Goal: Task Accomplishment & Management: Manage account settings

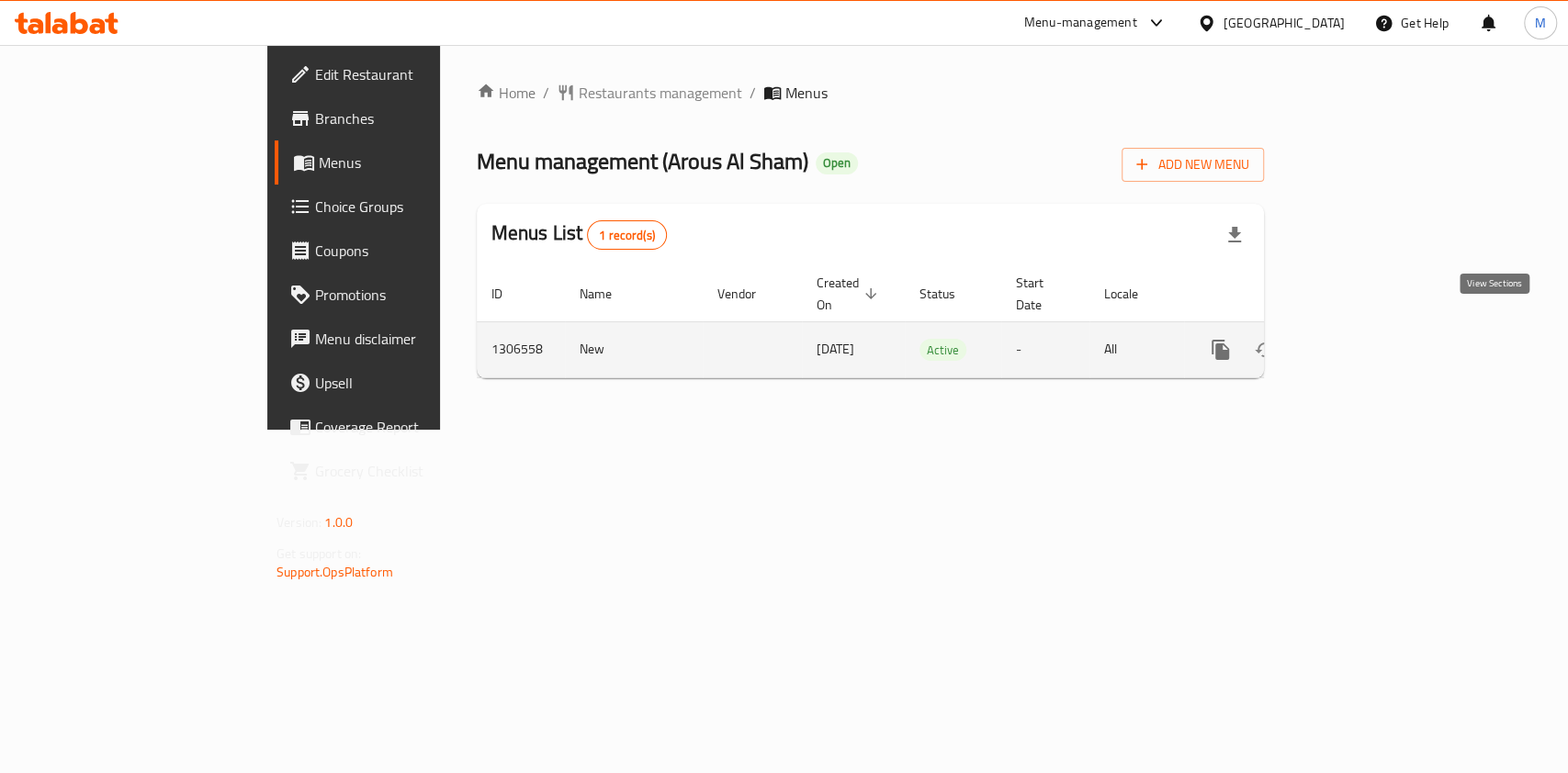
click at [1364, 339] on icon "enhanced table" at bounding box center [1352, 349] width 22 height 22
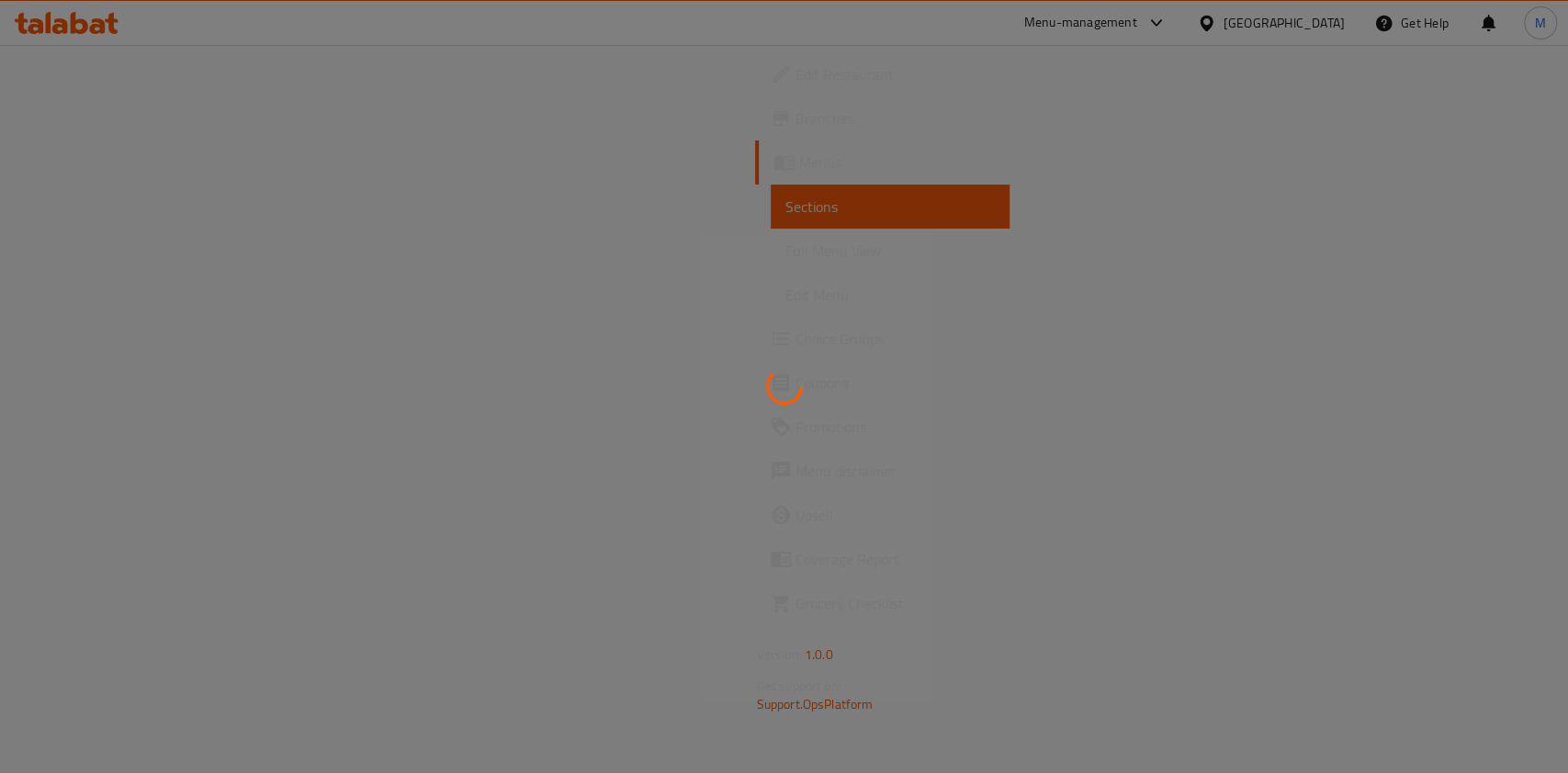
click at [1126, 454] on div at bounding box center [784, 386] width 1568 height 773
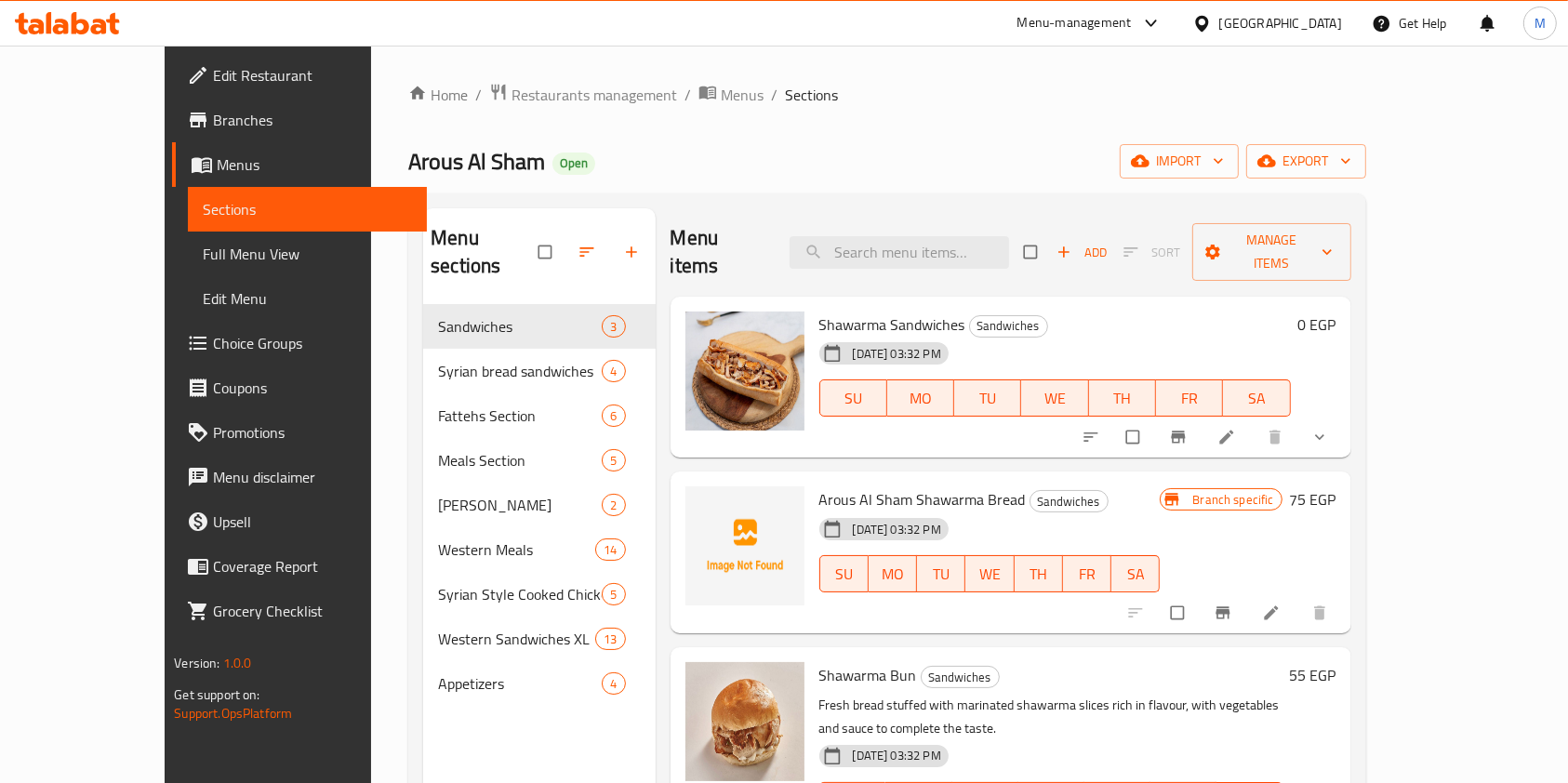
click at [1402, 500] on div "Home / Restaurants management / Menus / Sections Arous Al Sham Open import expo…" at bounding box center [887, 544] width 1031 height 998
click at [622, 244] on icon "button" at bounding box center [632, 252] width 19 height 19
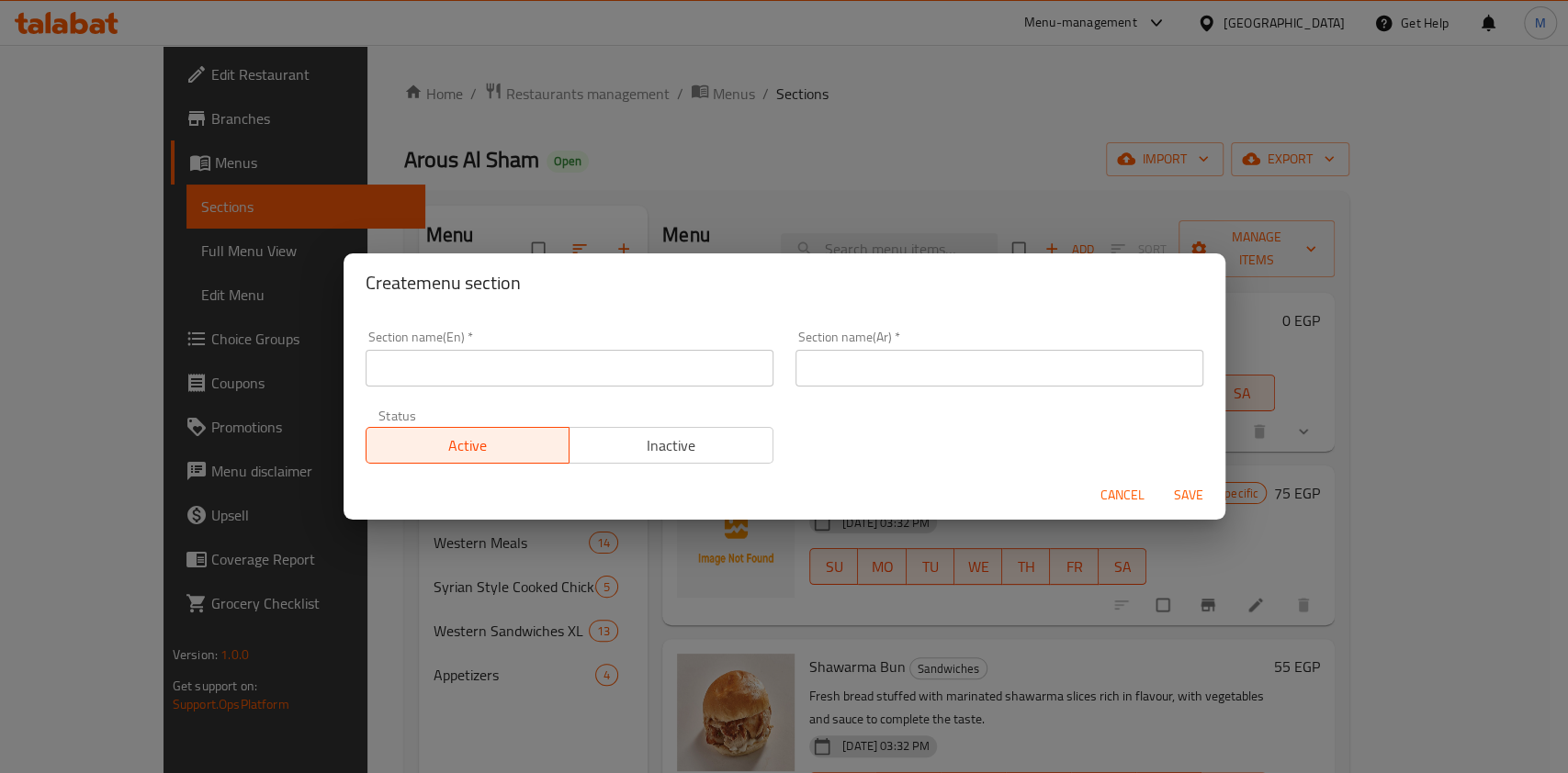
click at [520, 380] on input "text" at bounding box center [569, 367] width 408 height 37
type input "Offers"
click at [867, 379] on input "text" at bounding box center [1000, 367] width 408 height 37
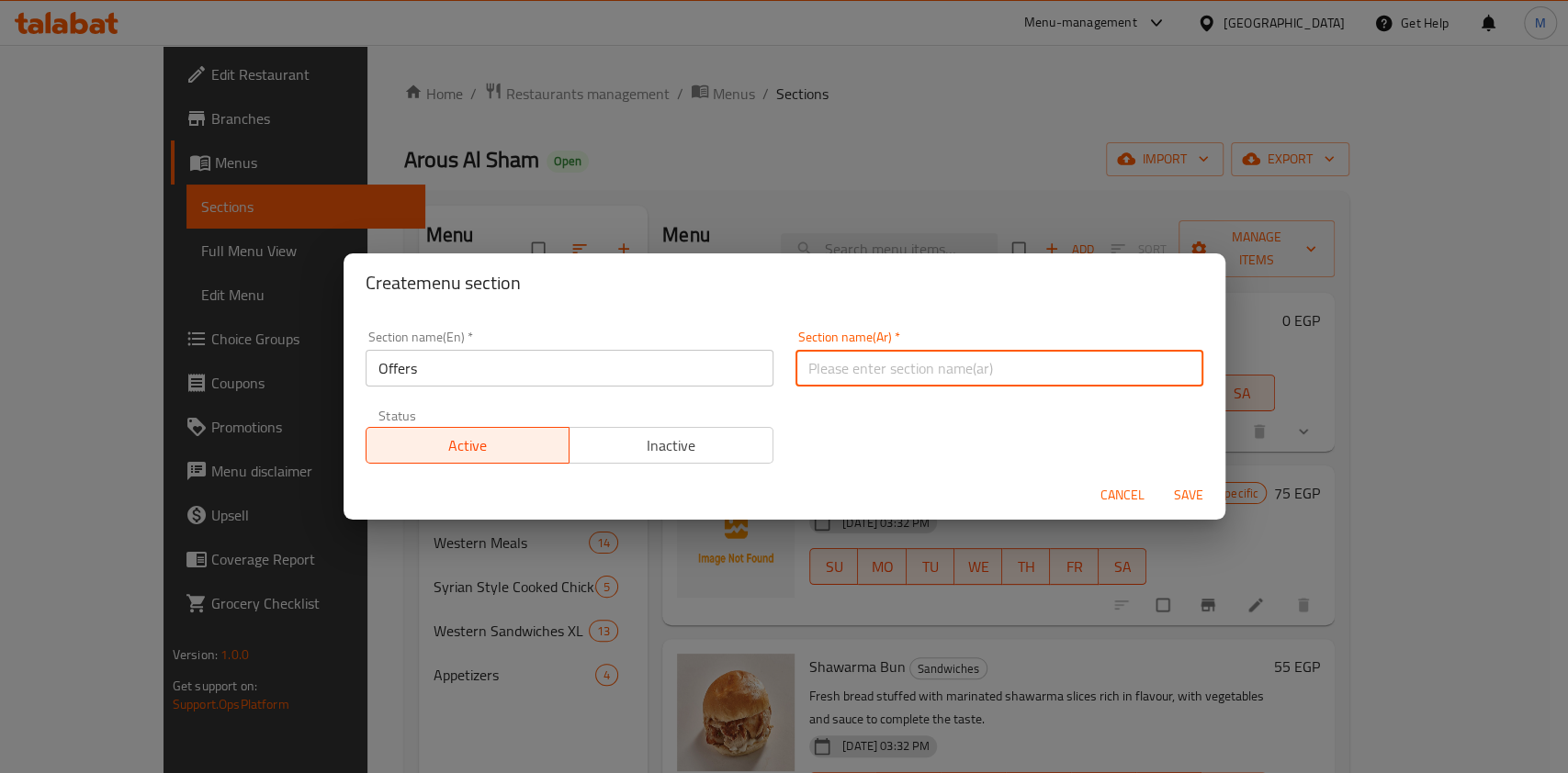
type input "عروض"
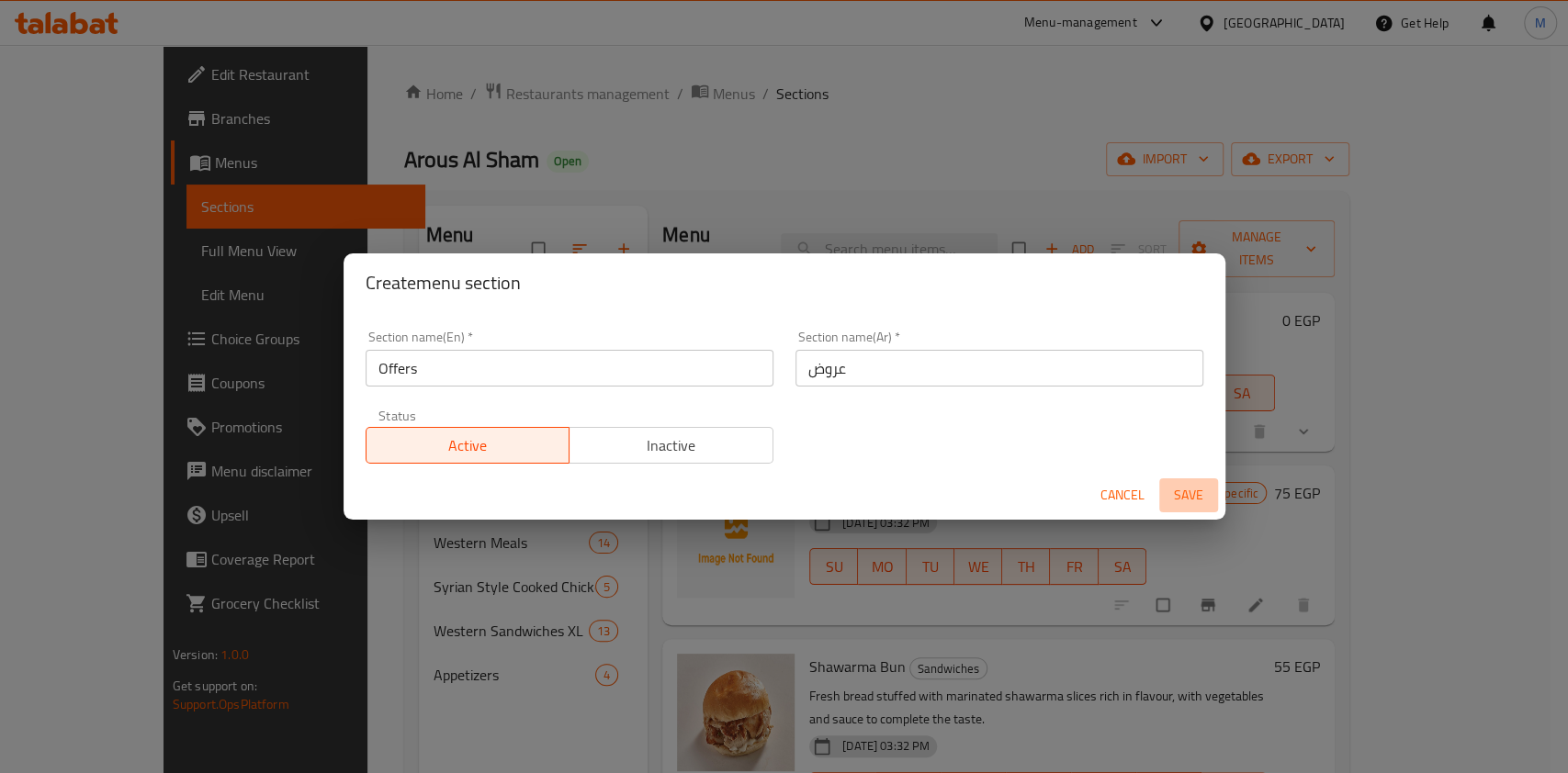
click at [1182, 502] on span "Save" at bounding box center [1188, 495] width 44 height 23
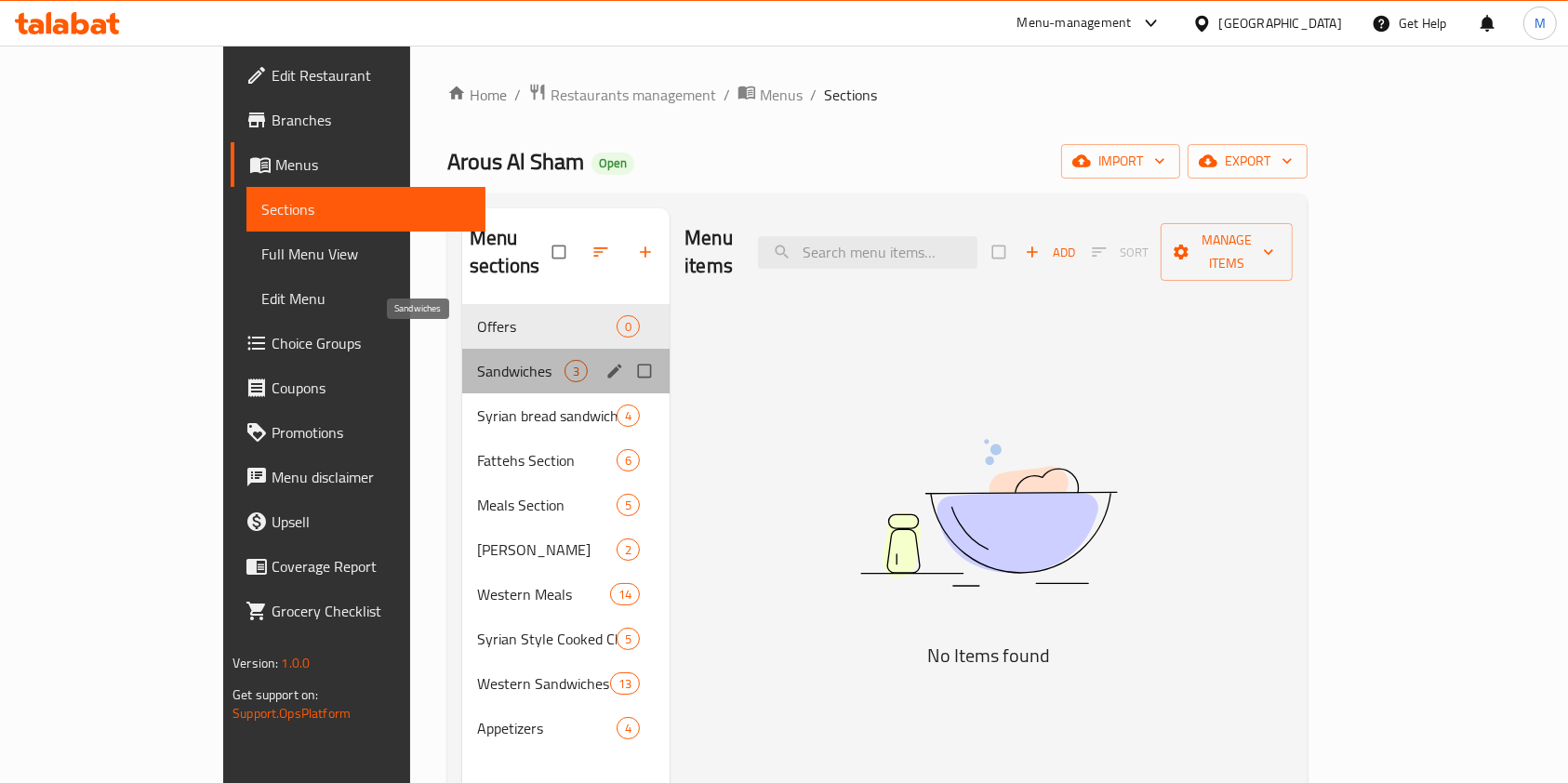
click at [477, 360] on span "Sandwiches" at bounding box center [520, 370] width 88 height 22
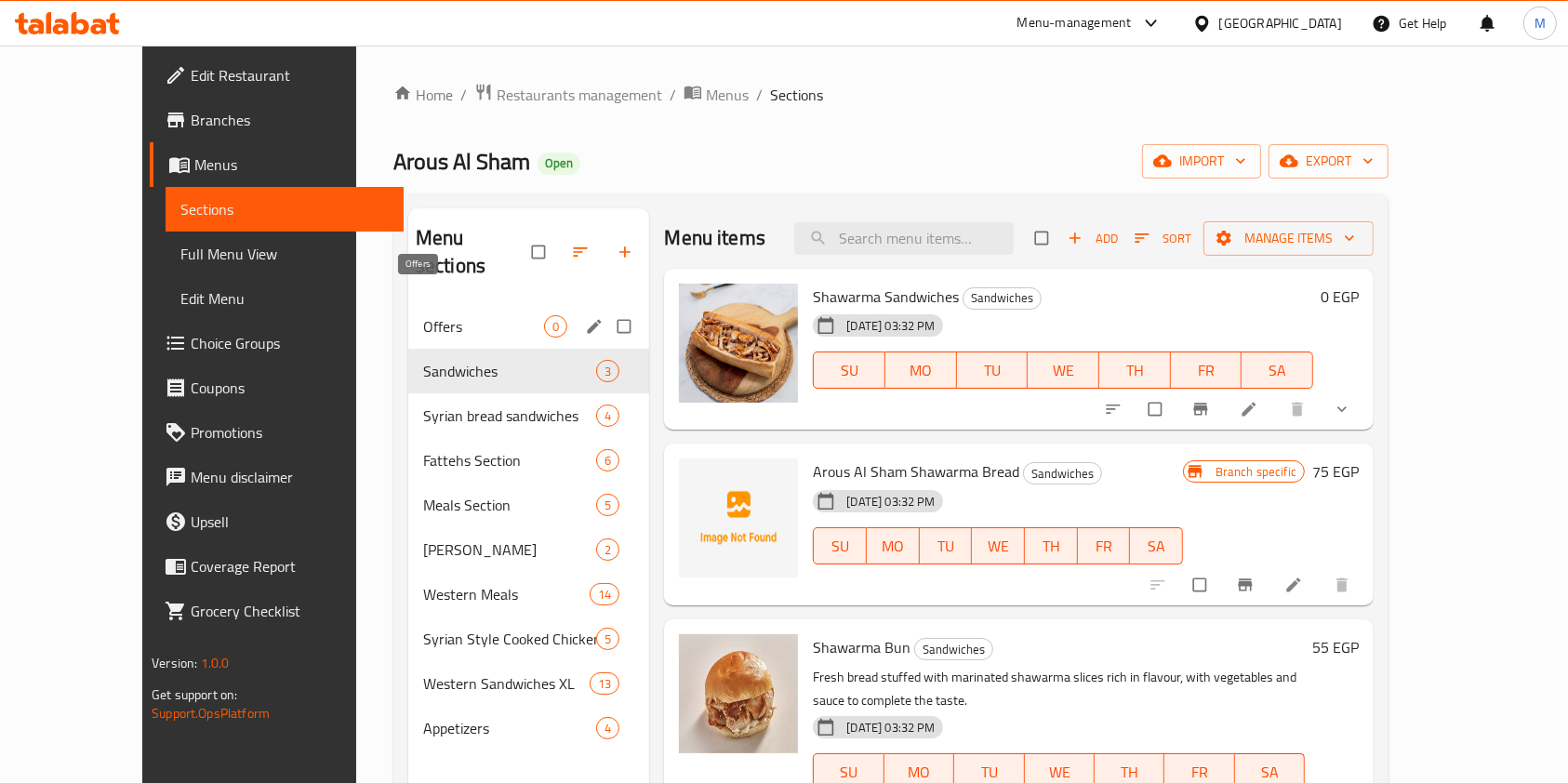
click at [451, 315] on span "Offers" at bounding box center [483, 325] width 121 height 22
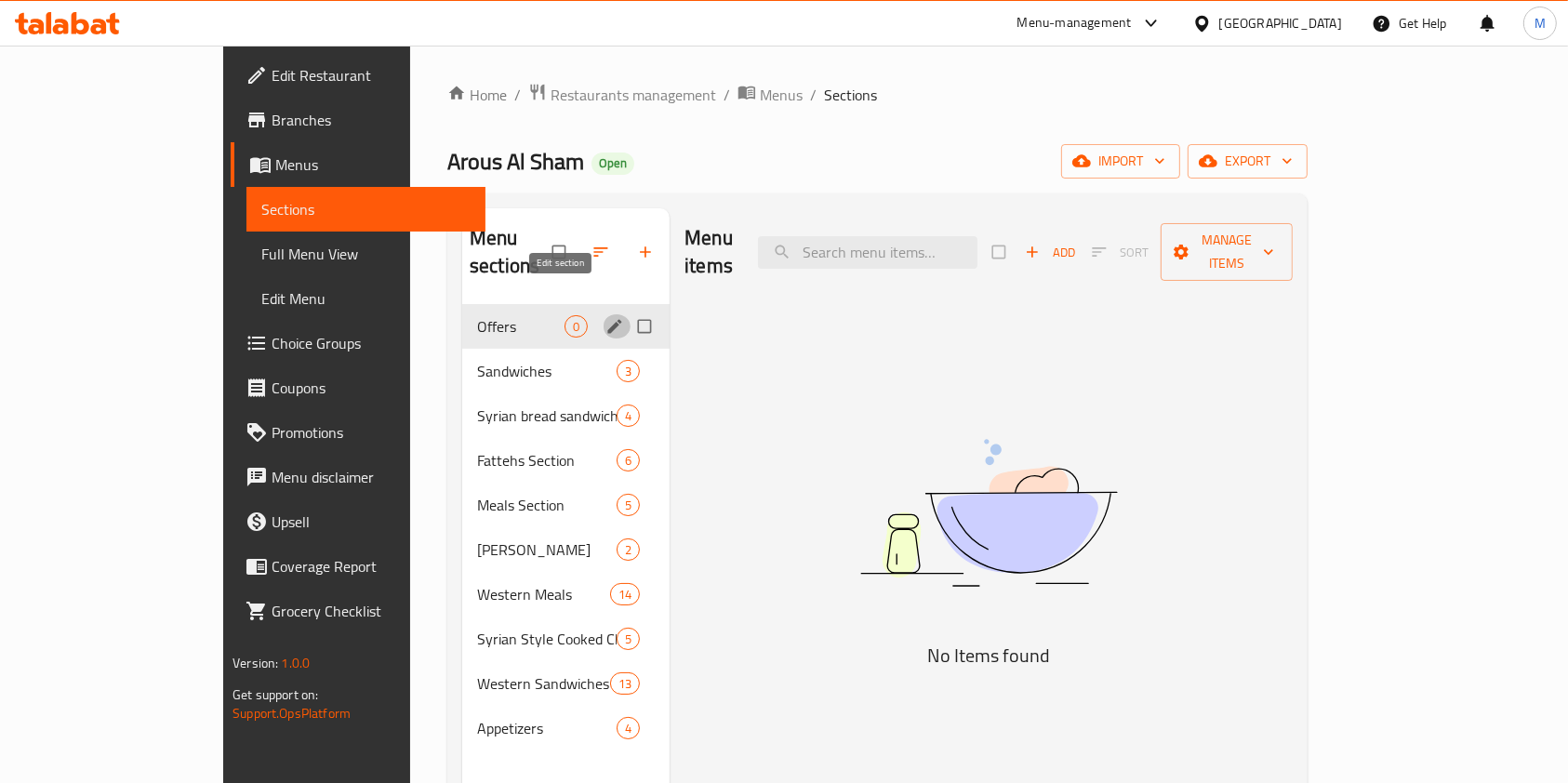
click at [605, 317] on icon "edit" at bounding box center [615, 326] width 19 height 19
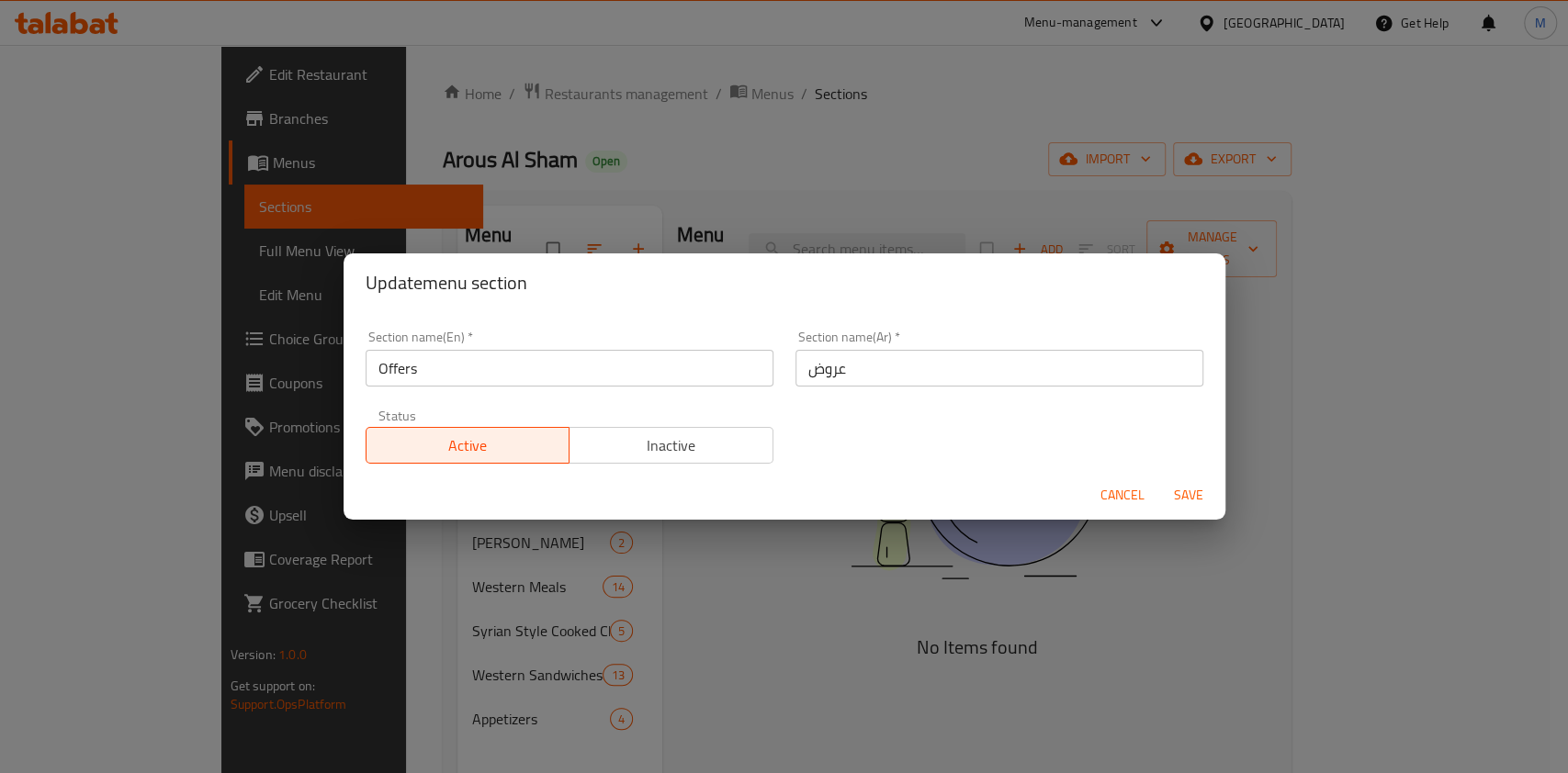
click at [622, 447] on span "Inactive" at bounding box center [671, 445] width 189 height 26
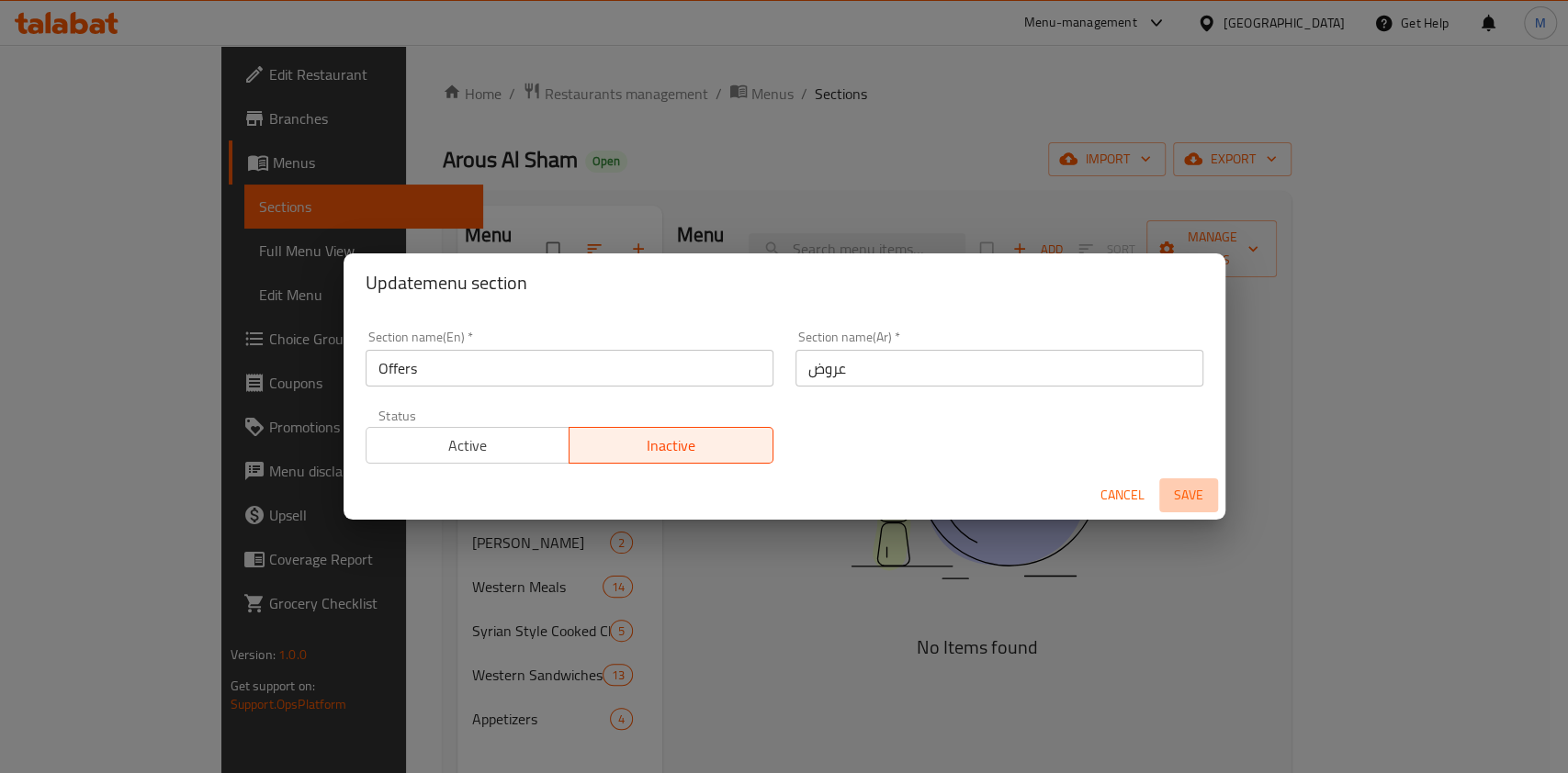
click at [1177, 497] on span "Save" at bounding box center [1188, 495] width 44 height 23
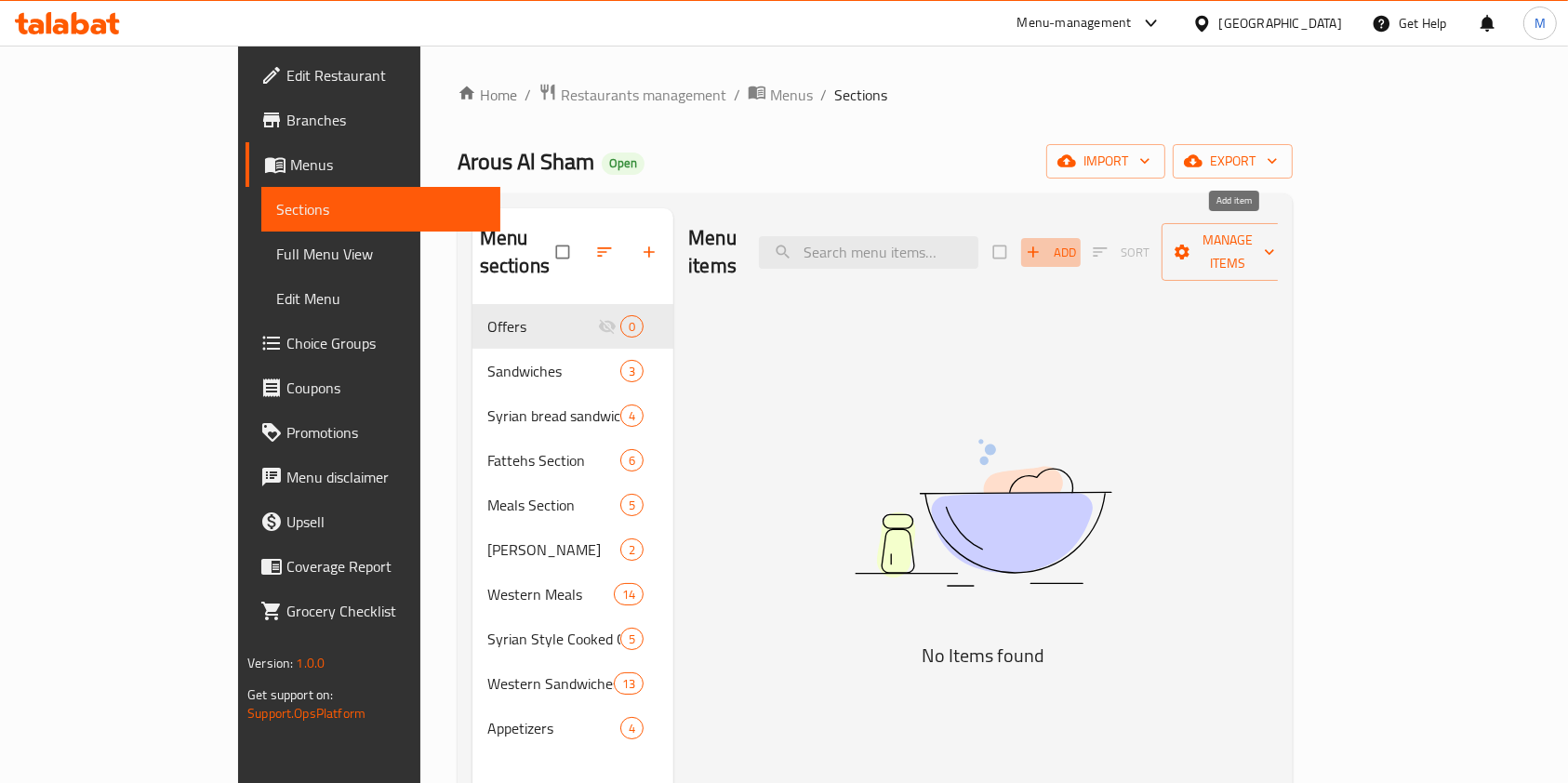
click at [1043, 243] on icon "button" at bounding box center [1033, 252] width 19 height 19
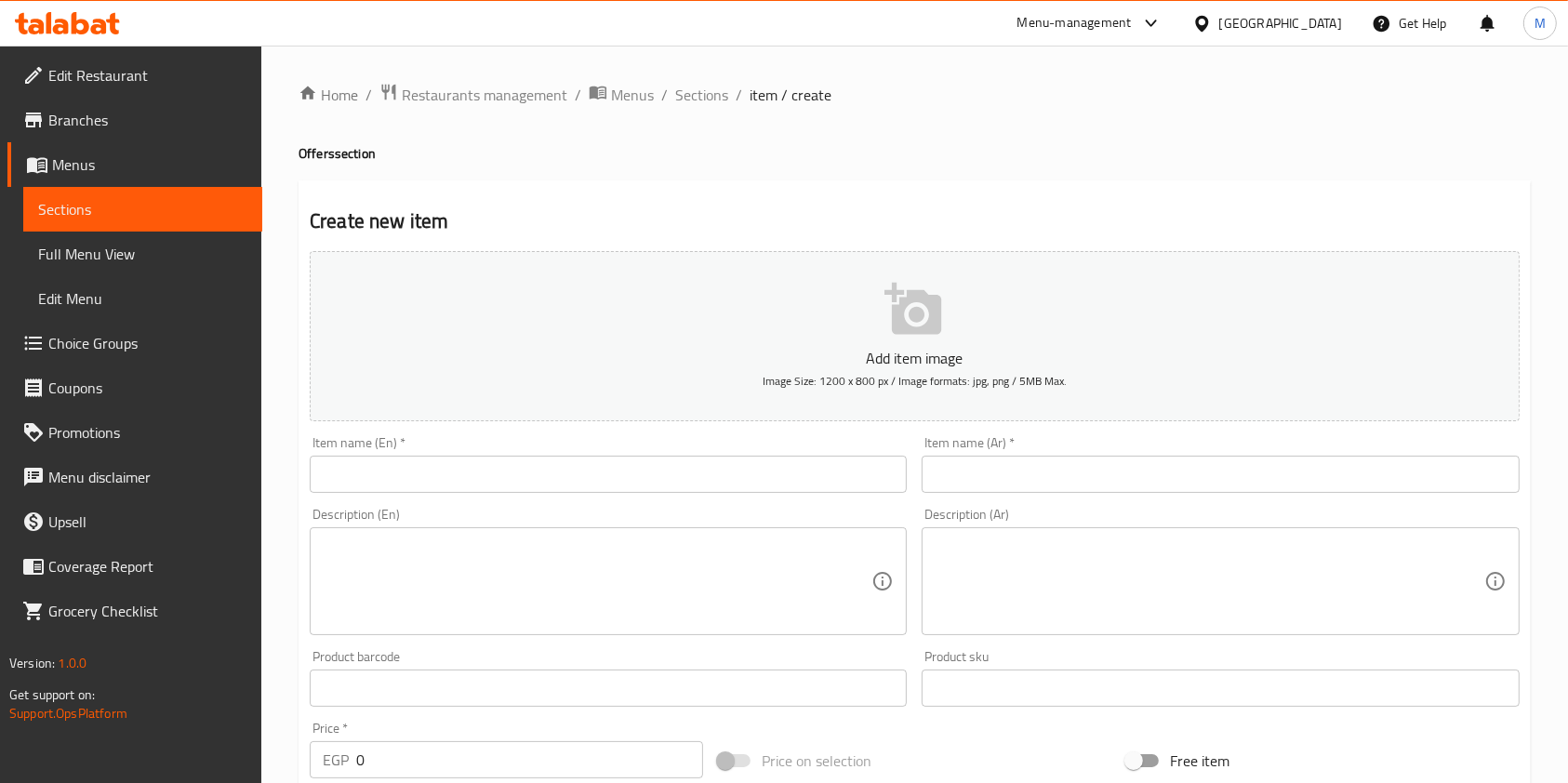
click at [1056, 483] on input "text" at bounding box center [1221, 474] width 598 height 37
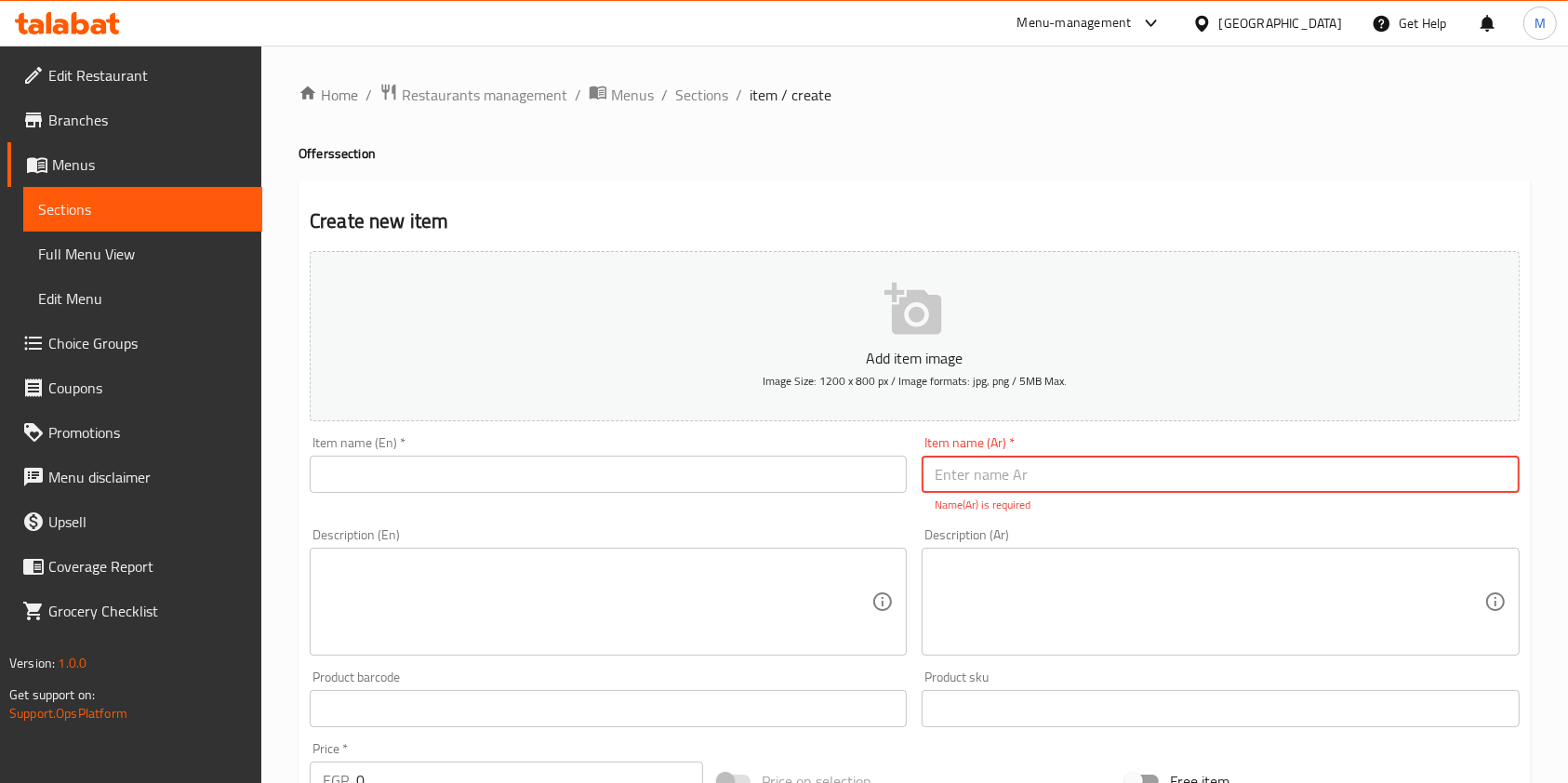
click at [993, 470] on input "text" at bounding box center [1221, 474] width 598 height 37
paste input "عرض 3 برجر"
type input "عرض 3 برجر"
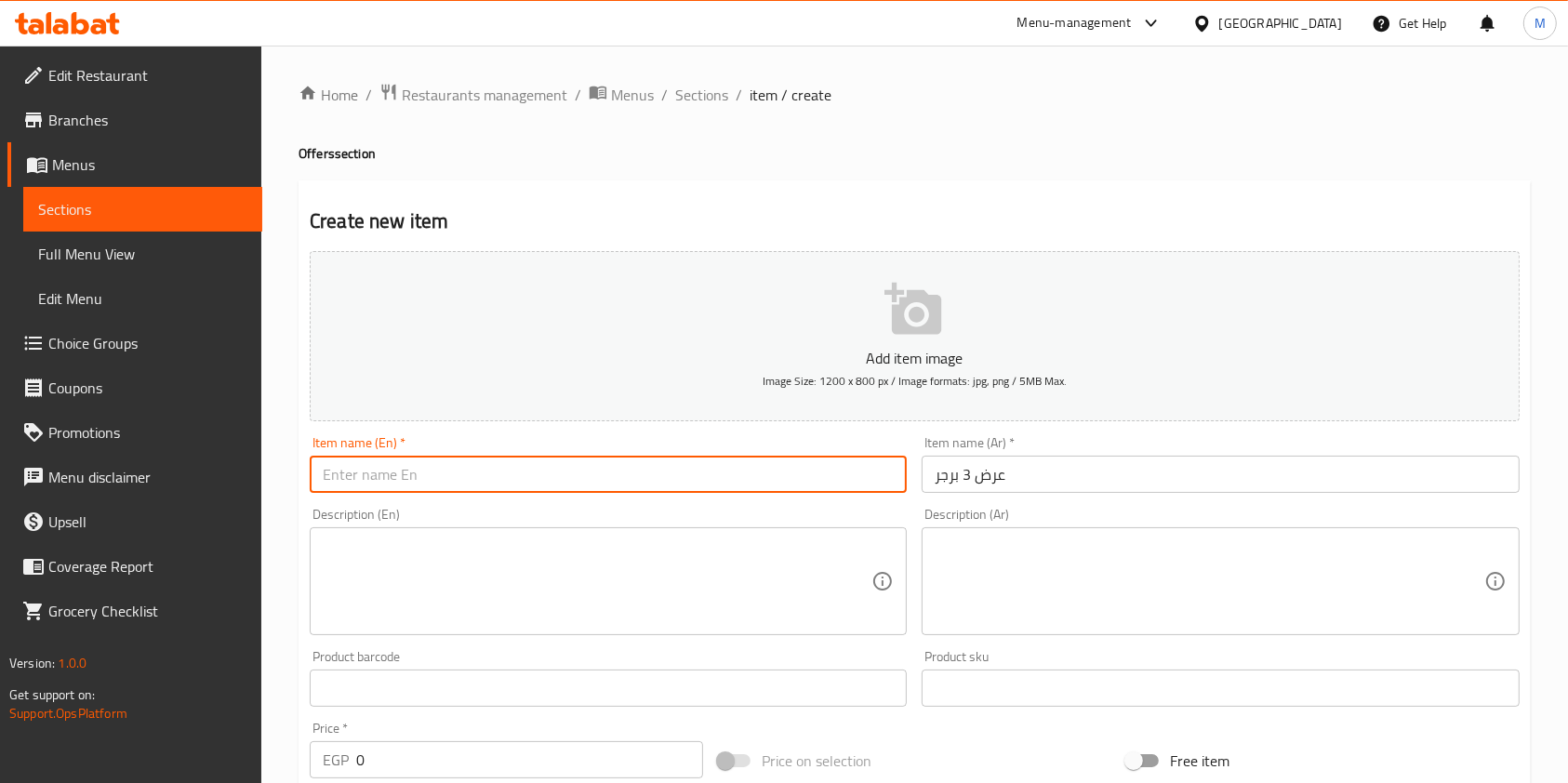
click at [754, 470] on input "text" at bounding box center [609, 474] width 598 height 37
paste input "3 Burger Offer"
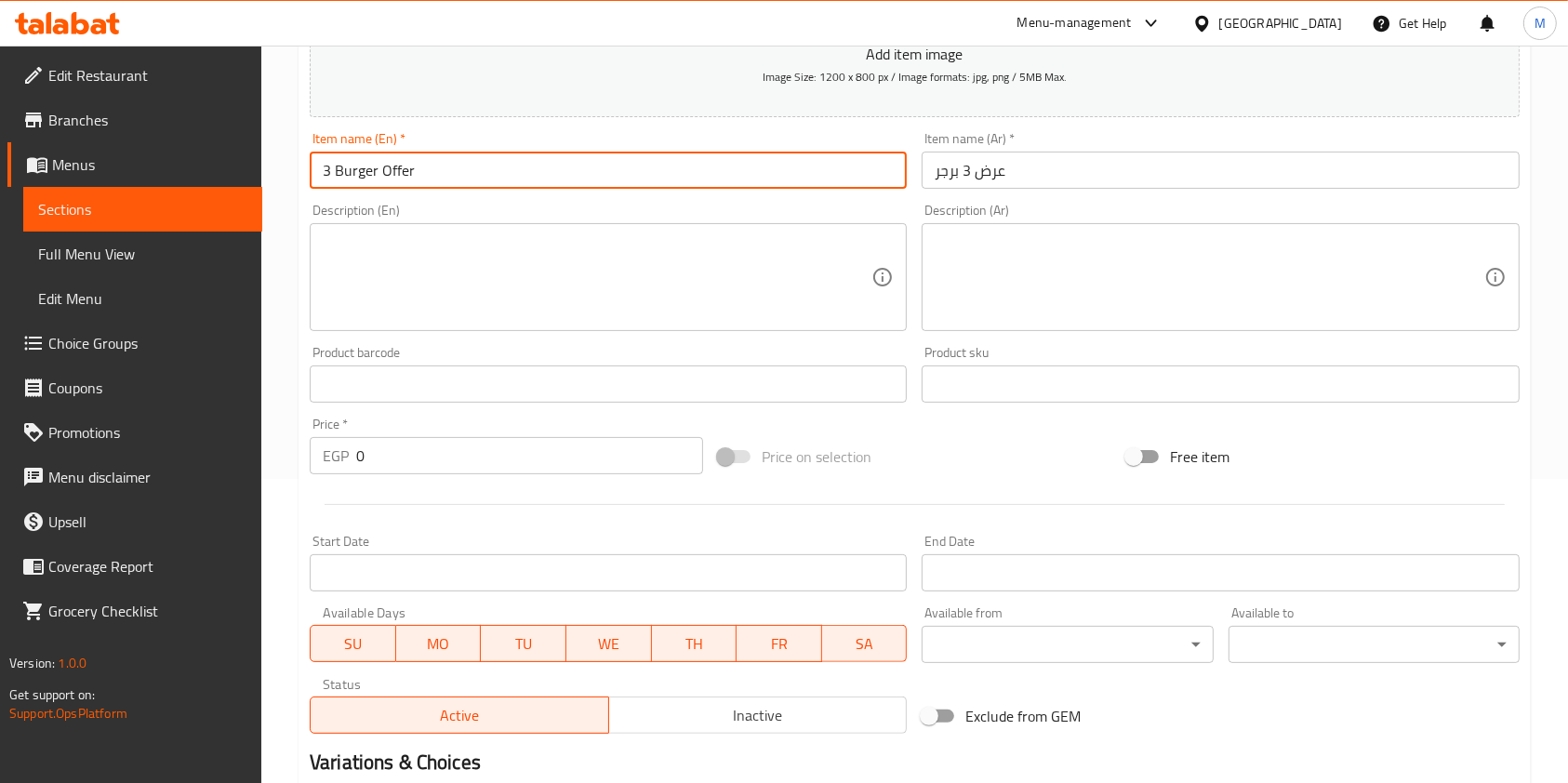
scroll to position [313, 0]
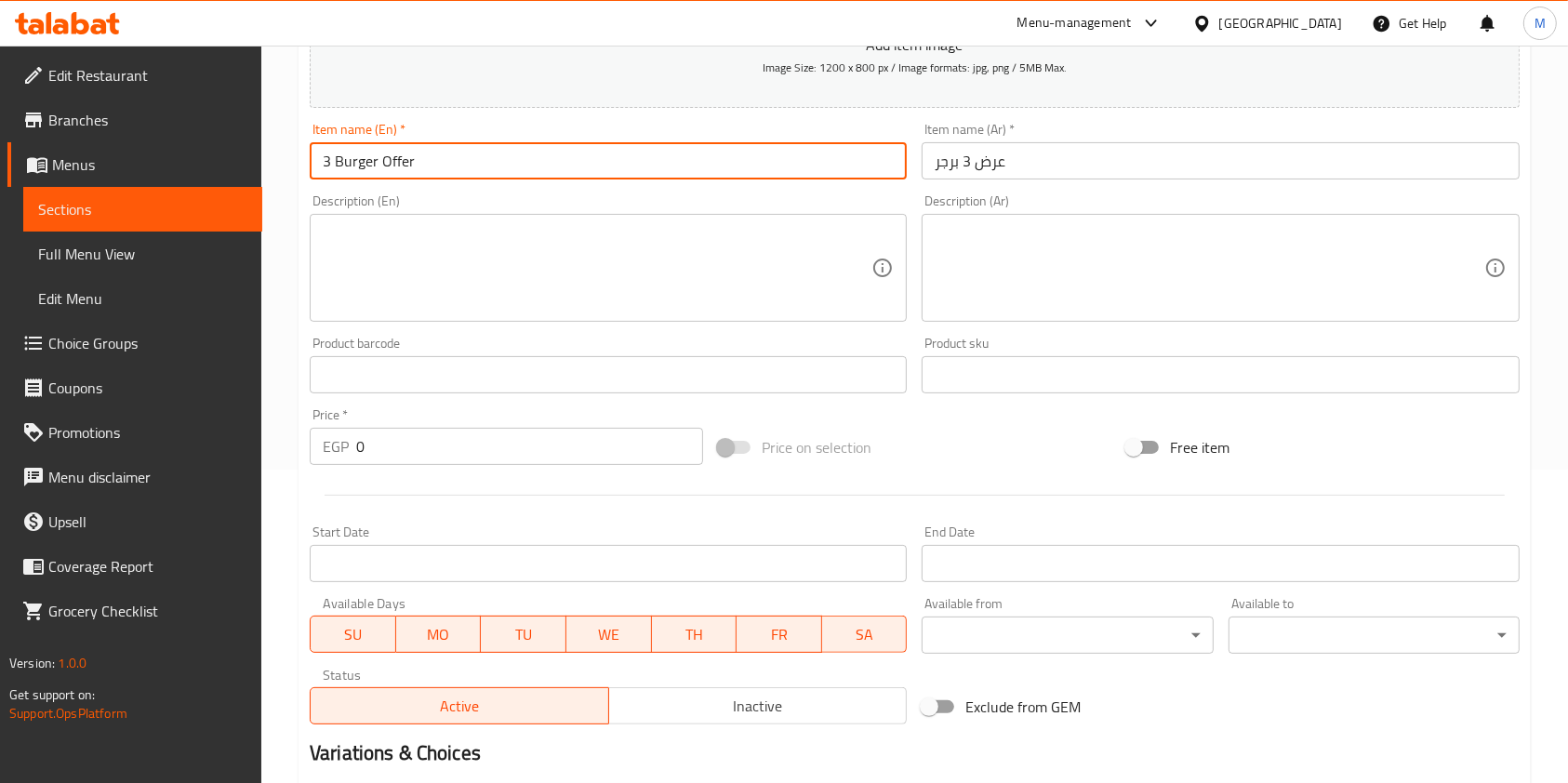
type input "3 Burger Offer"
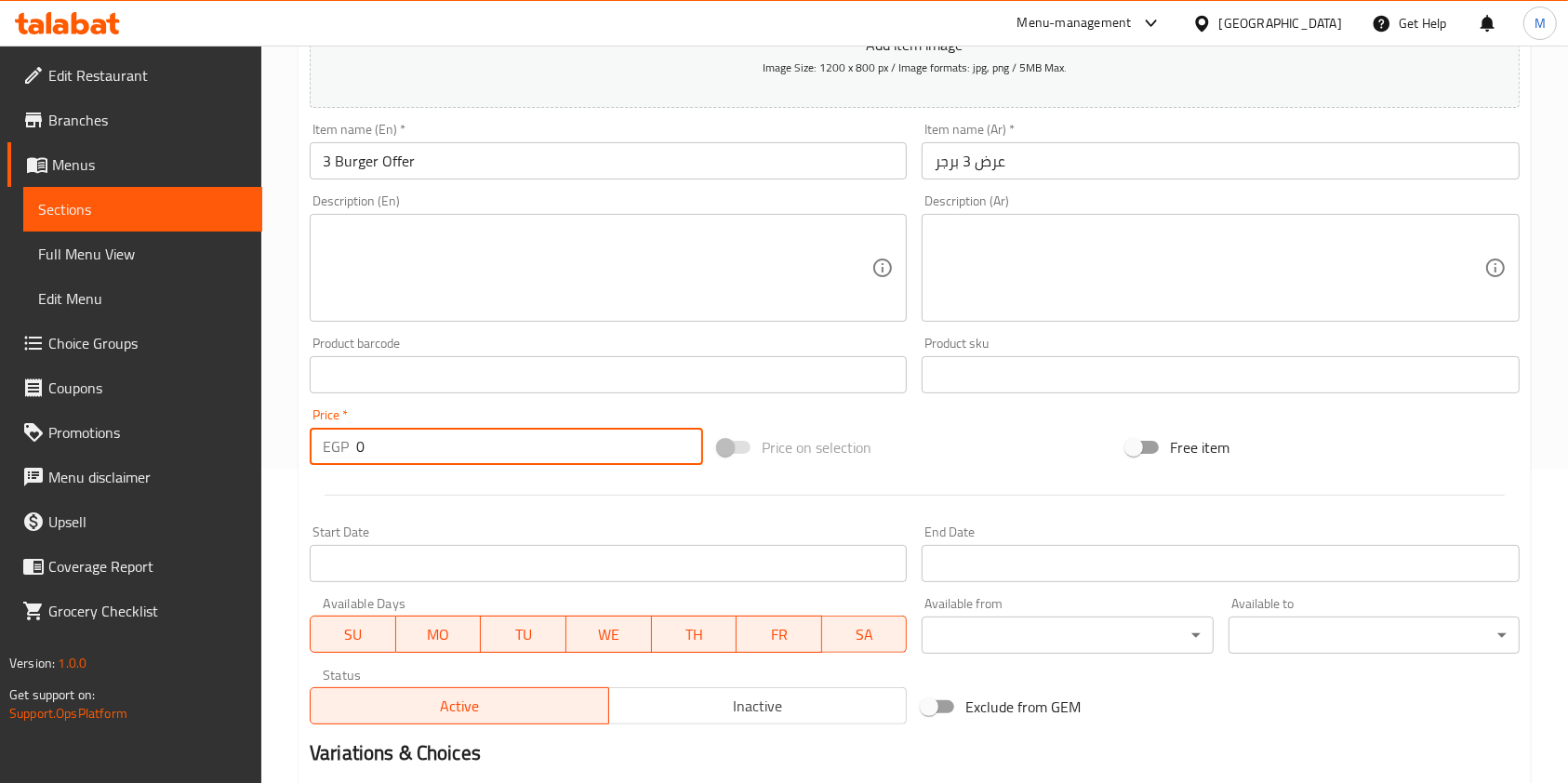
drag, startPoint x: 368, startPoint y: 451, endPoint x: 353, endPoint y: 457, distance: 16.2
click at [353, 457] on div "EGP 0 Price *" at bounding box center [506, 446] width 393 height 37
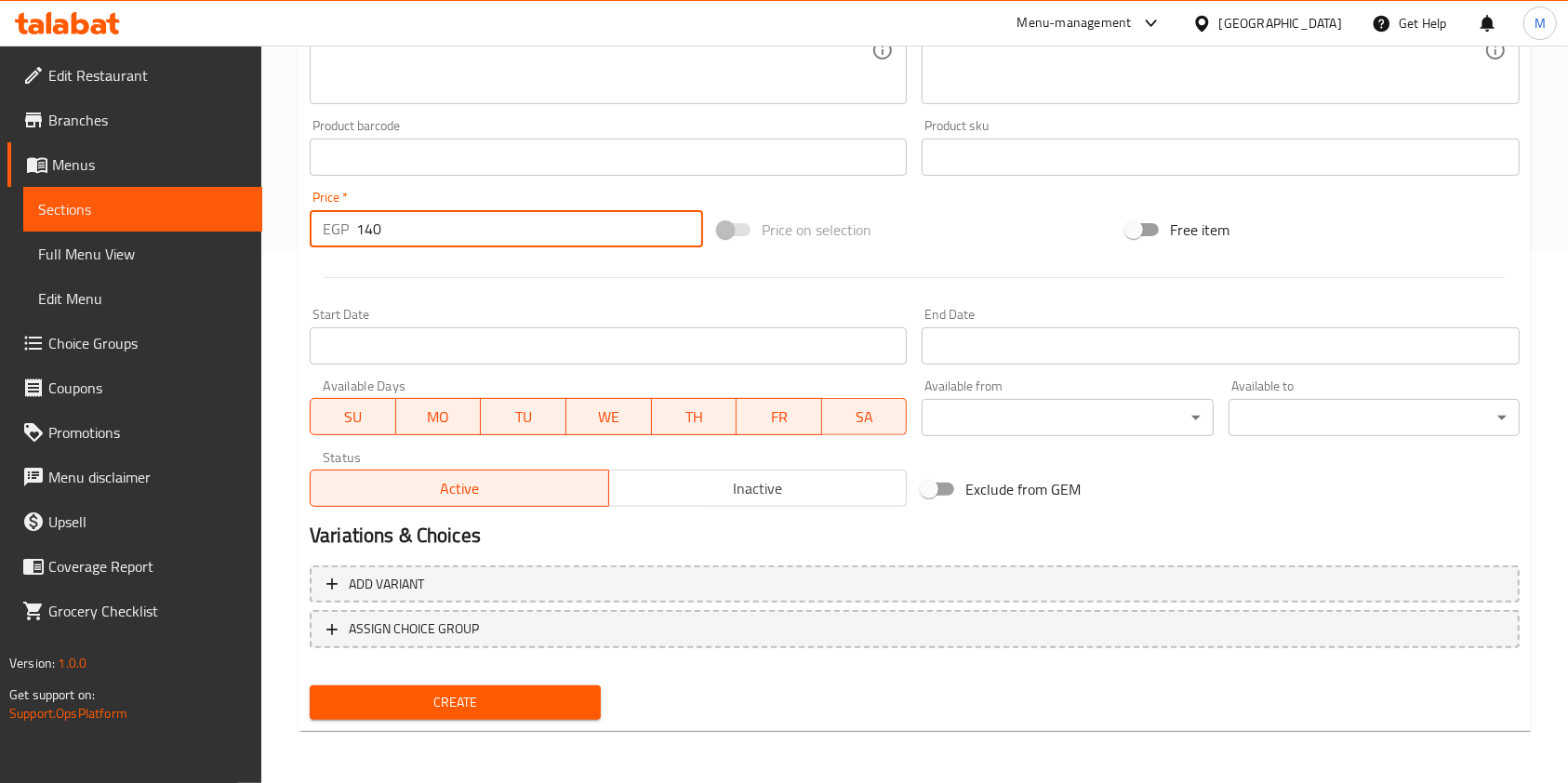
type input "140"
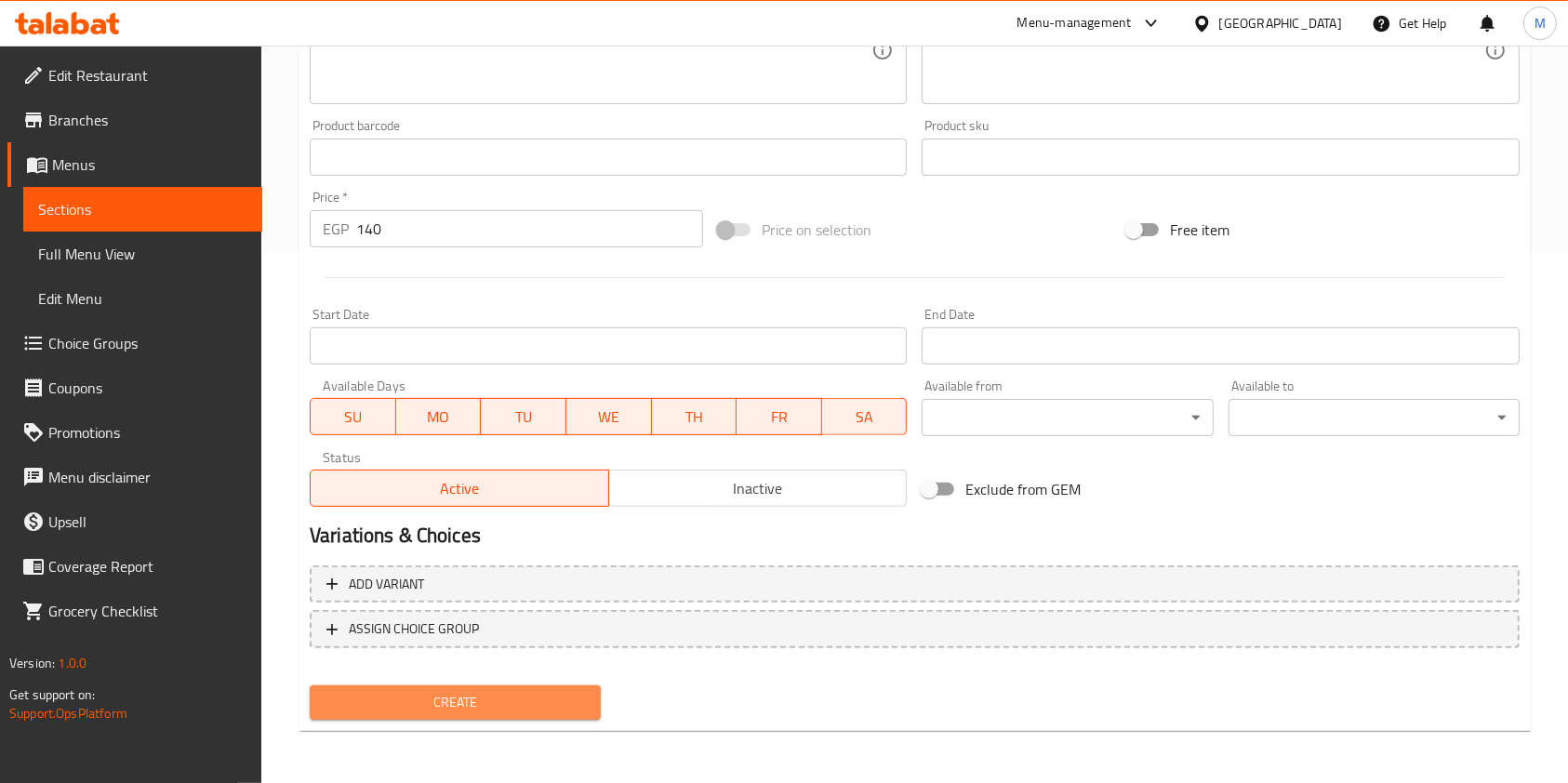
click at [593, 710] on button "Create" at bounding box center [456, 702] width 291 height 34
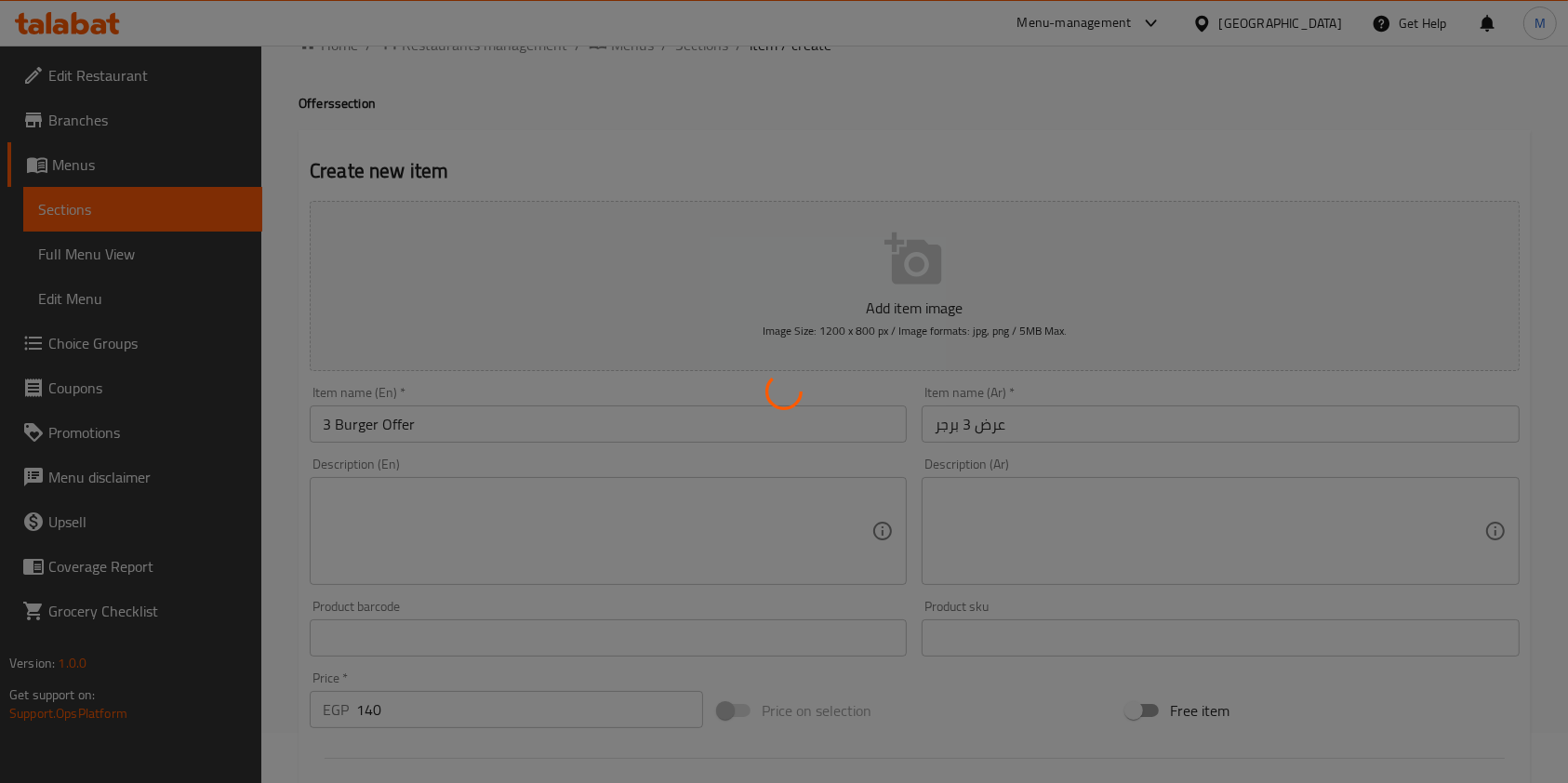
scroll to position [0, 0]
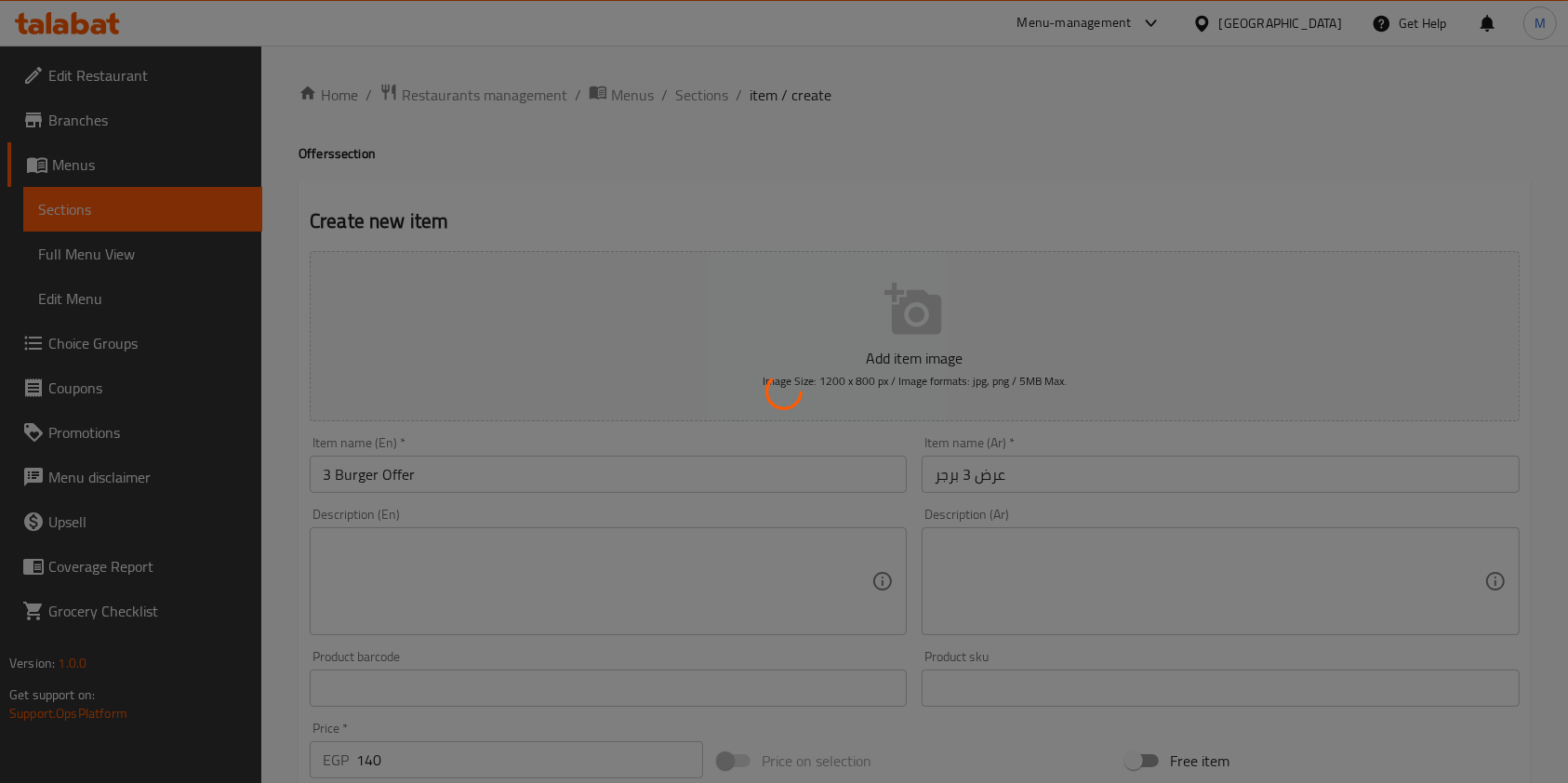
type input "0"
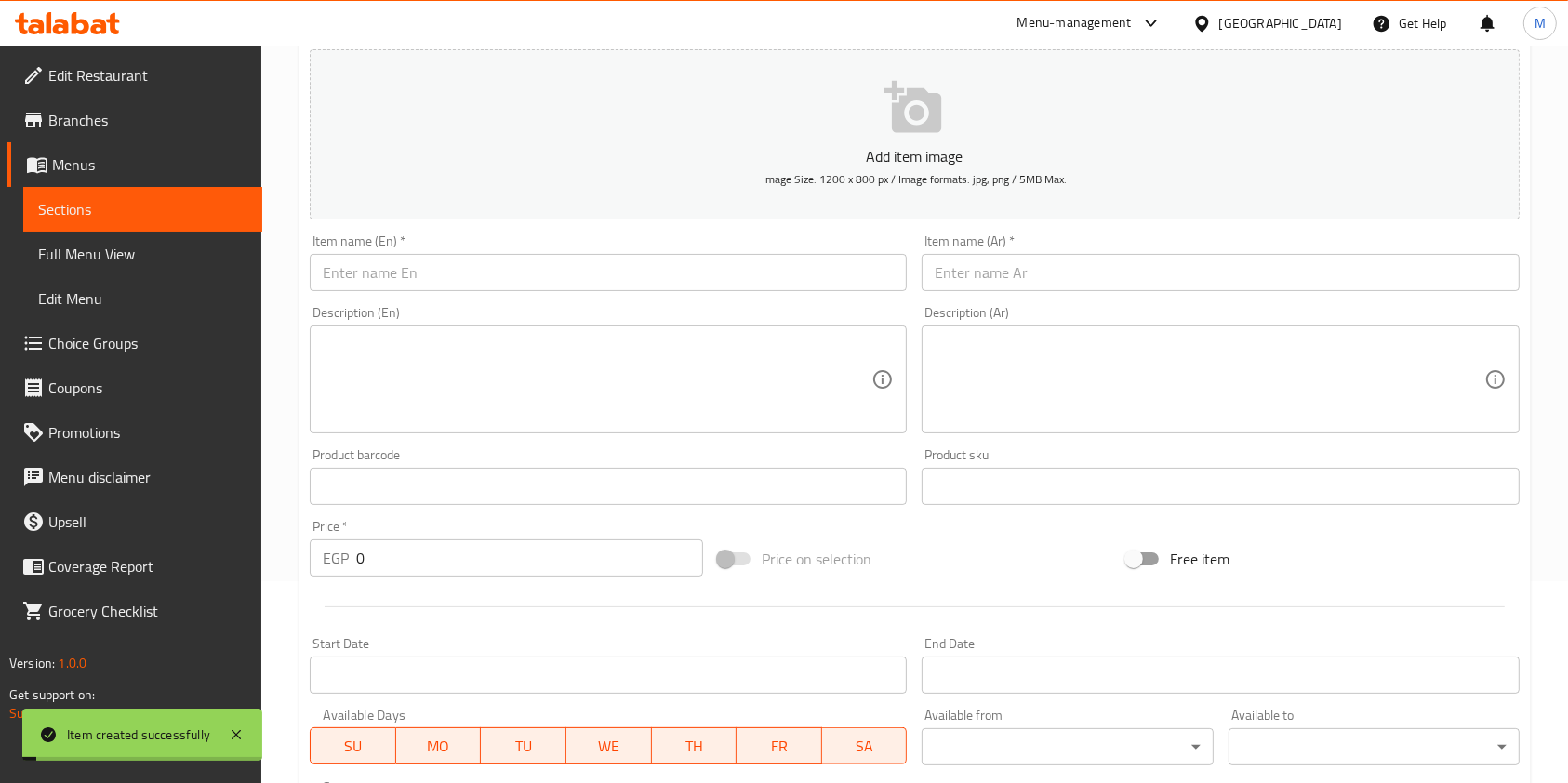
scroll to position [227, 0]
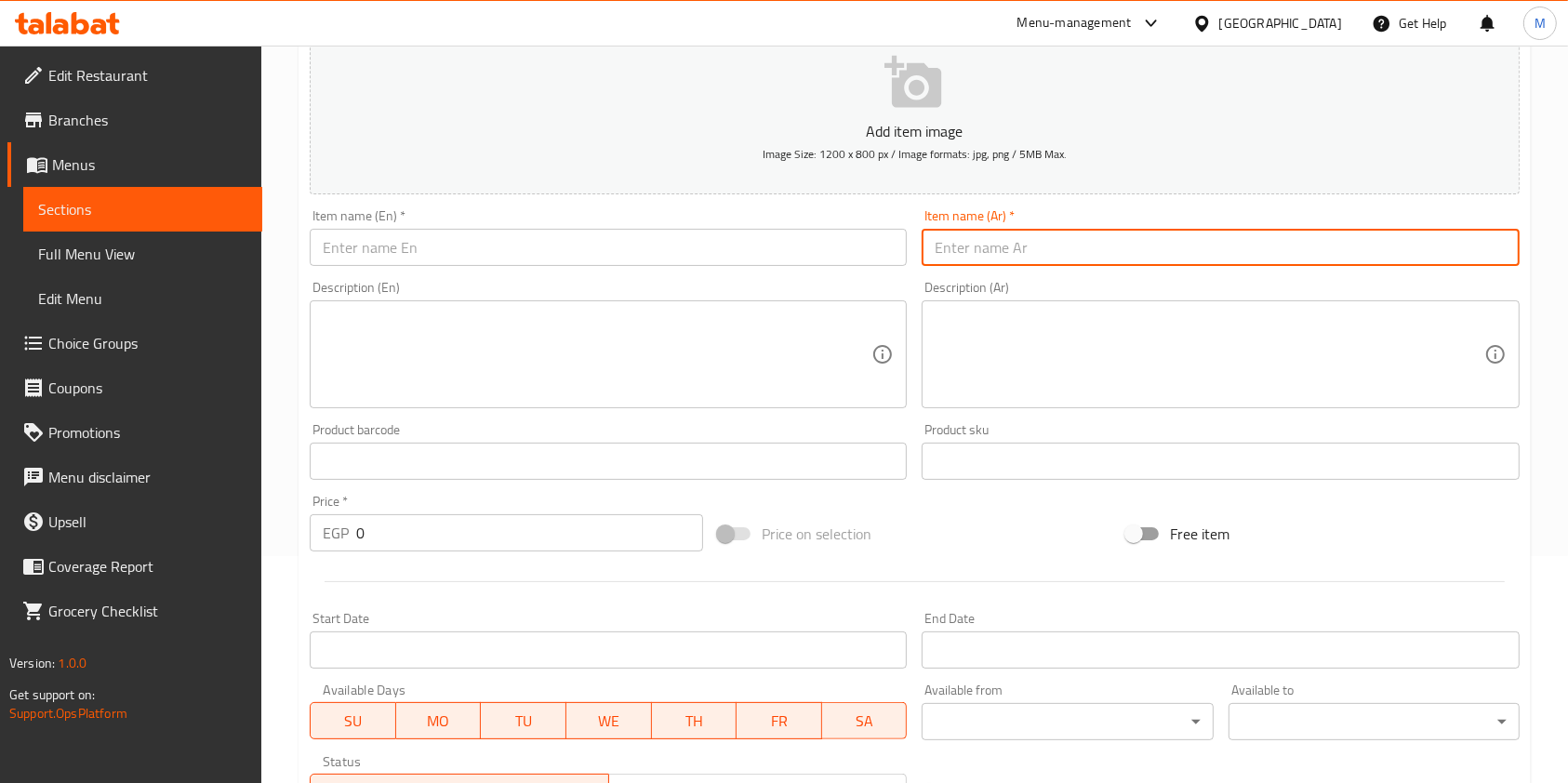
click at [1028, 245] on input "text" at bounding box center [1221, 246] width 598 height 37
paste input "عرض التوفير"
type input "عرض التوفير"
click at [1019, 350] on textarea at bounding box center [1208, 354] width 549 height 88
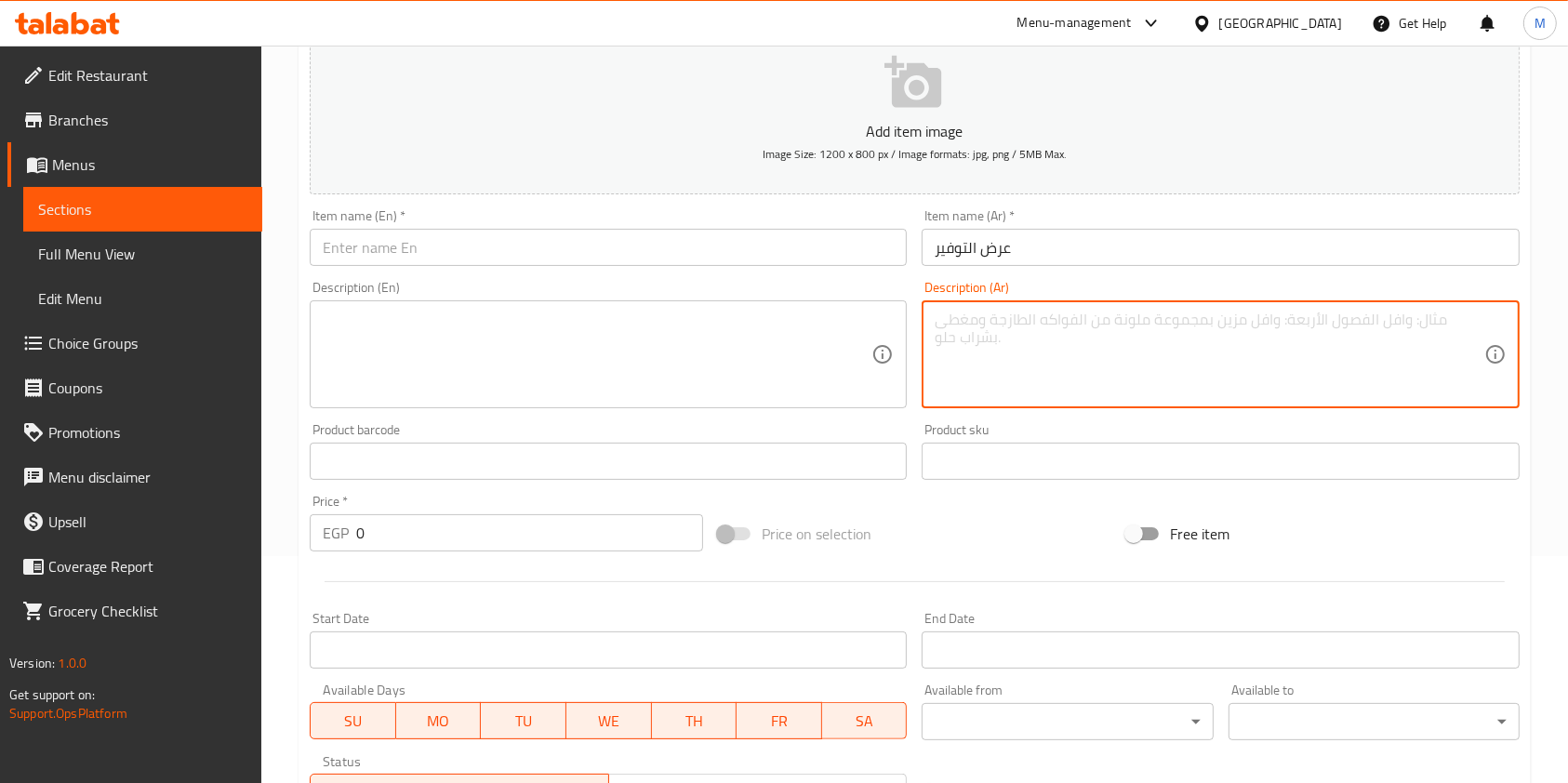
paste textarea "6 قطع شاورما فراخ + ثومية + مخلل + عيش محمص"
type textarea "6 قطع شاورما فراخ + ثومية + مخلل + عيش محمص"
click at [682, 355] on textarea at bounding box center [597, 354] width 549 height 88
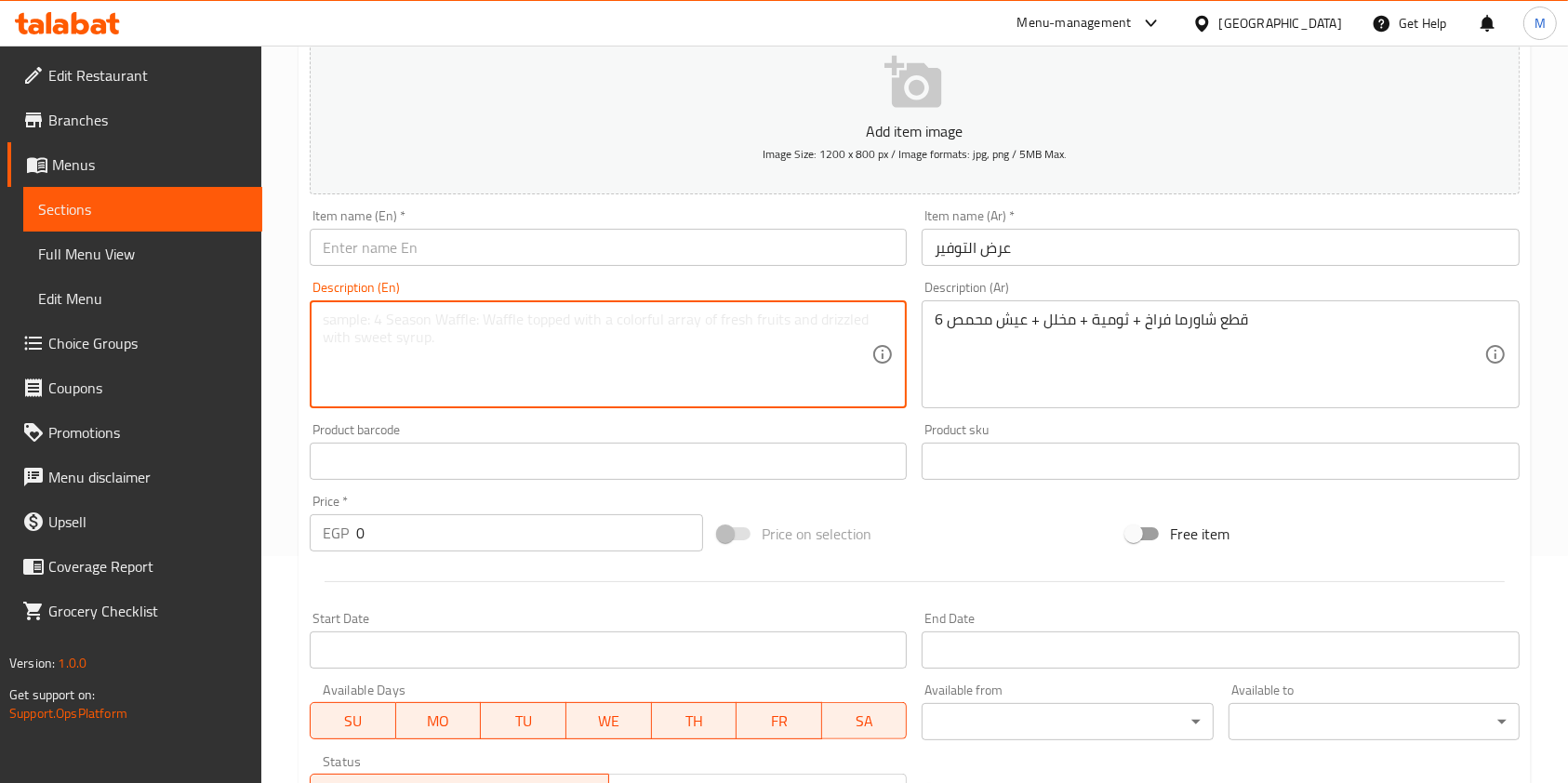
paste textarea "6 pieces of chicken shawarma + garlic sauce + pickles + toasted bread"
type textarea "6 pieces of chicken shawarma + garlic sauce + pickles + toasted bread"
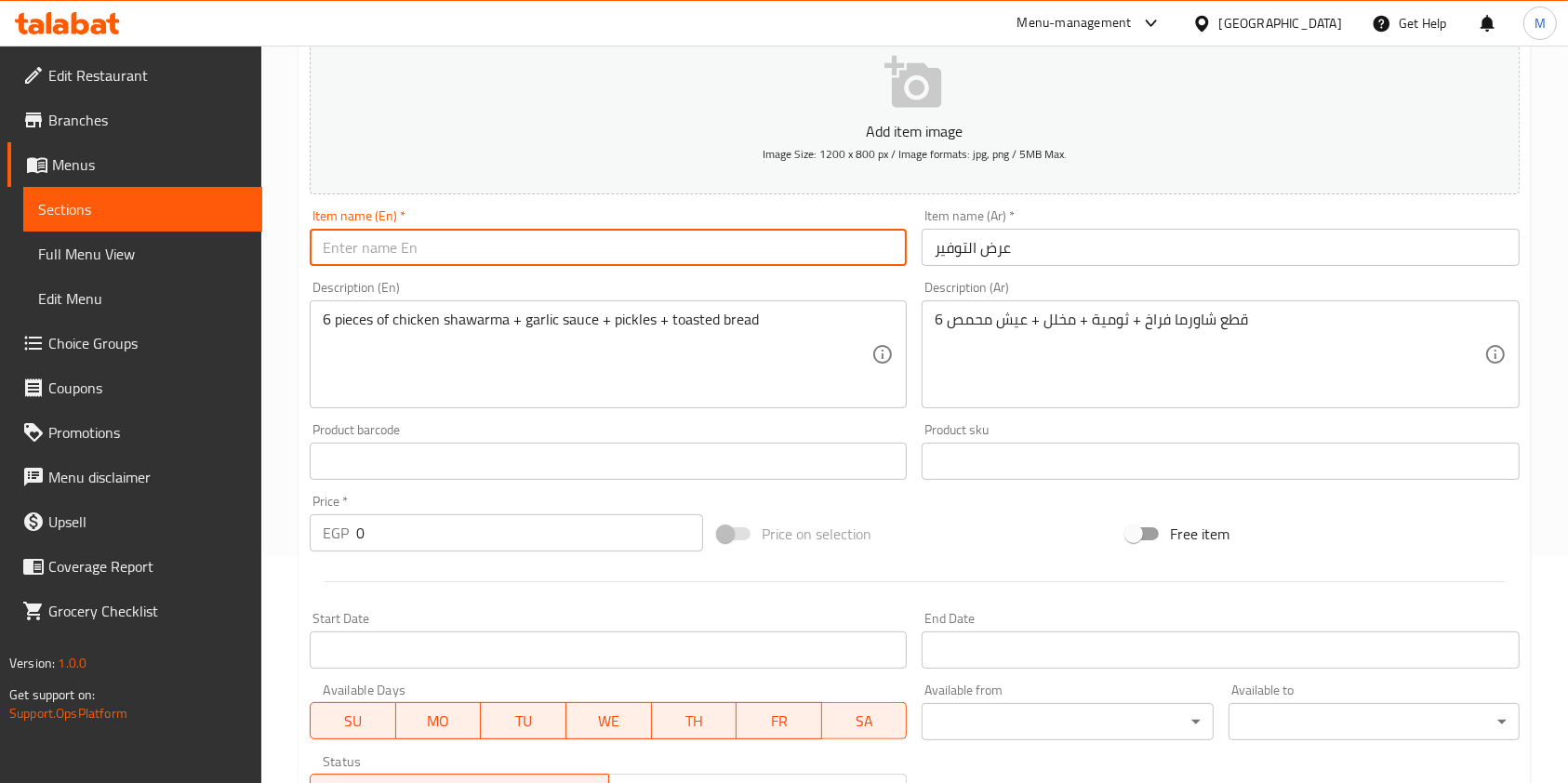
click at [464, 265] on input "text" at bounding box center [609, 246] width 598 height 37
paste input "Savings Offer"
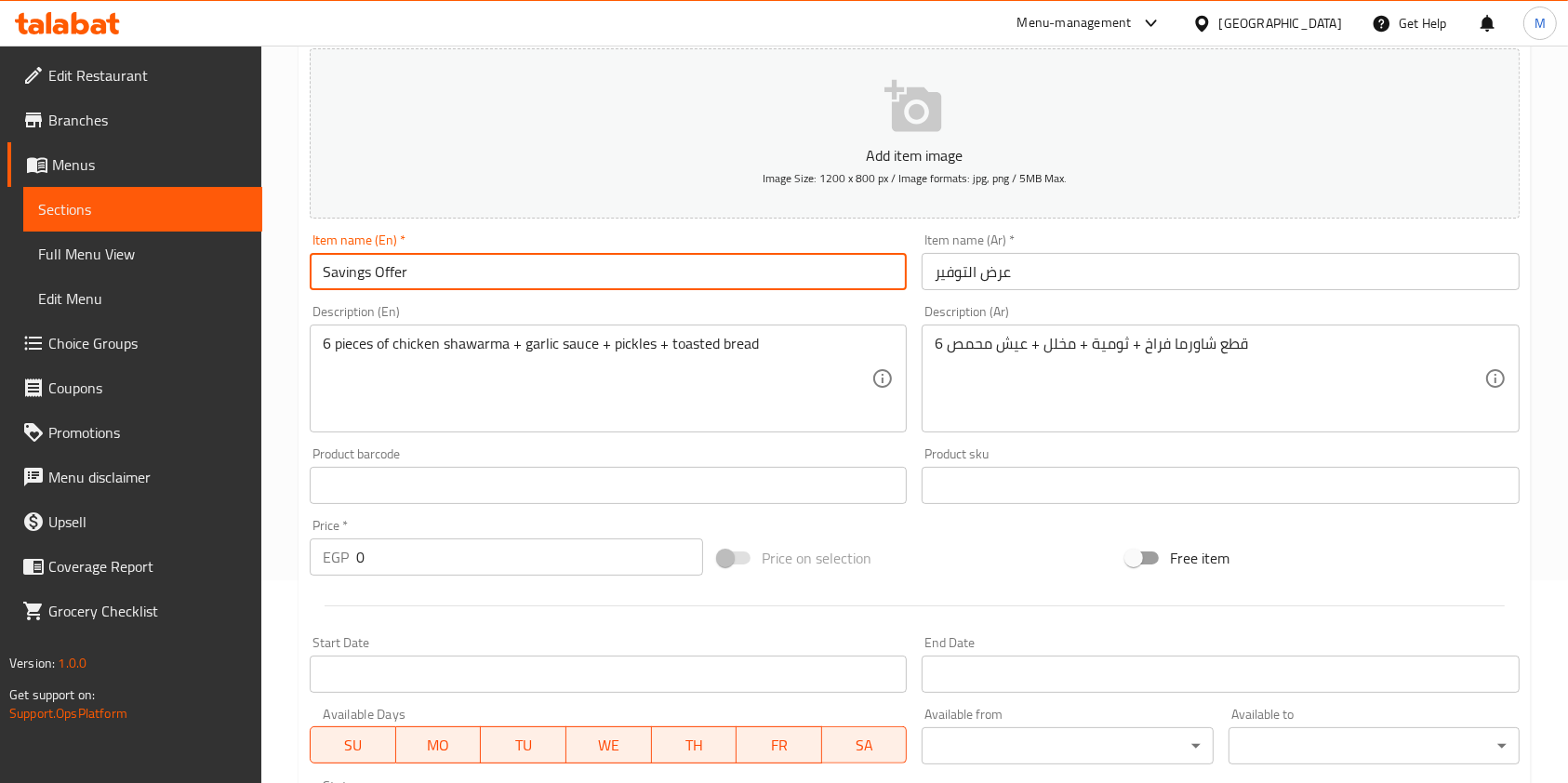
scroll to position [206, 0]
type input "Savings Offer"
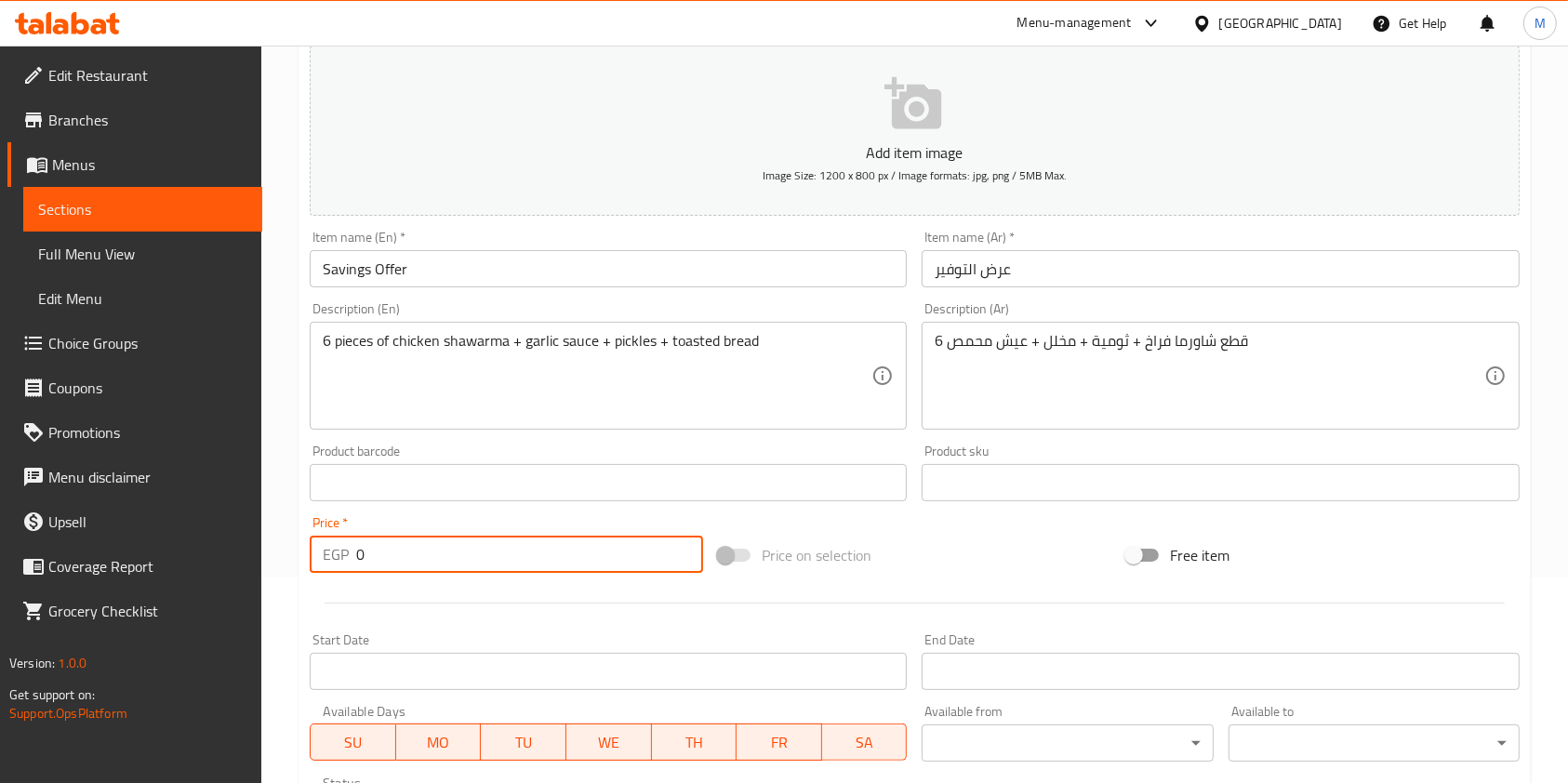
drag, startPoint x: 386, startPoint y: 553, endPoint x: 350, endPoint y: 555, distance: 36.1
click at [350, 555] on div "EGP 0 Price *" at bounding box center [506, 554] width 393 height 37
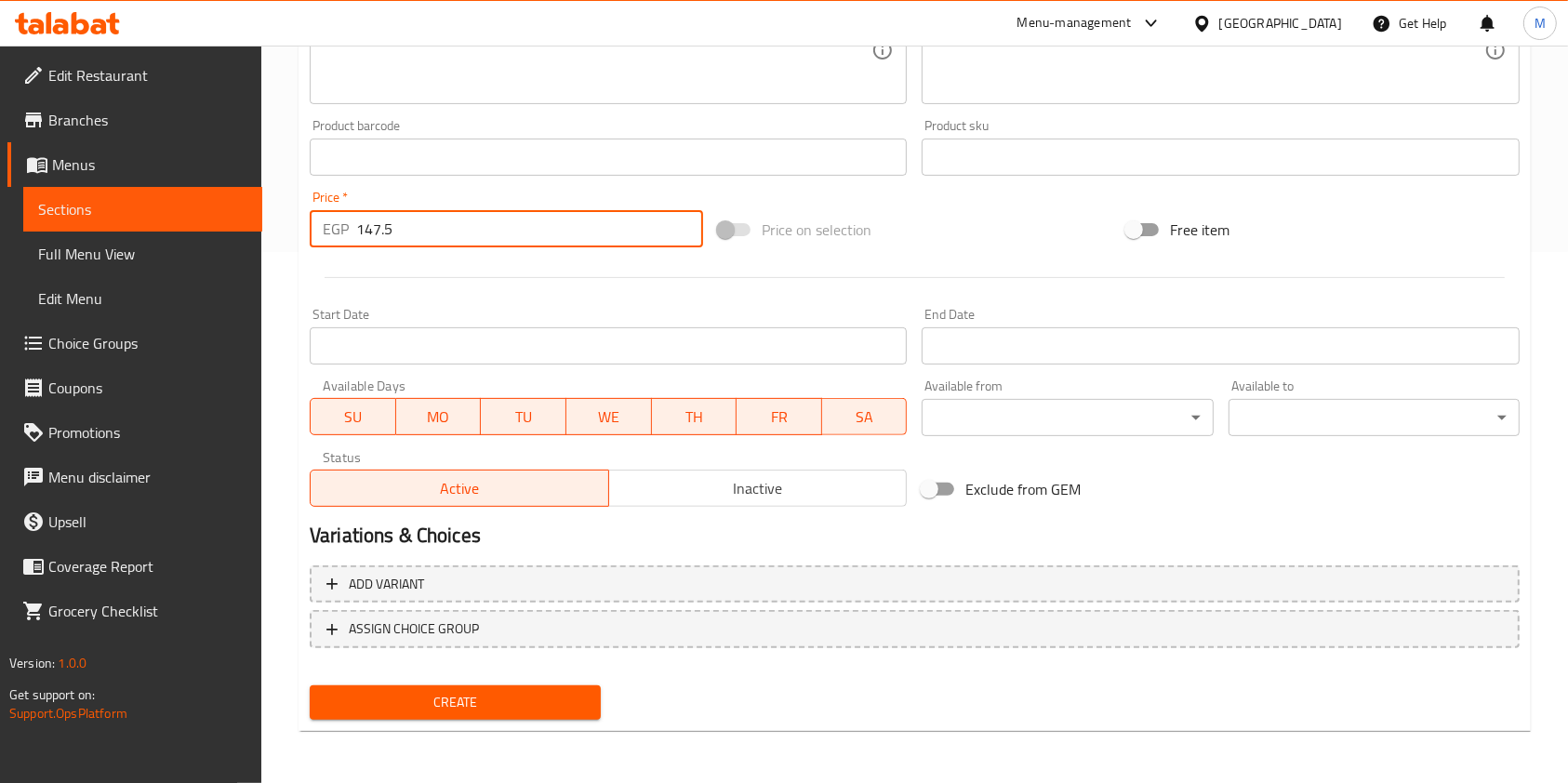
type input "147.5"
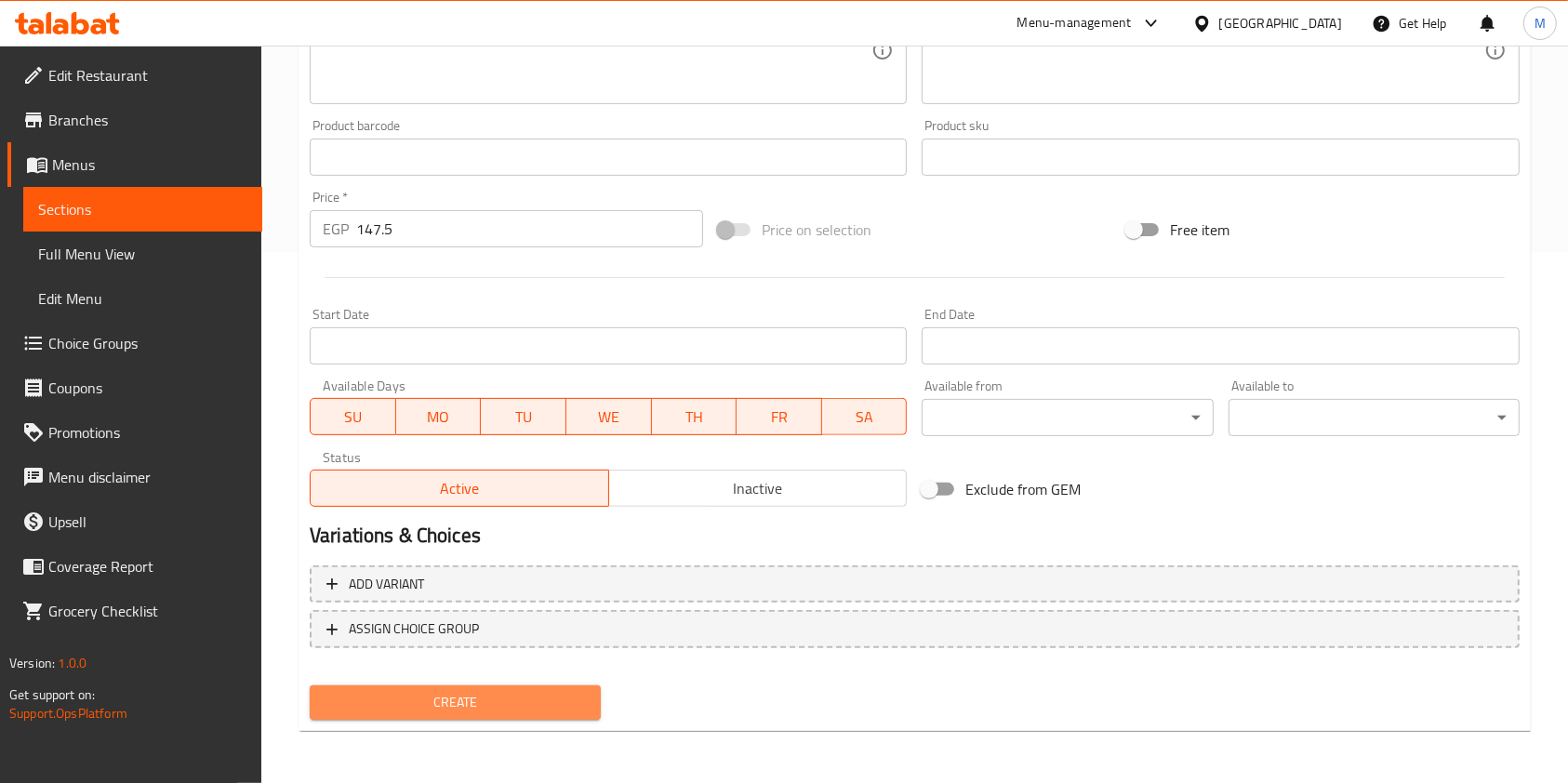
click at [573, 695] on span "Create" at bounding box center [455, 702] width 262 height 23
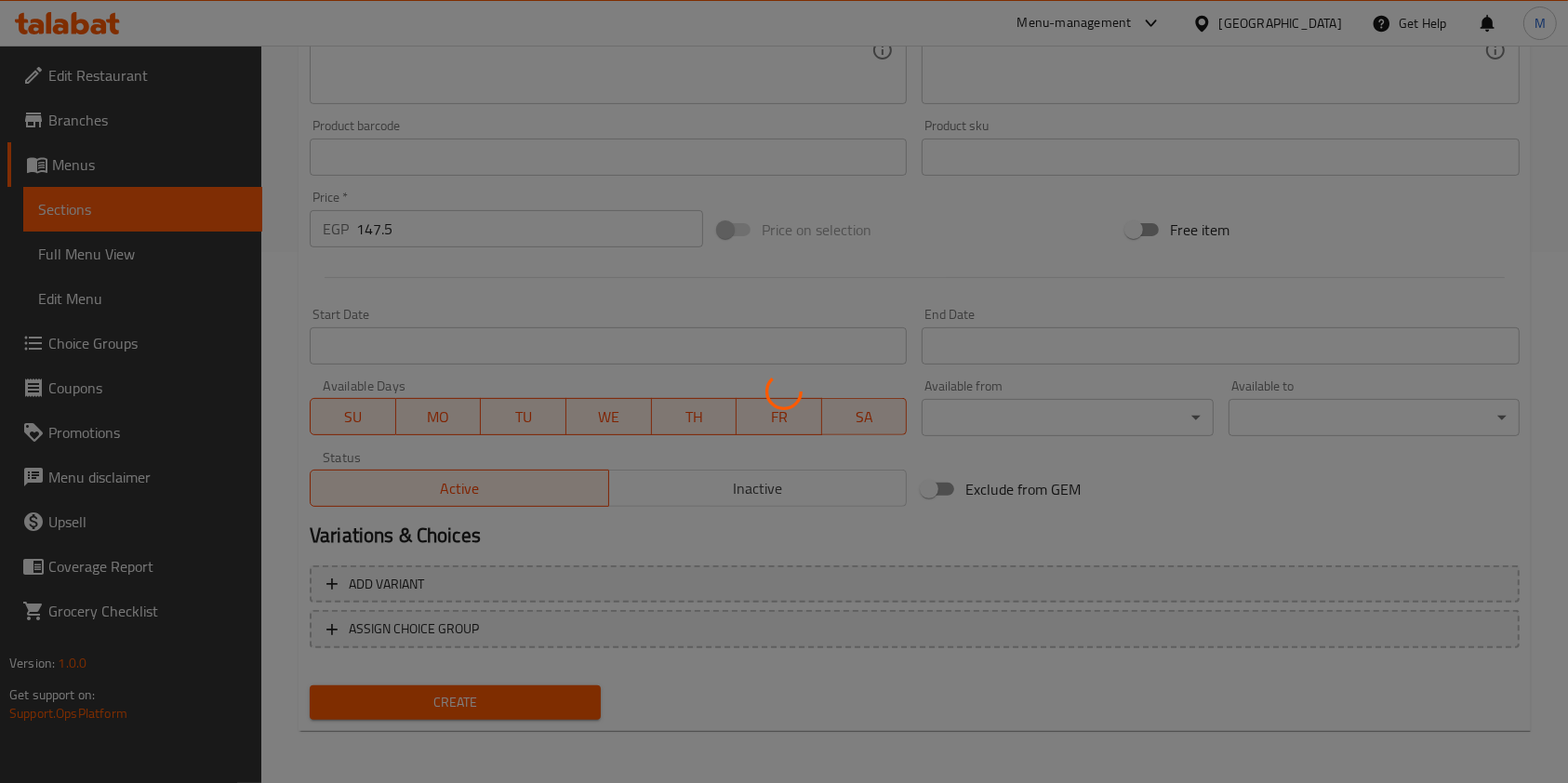
type input "0"
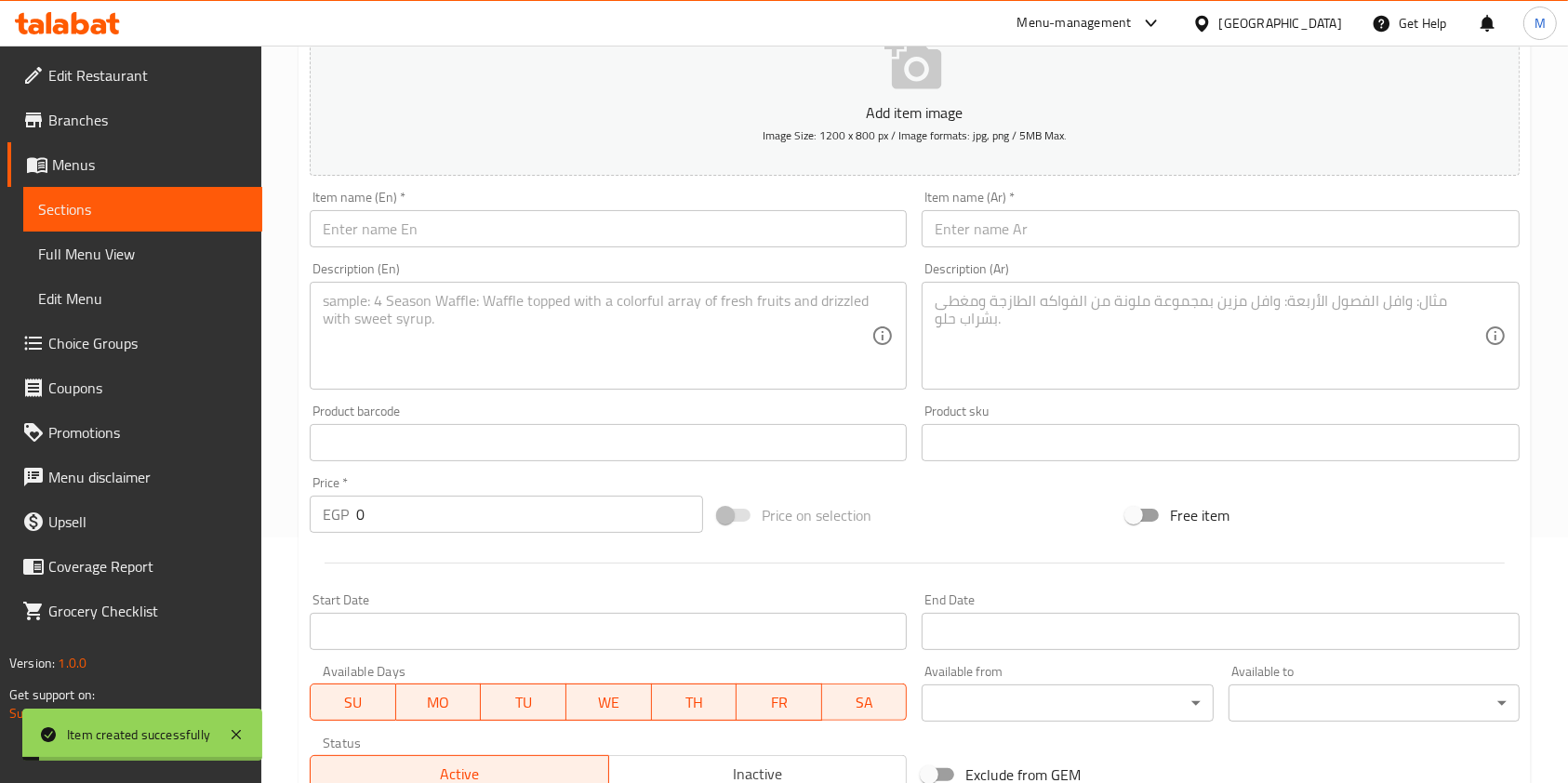
scroll to position [5, 0]
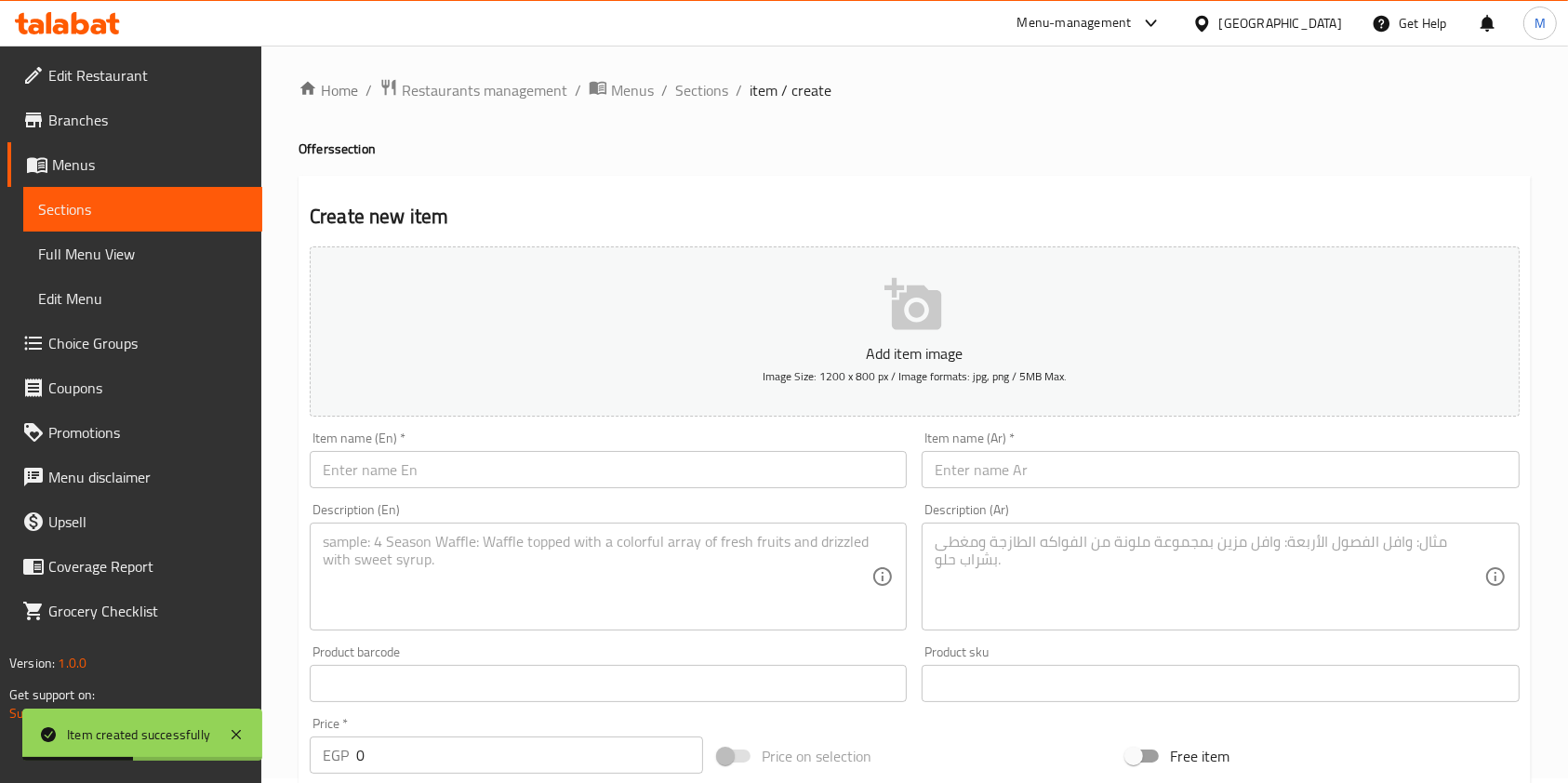
click at [417, 459] on input "text" at bounding box center [609, 469] width 598 height 37
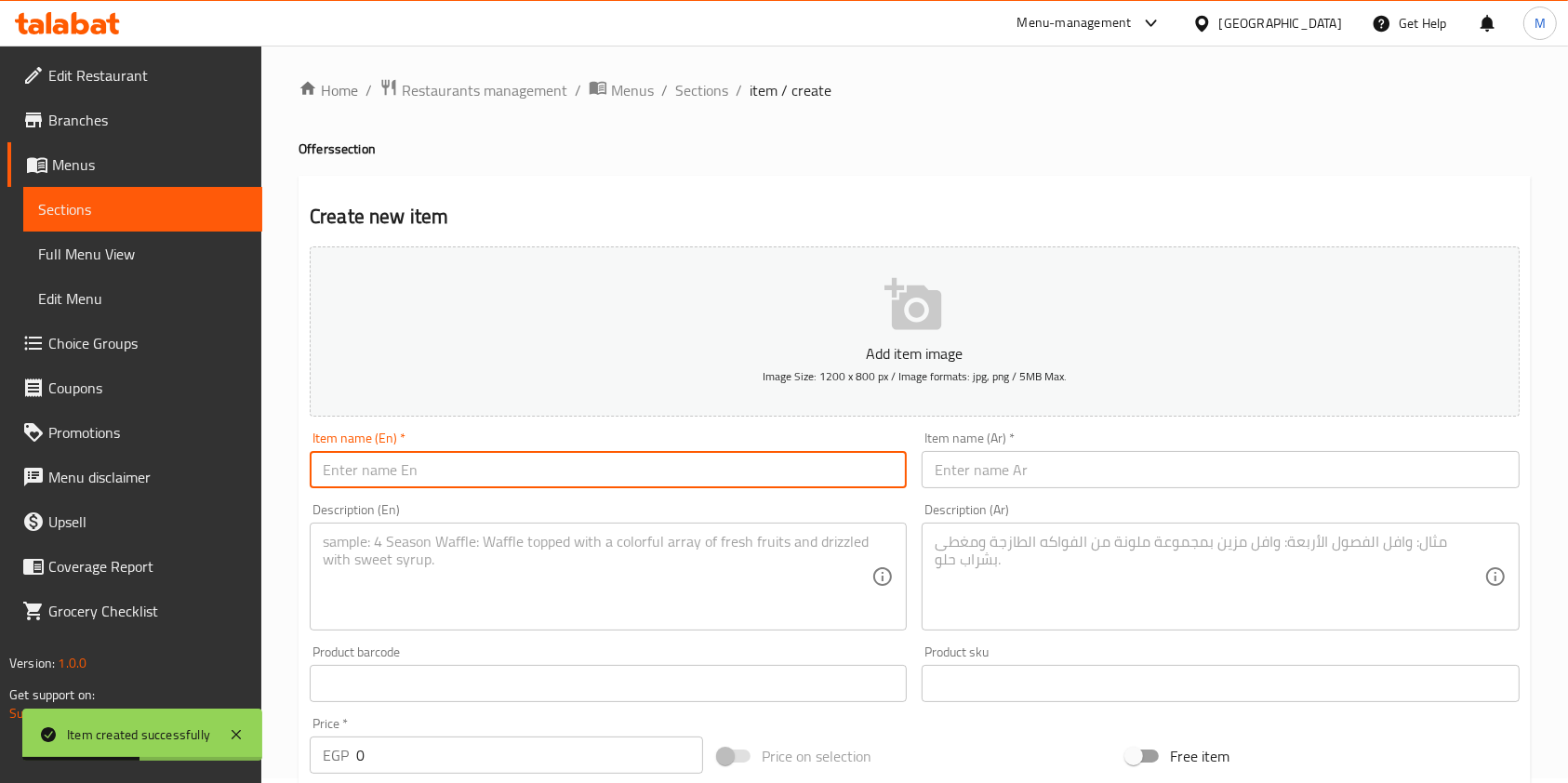
paste input "el shella"
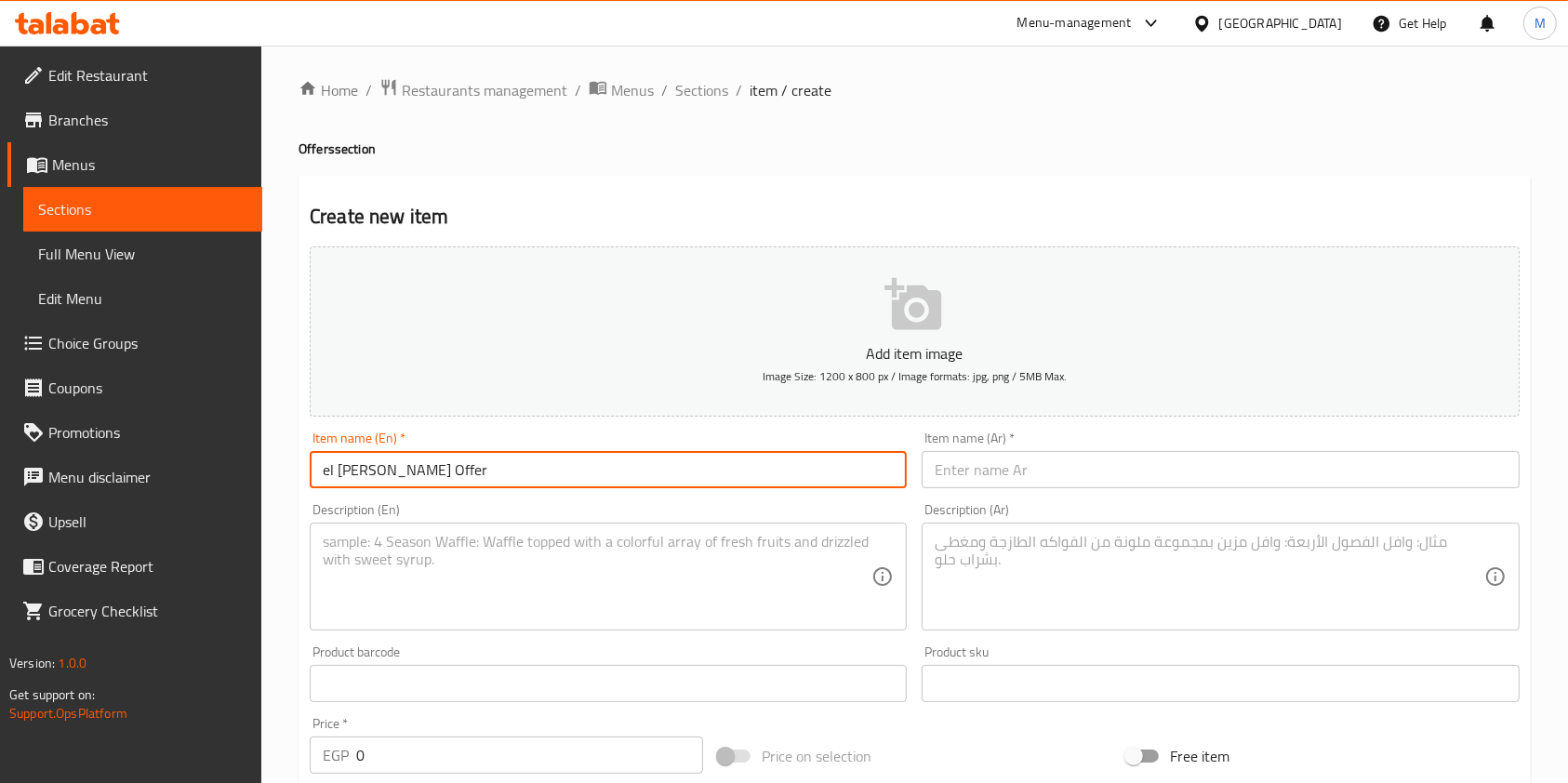
type input "el [PERSON_NAME] Offer"
click at [1035, 479] on input "text" at bounding box center [1221, 469] width 598 height 37
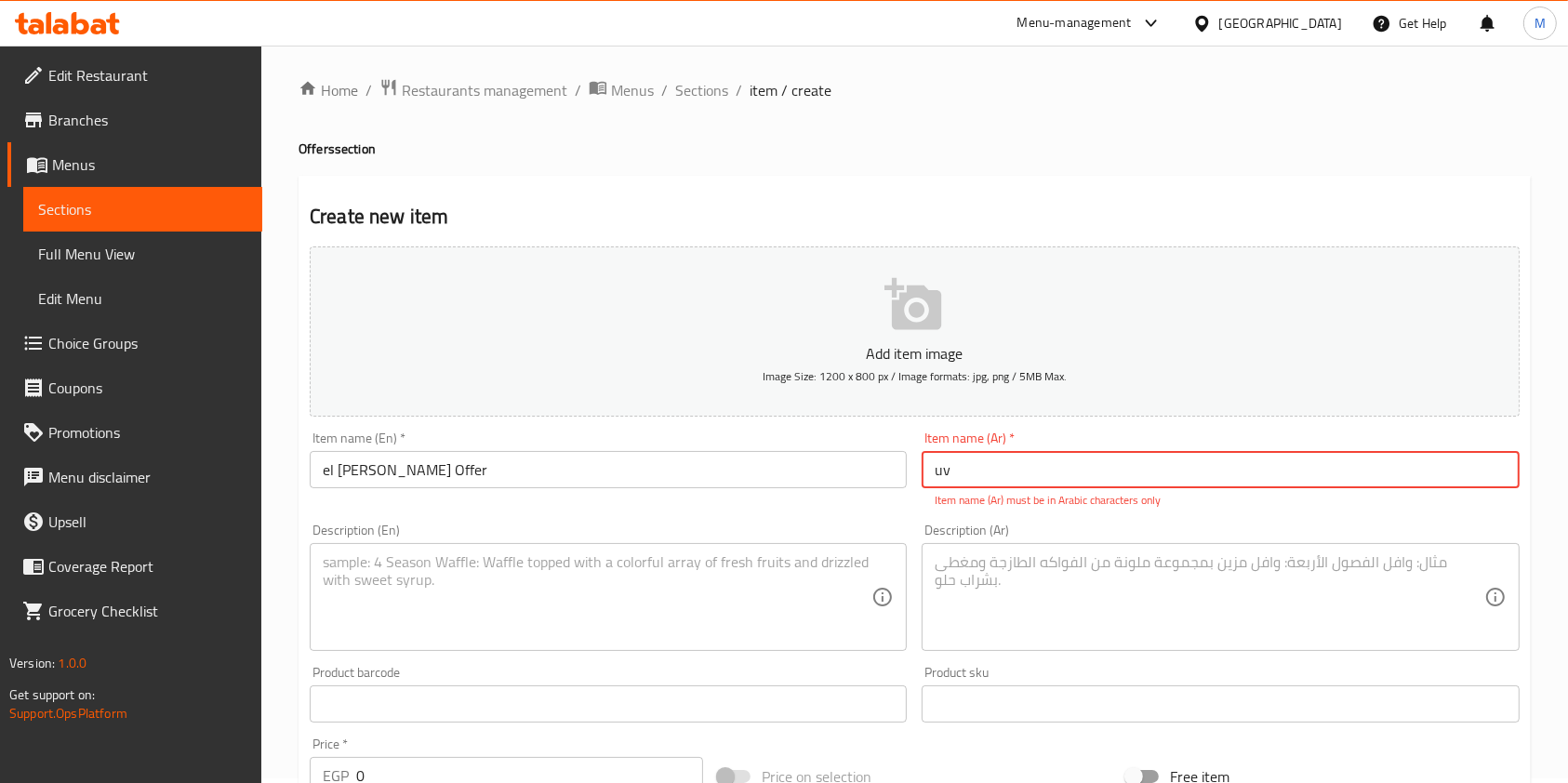
type input "u"
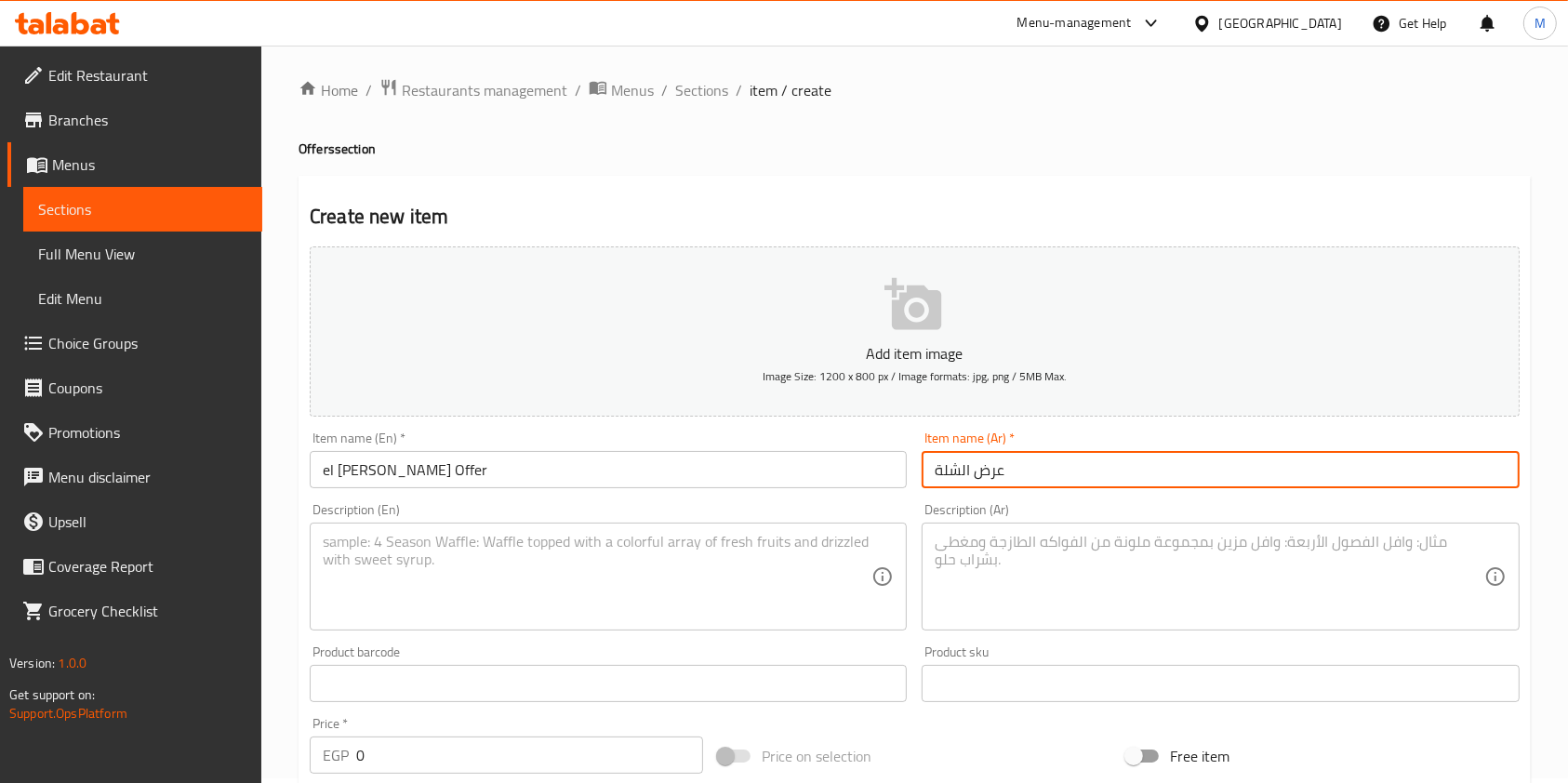
type input "عرض الشلة"
click at [1012, 575] on textarea at bounding box center [1208, 577] width 549 height 88
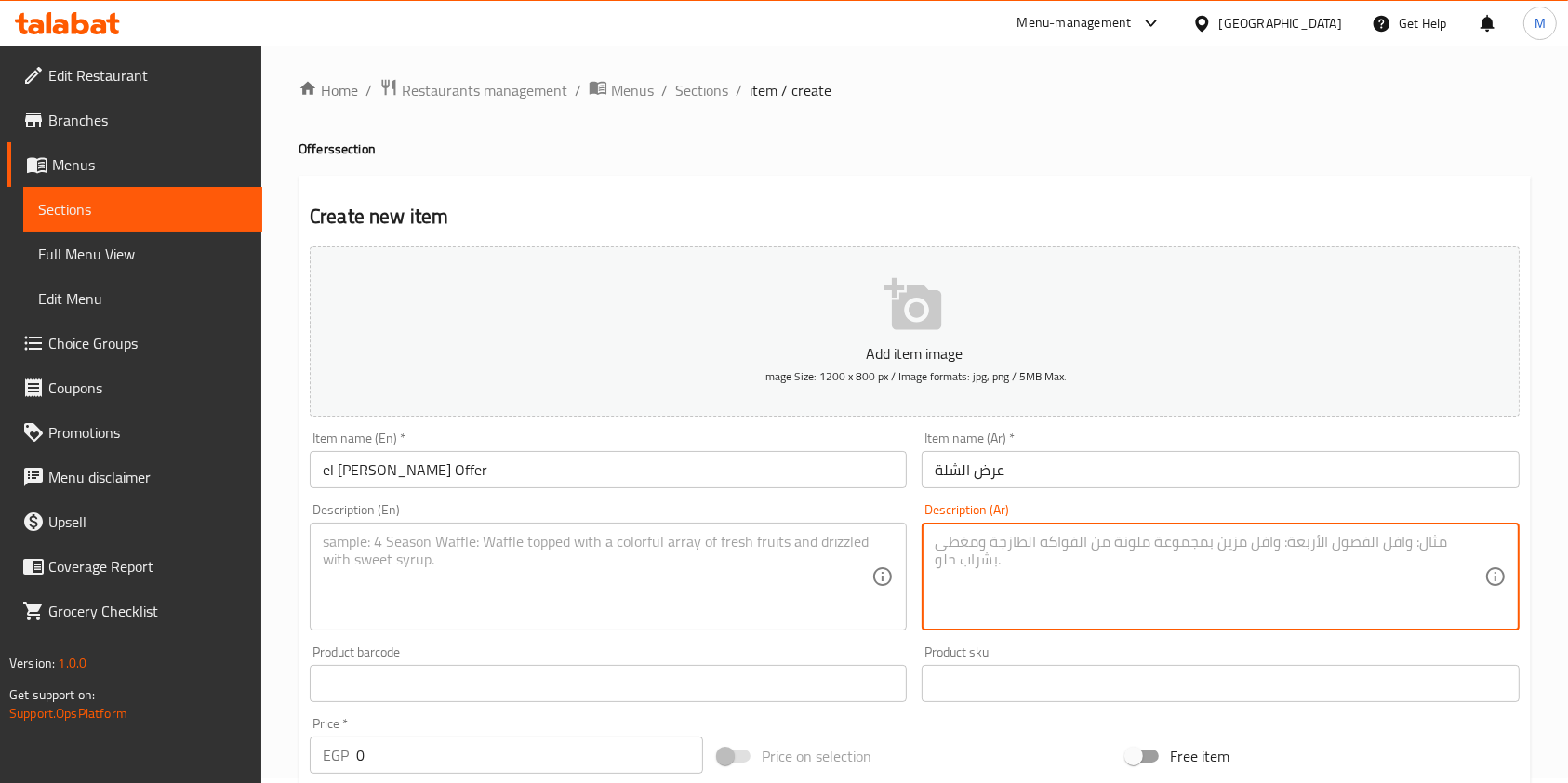
paste textarea "فتة شاورما فراخ + فتة كريسبي باربكيو + ثومية + مخلل"
type textarea "فتة شاورما فراخ + فتة كريسبي باربكيو + ثومية + مخلل"
click at [727, 553] on textarea at bounding box center [597, 577] width 549 height 88
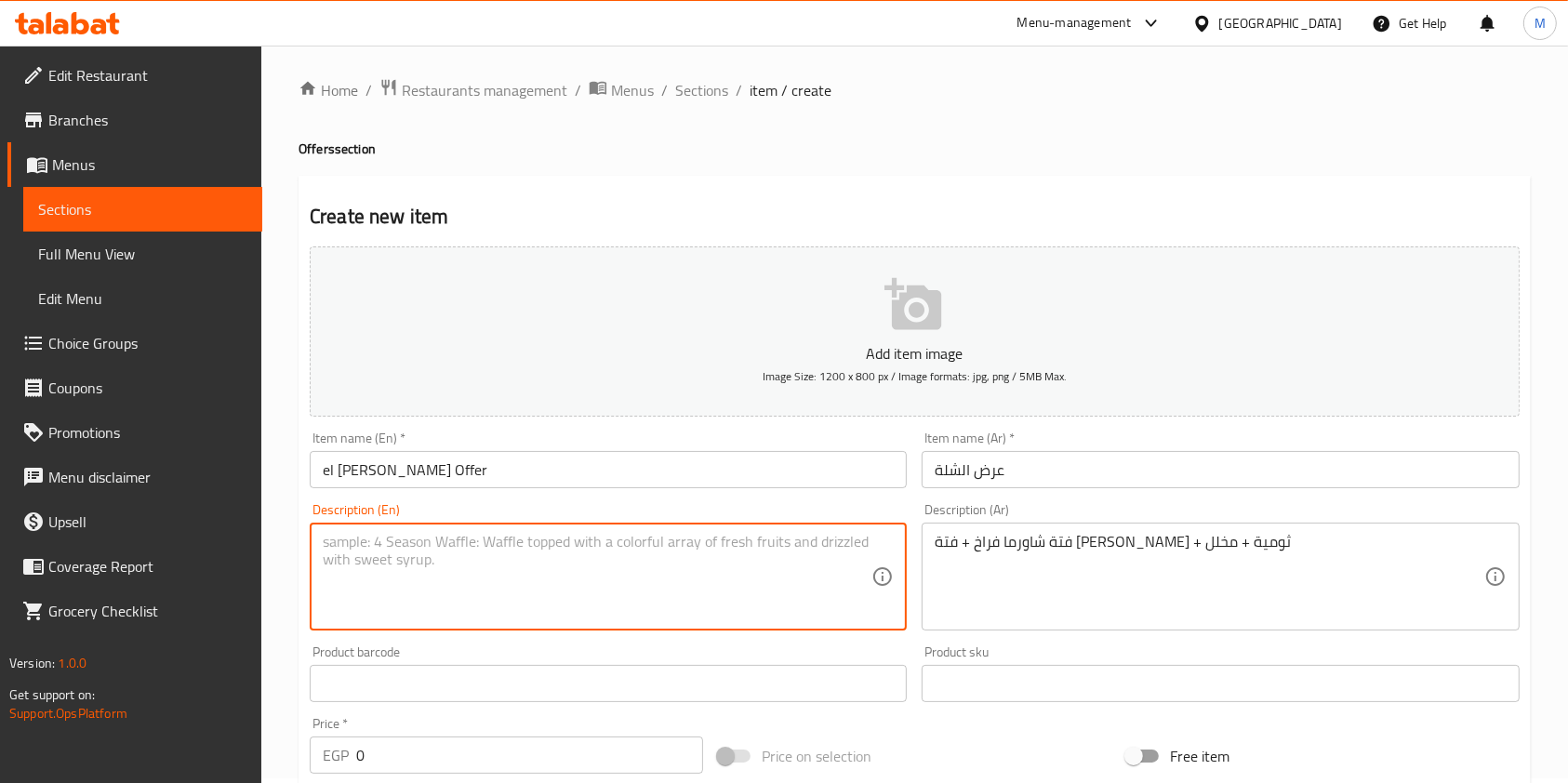
paste textarea "Chicken shawarma fatteh + crispy barbecue fatteh + garlic sauce + pickles"
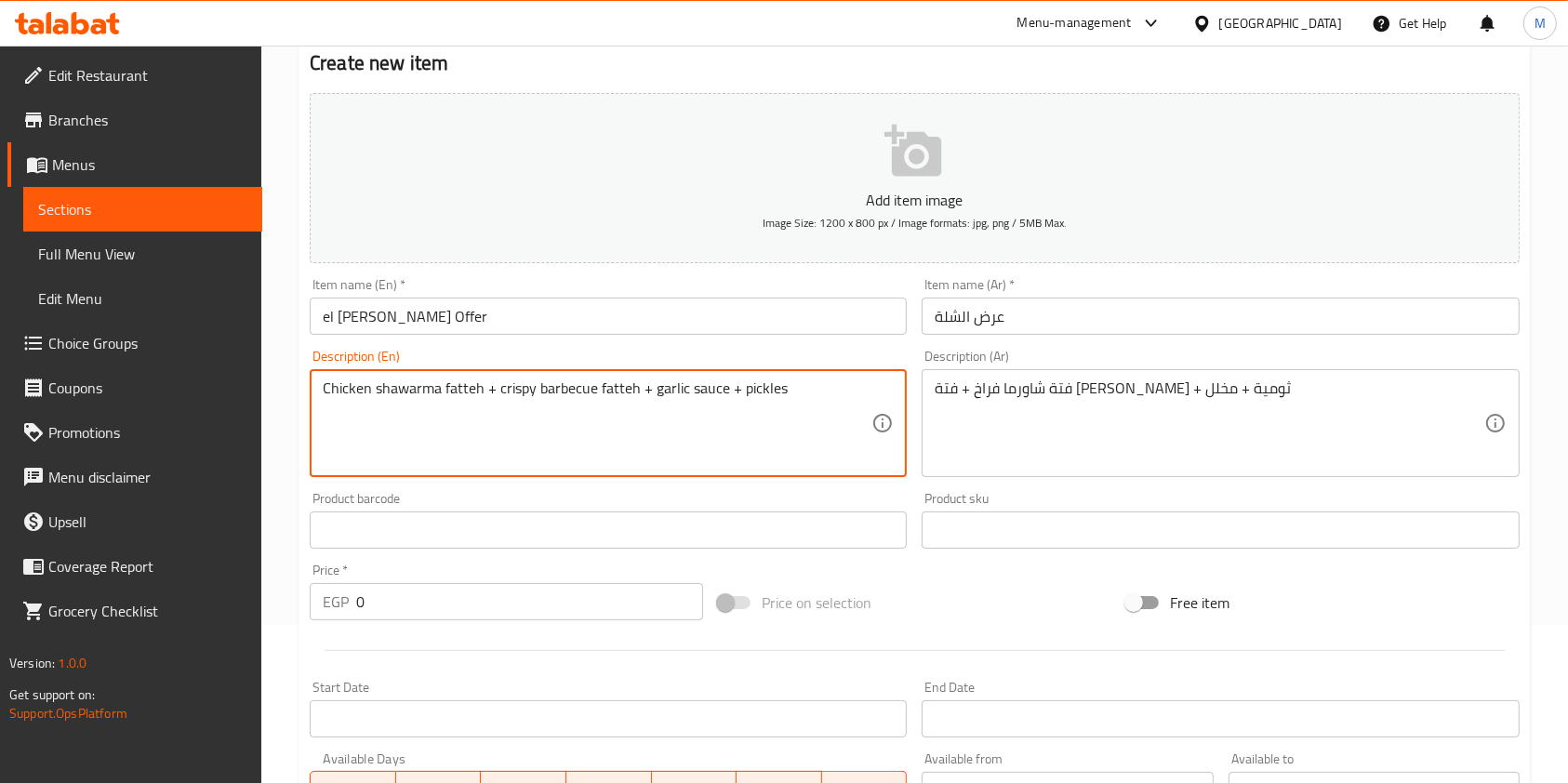
scroll to position [167, 0]
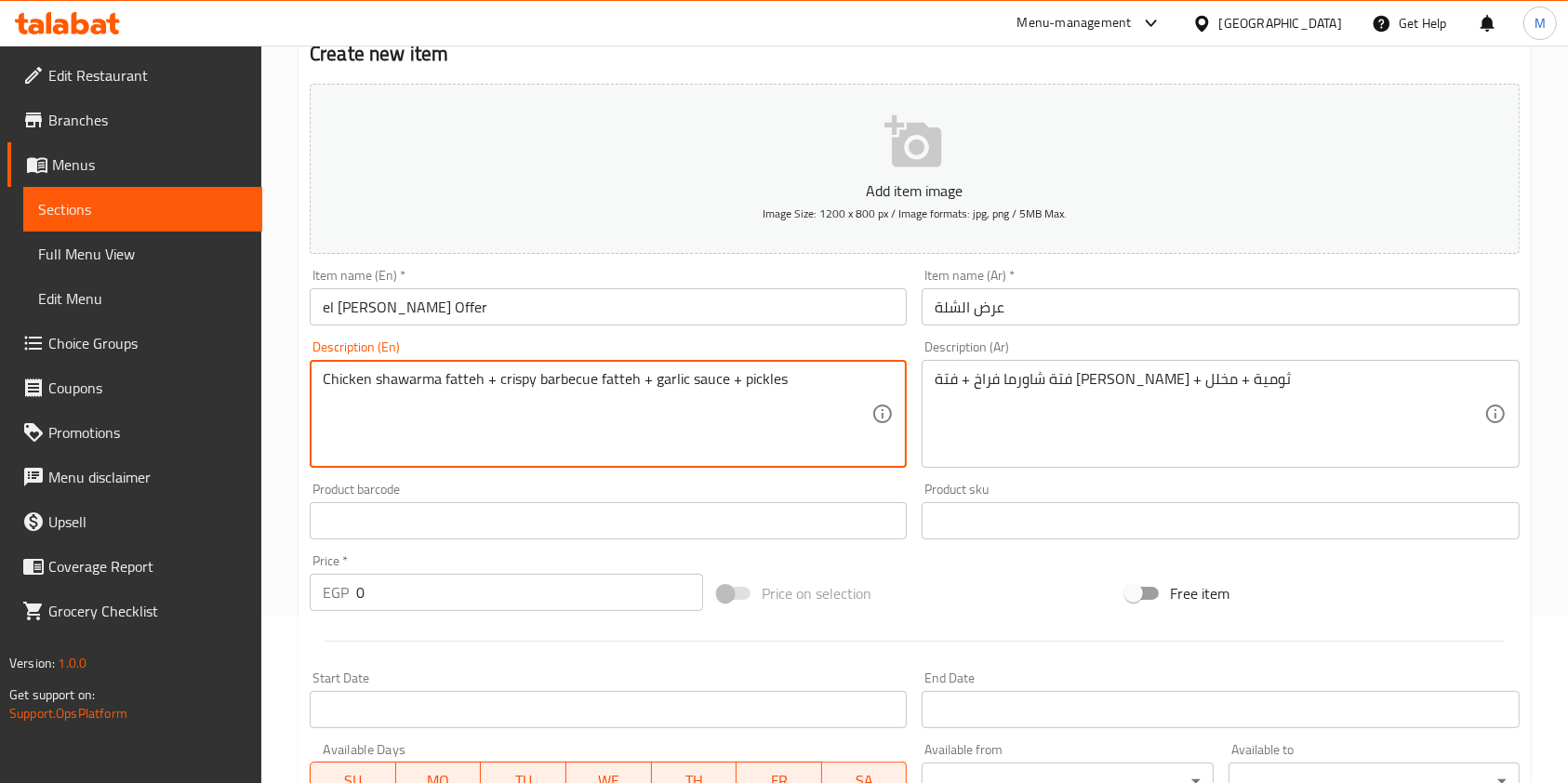
type textarea "Chicken shawarma fatteh + crispy barbecue fatteh + garlic sauce + pickles"
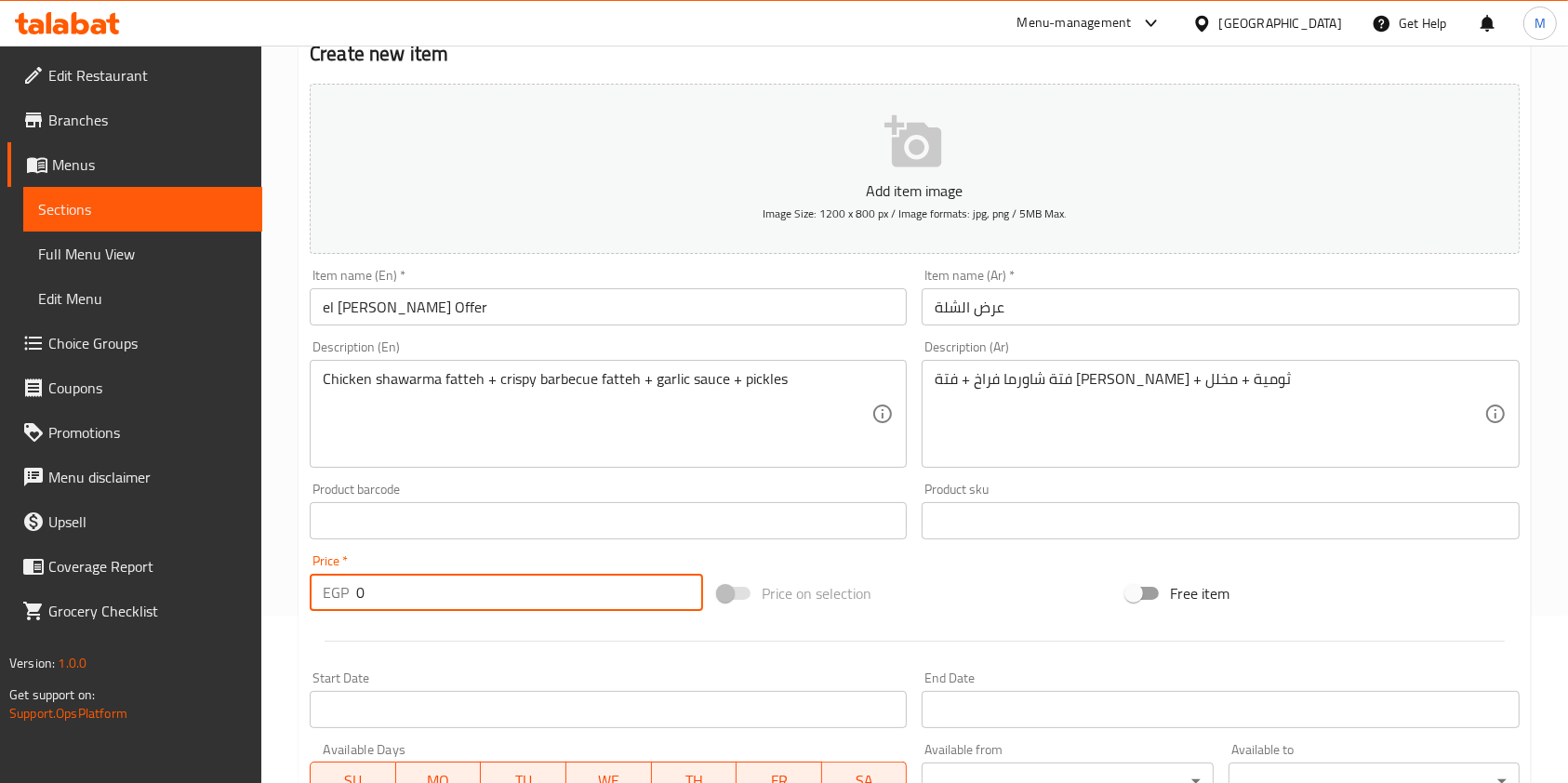
drag, startPoint x: 364, startPoint y: 599, endPoint x: 353, endPoint y: 600, distance: 11.0
click at [353, 600] on div "EGP 0 Price *" at bounding box center [506, 592] width 393 height 37
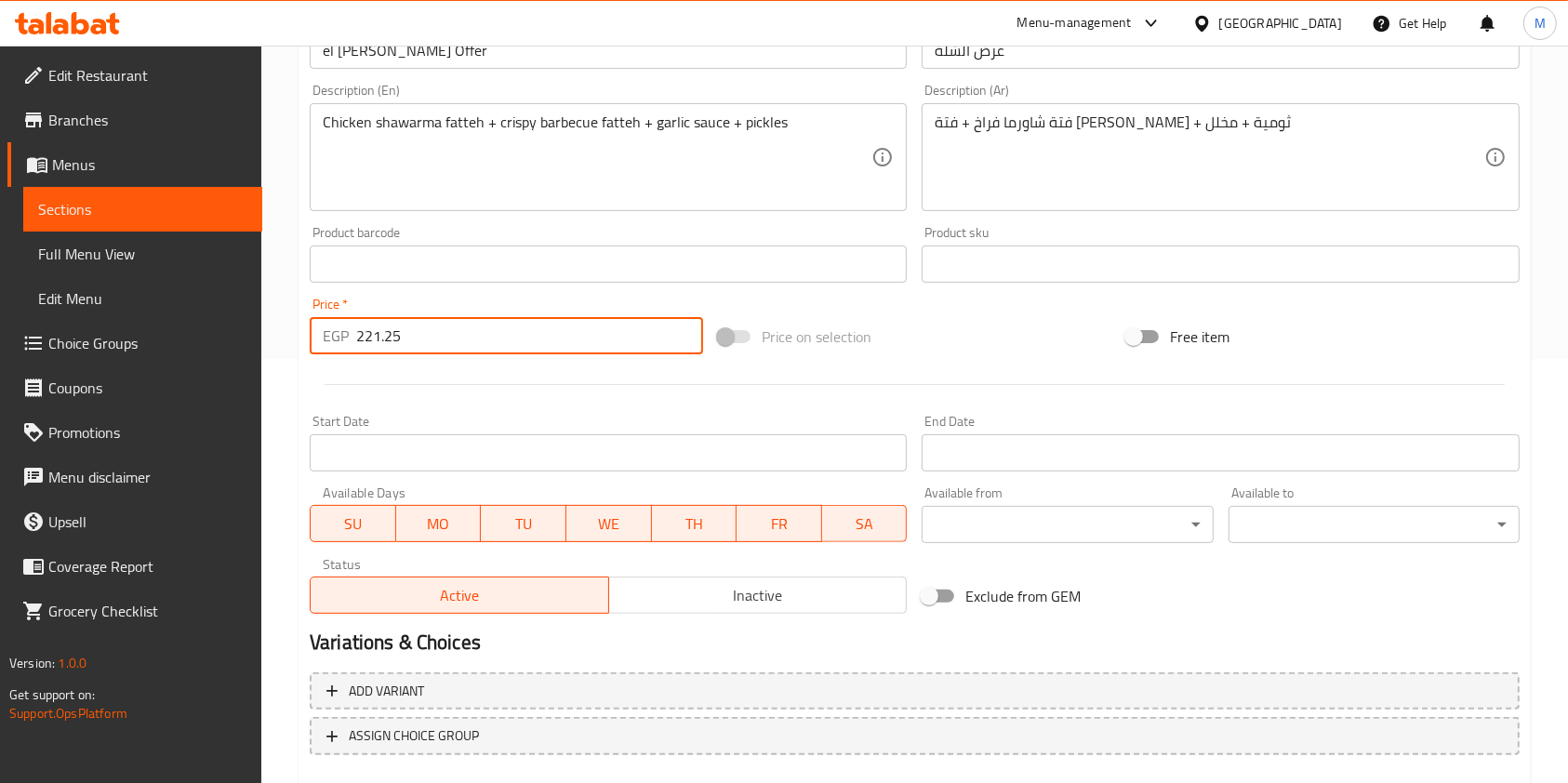
scroll to position [531, 0]
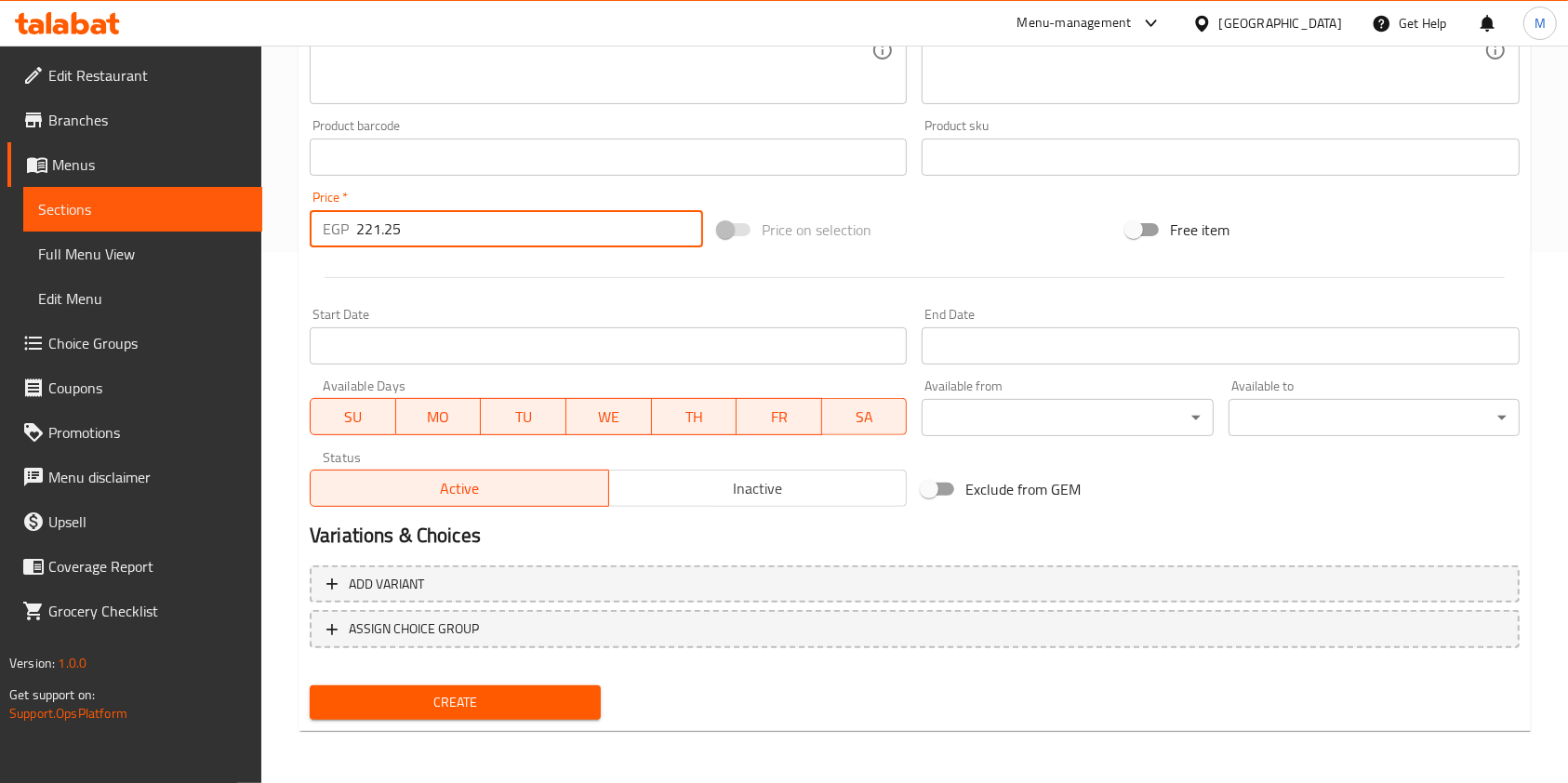
type input "221.25"
click at [532, 706] on span "Create" at bounding box center [455, 702] width 262 height 23
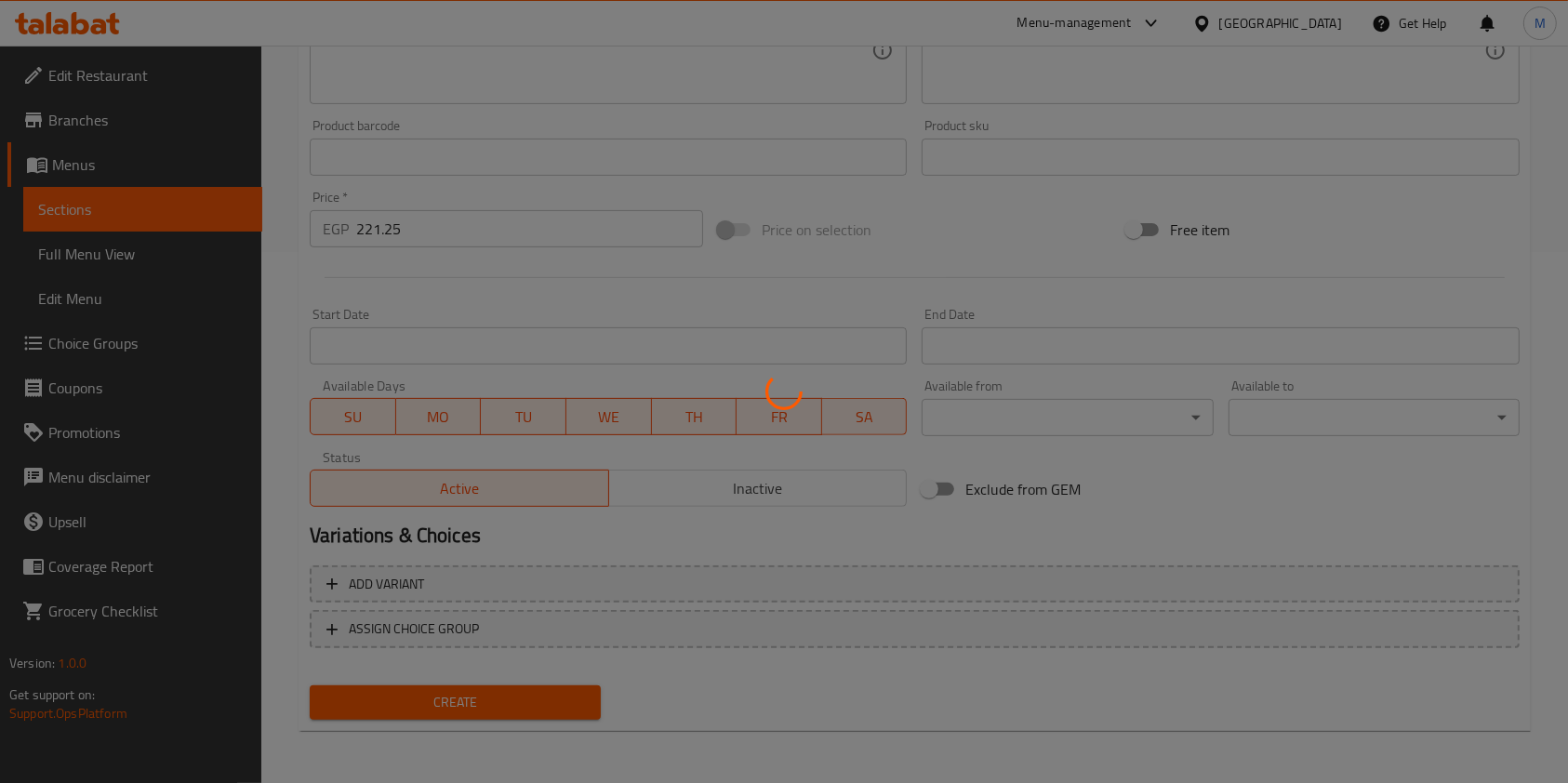
type input "0"
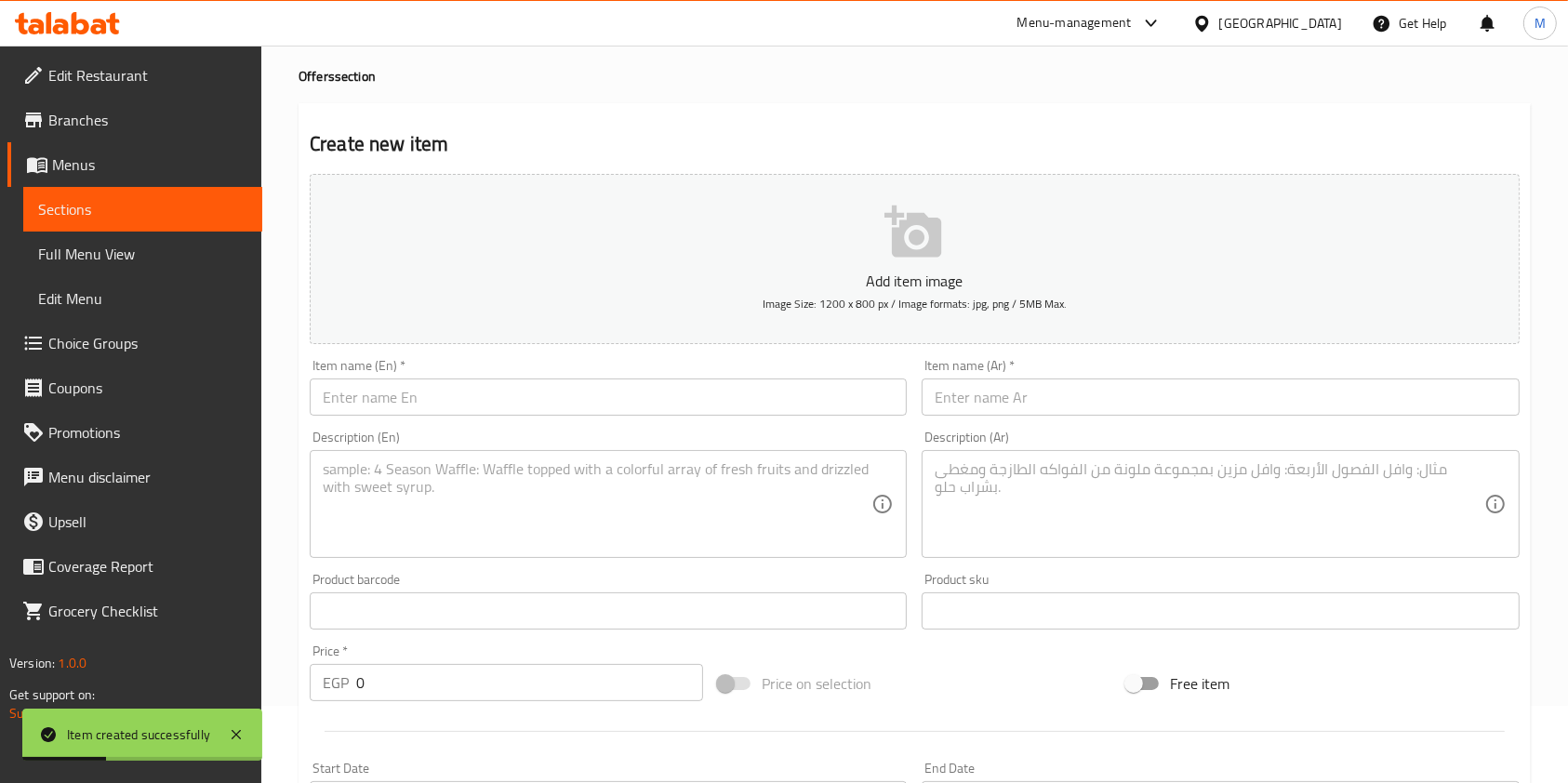
scroll to position [0, 0]
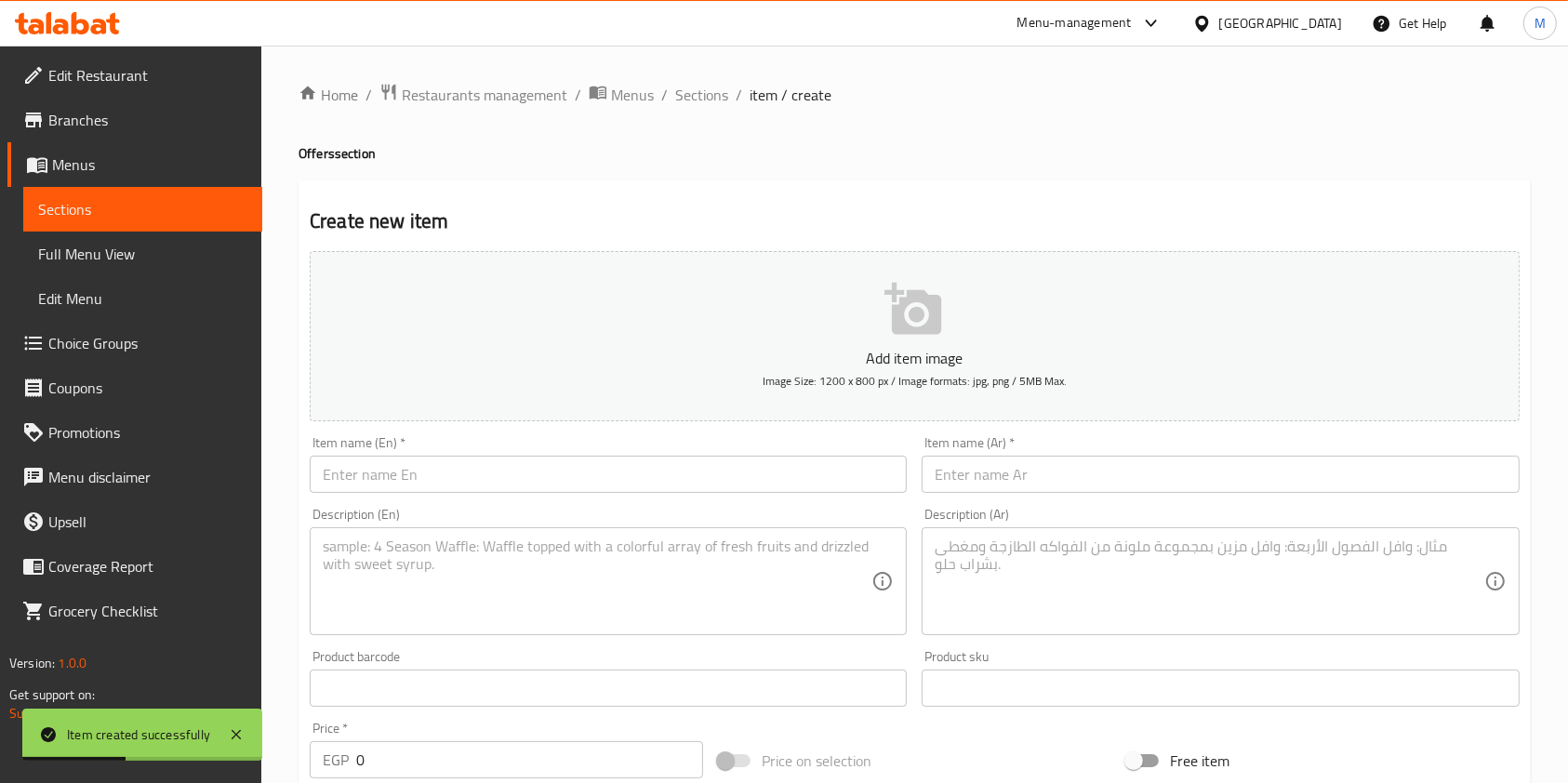
click at [605, 480] on input "text" at bounding box center [609, 474] width 598 height 37
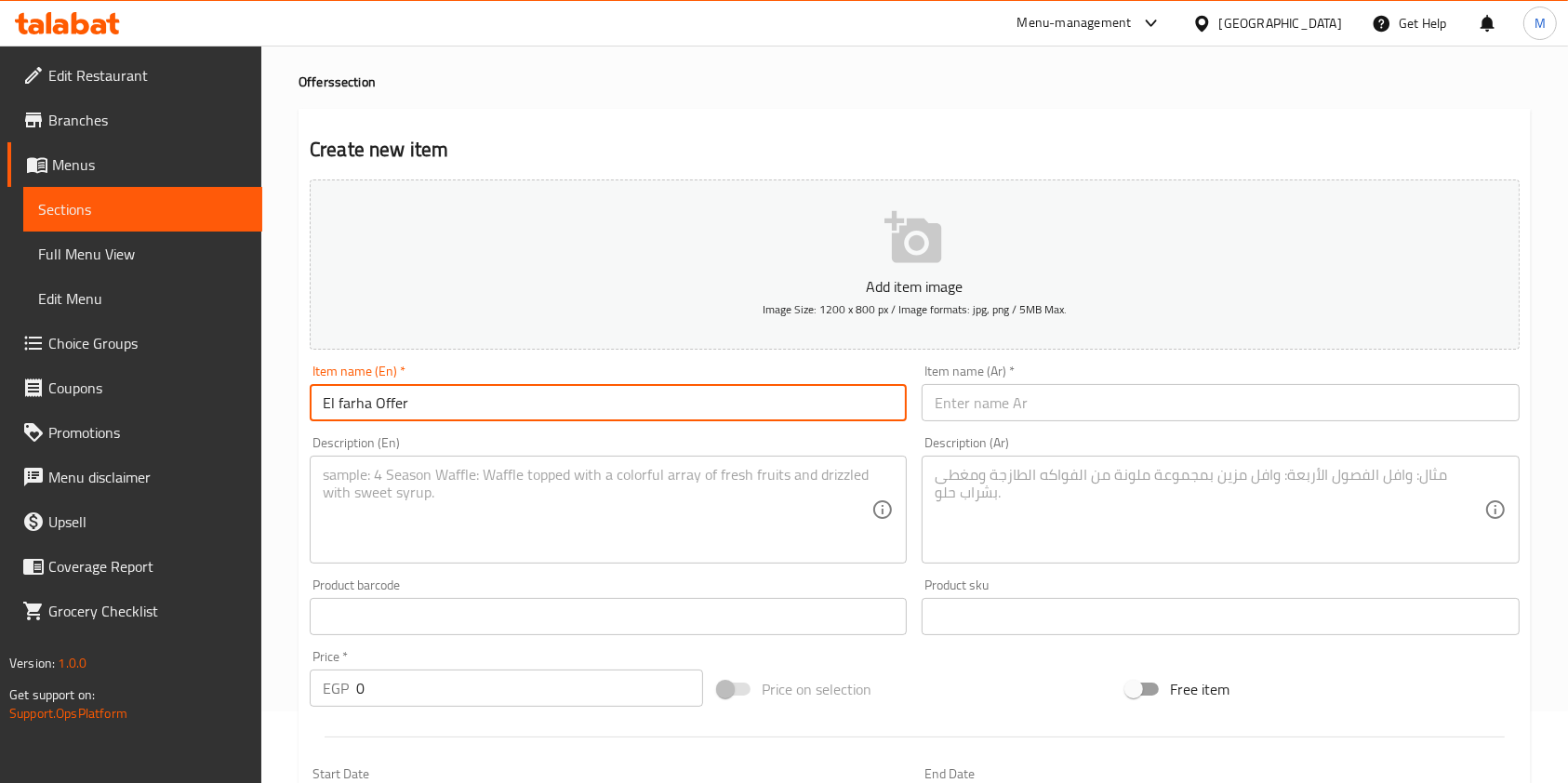
scroll to position [124, 0]
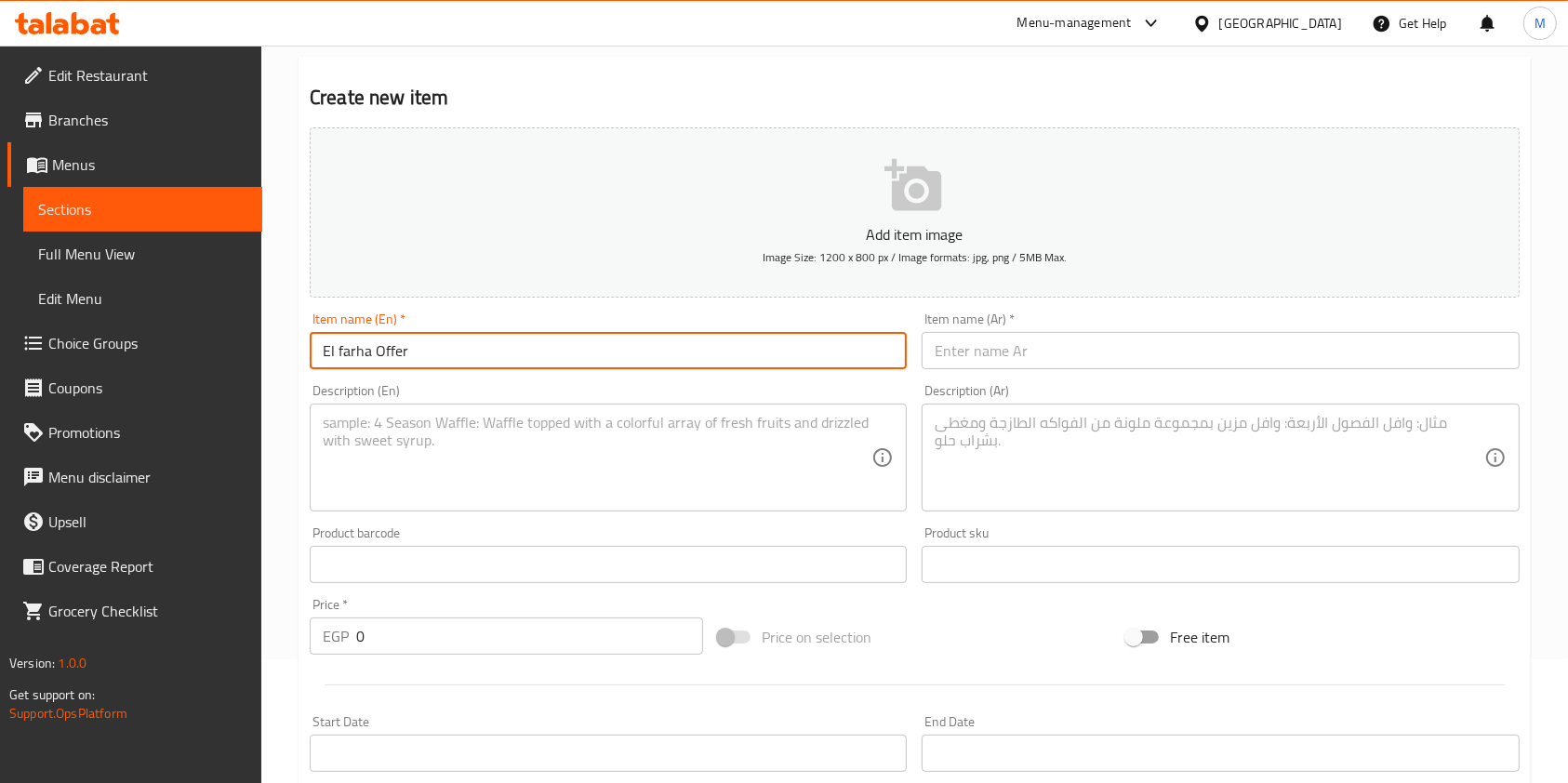
type input "El farha Offer"
click at [1043, 362] on input "text" at bounding box center [1221, 350] width 598 height 37
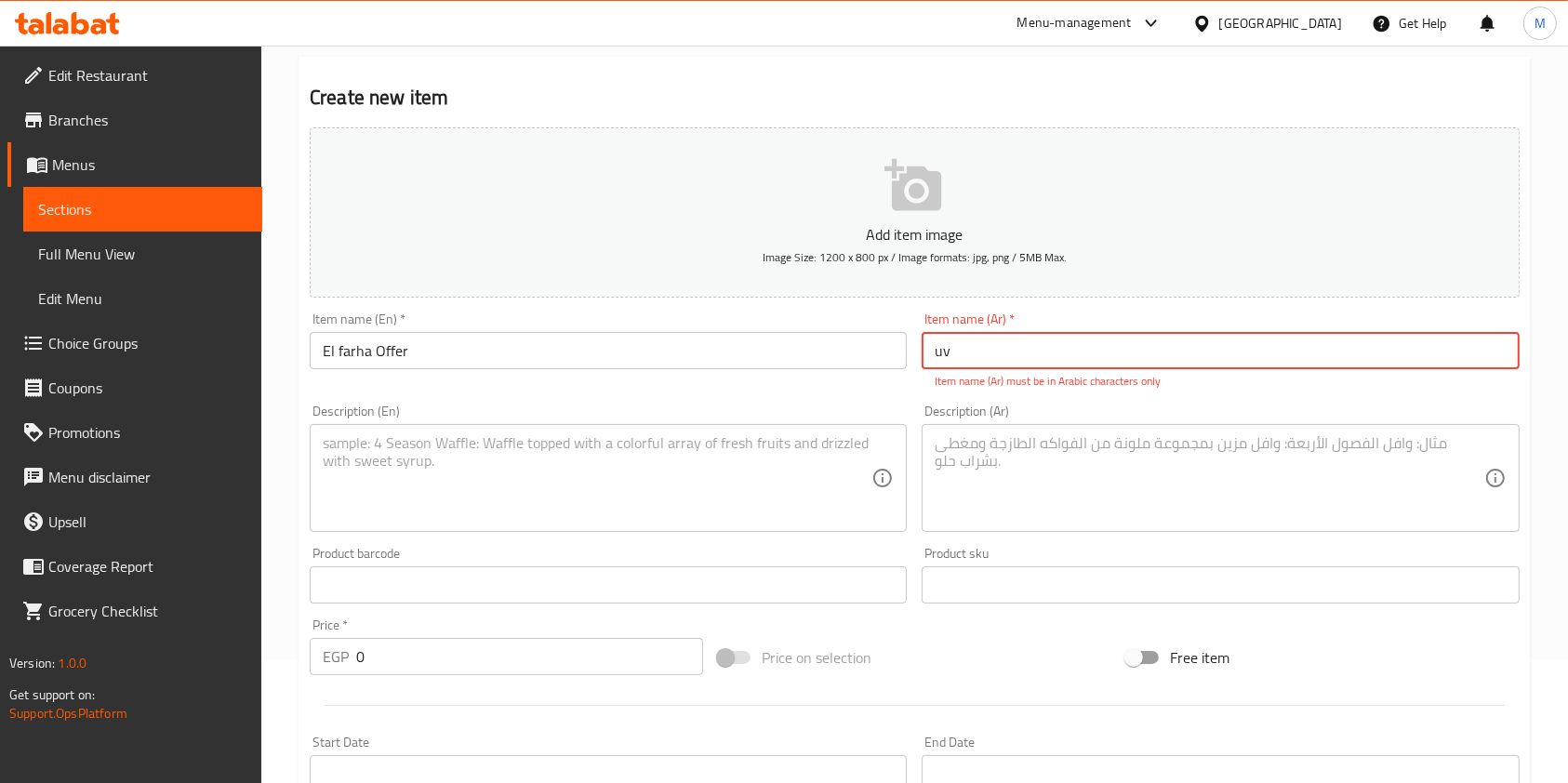
type input "u"
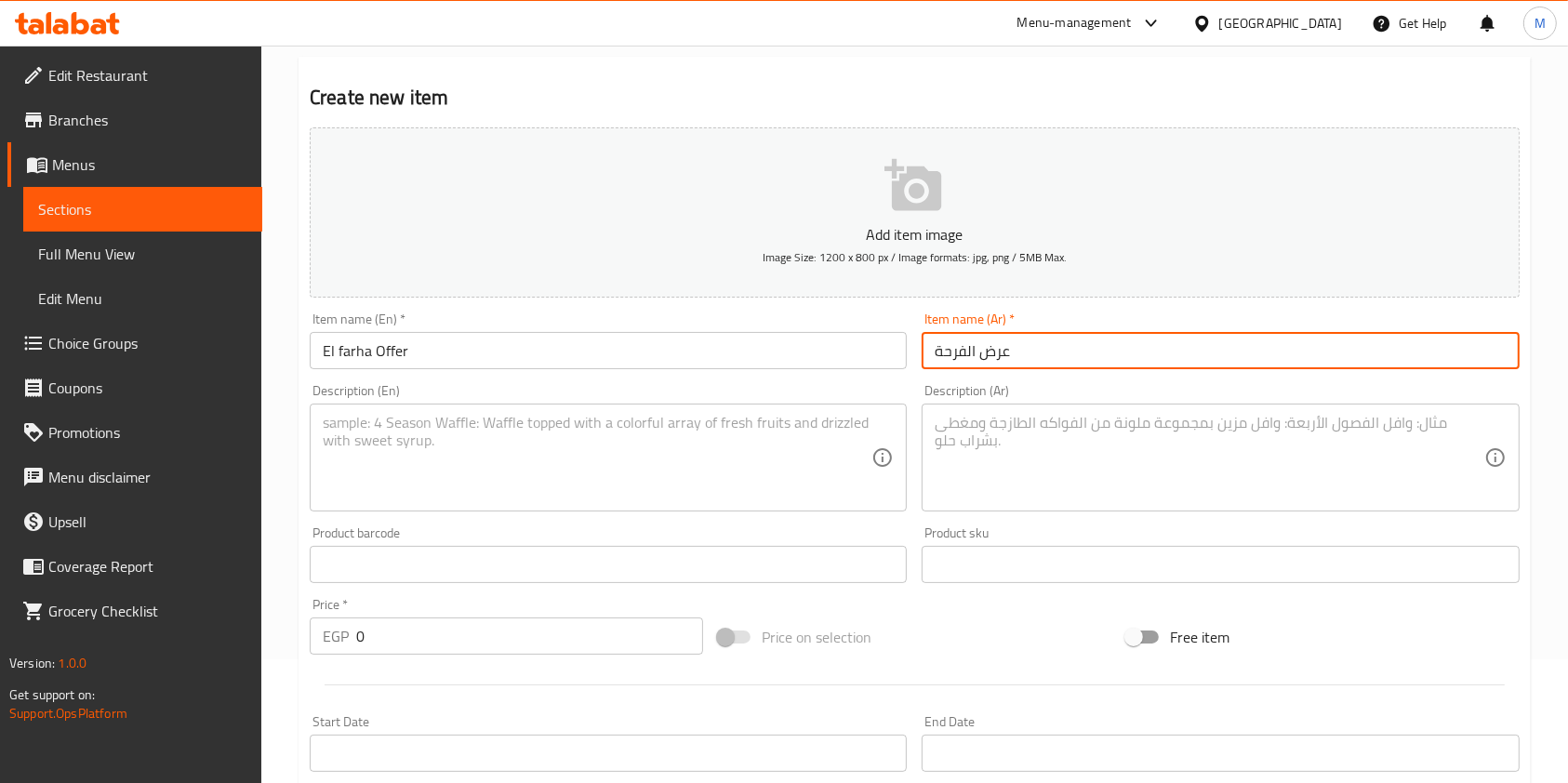
type input "عرض الفرحة"
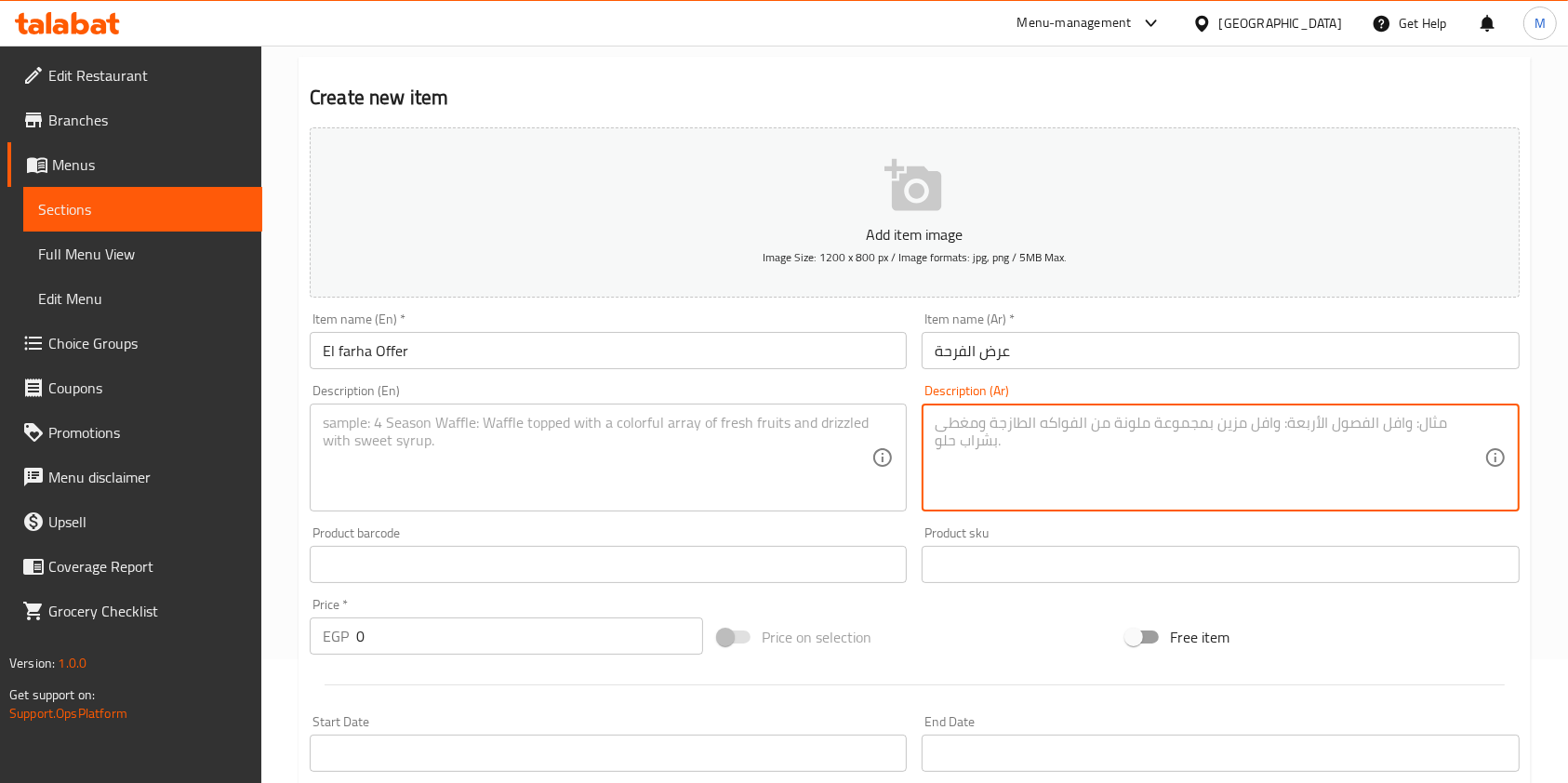
click at [1000, 459] on textarea at bounding box center [1208, 458] width 549 height 88
paste textarea "وجبة 4 قطع ماريا + وجبة 3 قطع كرسبي + ثومية + مخلل"
type textarea "وجبة 4 قطع ماريا + وجبة 3 قطع كرسبي + ثومية + مخلل"
click at [816, 437] on textarea at bounding box center [597, 458] width 549 height 88
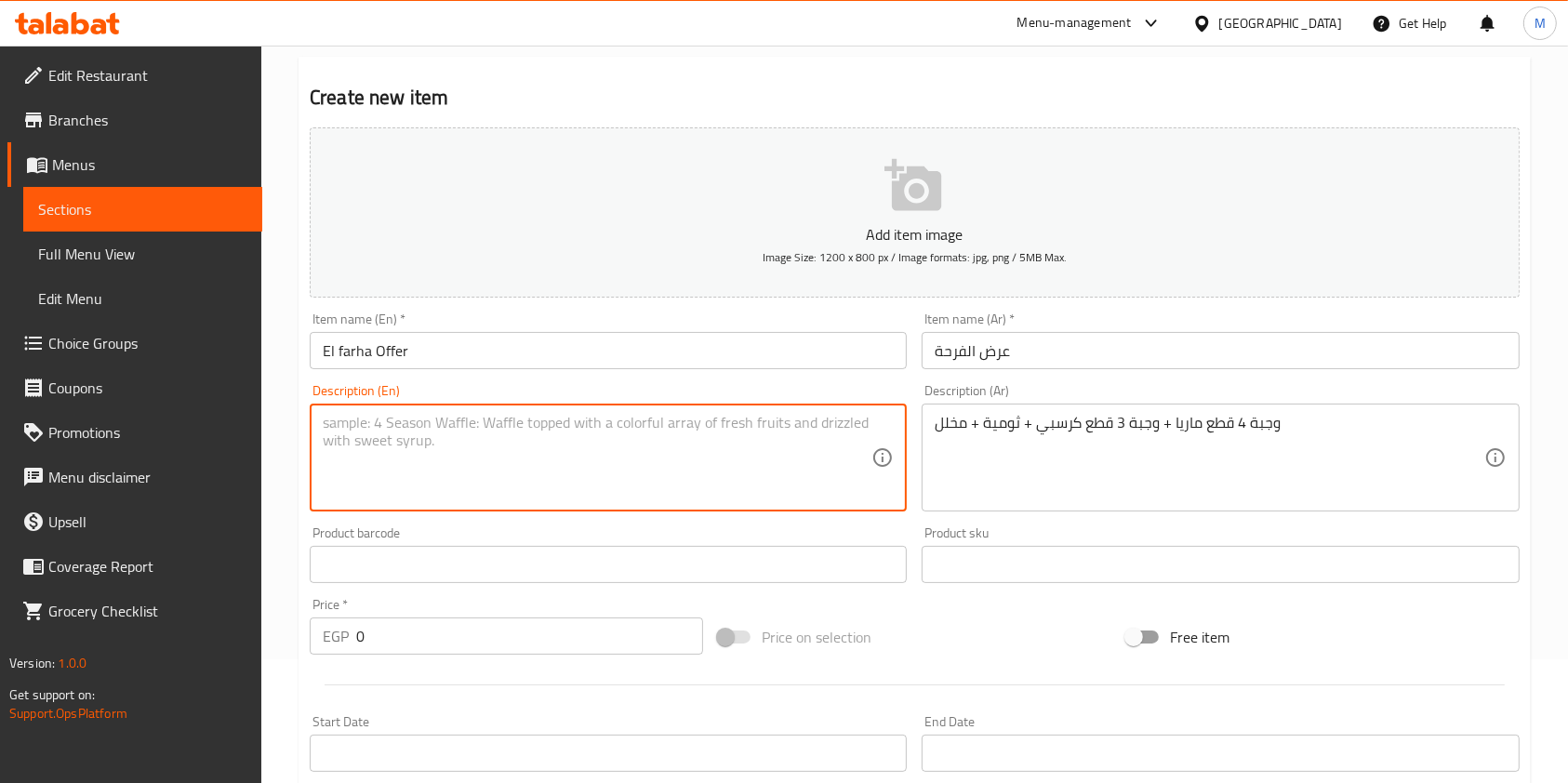
paste textarea "4 pieces [PERSON_NAME] meal + 3 pieces crispy meal + garlic sauce + pickles"
type textarea "4 pieces [PERSON_NAME] meal + 3 pieces crispy meal + garlic sauce + pickles"
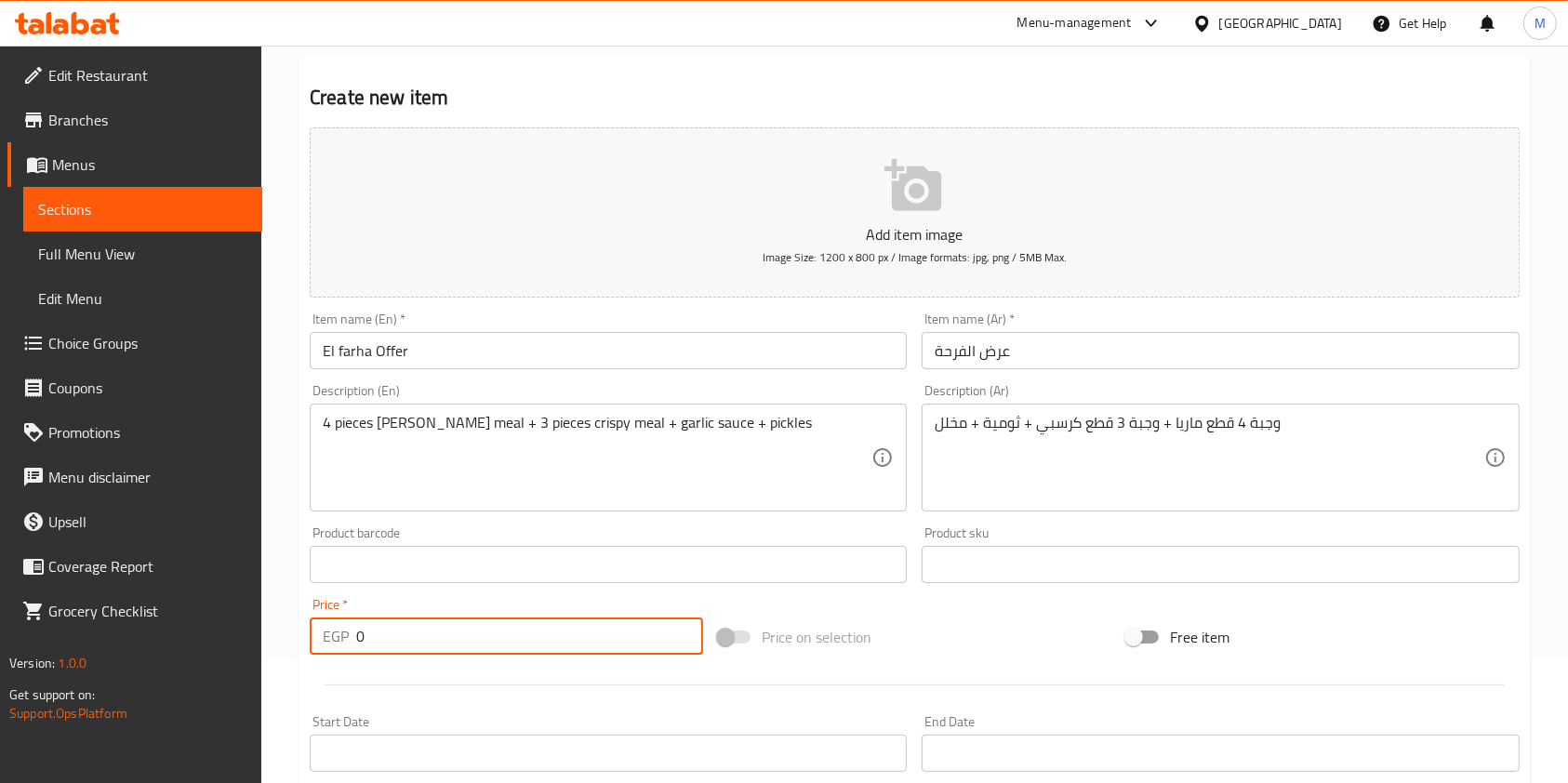
drag, startPoint x: 363, startPoint y: 641, endPoint x: 352, endPoint y: 643, distance: 11.2
click at [352, 643] on div "EGP 0 Price *" at bounding box center [506, 636] width 393 height 37
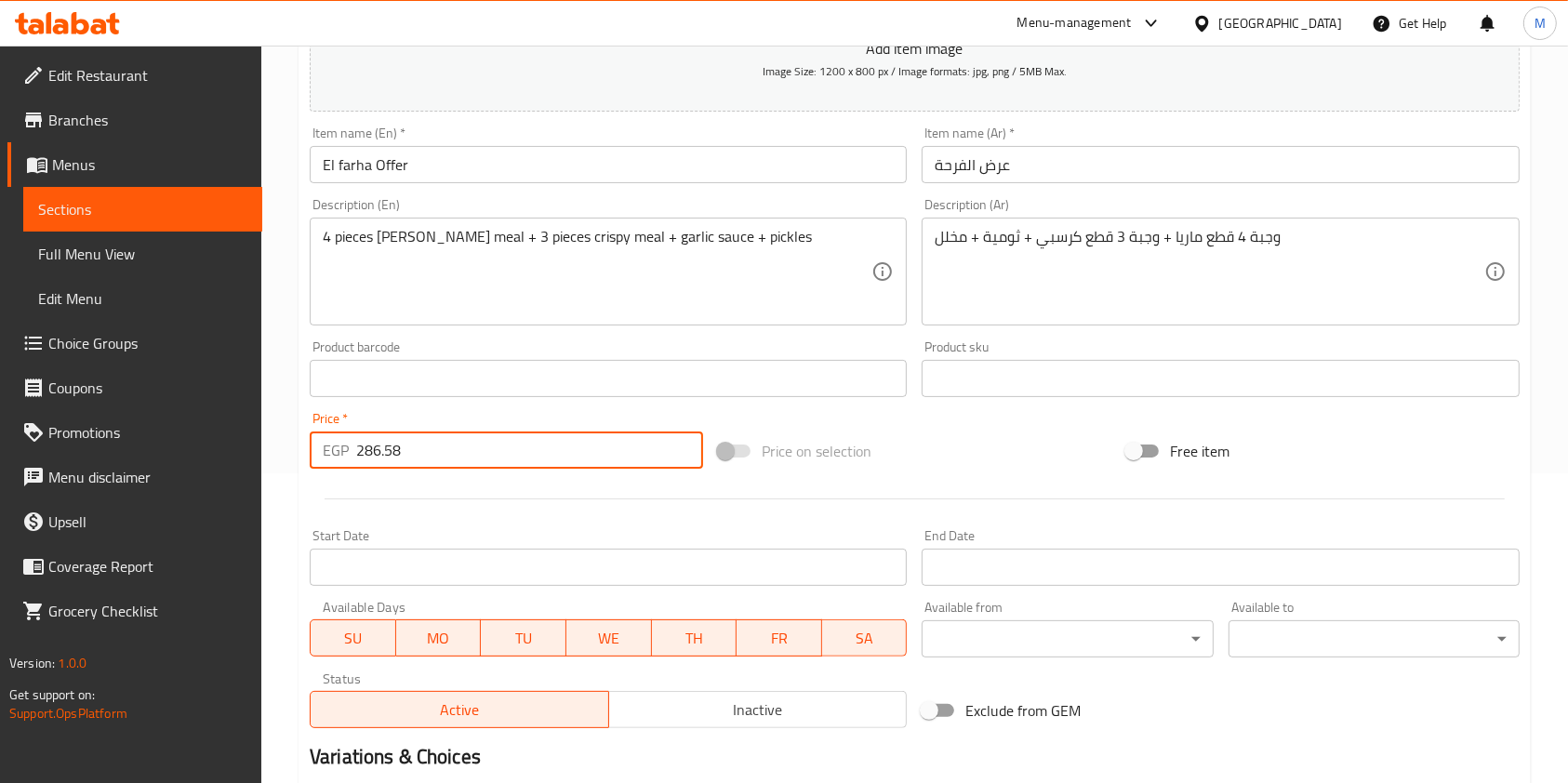
scroll to position [531, 0]
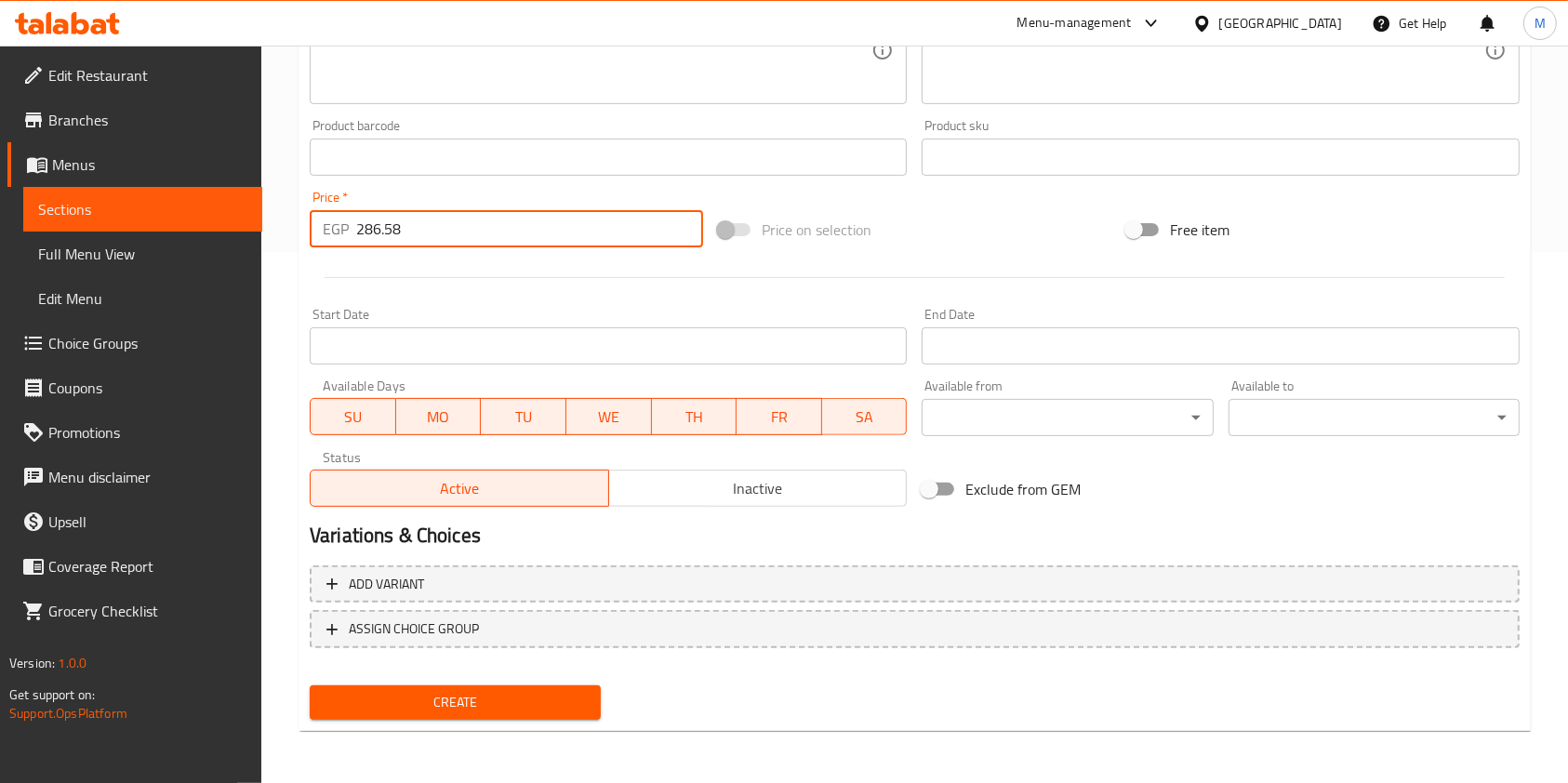
type input "286.58"
click at [579, 702] on span "Create" at bounding box center [455, 702] width 262 height 23
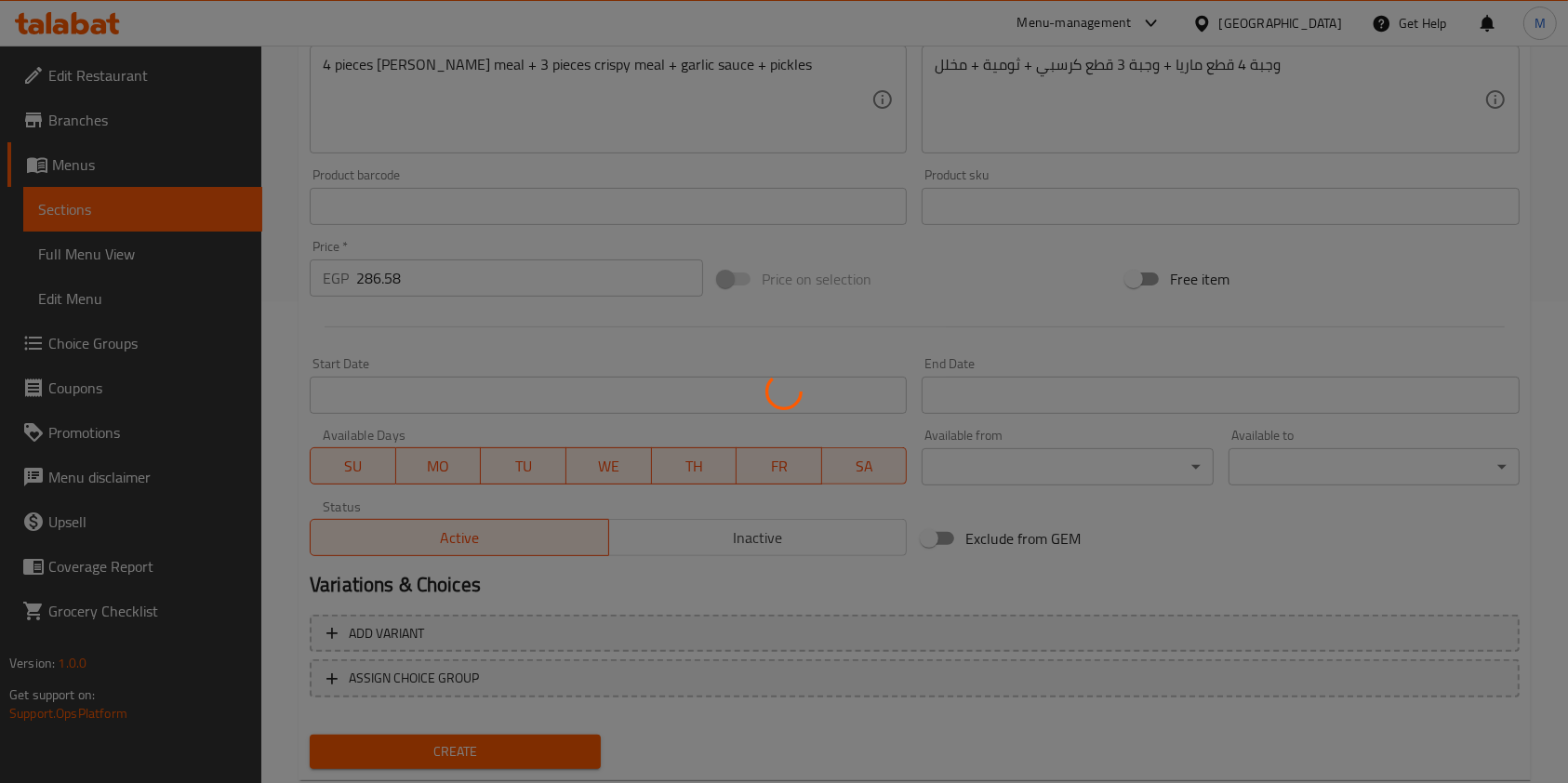
type input "0"
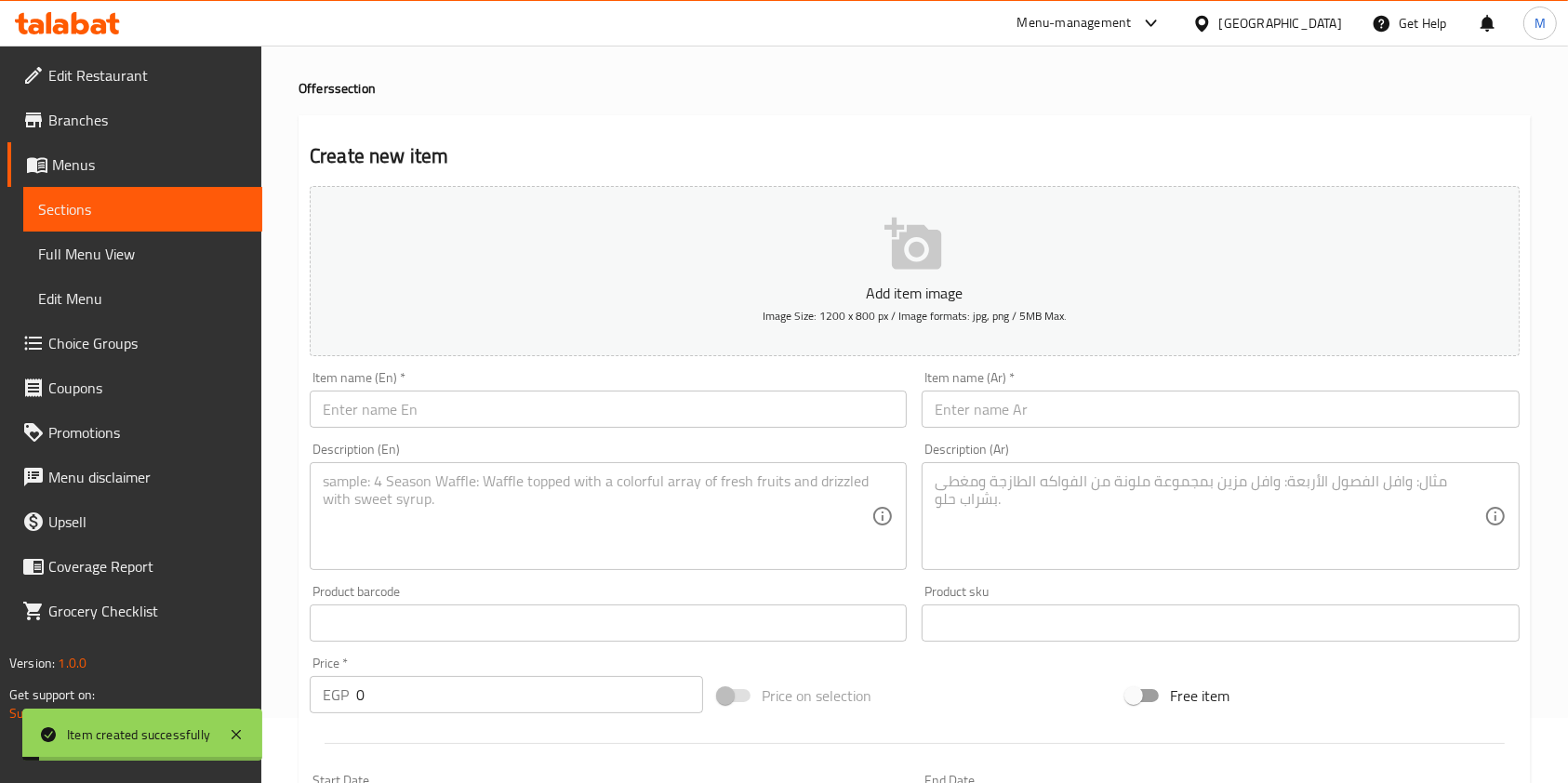
scroll to position [0, 0]
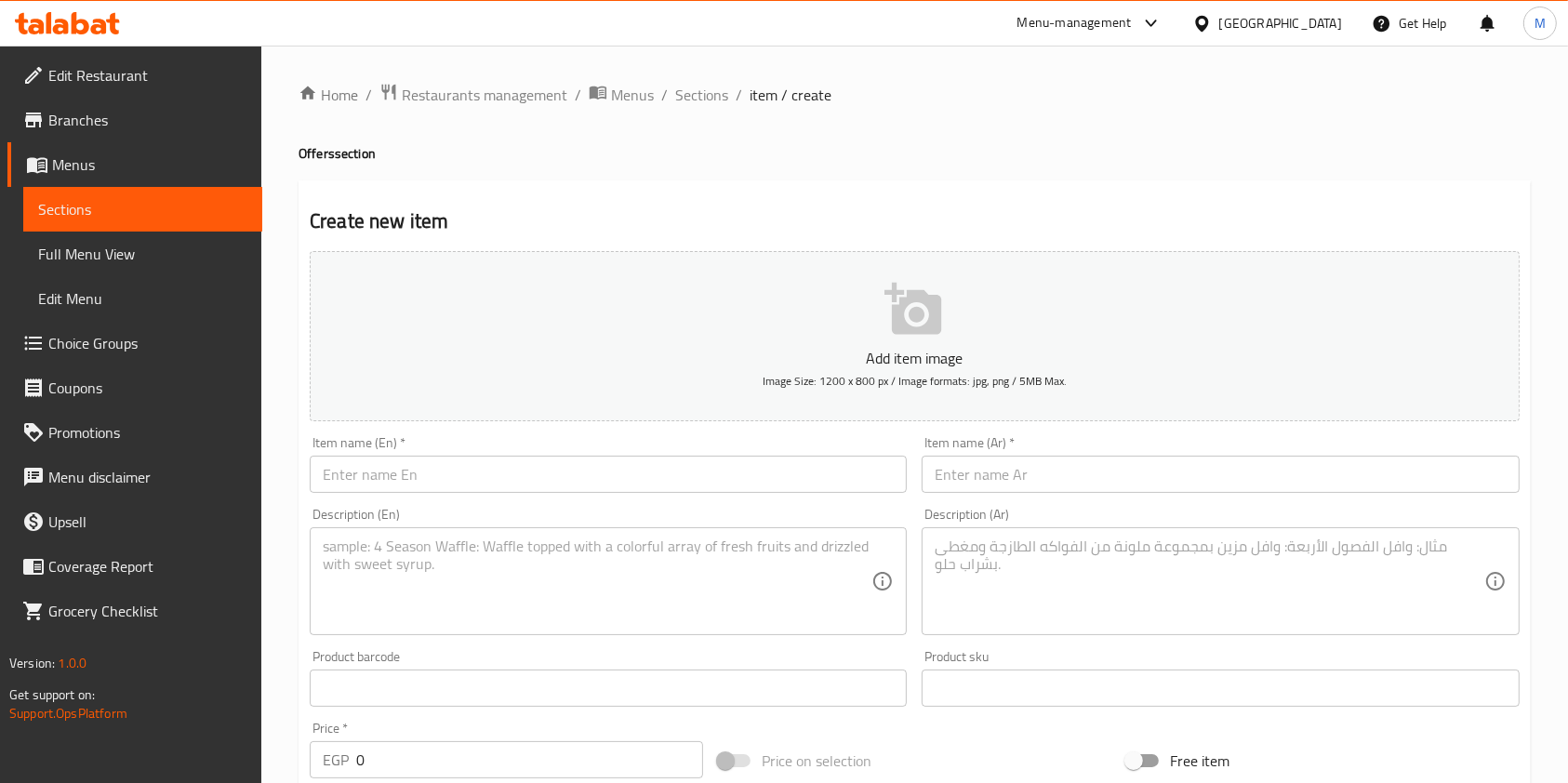
click at [647, 486] on input "text" at bounding box center [609, 474] width 598 height 37
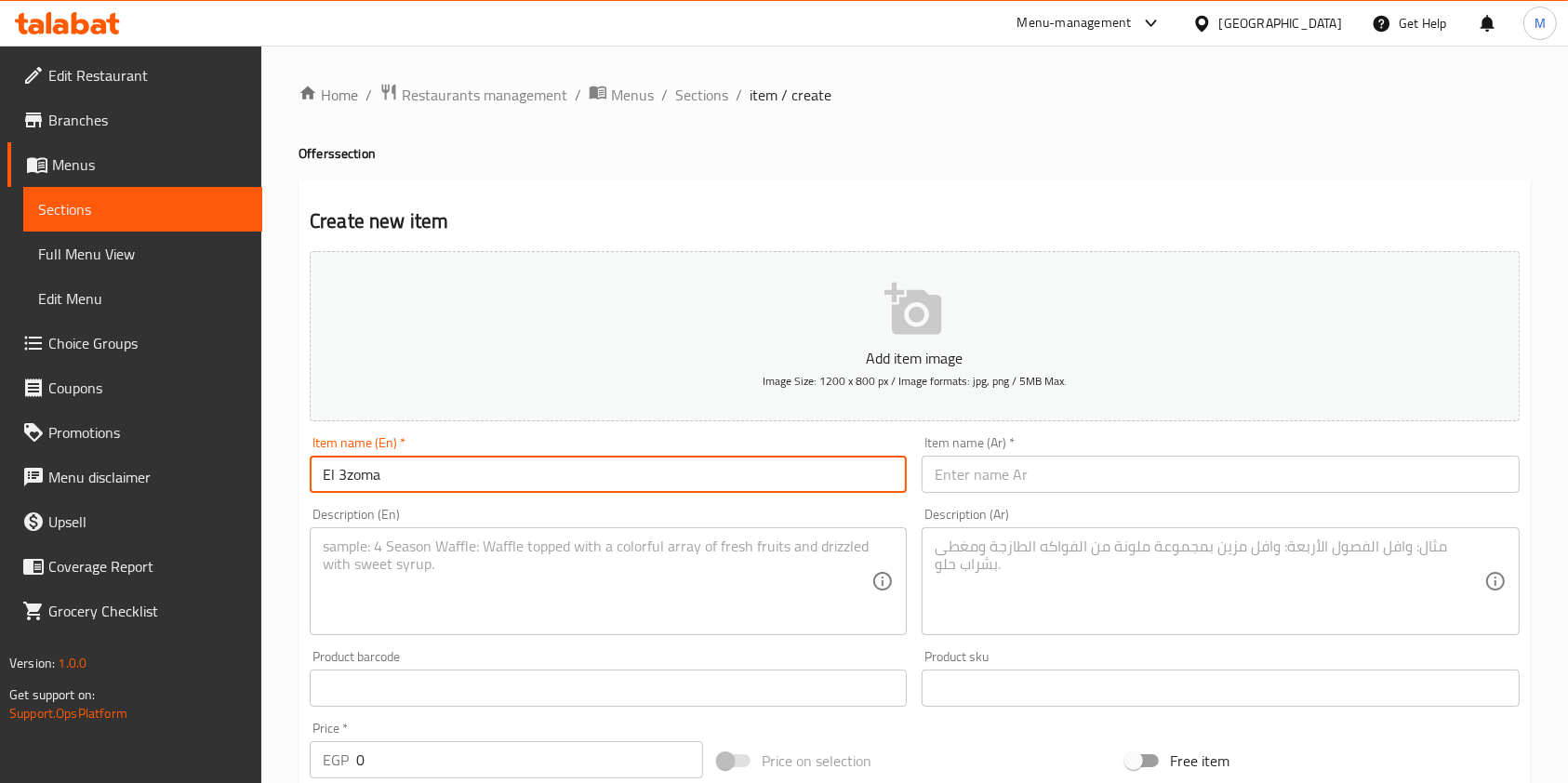
click at [361, 477] on input "El 3zoma" at bounding box center [609, 474] width 598 height 37
drag, startPoint x: 341, startPoint y: 479, endPoint x: 393, endPoint y: 481, distance: 52.0
click at [393, 481] on input "El 3zouma" at bounding box center [609, 474] width 598 height 37
drag, startPoint x: 346, startPoint y: 479, endPoint x: 357, endPoint y: 483, distance: 11.7
click at [357, 483] on input "El a3zouma" at bounding box center [609, 474] width 598 height 37
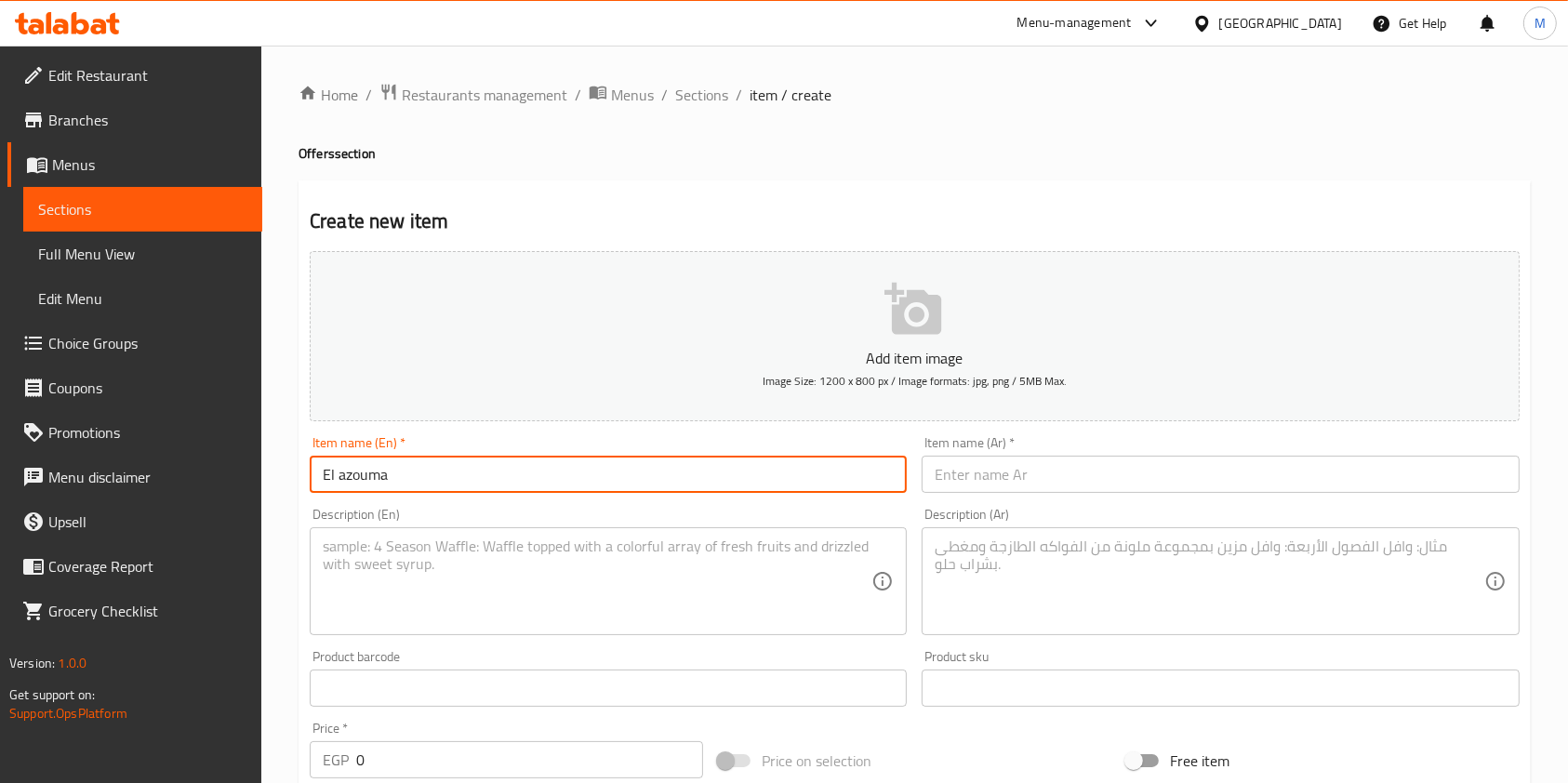
click at [435, 489] on input "El azouma" at bounding box center [609, 474] width 598 height 37
type input "El azouma Offer"
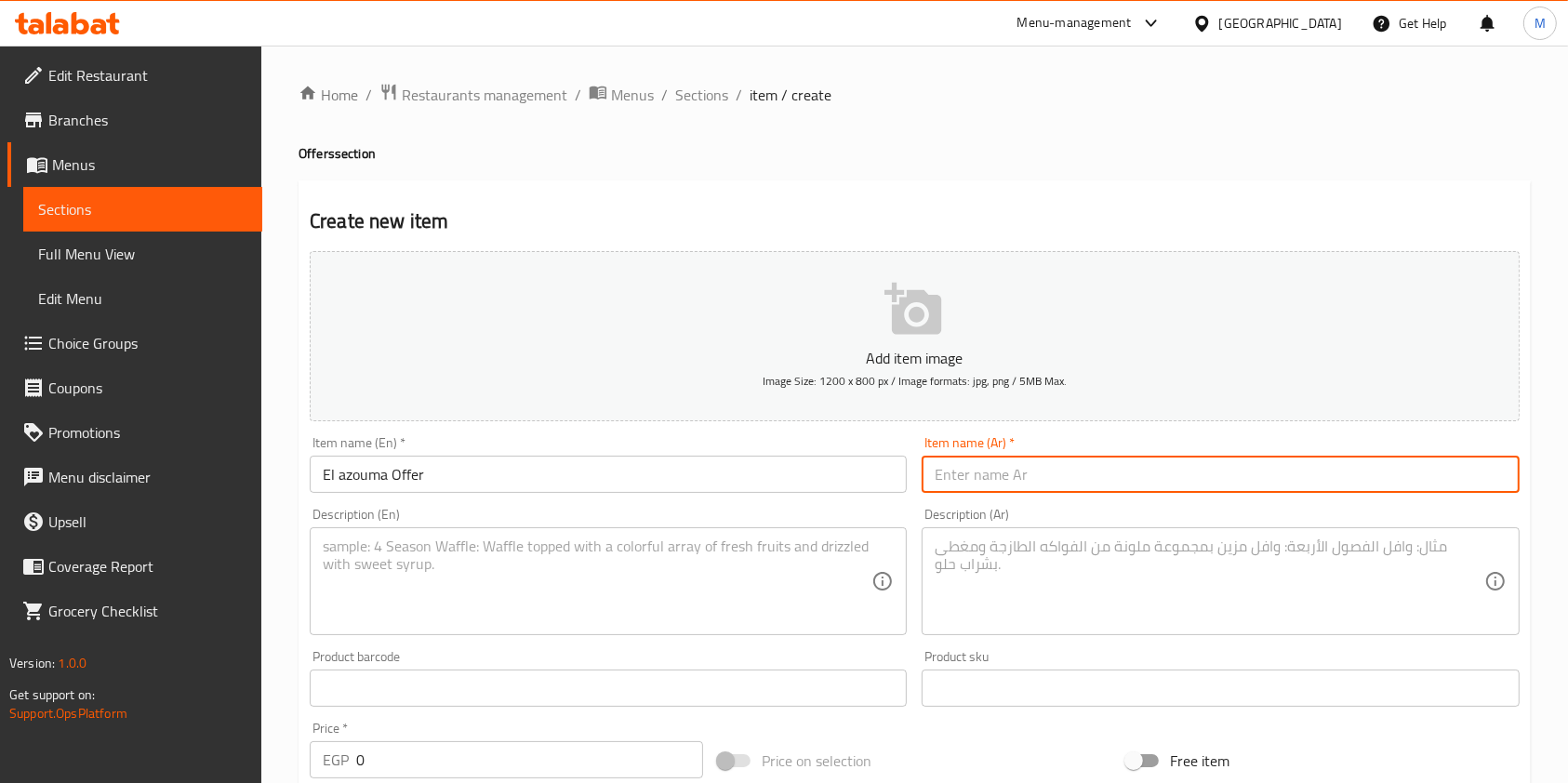
click at [1036, 485] on input "text" at bounding box center [1221, 474] width 598 height 37
type input "u"
type input "عرض العزومة"
click at [1106, 626] on textarea at bounding box center [1208, 581] width 549 height 88
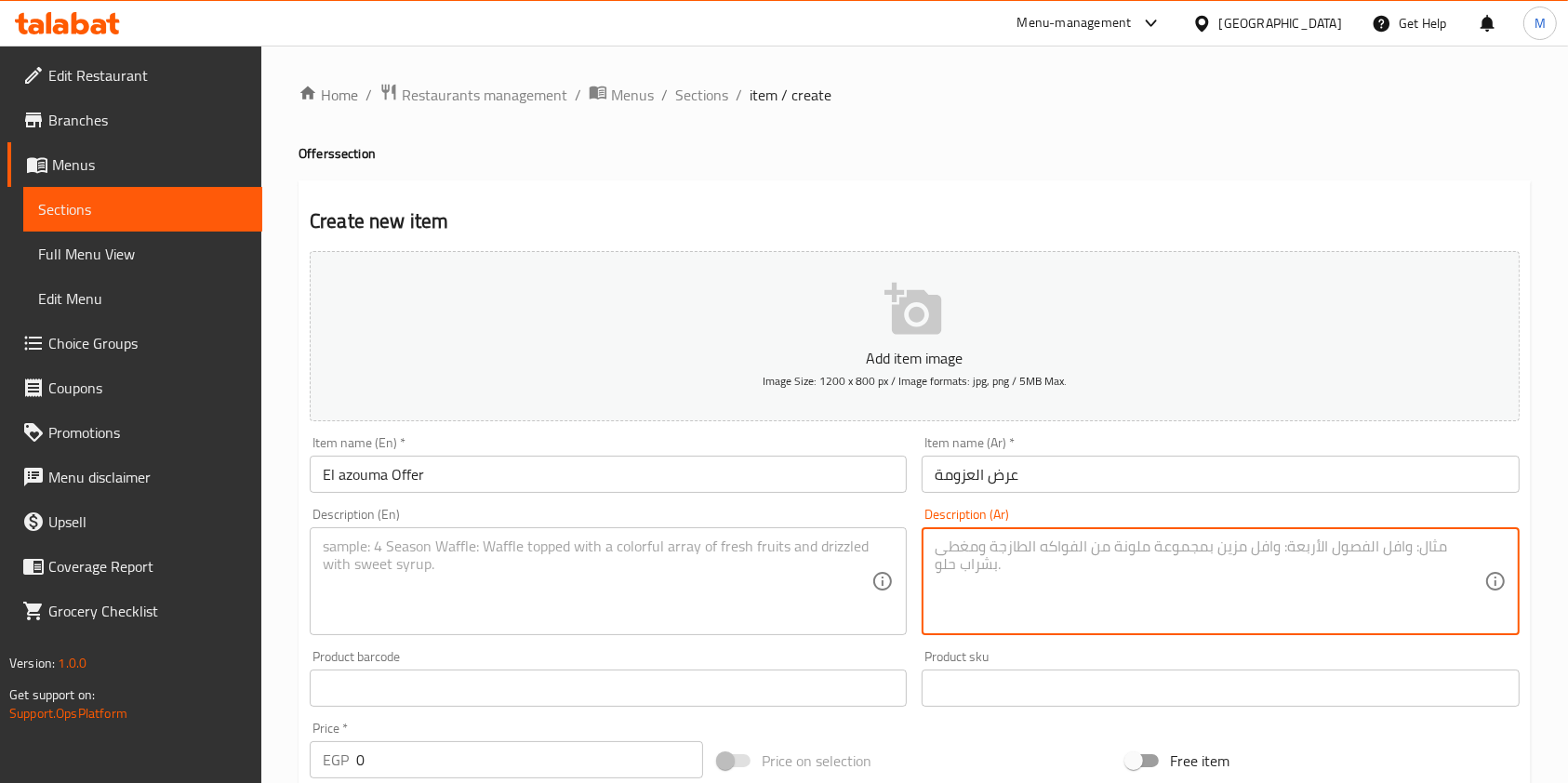
paste textarea "وجبة ماريا 4 قطع + وجبة ماريا 4 قطع + ثومية + مخلل"
type textarea "وجبة ماريا 4 قطع + وجبة ماريا 4 قطع + ثومية + مخلل"
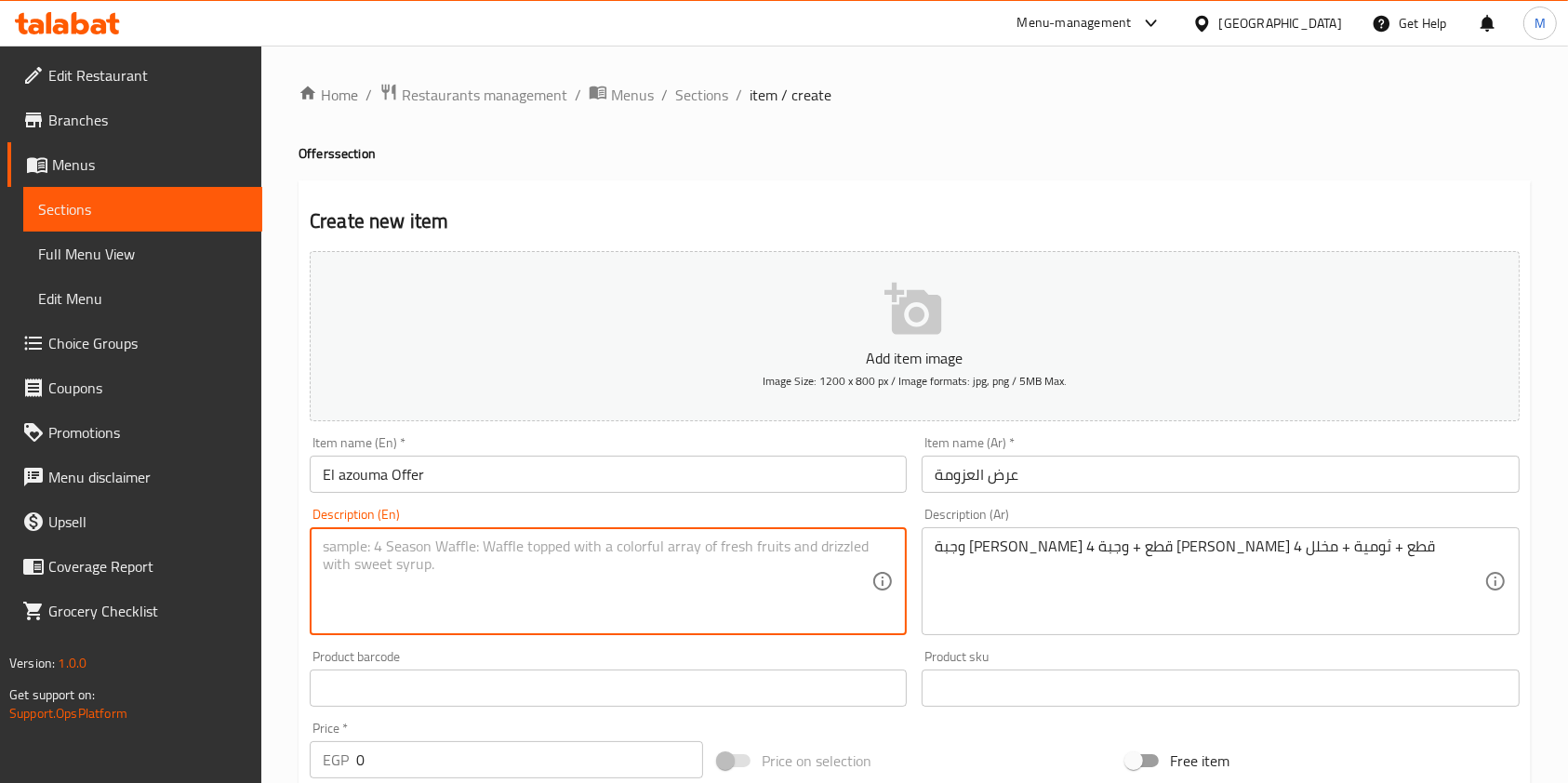
click at [690, 595] on textarea at bounding box center [597, 581] width 549 height 88
paste textarea "[PERSON_NAME] meal 4 pieces + [PERSON_NAME] meal 4 pieces + garlic sauce + pick…"
type textarea "[PERSON_NAME] meal 4 pieces + [PERSON_NAME] meal 4 pieces + garlic sauce + pick…"
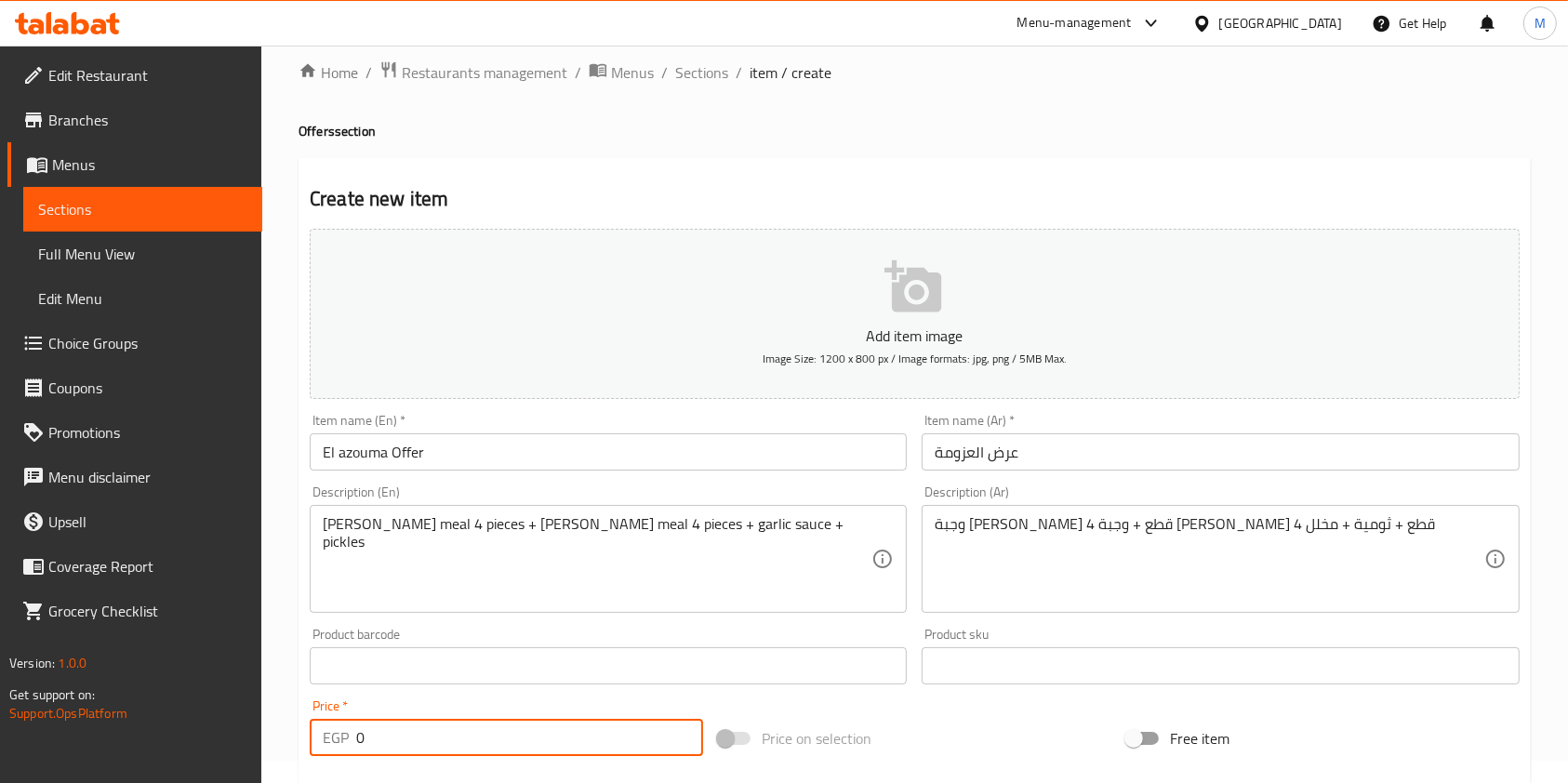
drag, startPoint x: 371, startPoint y: 763, endPoint x: 360, endPoint y: 766, distance: 11.4
click at [360, 766] on div "Add item image Image Size: 1200 x 800 px / Image formats: jpg, png / 5MB Max. I…" at bounding box center [914, 622] width 1225 height 802
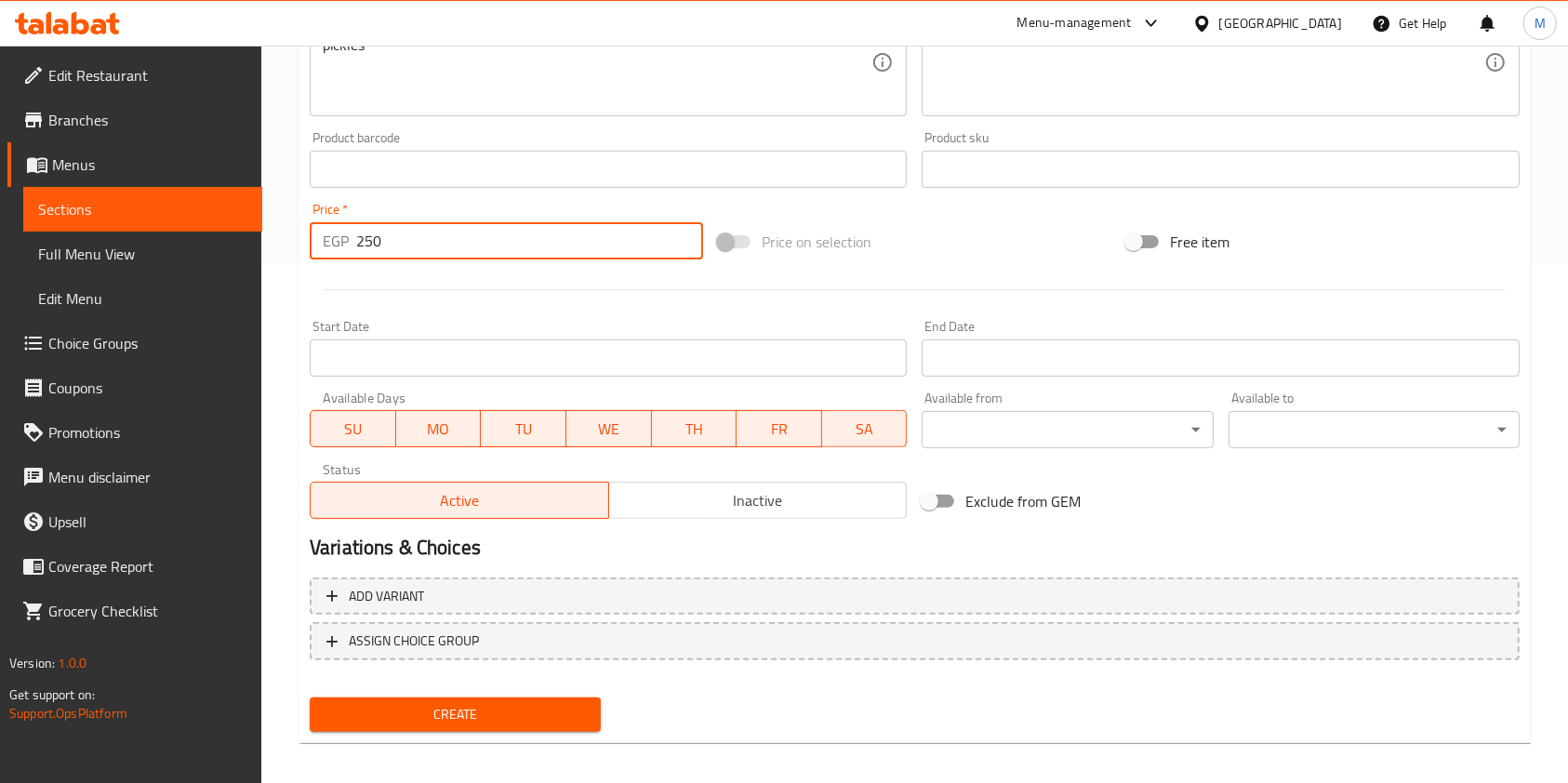
scroll to position [521, 0]
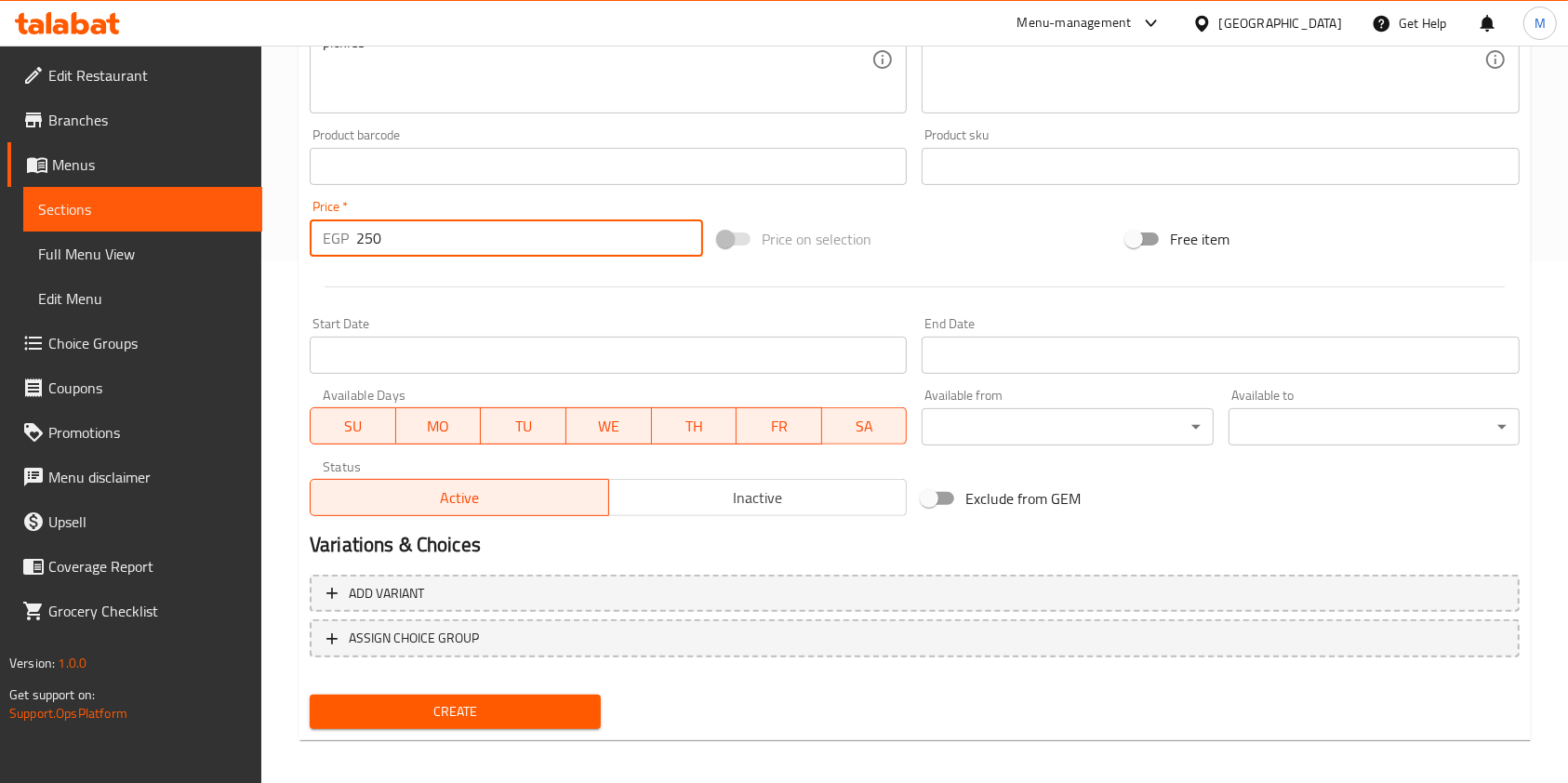
type input "250"
click at [538, 693] on div "Create" at bounding box center [456, 712] width 306 height 49
click at [558, 703] on span "Create" at bounding box center [455, 712] width 262 height 23
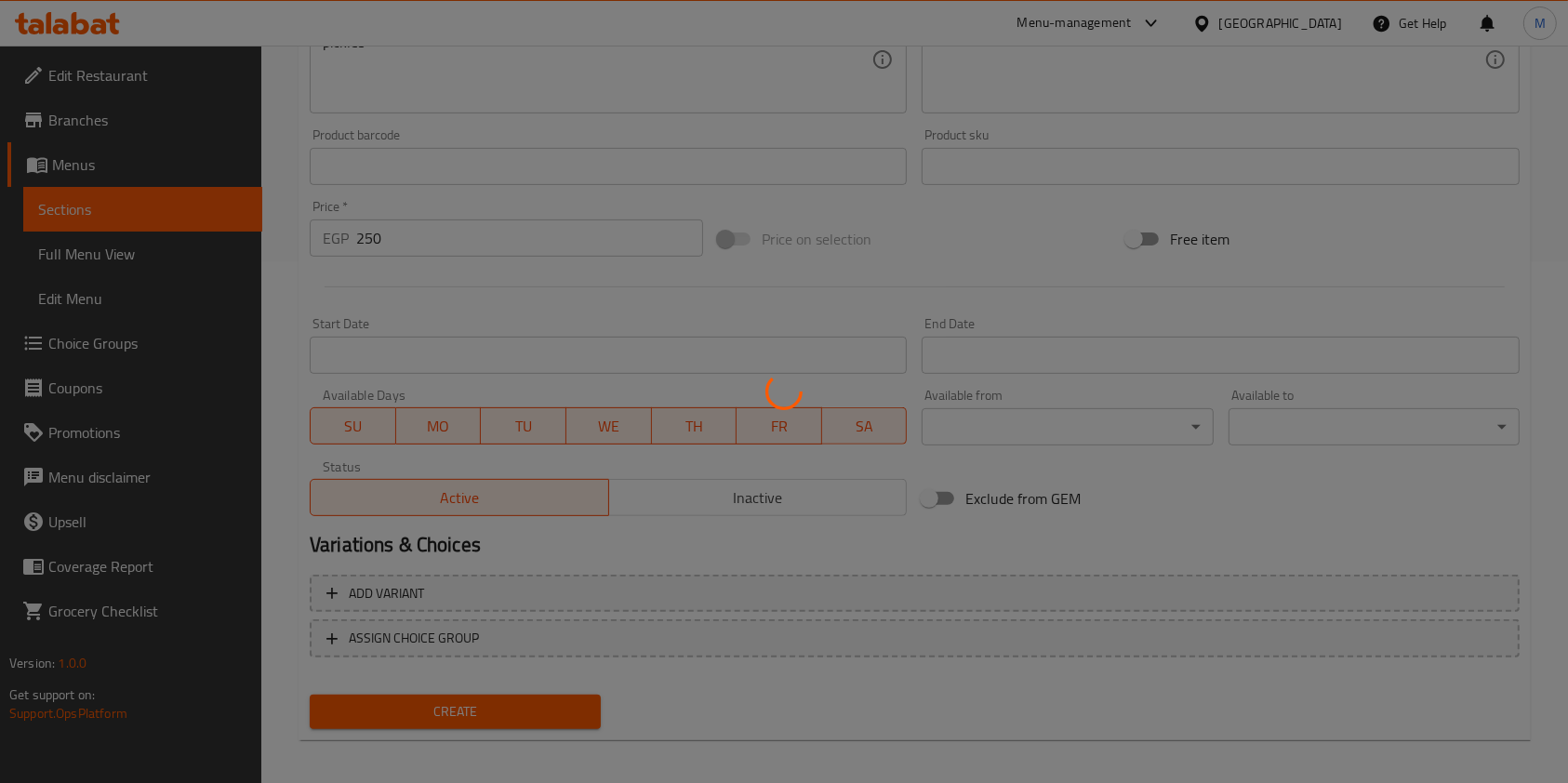
type input "0"
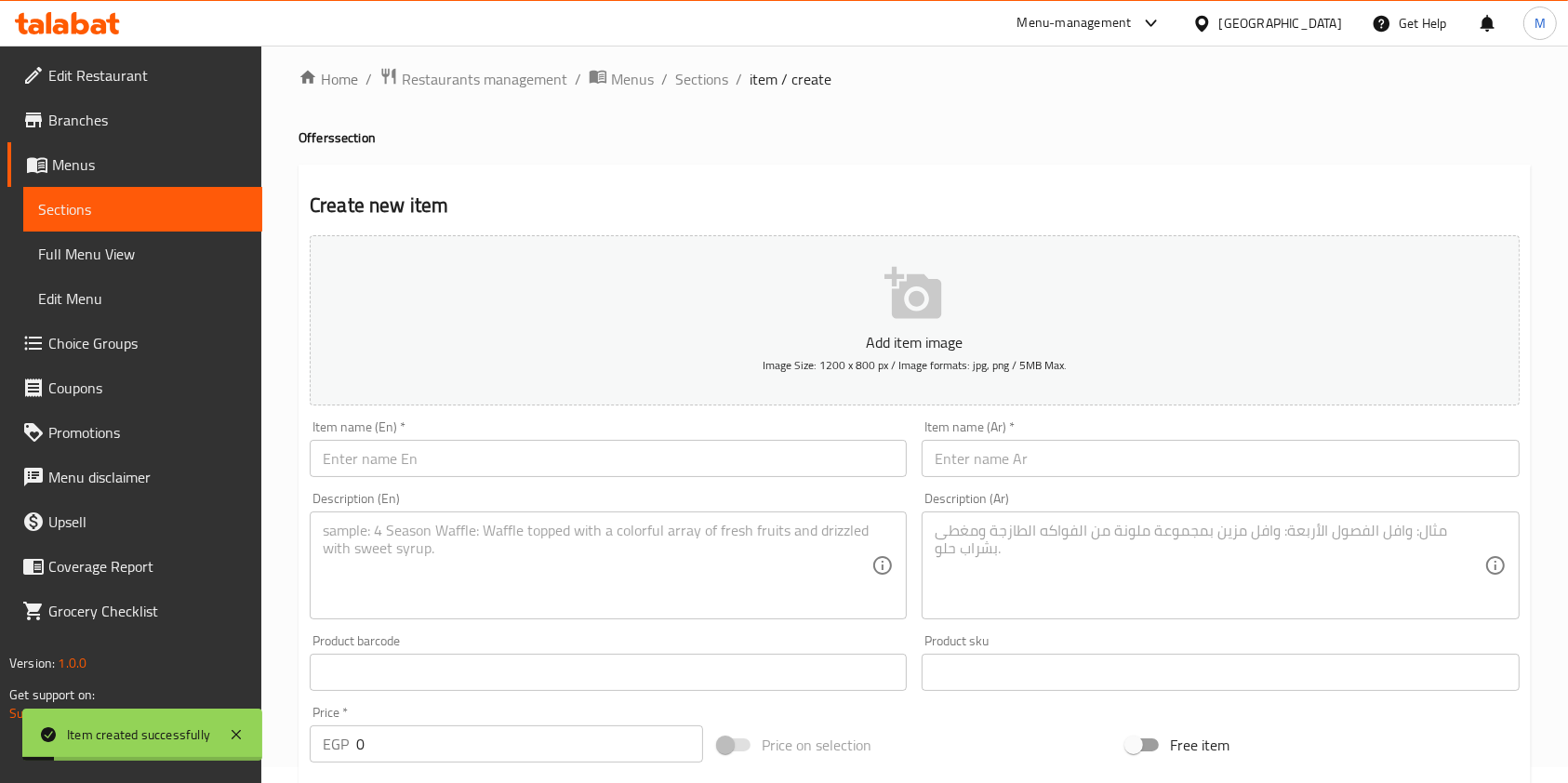
scroll to position [0, 0]
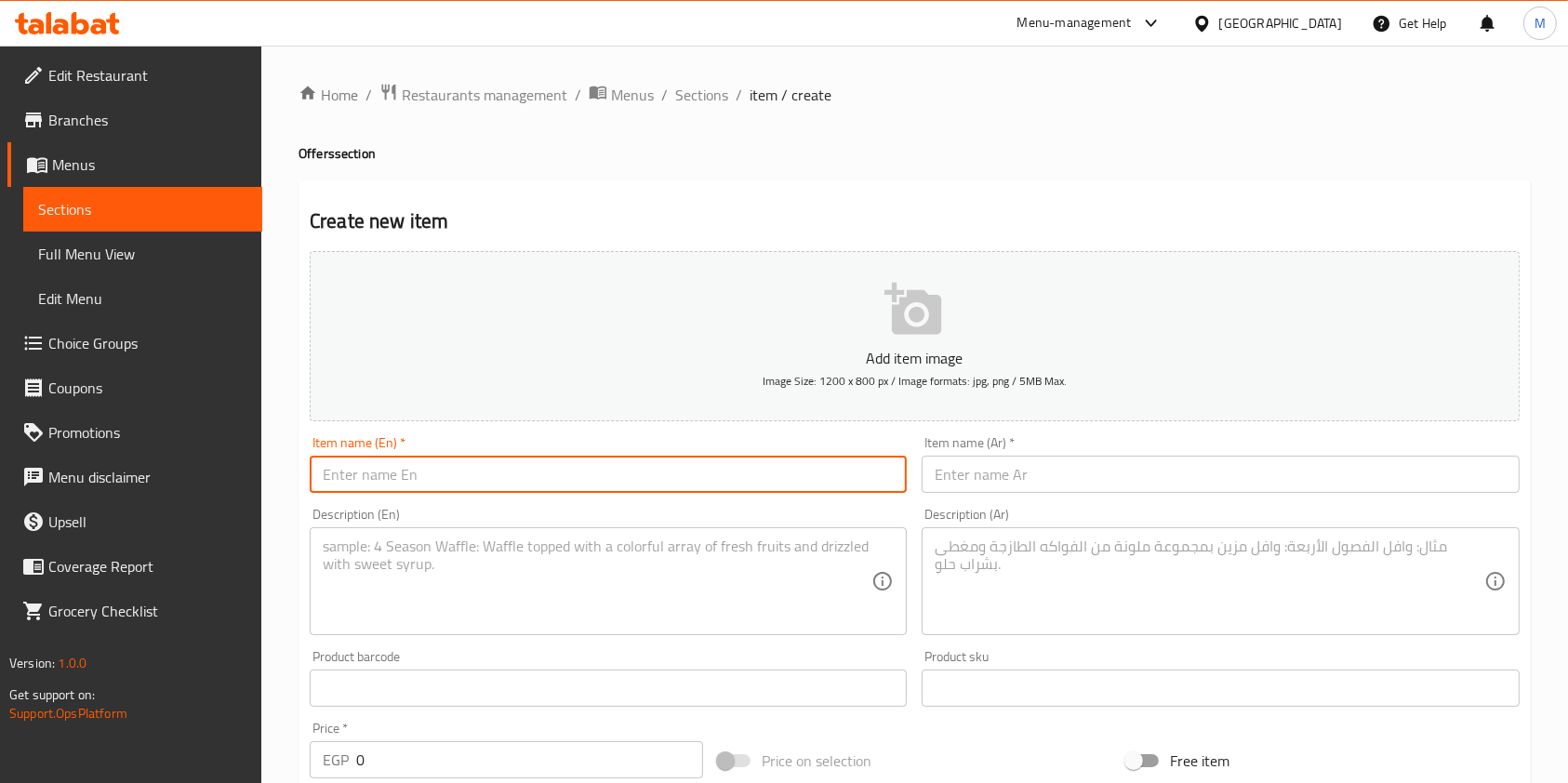
click at [536, 479] on input "text" at bounding box center [609, 474] width 598 height 37
click at [358, 484] on input "El moheben Offer" at bounding box center [609, 474] width 598 height 37
click at [389, 486] on input "El mo7eben Offer" at bounding box center [609, 474] width 598 height 37
type input "El mo7ebeen Offer"
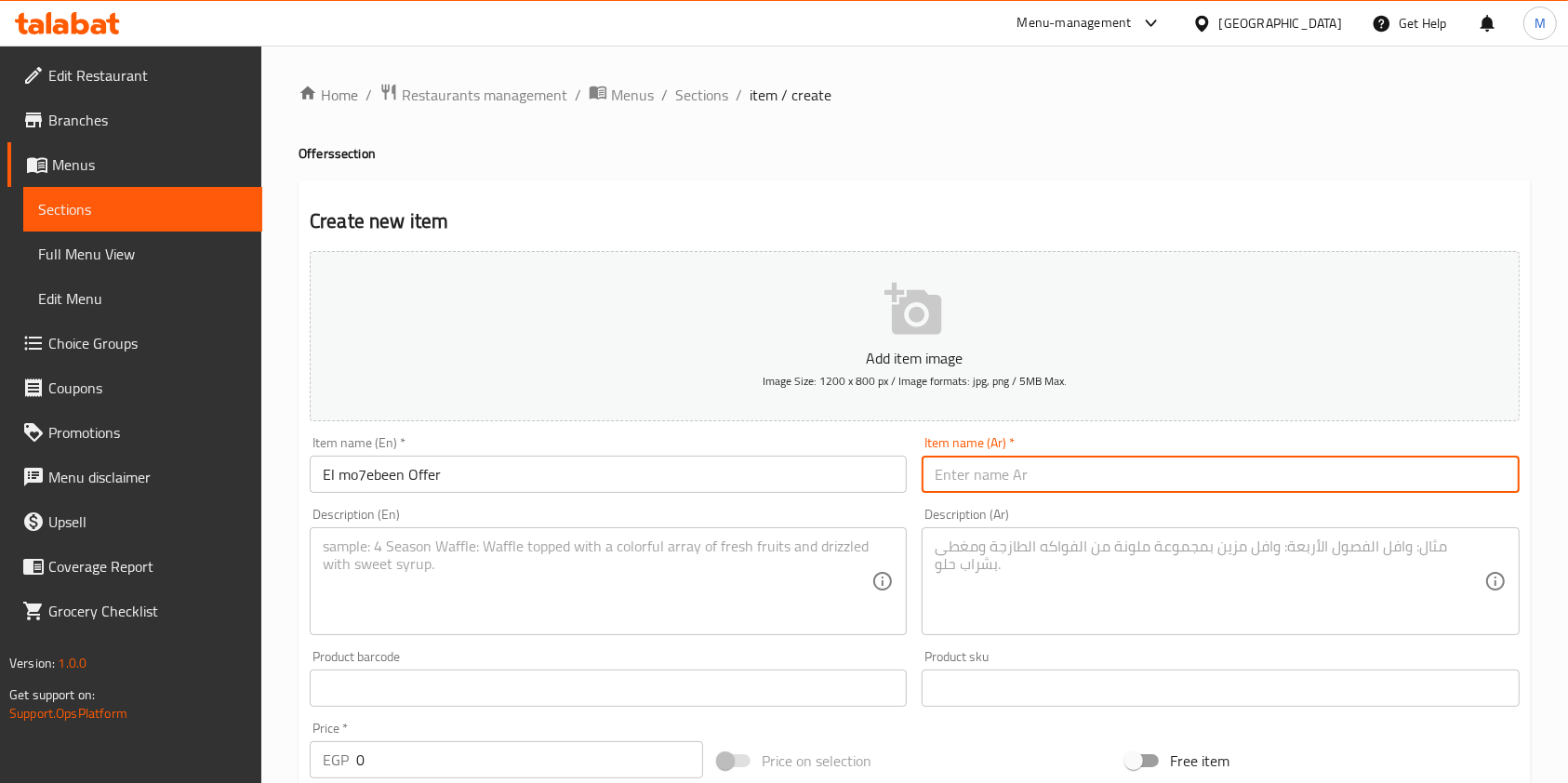
click at [1088, 469] on input "text" at bounding box center [1221, 474] width 598 height 37
type input "عرض المحبين"
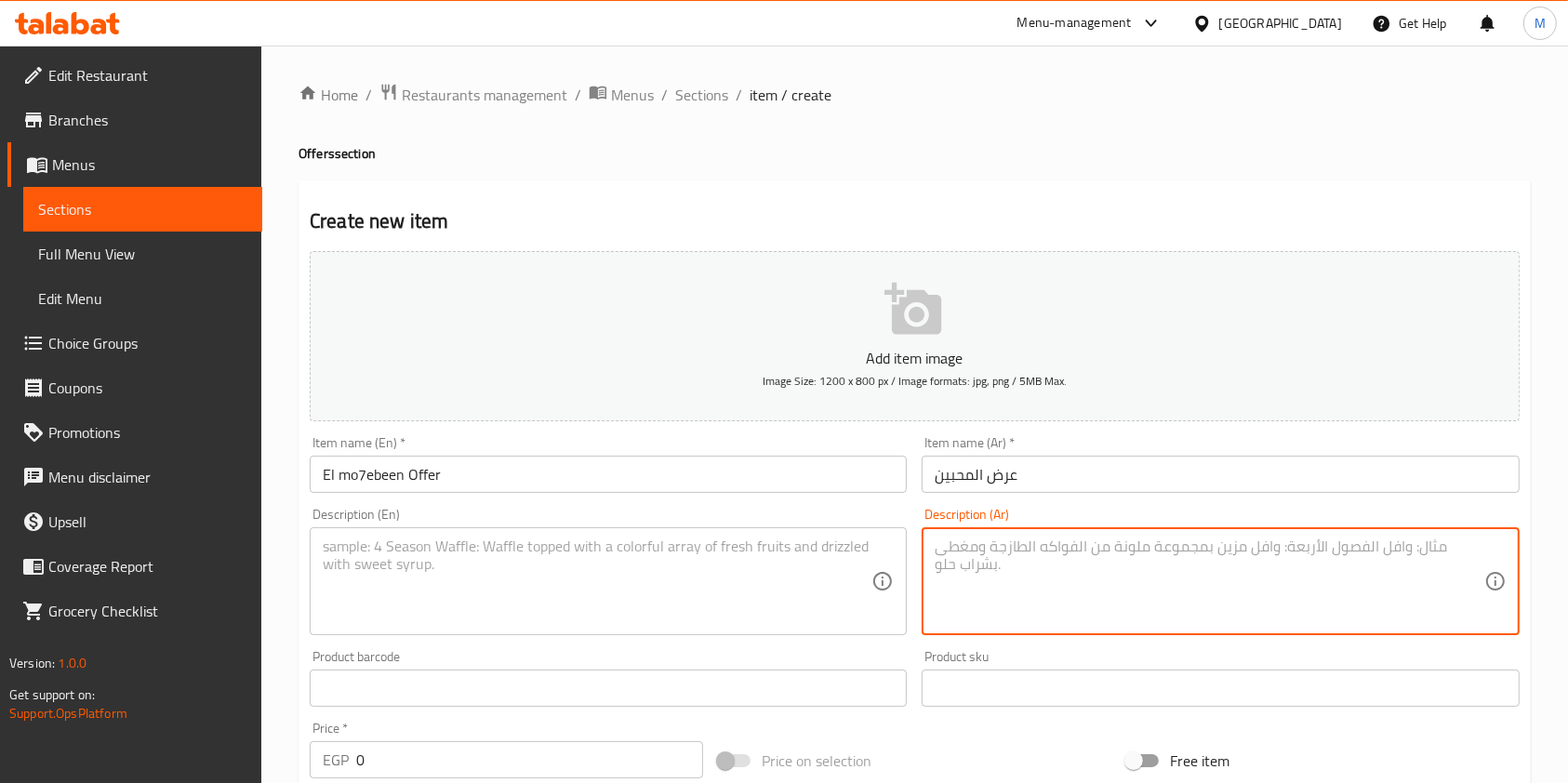
click at [1005, 578] on textarea at bounding box center [1208, 581] width 549 height 88
paste textarea "ساندوتش شاورما + ساندوتش كرسبي"
type textarea "ساندوتش شاورما + ساندوتش كرسبي"
click at [835, 565] on textarea at bounding box center [597, 581] width 549 height 88
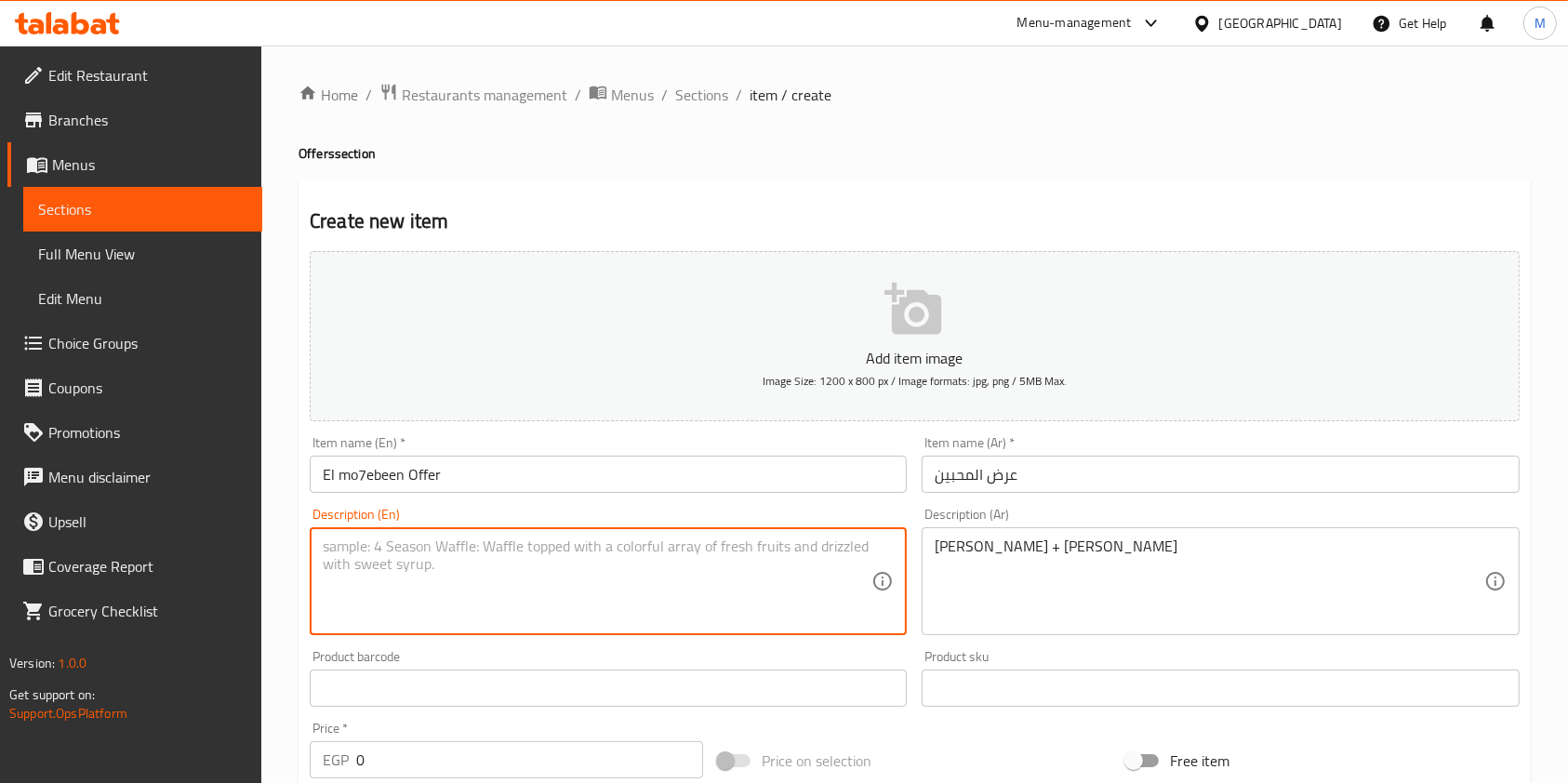
paste textarea "Shawarma sandwich + crispy sandwich"
type textarea "Shawarma sandwich + crispy sandwich"
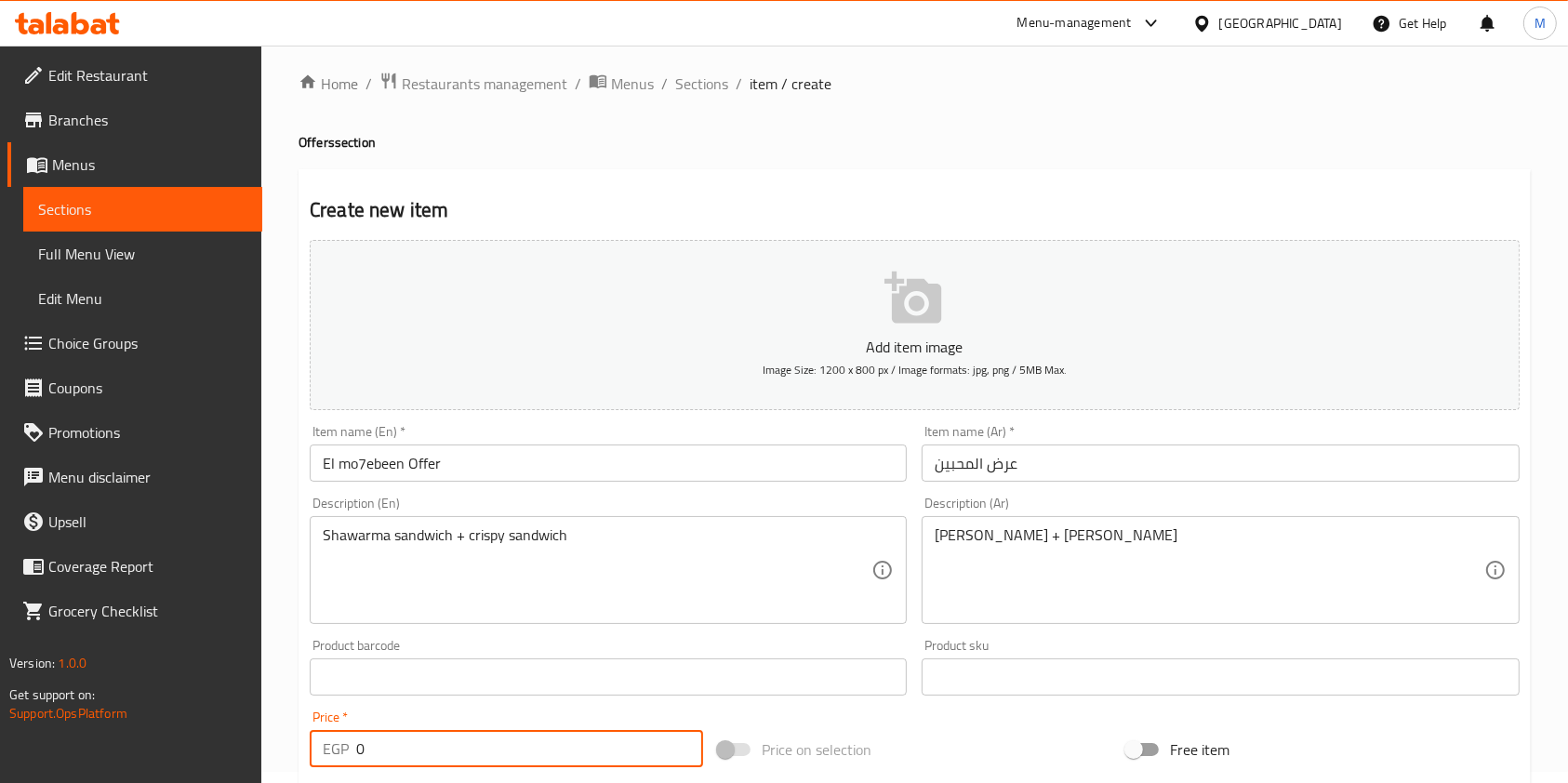
drag, startPoint x: 365, startPoint y: 766, endPoint x: 345, endPoint y: 763, distance: 20.2
click at [345, 766] on div "Price   * EGP 0 Price *" at bounding box center [506, 738] width 408 height 71
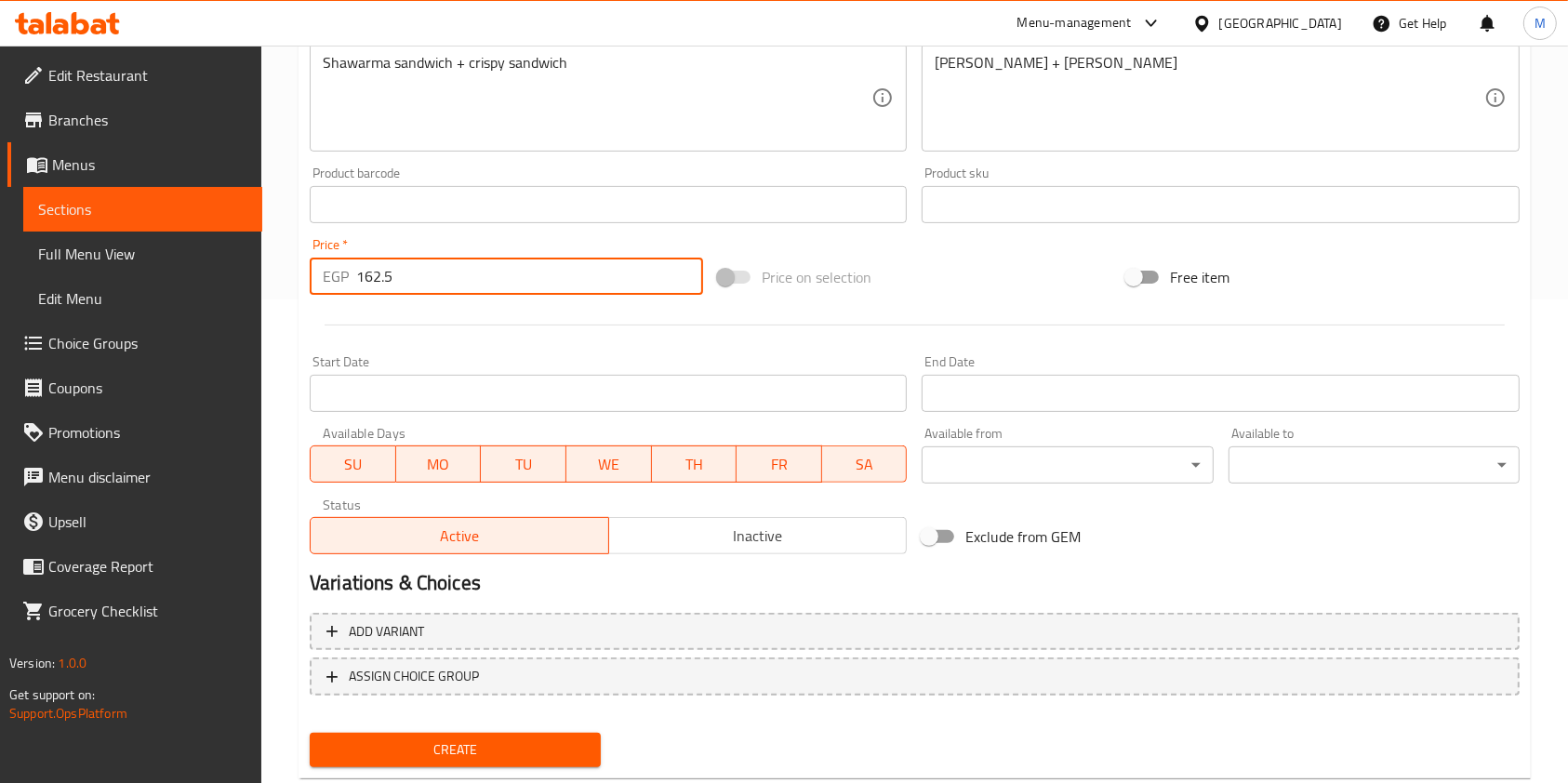
scroll to position [490, 0]
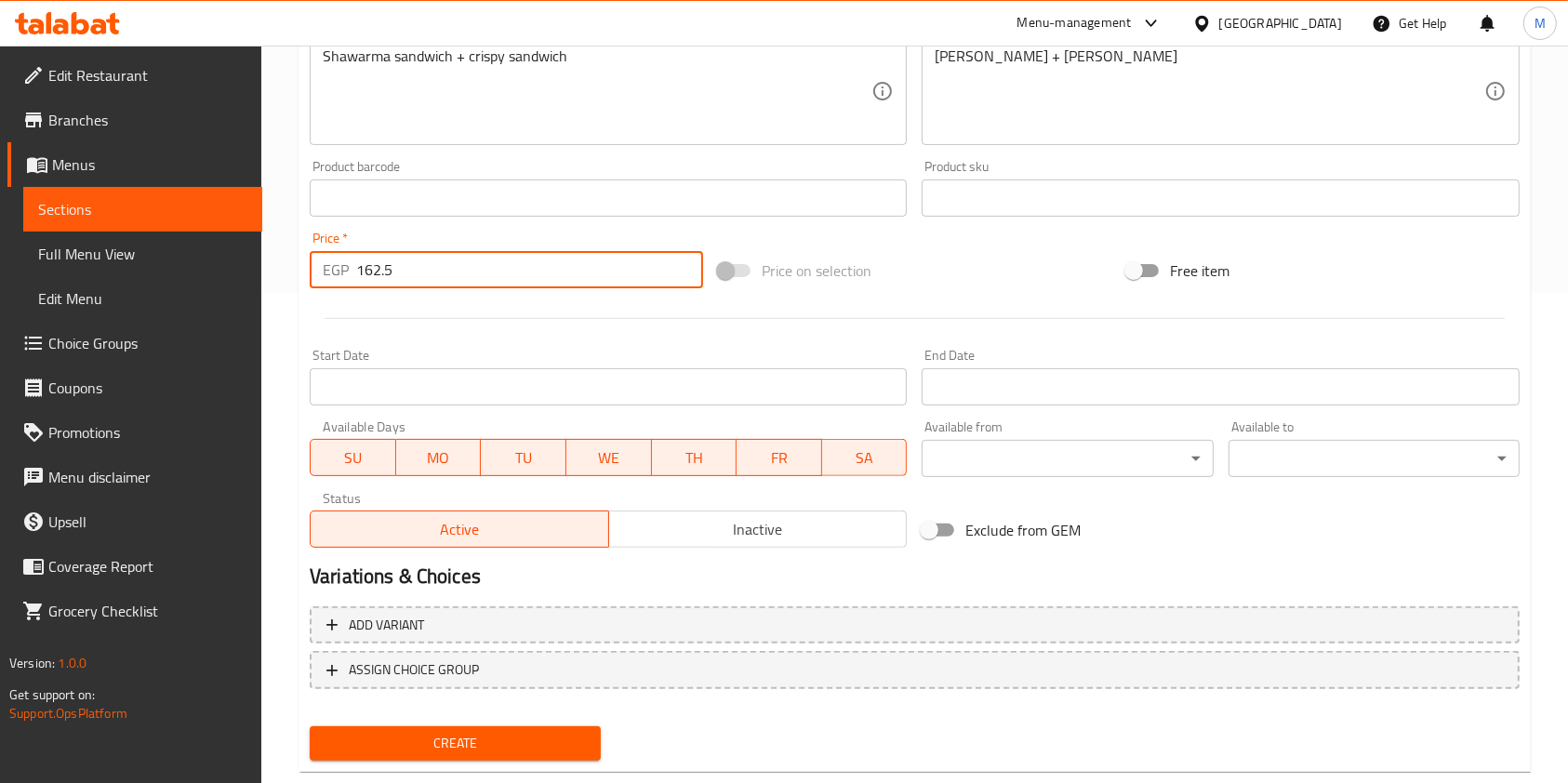
type input "162.5"
click at [605, 743] on div "Create" at bounding box center [456, 744] width 306 height 49
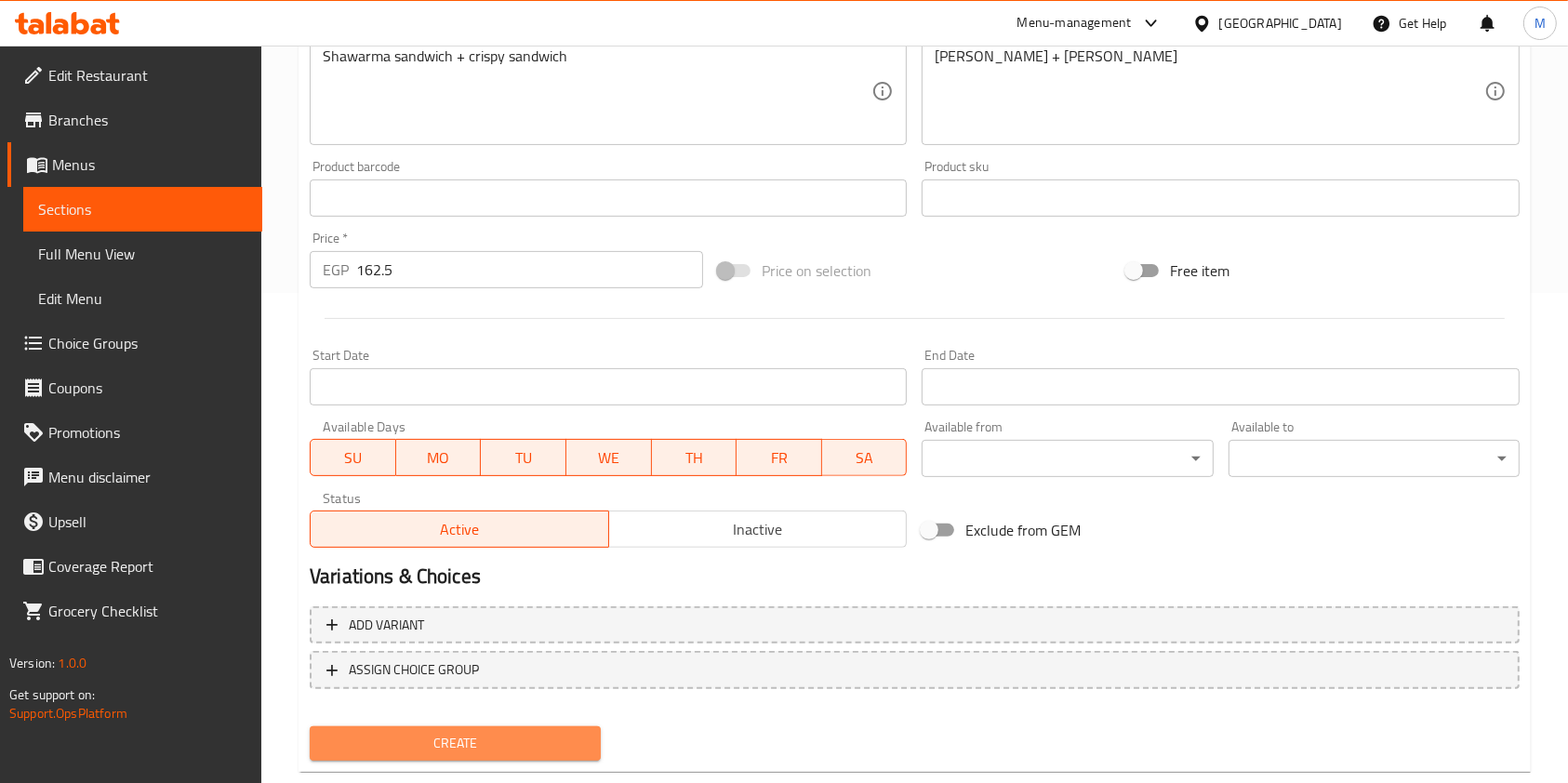
click at [598, 744] on button "Create" at bounding box center [456, 743] width 291 height 34
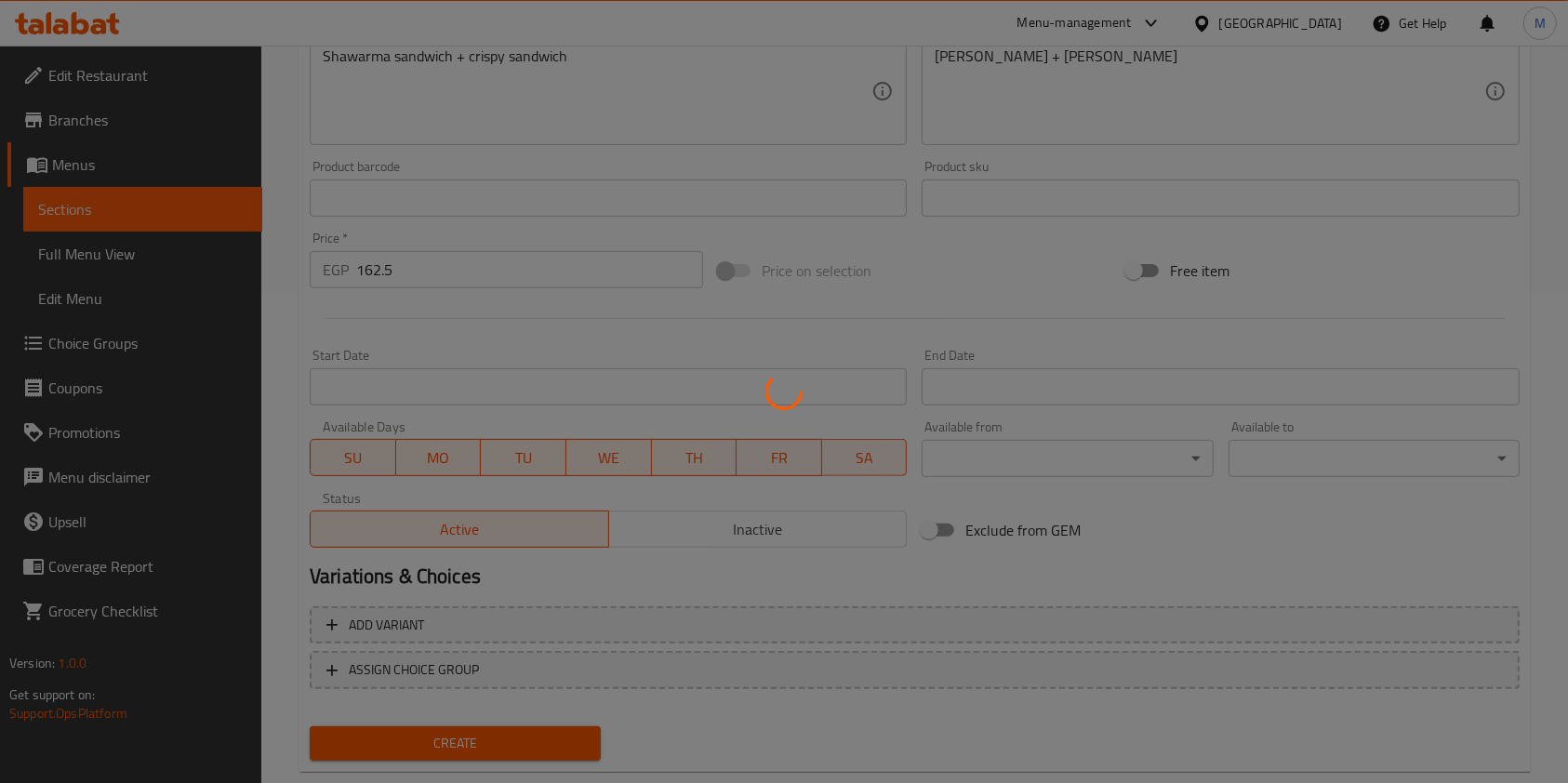
type input "0"
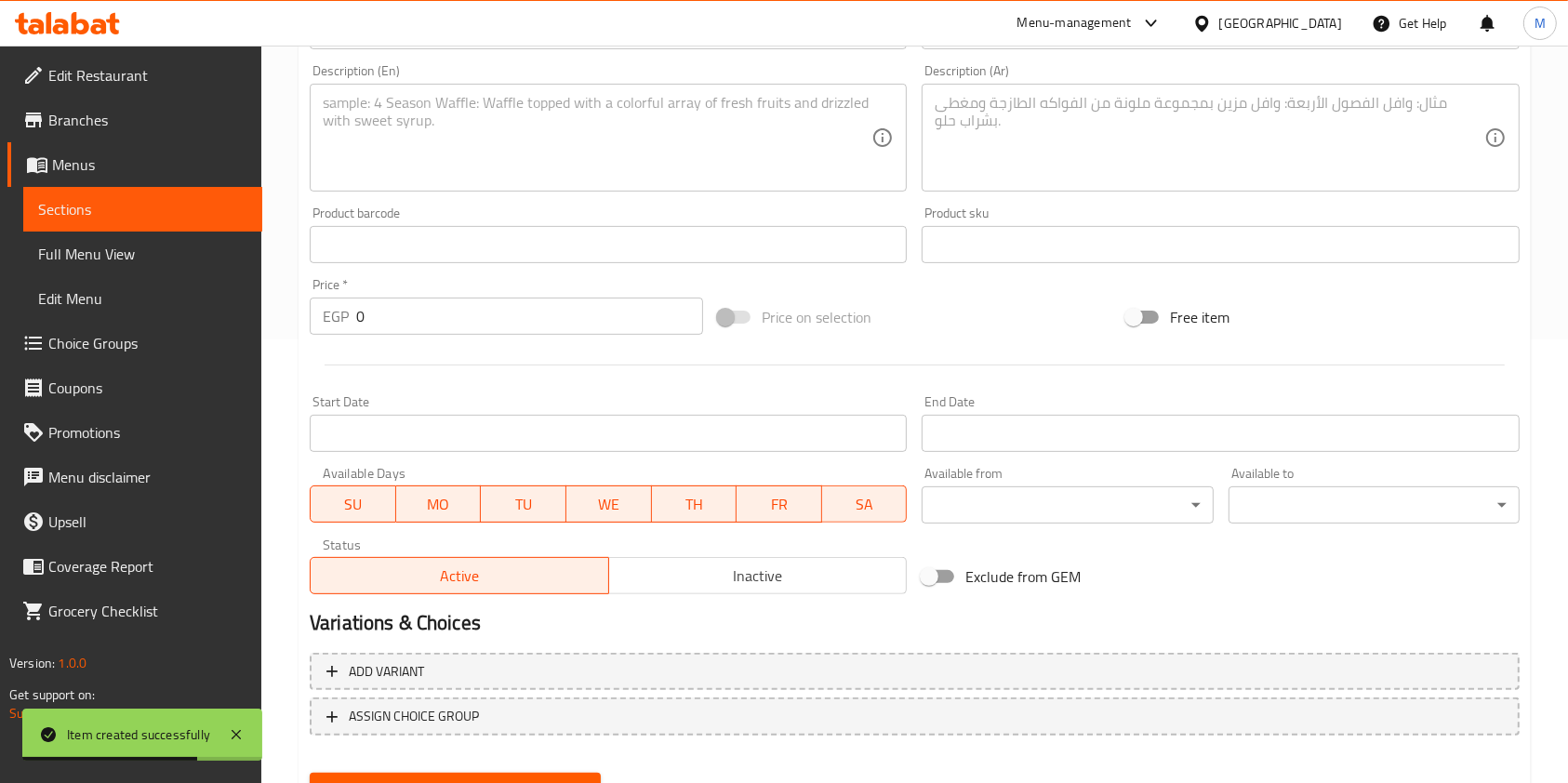
scroll to position [0, 0]
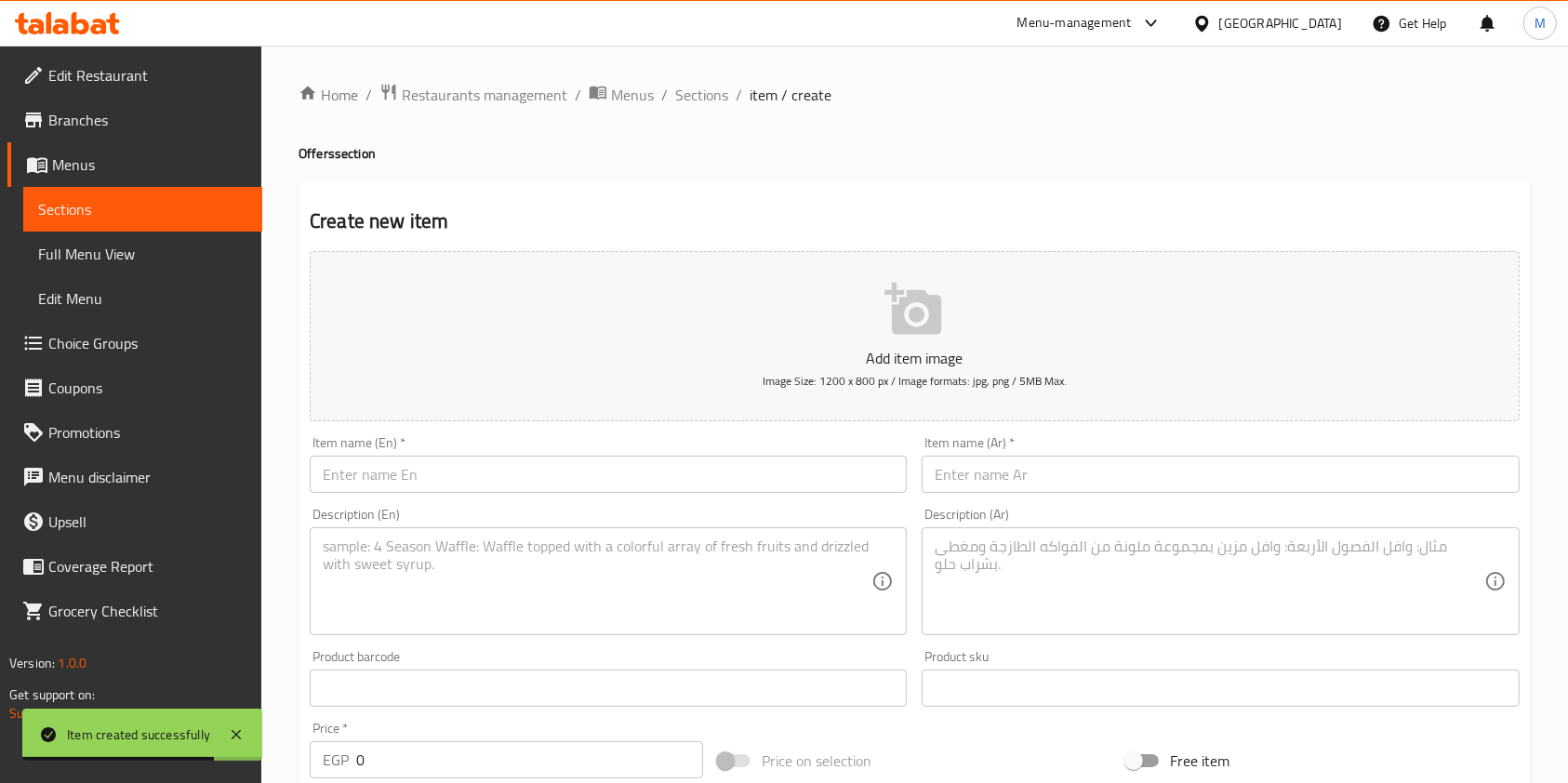
click at [517, 477] on input "text" at bounding box center [609, 474] width 598 height 37
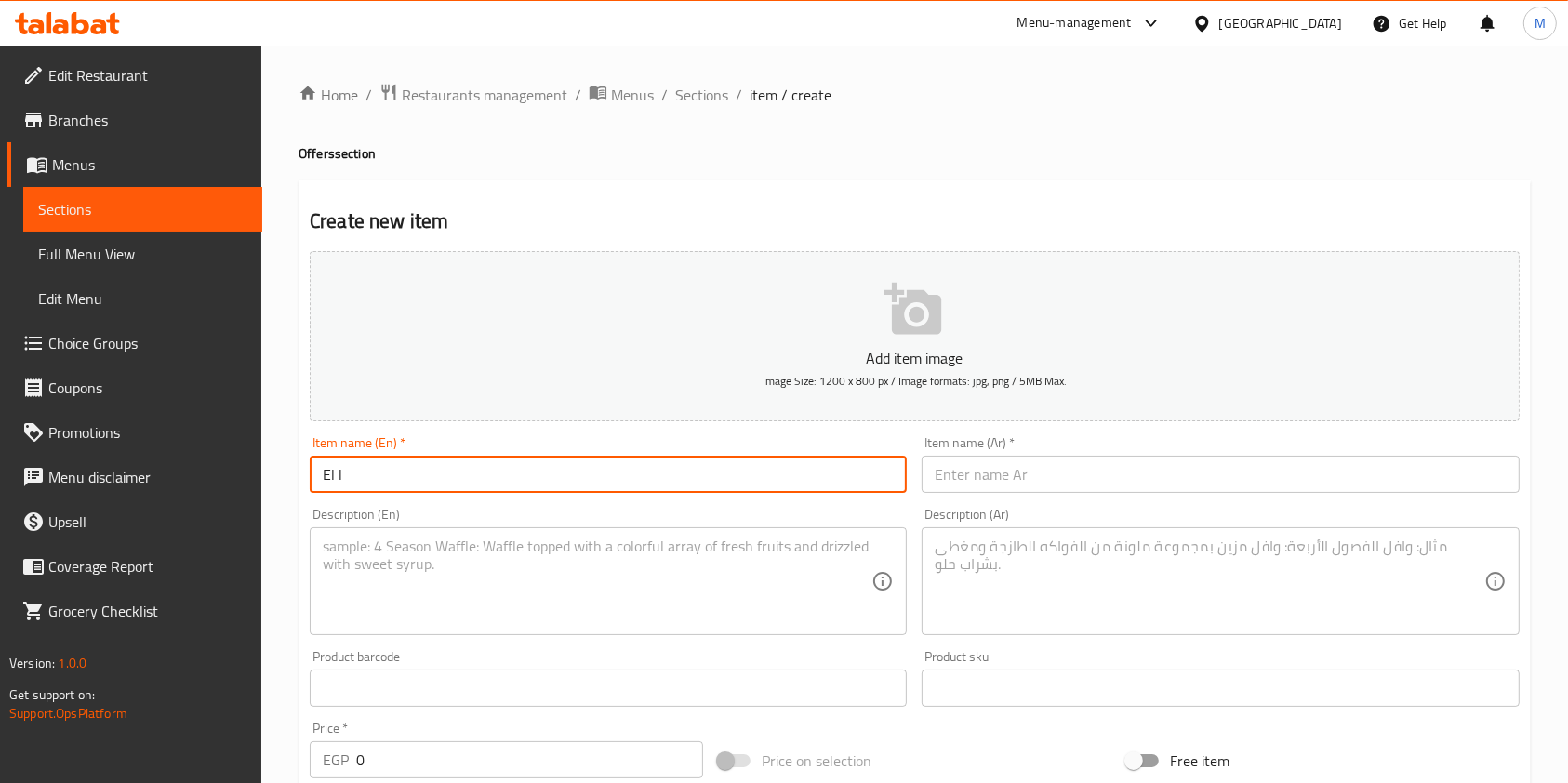
type input "el lamma"
click at [1140, 484] on input "text" at bounding box center [1221, 474] width 598 height 37
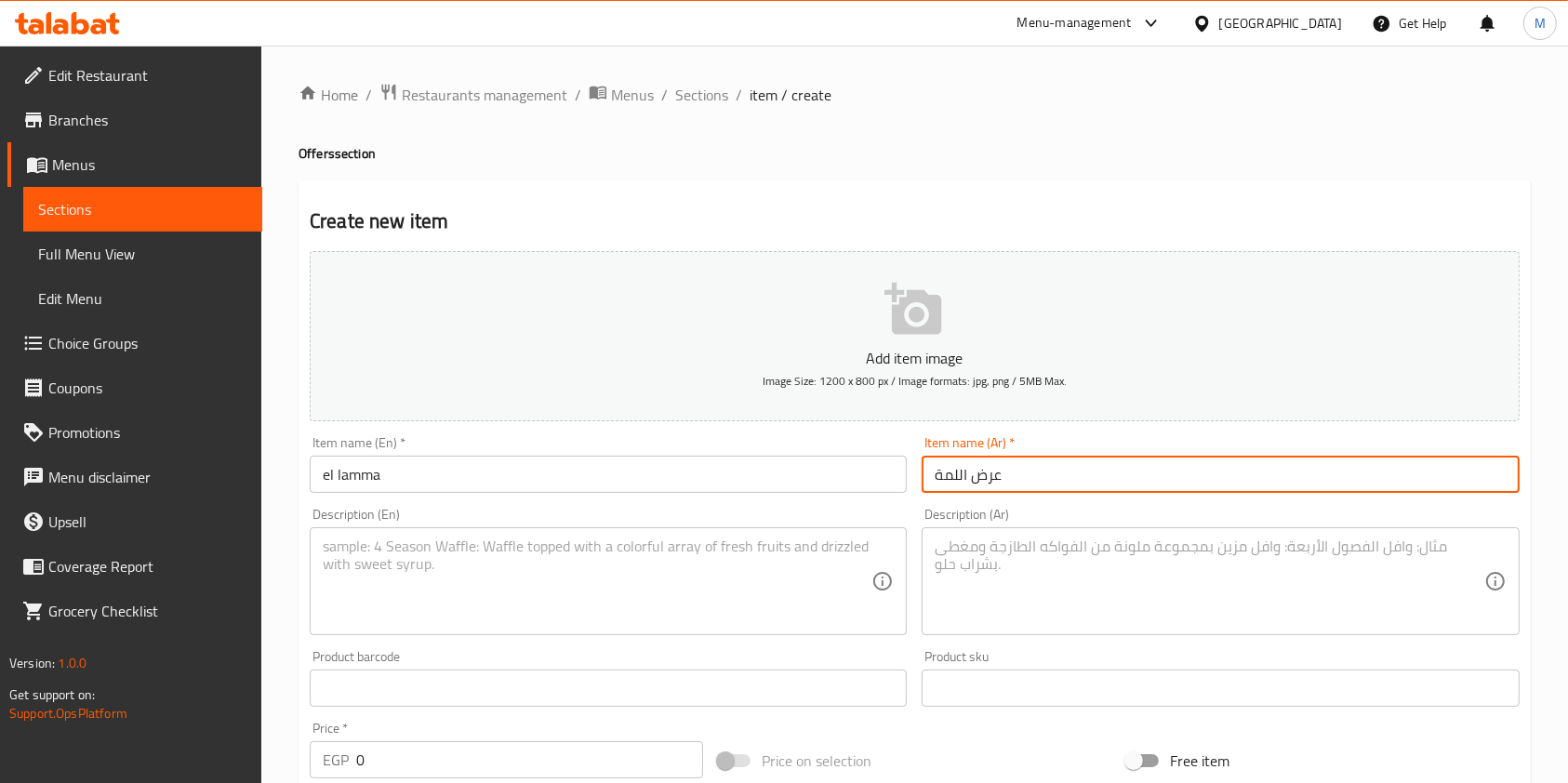
type input "عرض اللمة"
click at [1107, 580] on textarea at bounding box center [1208, 581] width 549 height 88
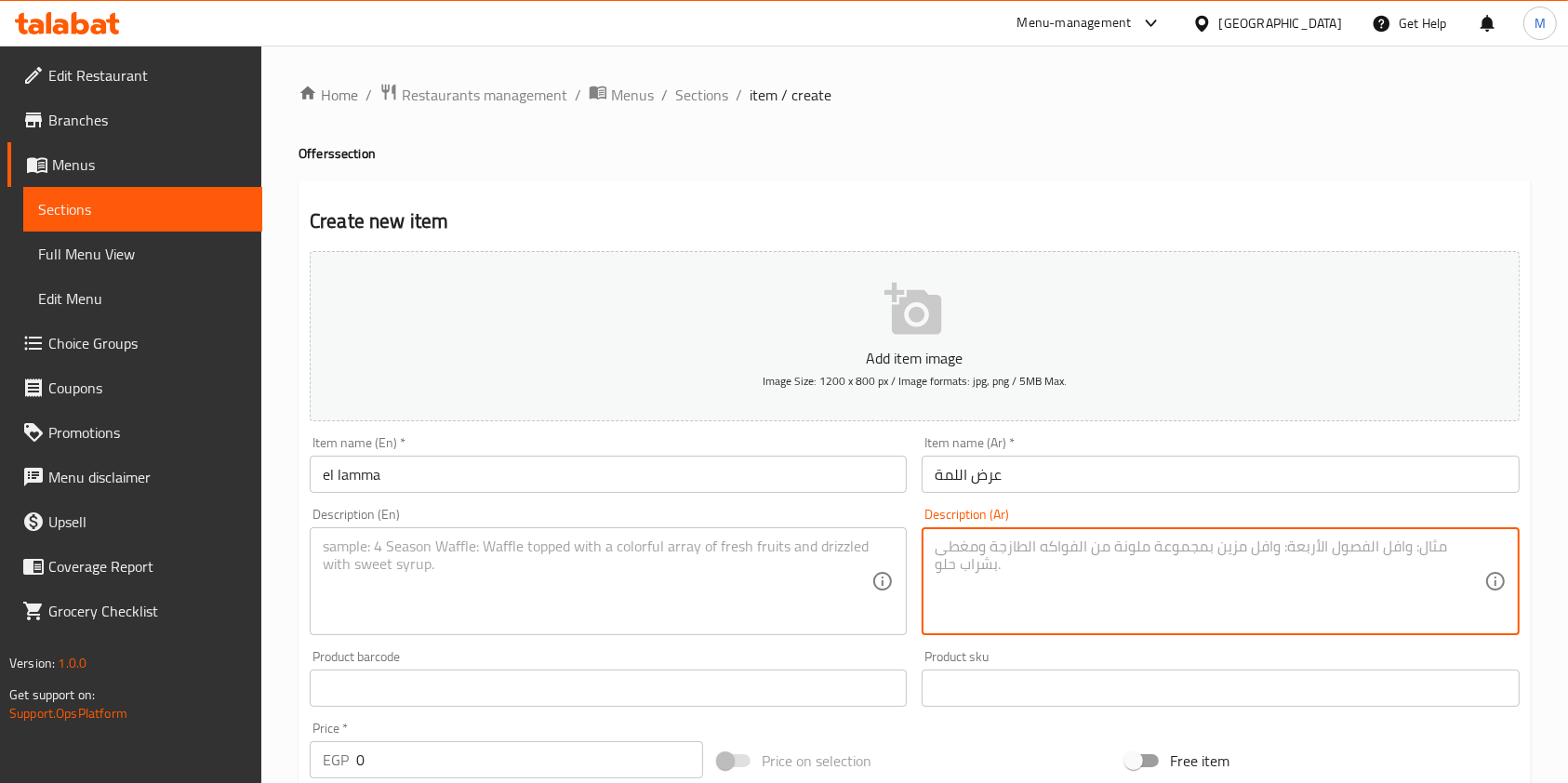
paste textarea "3 ساندوتش شاورما فراخ"
type textarea "3 ساندوتش شاورما فراخ"
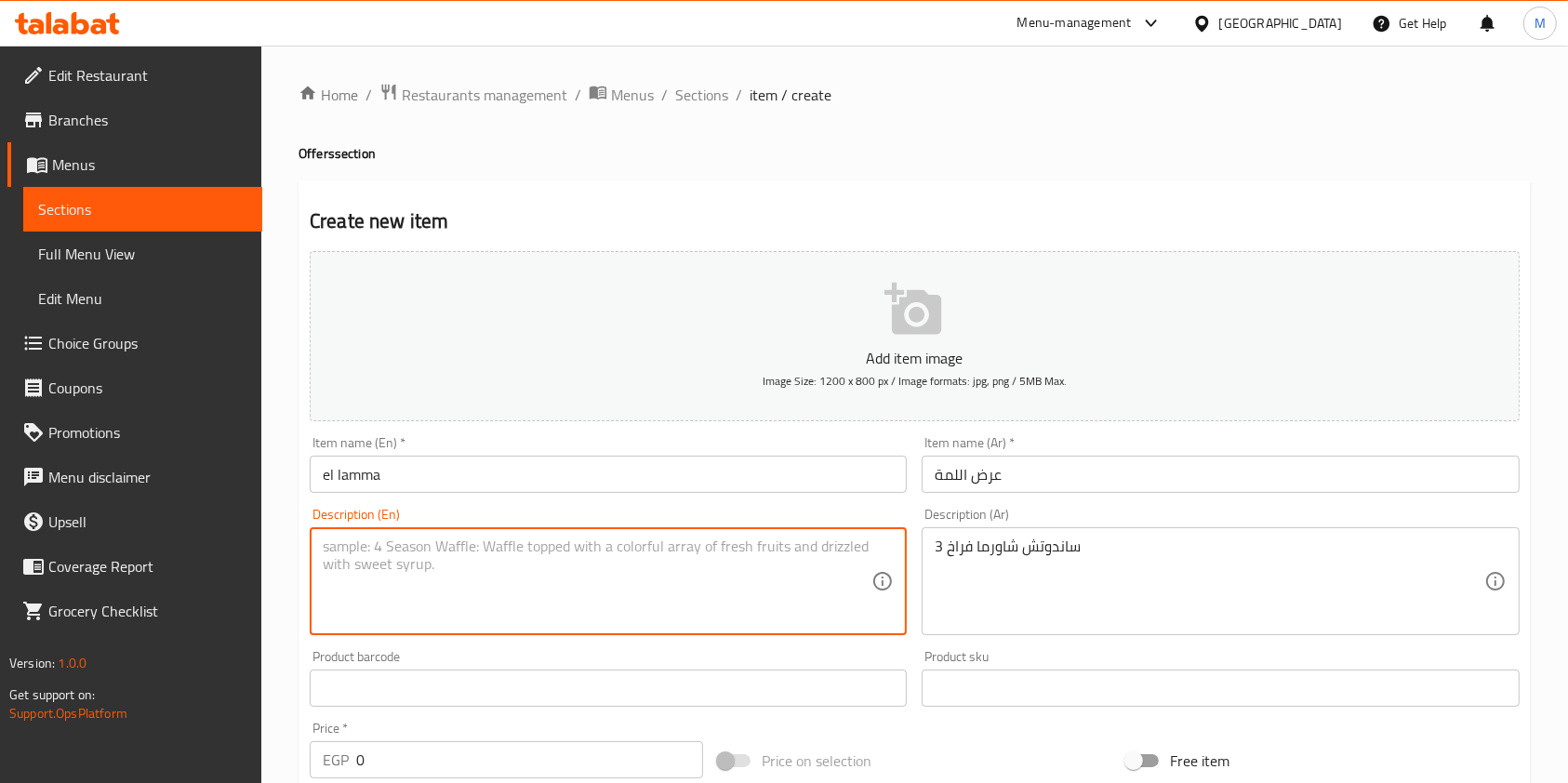
click at [805, 552] on textarea at bounding box center [597, 581] width 549 height 88
paste textarea "3 chicken shawarma sandwiches"
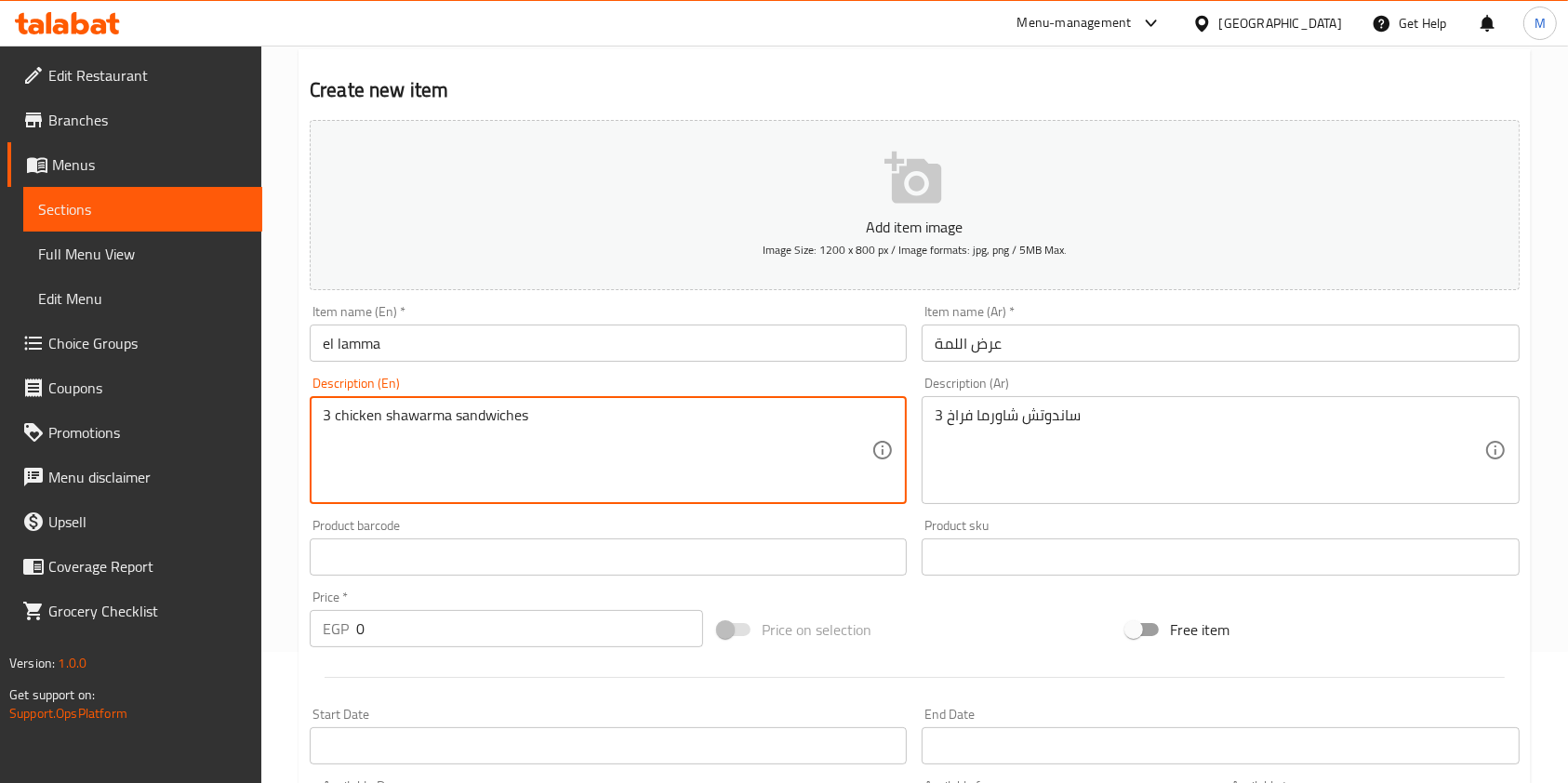
scroll to position [150, 0]
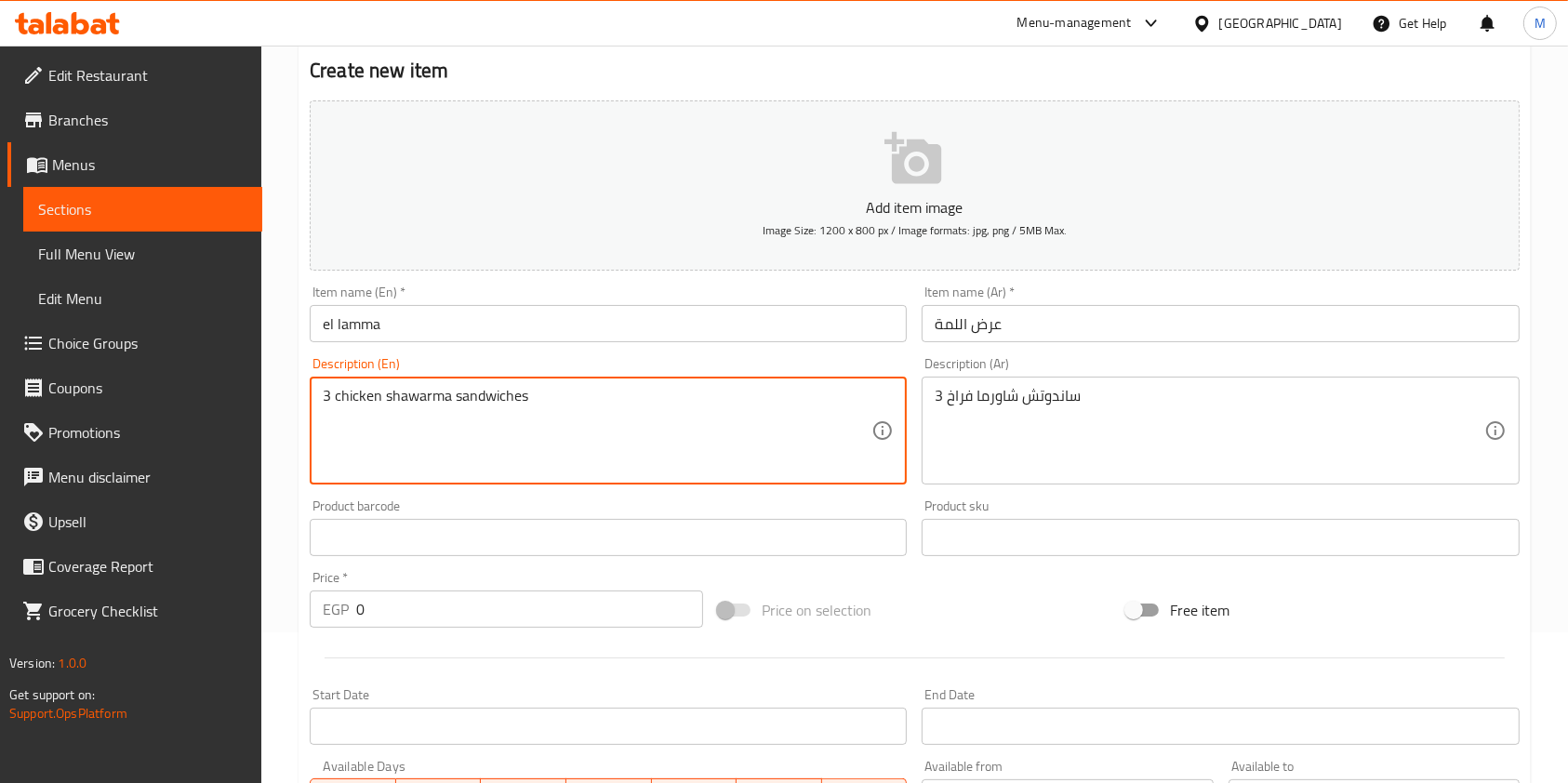
type textarea "3 chicken shawarma sandwiches"
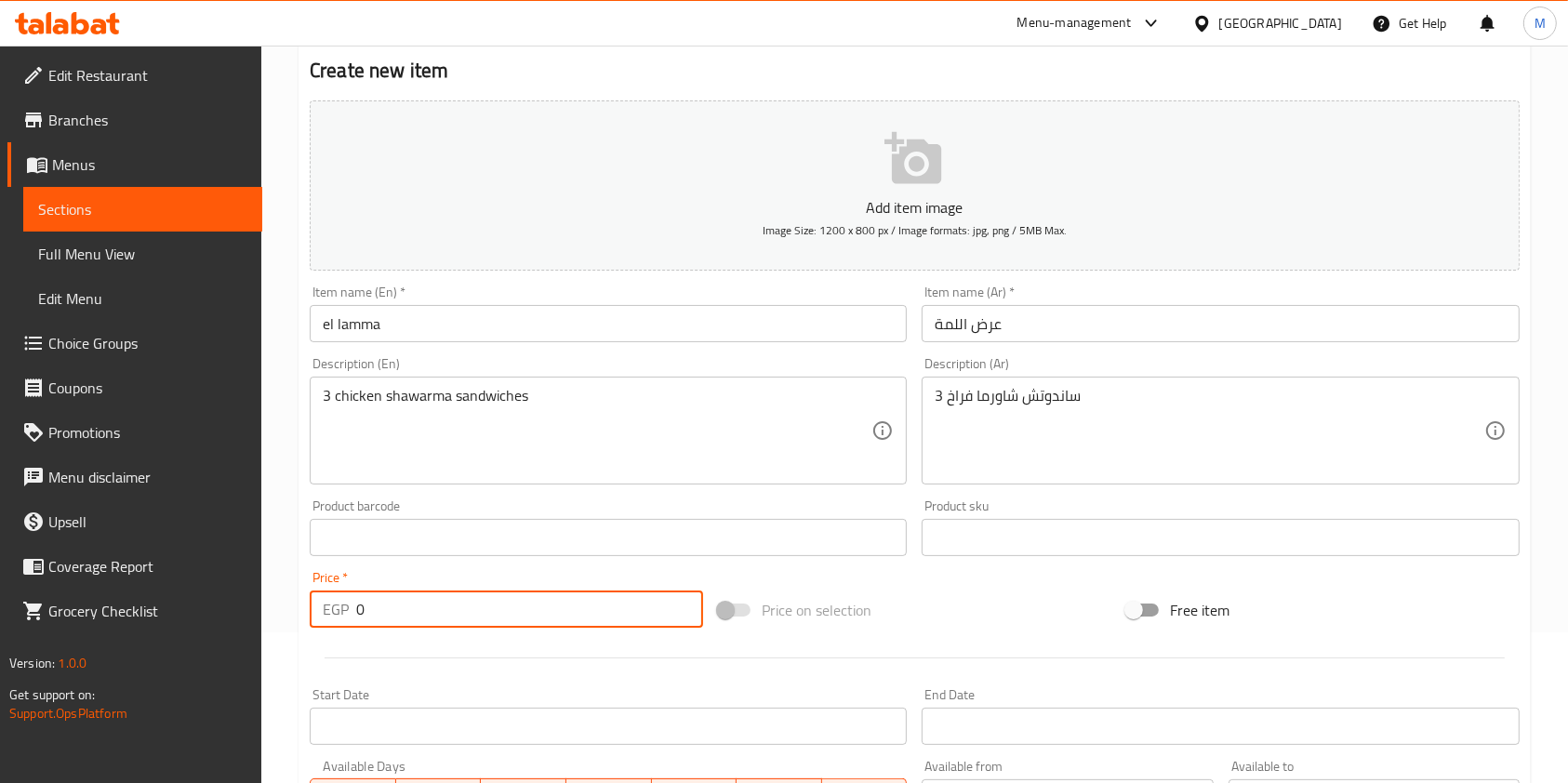
drag, startPoint x: 387, startPoint y: 613, endPoint x: 336, endPoint y: 608, distance: 51.2
click at [336, 608] on div "EGP 0 Price *" at bounding box center [506, 609] width 393 height 37
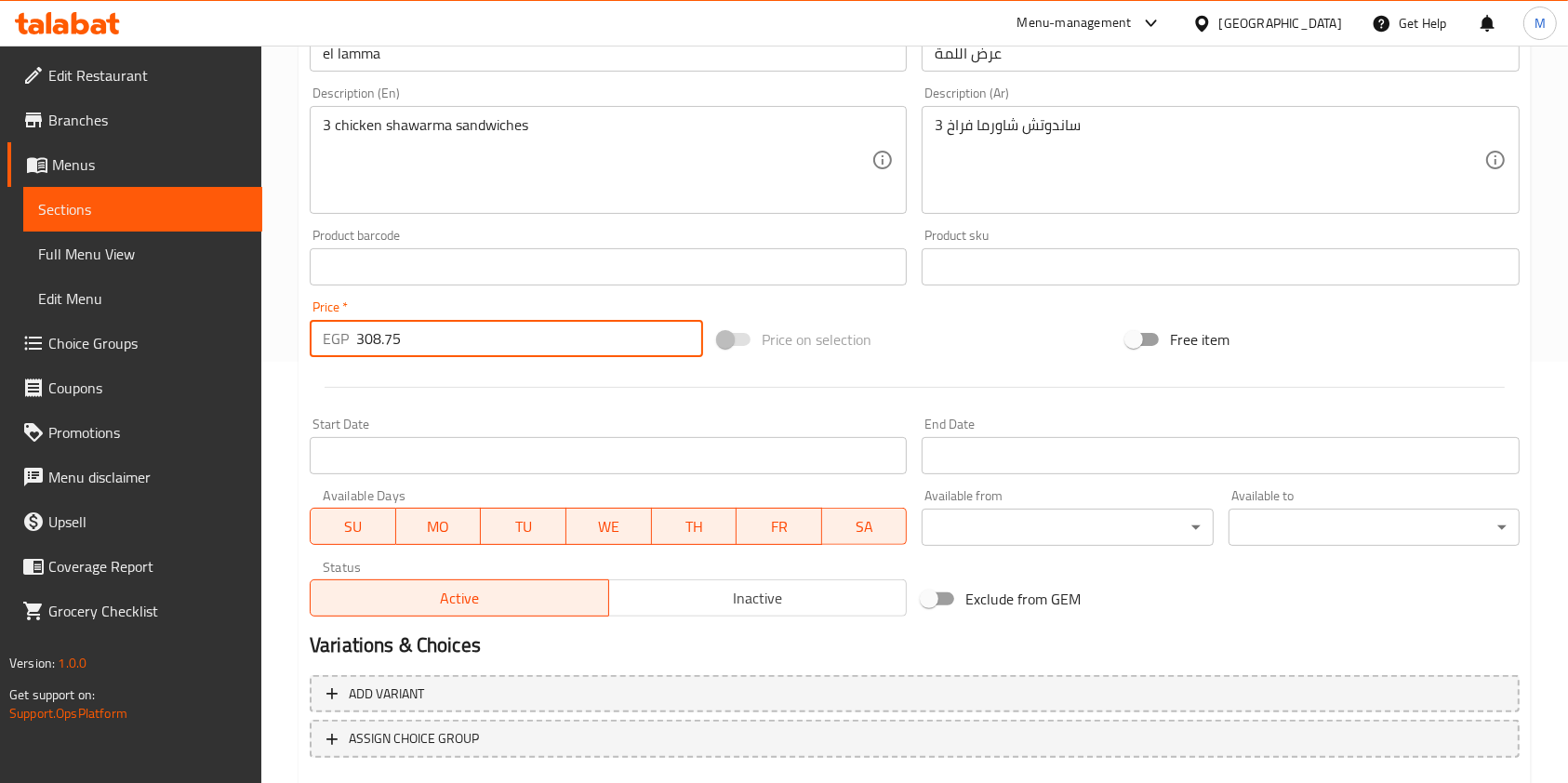
scroll to position [531, 0]
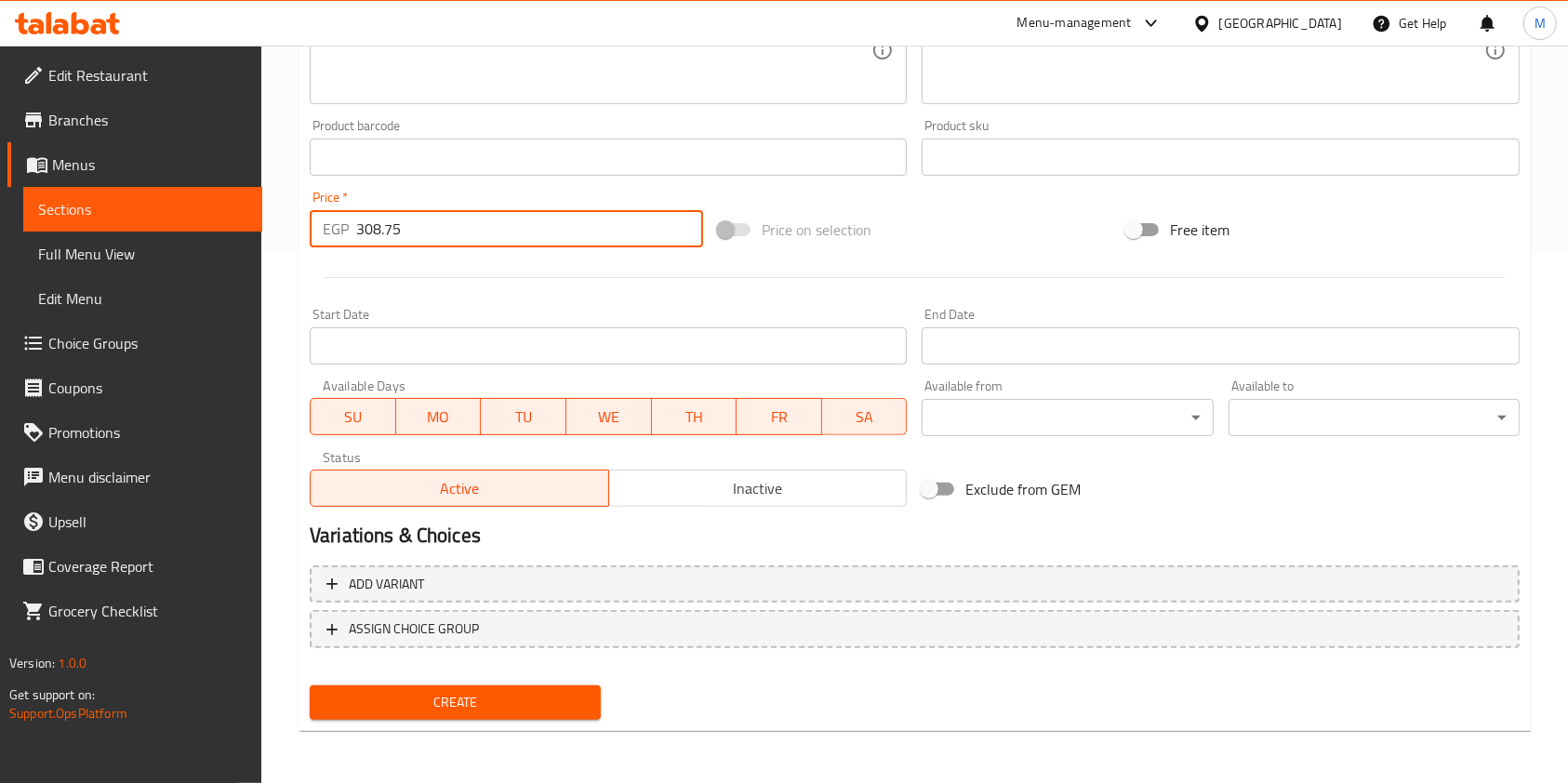
type input "308.75"
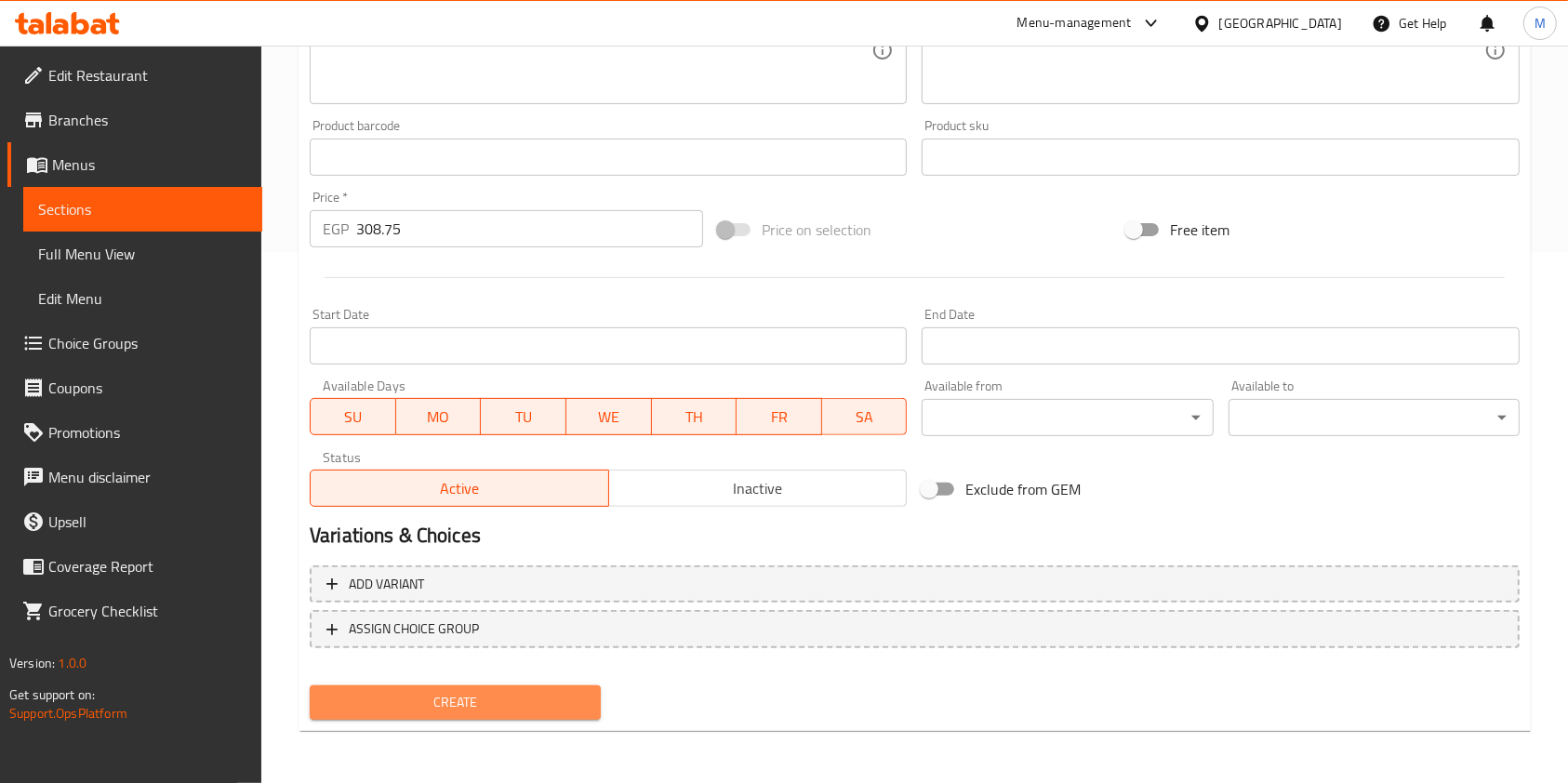
drag, startPoint x: 458, startPoint y: 703, endPoint x: 564, endPoint y: 699, distance: 106.1
click at [459, 702] on span "Create" at bounding box center [455, 702] width 262 height 23
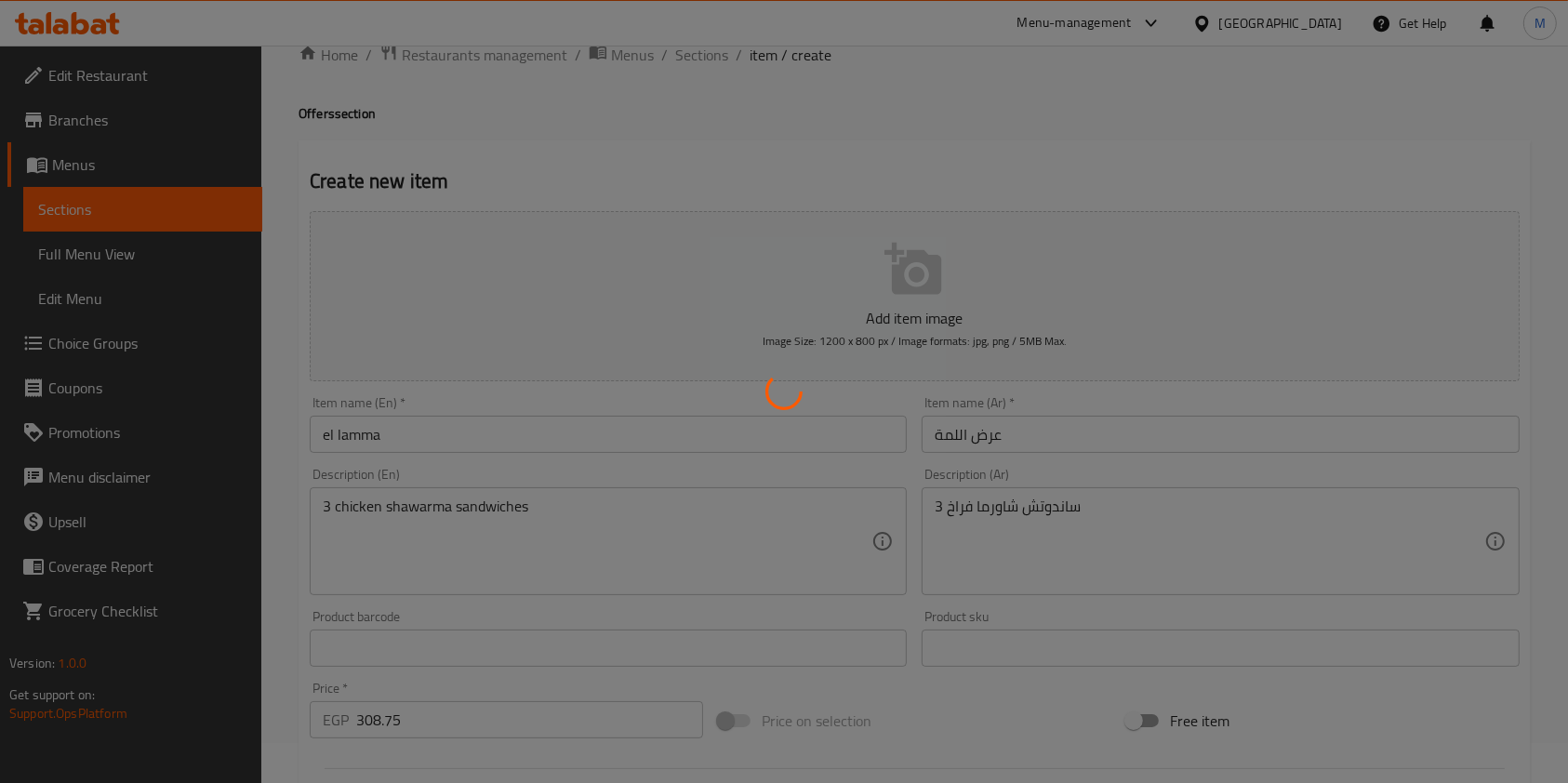
type input "0"
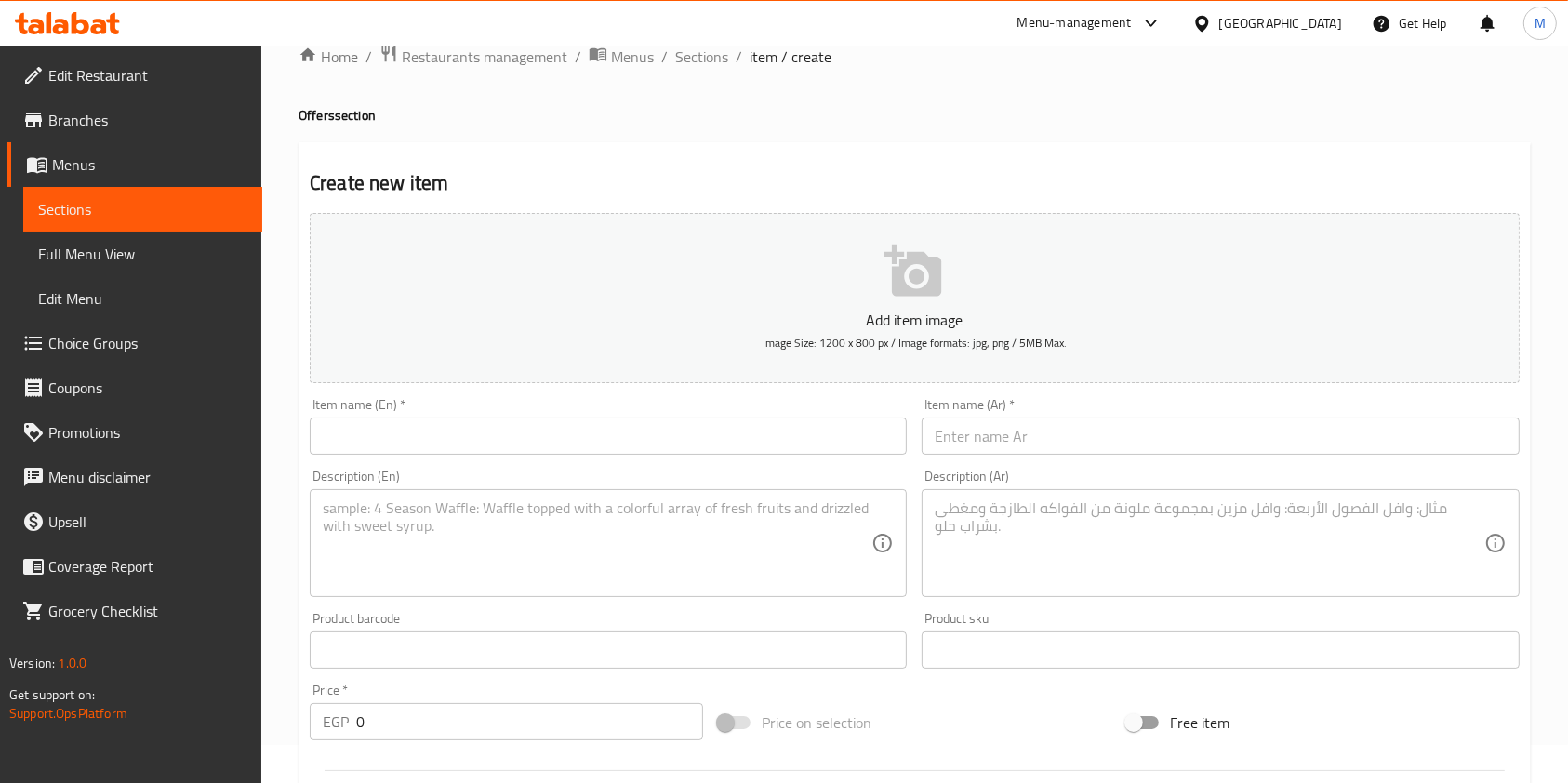
click at [436, 458] on div "Item name (En)   * Item name (En) *" at bounding box center [608, 426] width 612 height 71
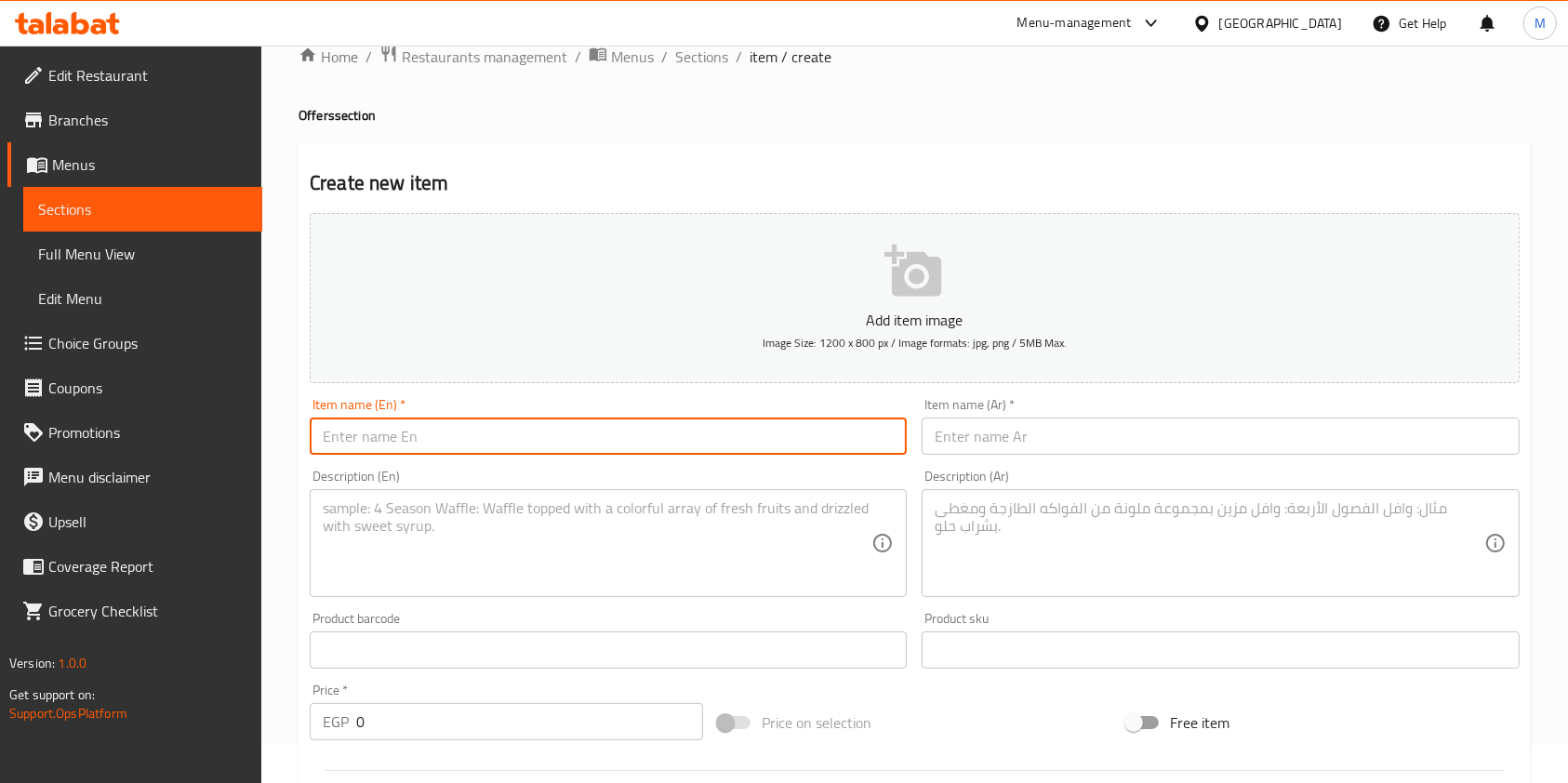
click at [443, 437] on input "text" at bounding box center [609, 436] width 598 height 37
click at [337, 444] on input "El konbela" at bounding box center [609, 436] width 598 height 37
drag, startPoint x: 350, startPoint y: 435, endPoint x: 348, endPoint y: 447, distance: 12.2
click at [348, 447] on input "El qonbela" at bounding box center [609, 436] width 598 height 37
click at [344, 433] on input "El qanbela" at bounding box center [609, 436] width 598 height 37
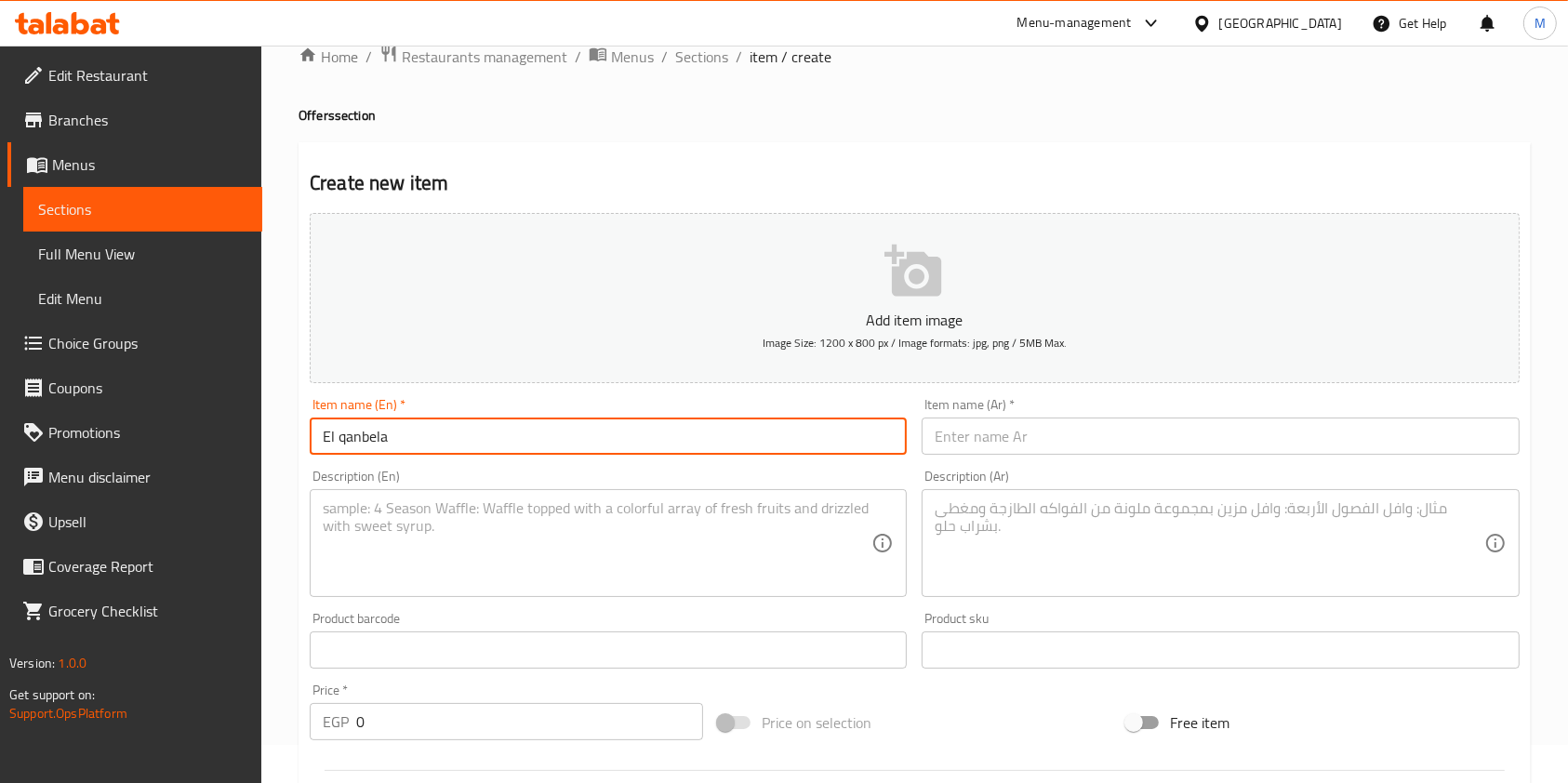
click at [343, 433] on input "El qanbela" at bounding box center [609, 436] width 598 height 37
paste input "el 2onbola"
click at [323, 442] on input "el 2onbola" at bounding box center [609, 436] width 598 height 37
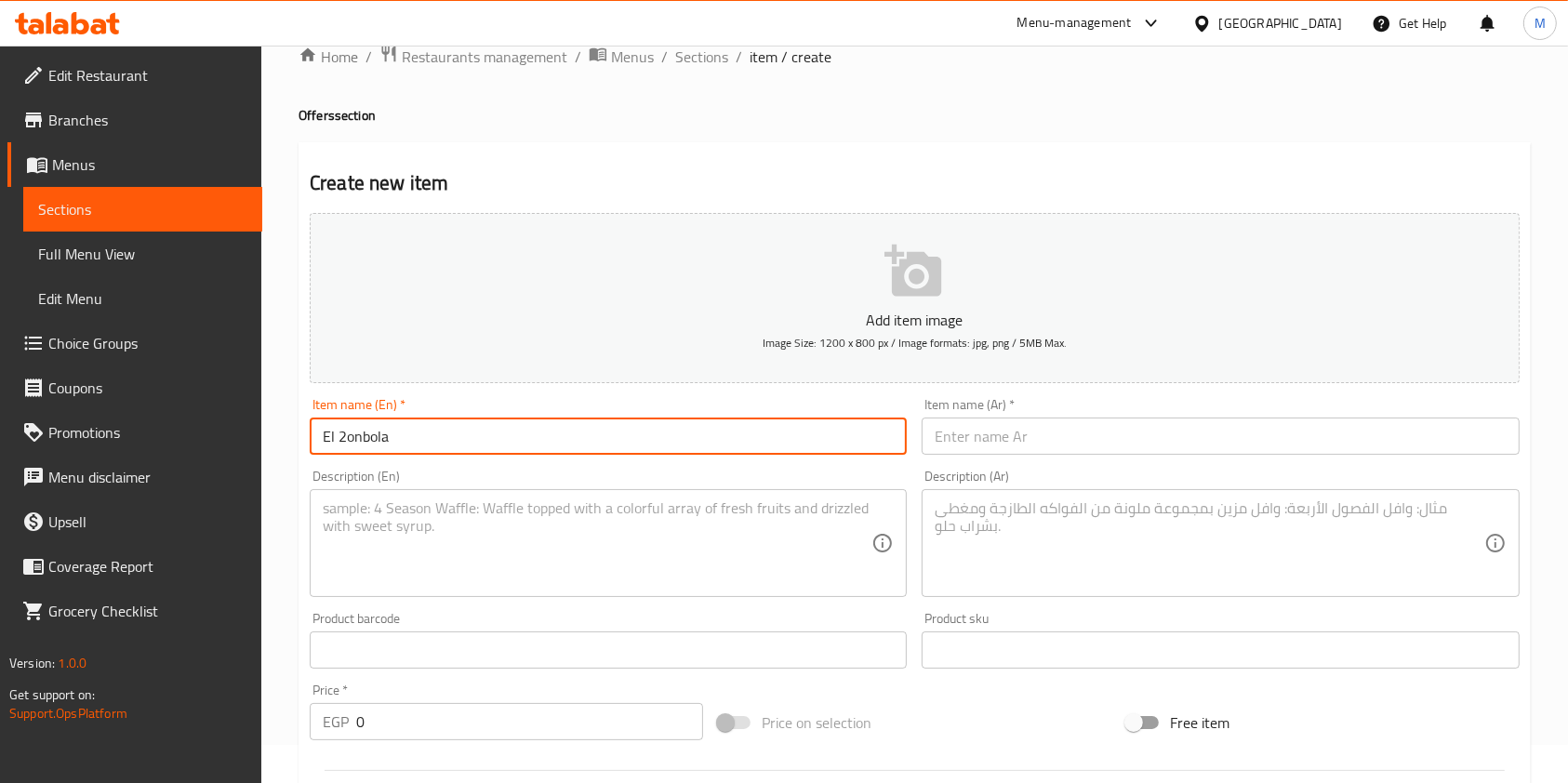
click at [418, 443] on input "El 2onbola" at bounding box center [609, 436] width 598 height 37
type input "El 2onbola Offer"
click at [1016, 428] on input "text" at bounding box center [1221, 436] width 598 height 37
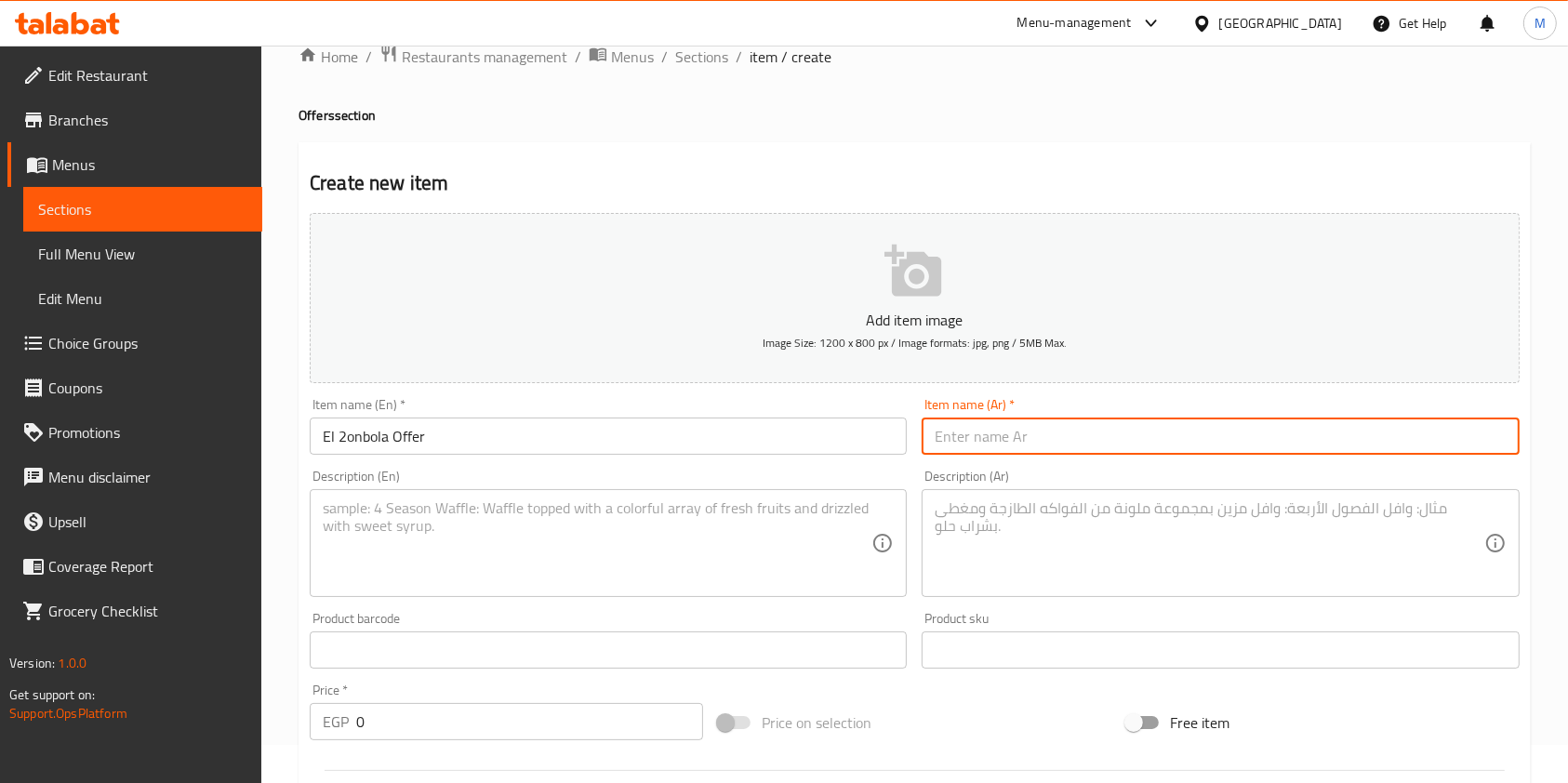
type input "u"
type input "عرض القنبلة"
click at [923, 527] on div "Description (Ar)" at bounding box center [1221, 542] width 598 height 108
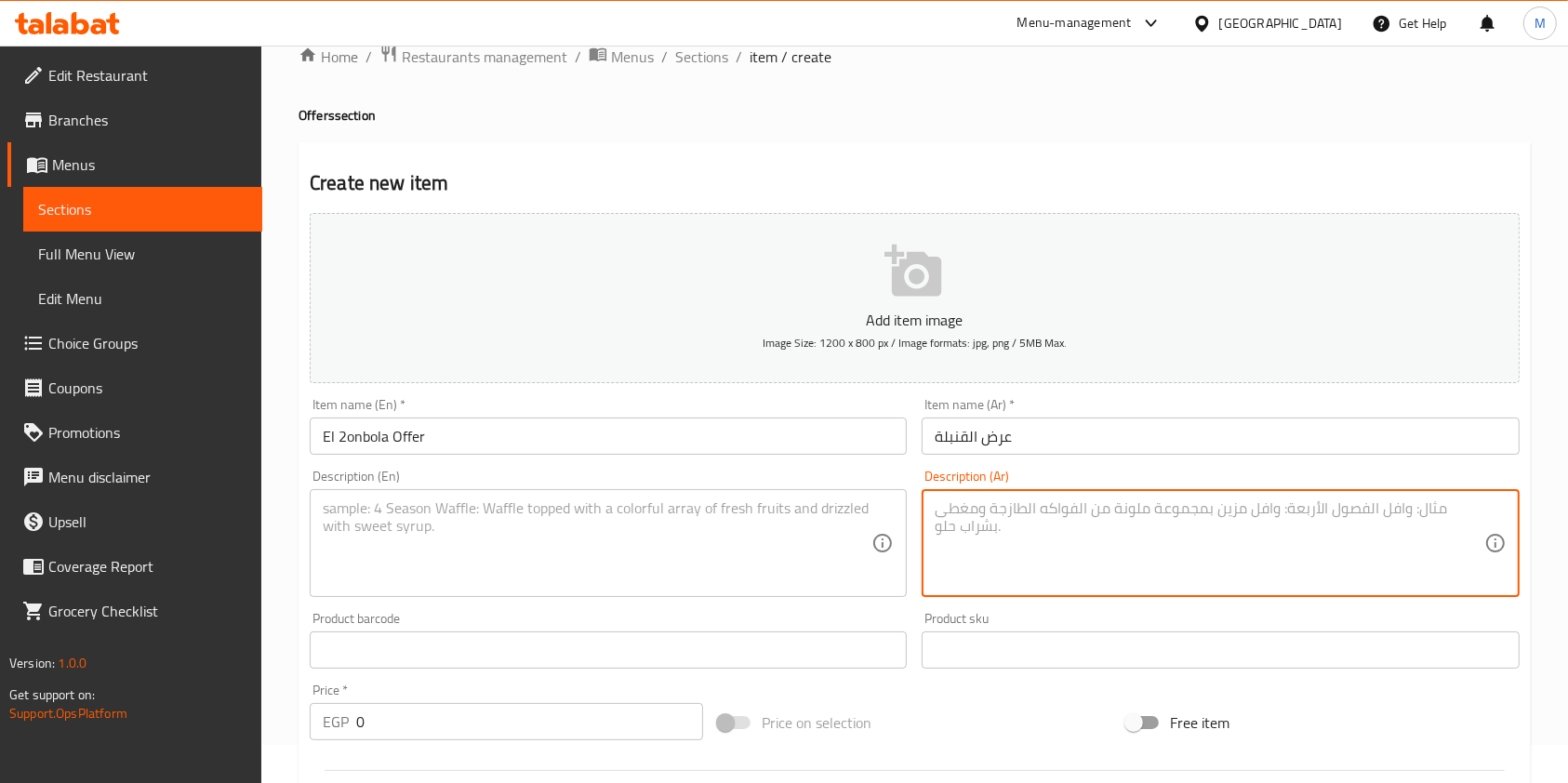
paste textarea "وجبة 6 قطع شاورما فراخ + وجبة 6 قطع شاورما فراخ + ثومية + مخلل"
type textarea "وجبة 6 قطع شاورما فراخ + وجبة 6 قطع شاورما فراخ + ثومية + مخلل"
click at [735, 518] on textarea at bounding box center [597, 543] width 549 height 88
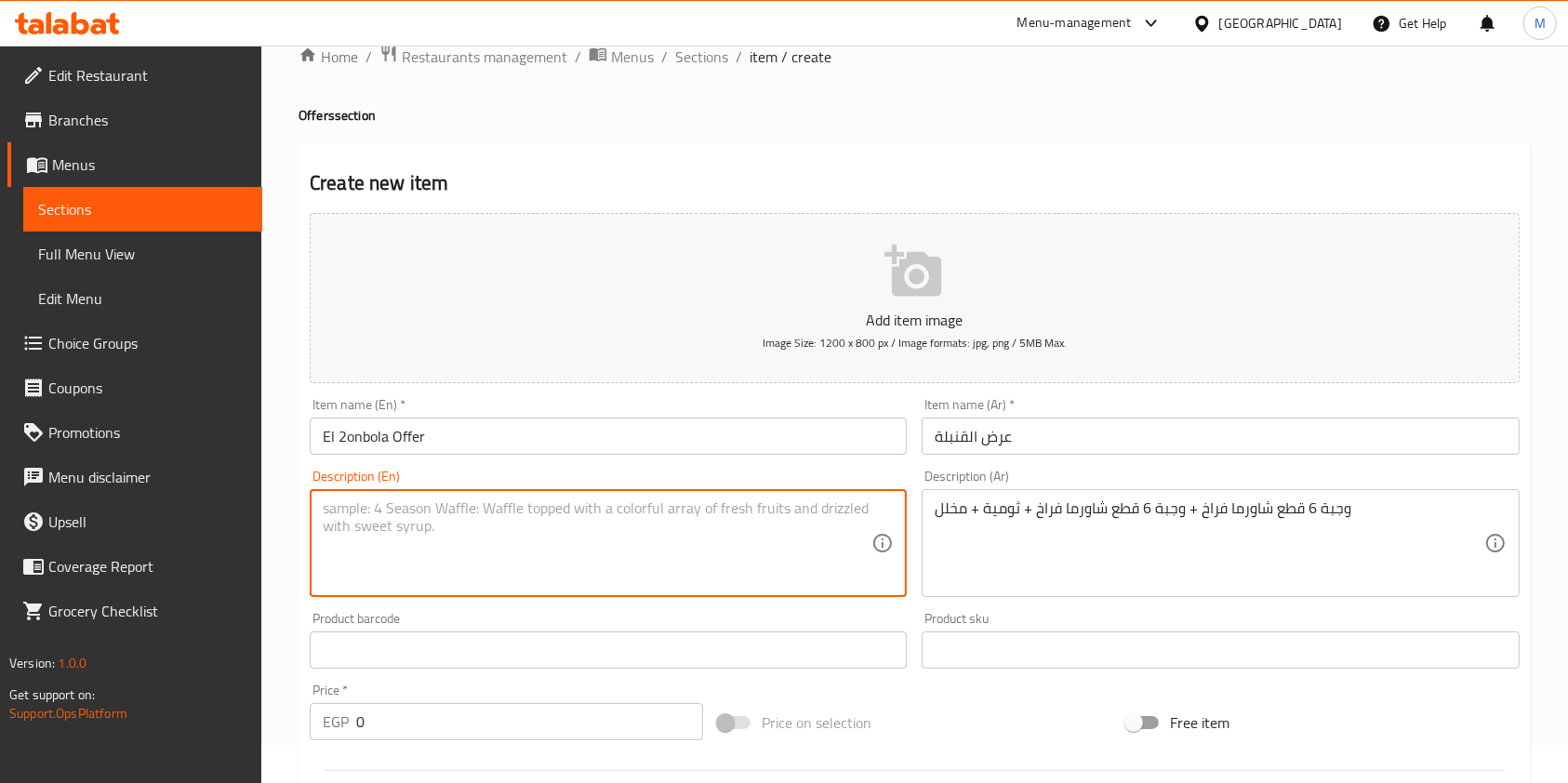
paste textarea "6-piece chicken shawarma meal + 6-piece chicken shawarma meal + garlic sauce + …"
click at [329, 518] on textarea "6-piece chicken shawarma meal + 6-piece chicken shawarma meal + garlic sauce + …" at bounding box center [597, 543] width 549 height 88
click at [547, 515] on textarea "6 piece chicken shawarma meal + 6-piece chicken shawarma meal + garlic sauce + …" at bounding box center [597, 543] width 549 height 88
type textarea "6 piece chicken shawarma meal + 6piece chicken shawarma meal + garlic sauce + p…"
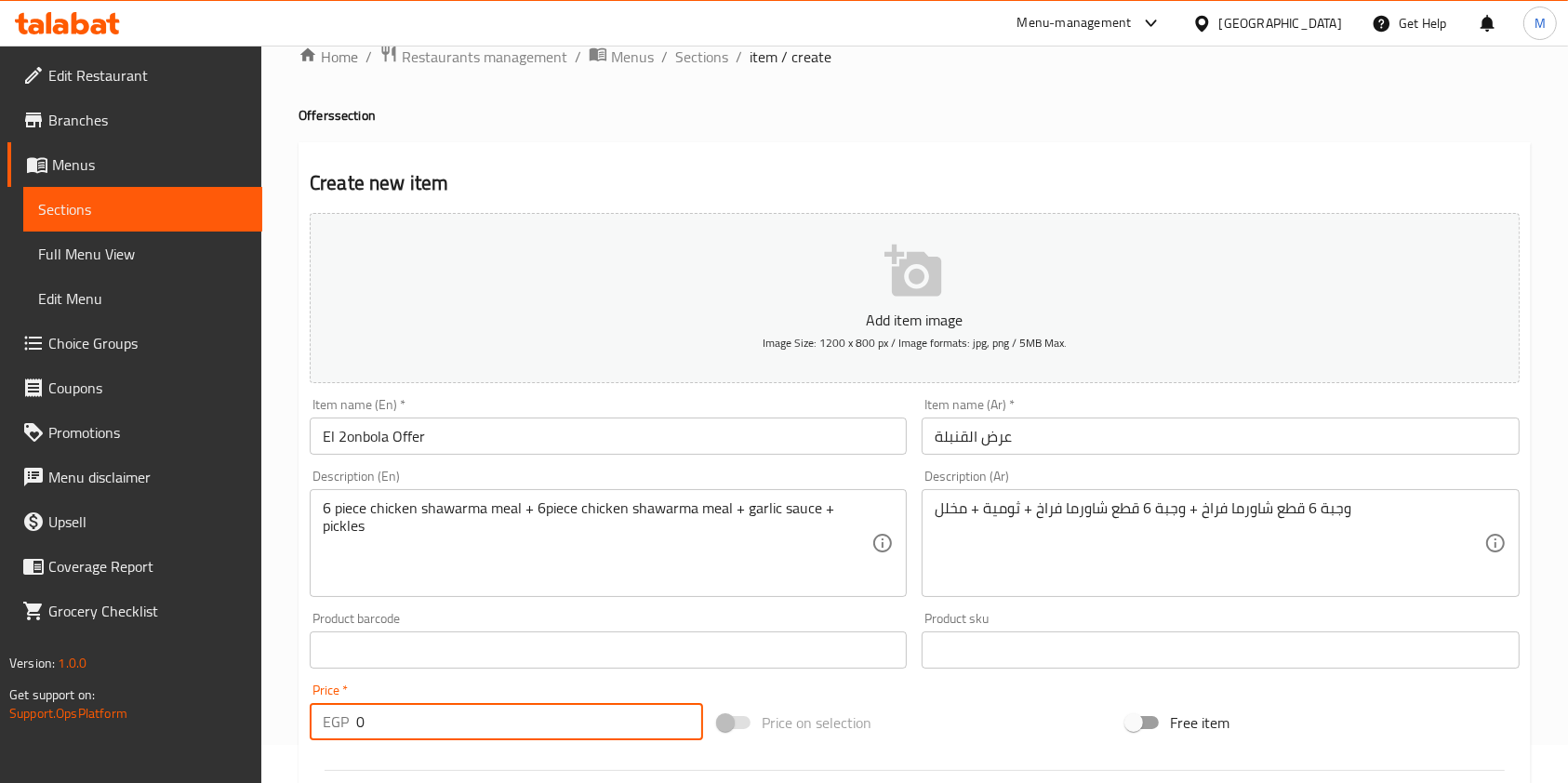
drag, startPoint x: 374, startPoint y: 719, endPoint x: 355, endPoint y: 725, distance: 19.9
click at [356, 725] on input "0" at bounding box center [529, 721] width 347 height 37
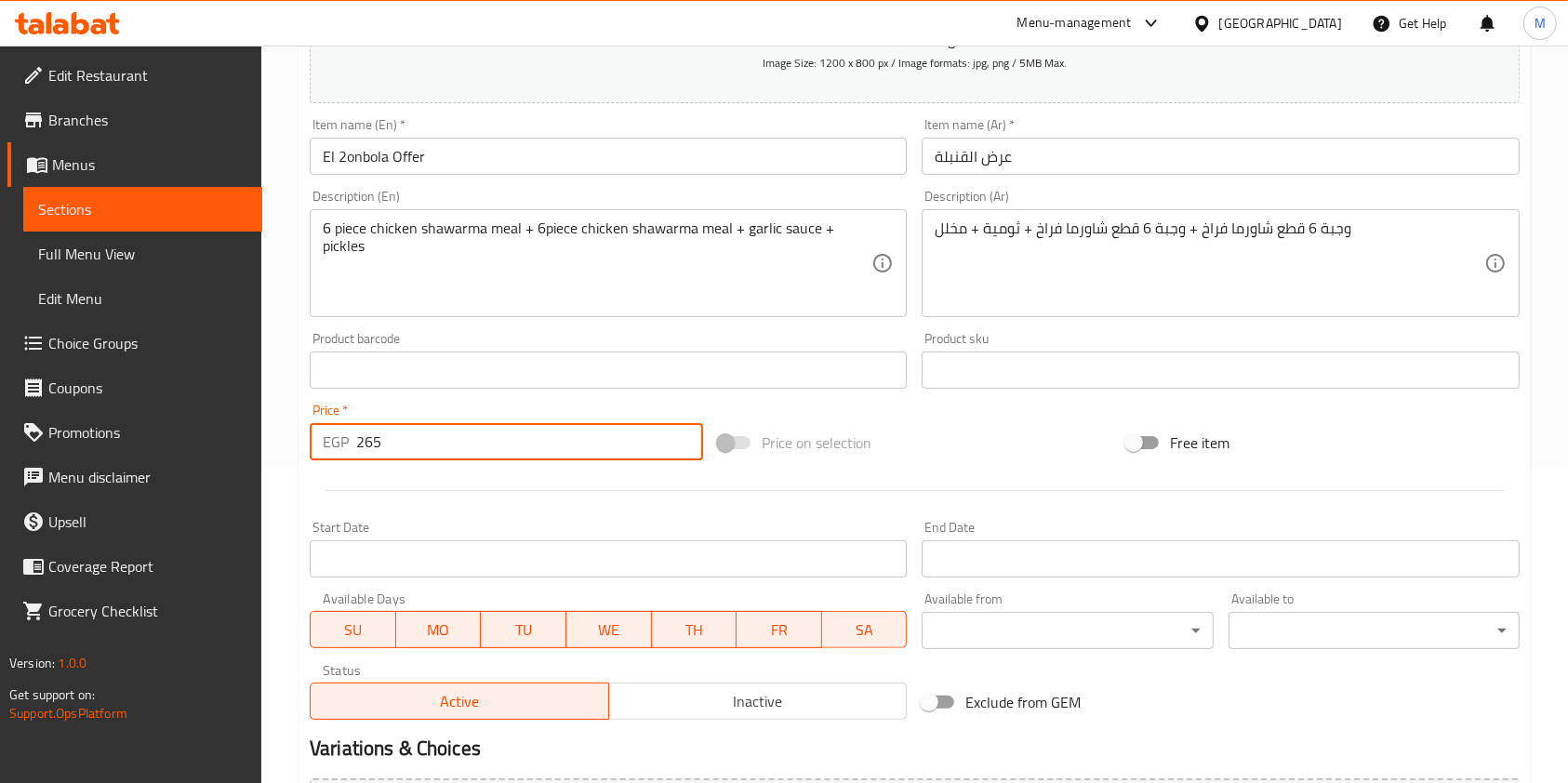
scroll to position [507, 0]
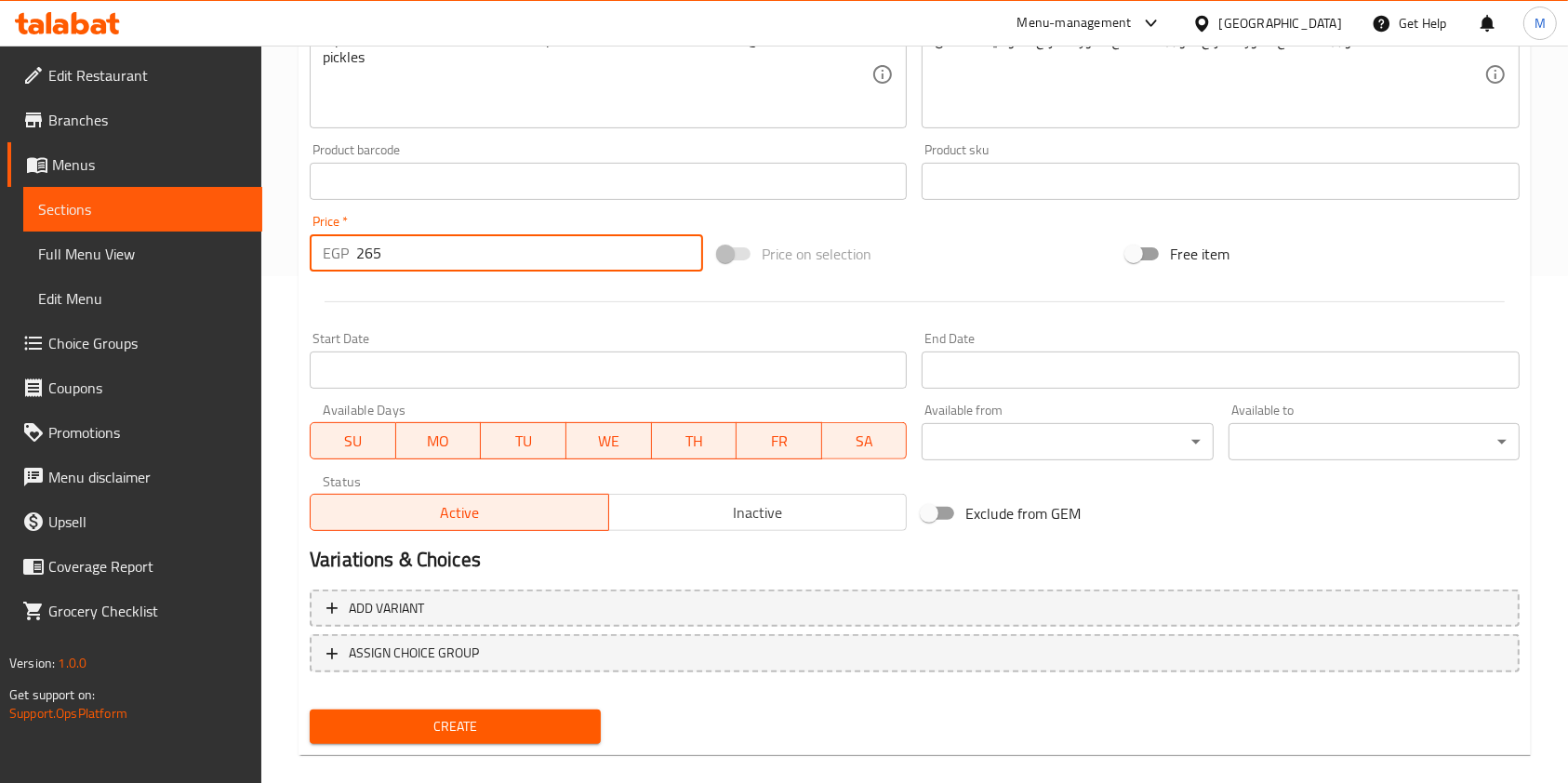
type input "265"
click at [528, 734] on span "Create" at bounding box center [455, 727] width 262 height 23
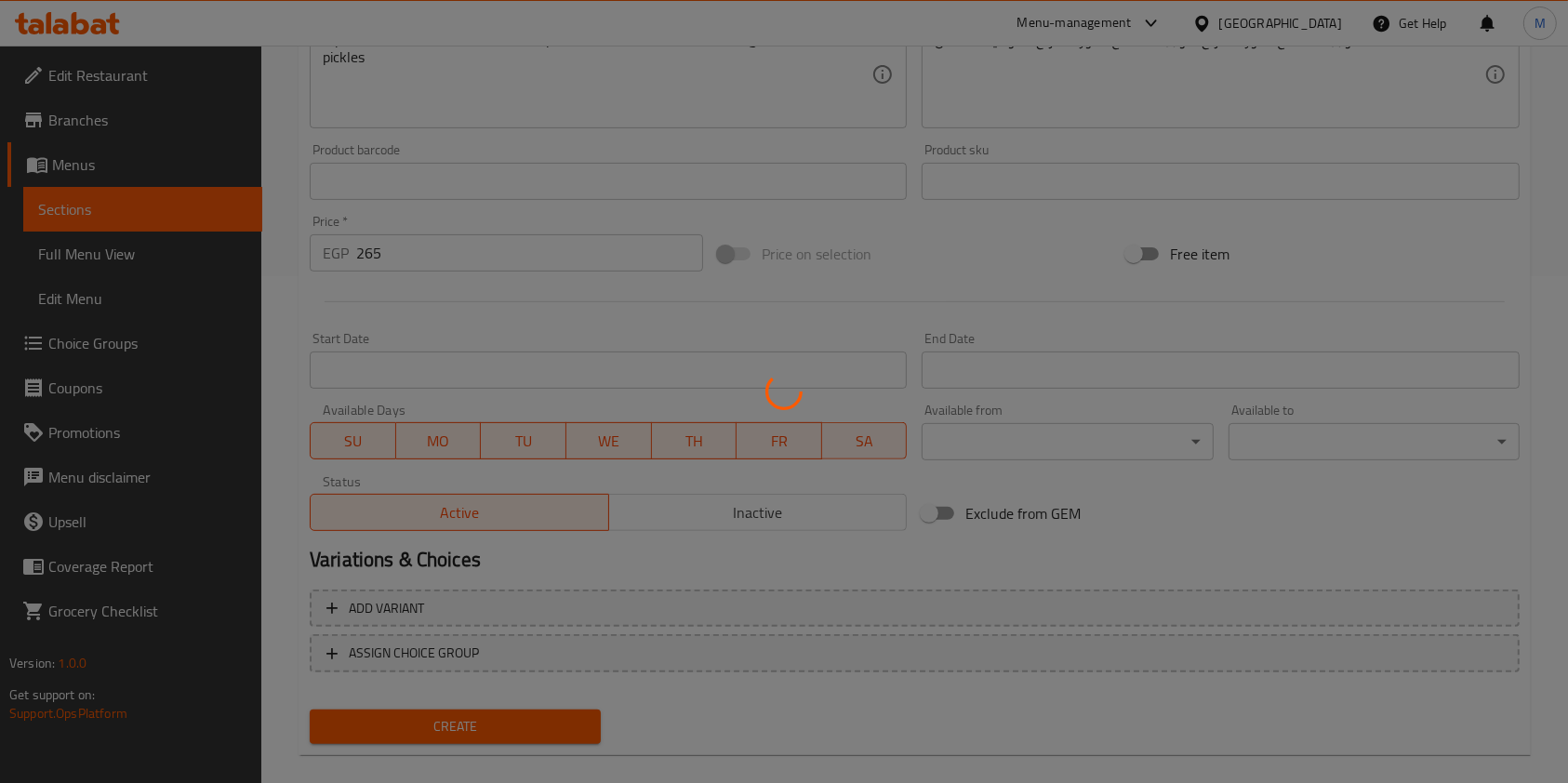
type input "0"
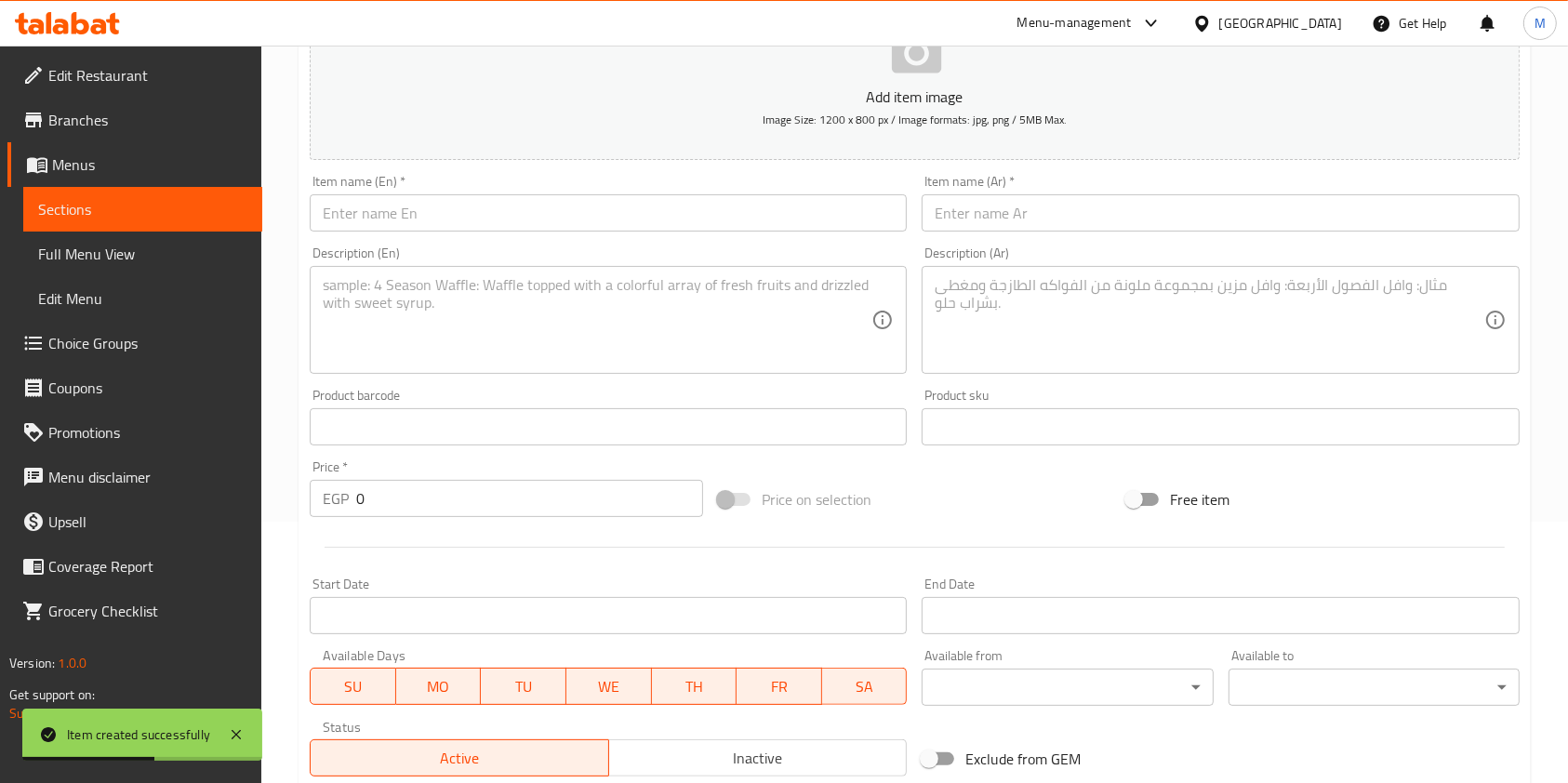
scroll to position [60, 0]
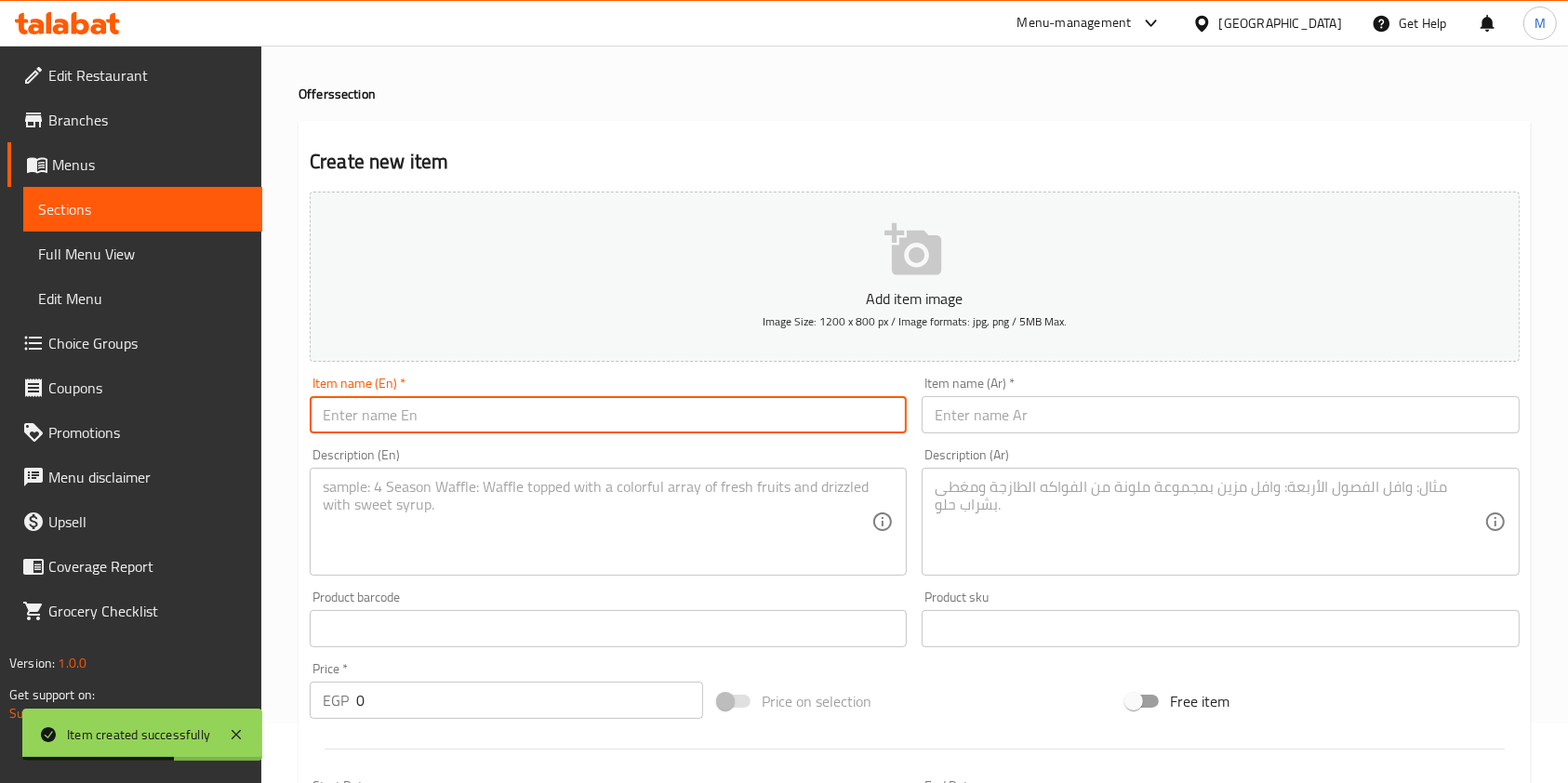
click at [598, 430] on input "text" at bounding box center [609, 414] width 598 height 37
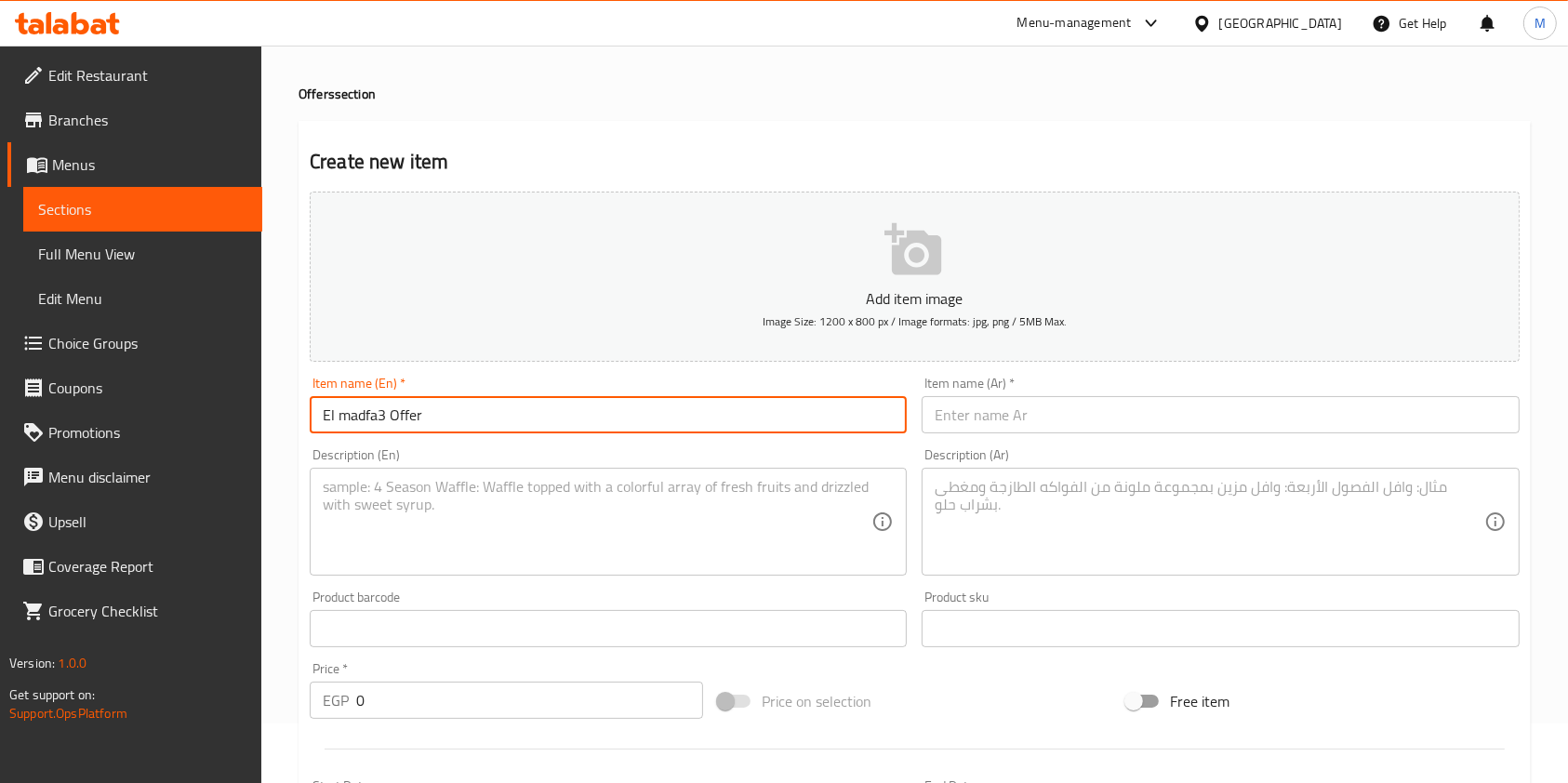
type input "El madfa3 Offer"
click at [972, 413] on input "text" at bounding box center [1221, 414] width 598 height 37
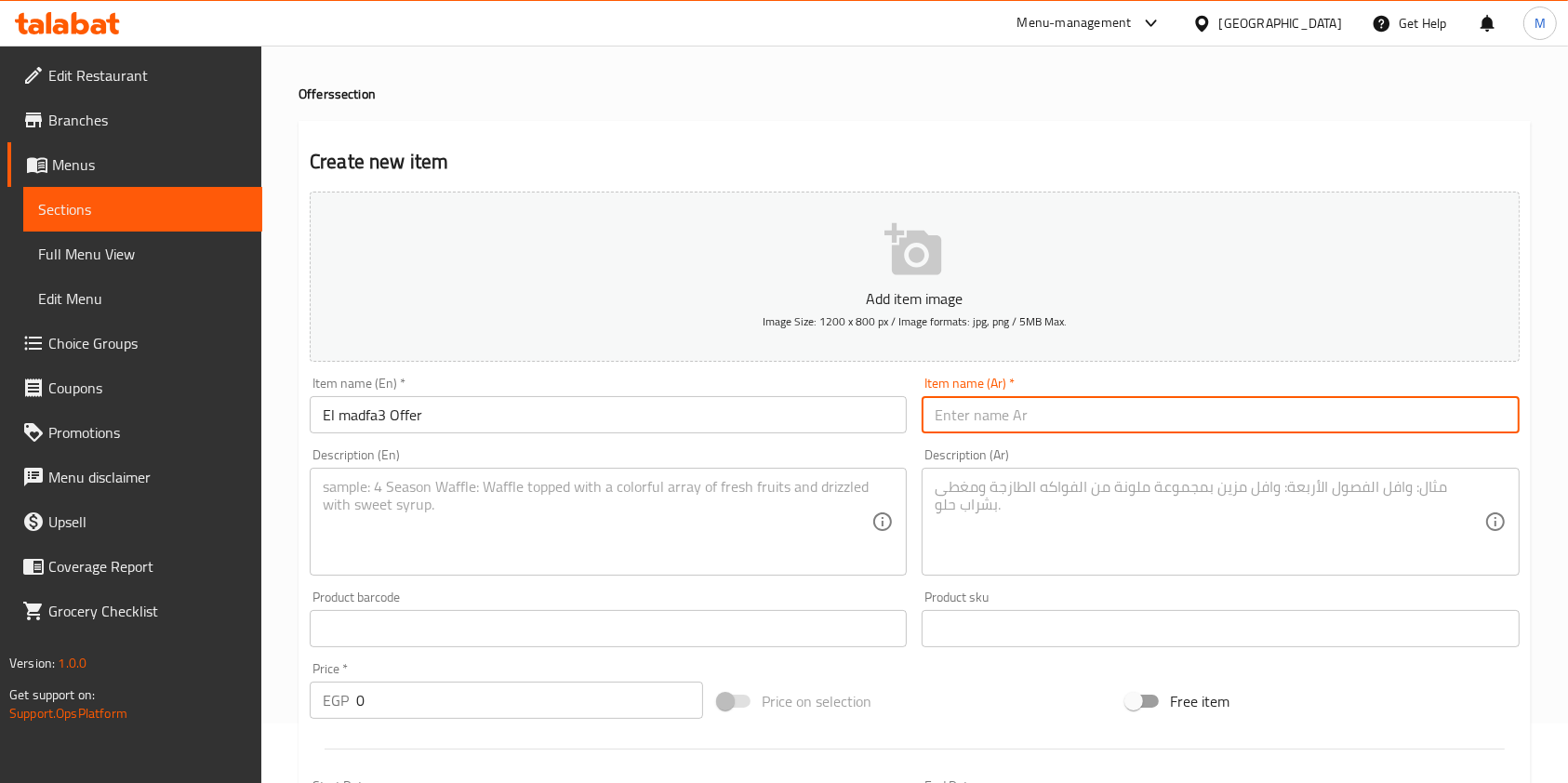
type input "u"
type input "عرض المدفع"
click at [1003, 499] on textarea at bounding box center [1208, 521] width 549 height 88
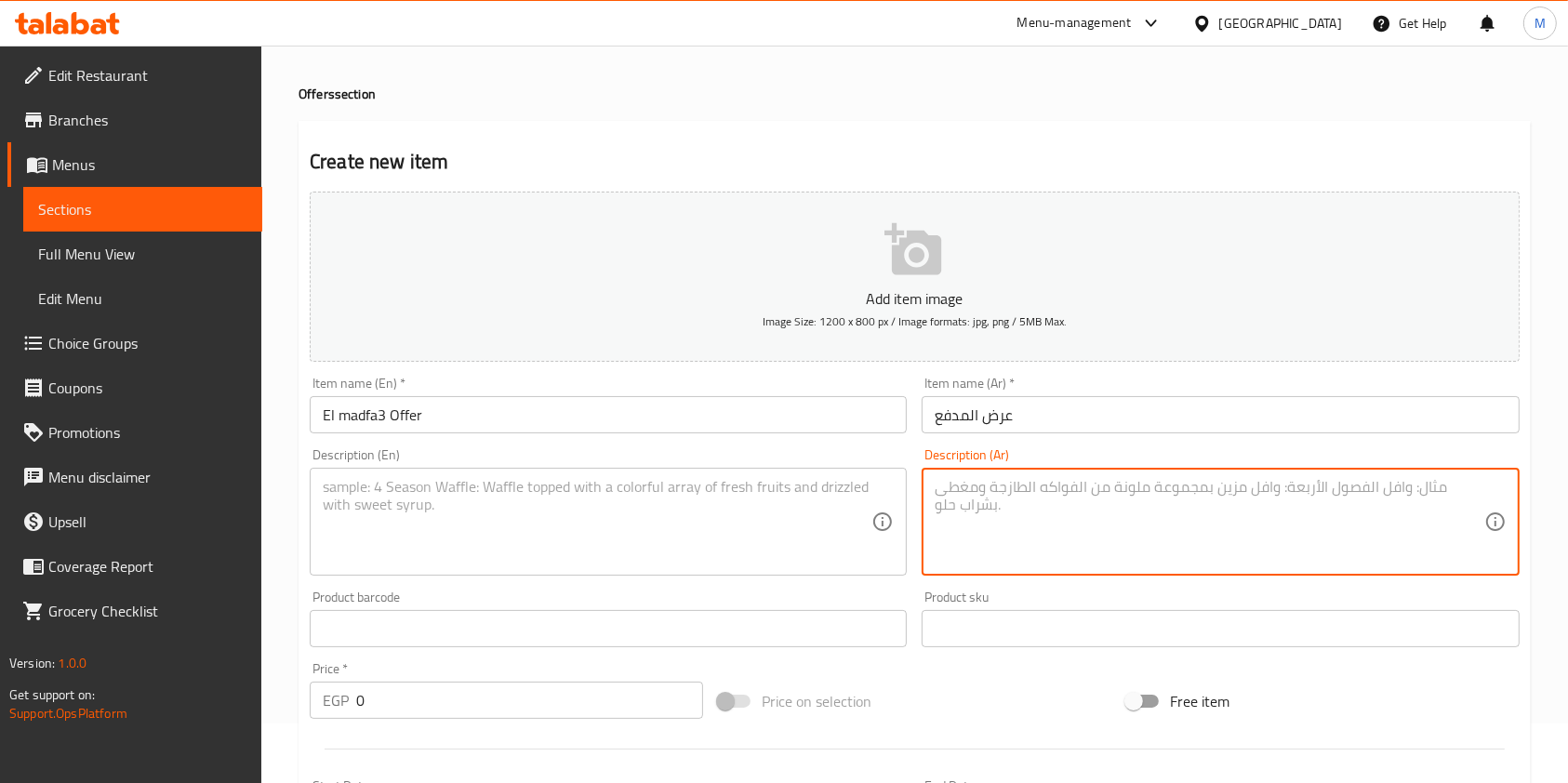
paste textarea "3 فتة شاورما فراخ + ثومية + مخلل"
type textarea "3 فتة شاورما فراخ + ثومية + مخلل"
click at [734, 531] on textarea at bounding box center [597, 521] width 549 height 88
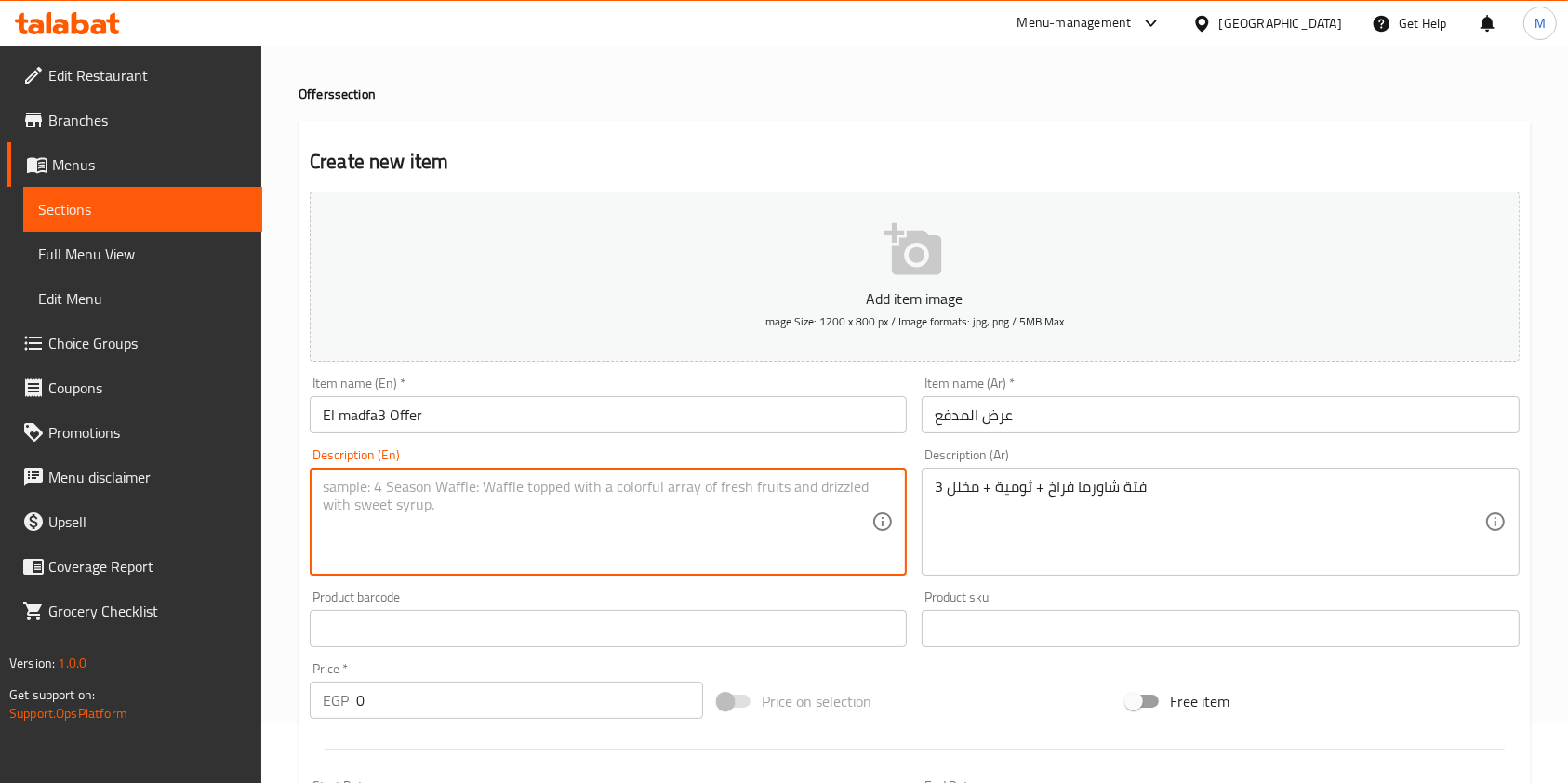
paste textarea "3 chicken shawarma fatteh + garlic sauce + pickles"
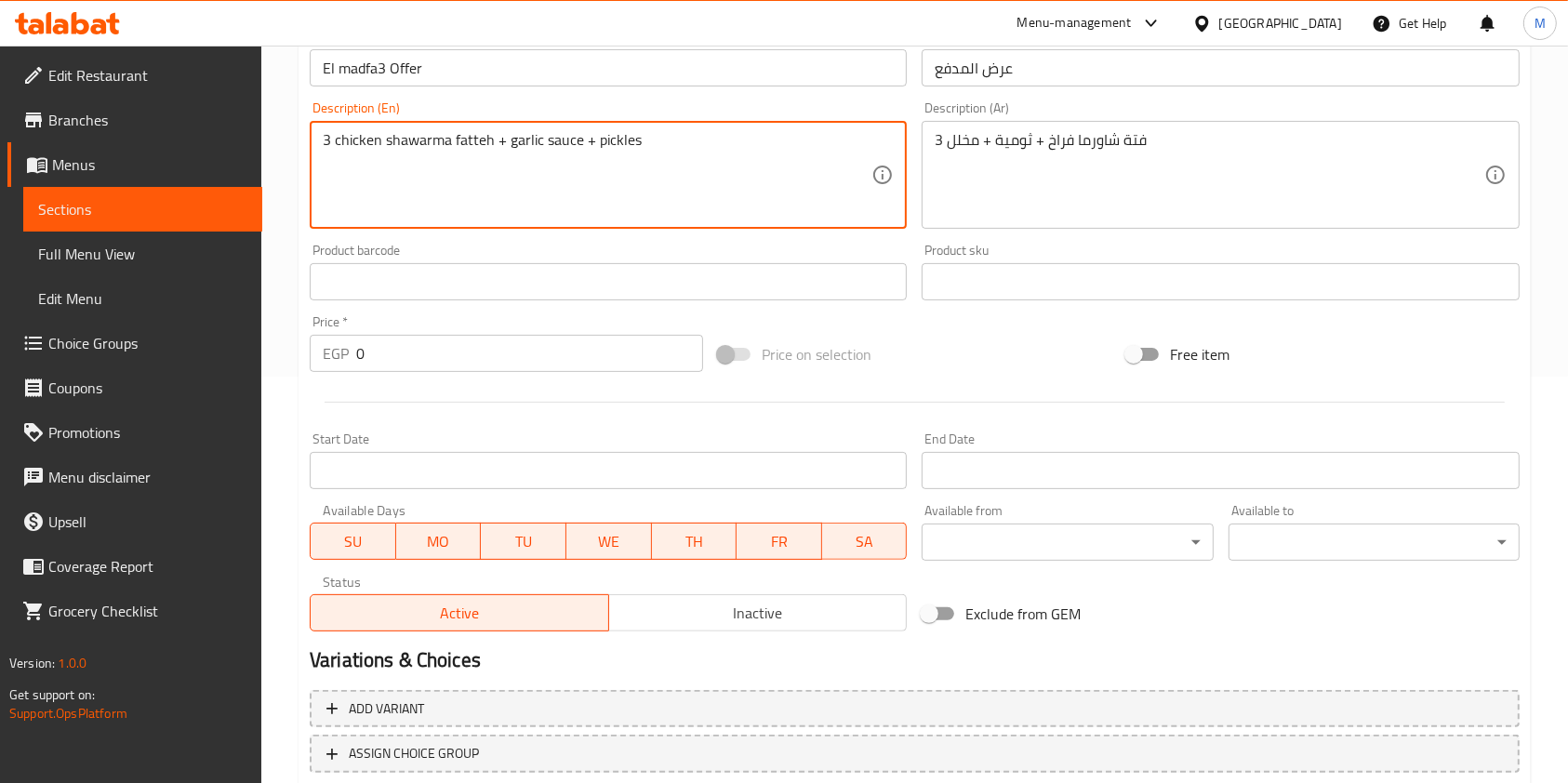
scroll to position [415, 0]
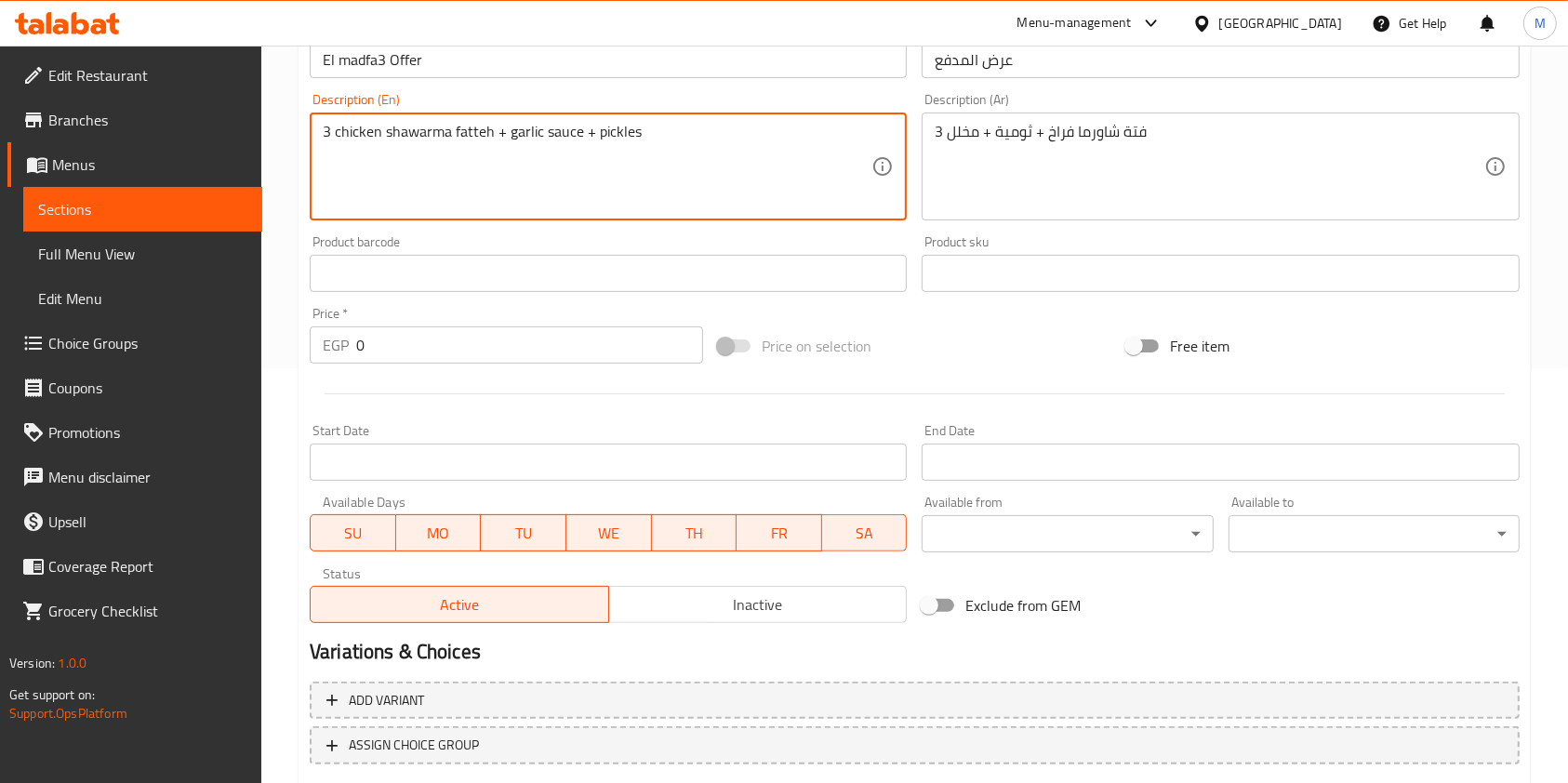
type textarea "3 chicken shawarma fatteh + garlic sauce + pickles"
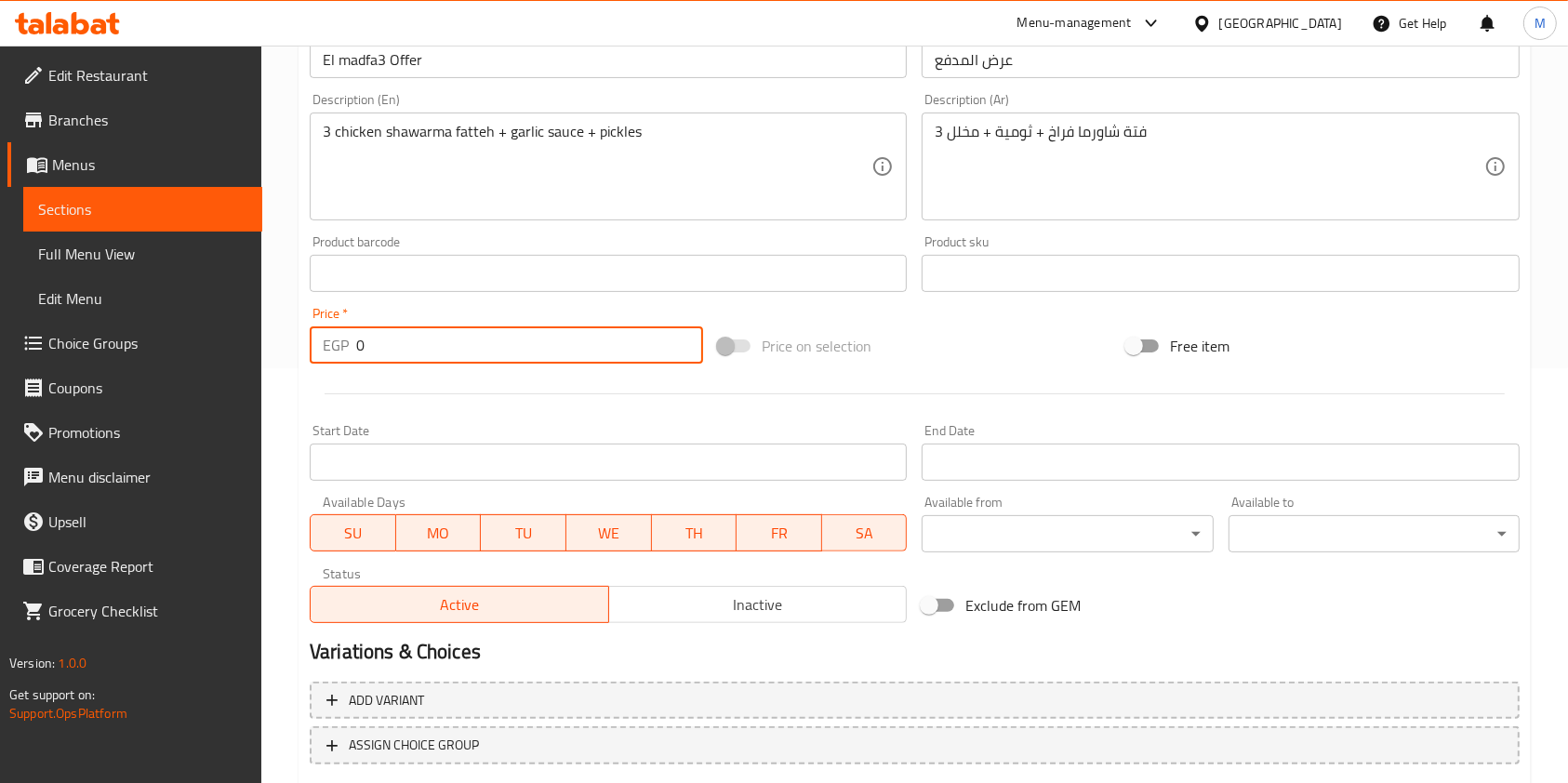
click at [358, 356] on input "0" at bounding box center [529, 344] width 347 height 37
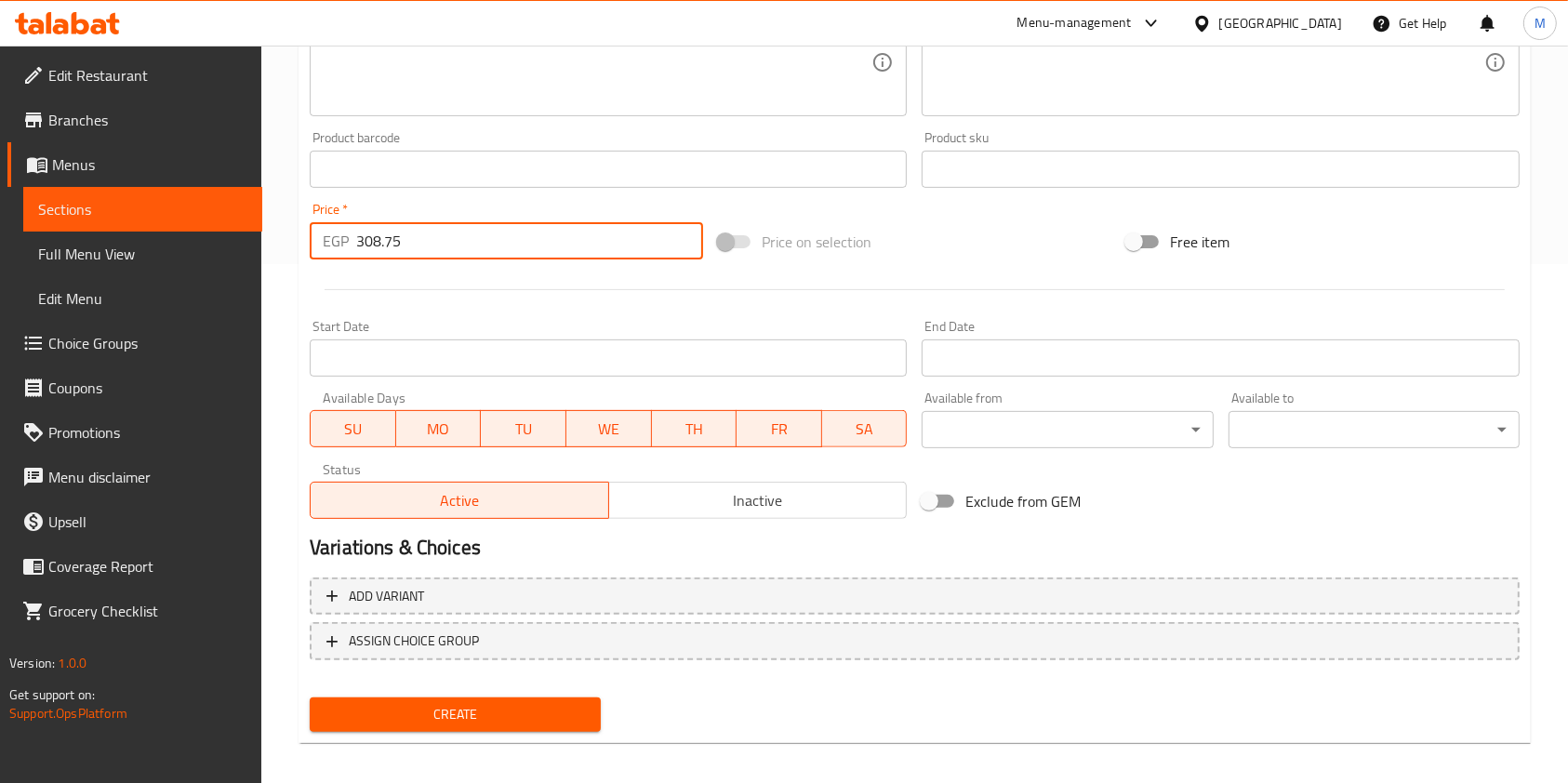
scroll to position [531, 0]
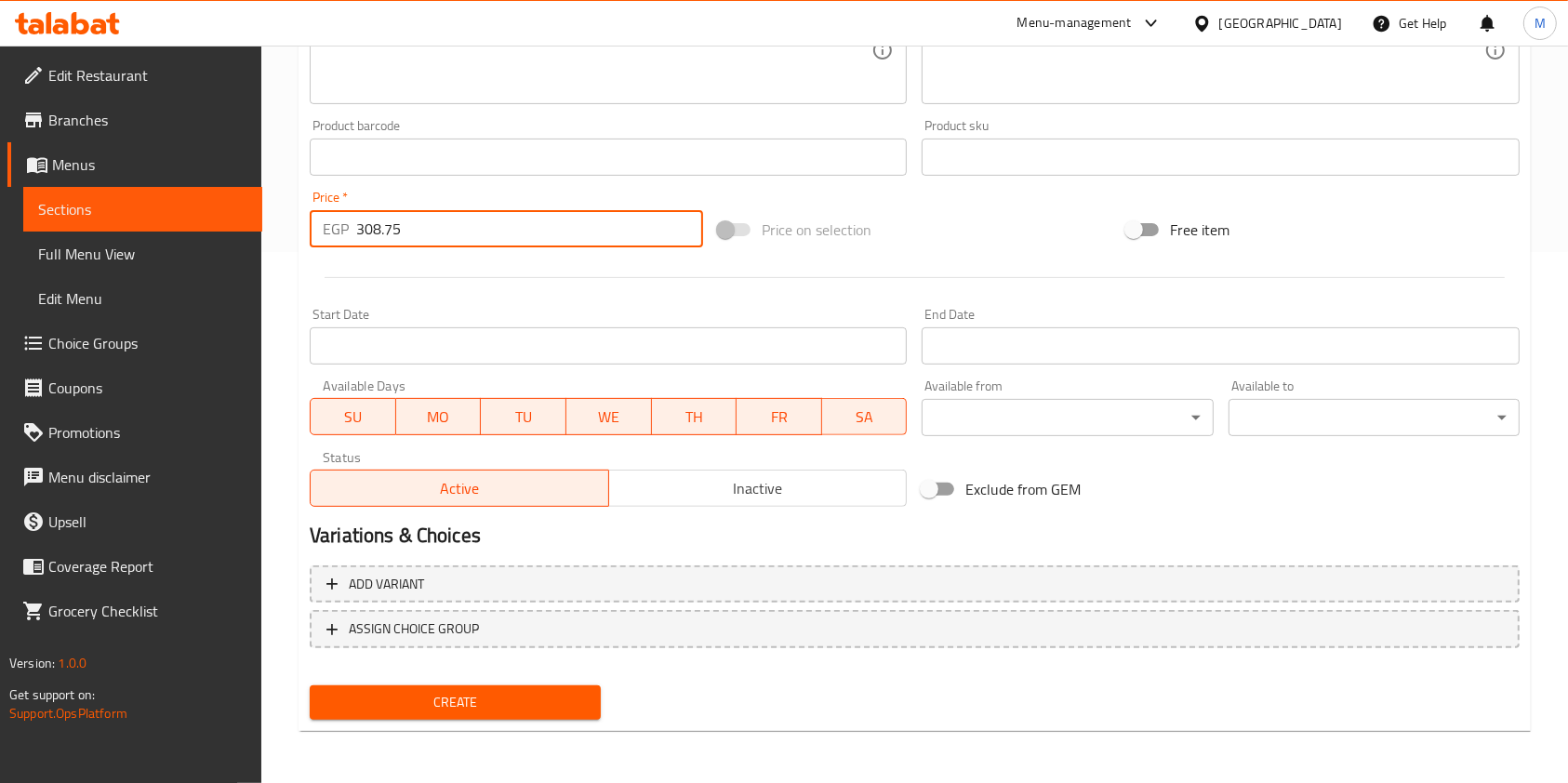
type input "308.75"
click at [534, 699] on span "Create" at bounding box center [455, 702] width 262 height 23
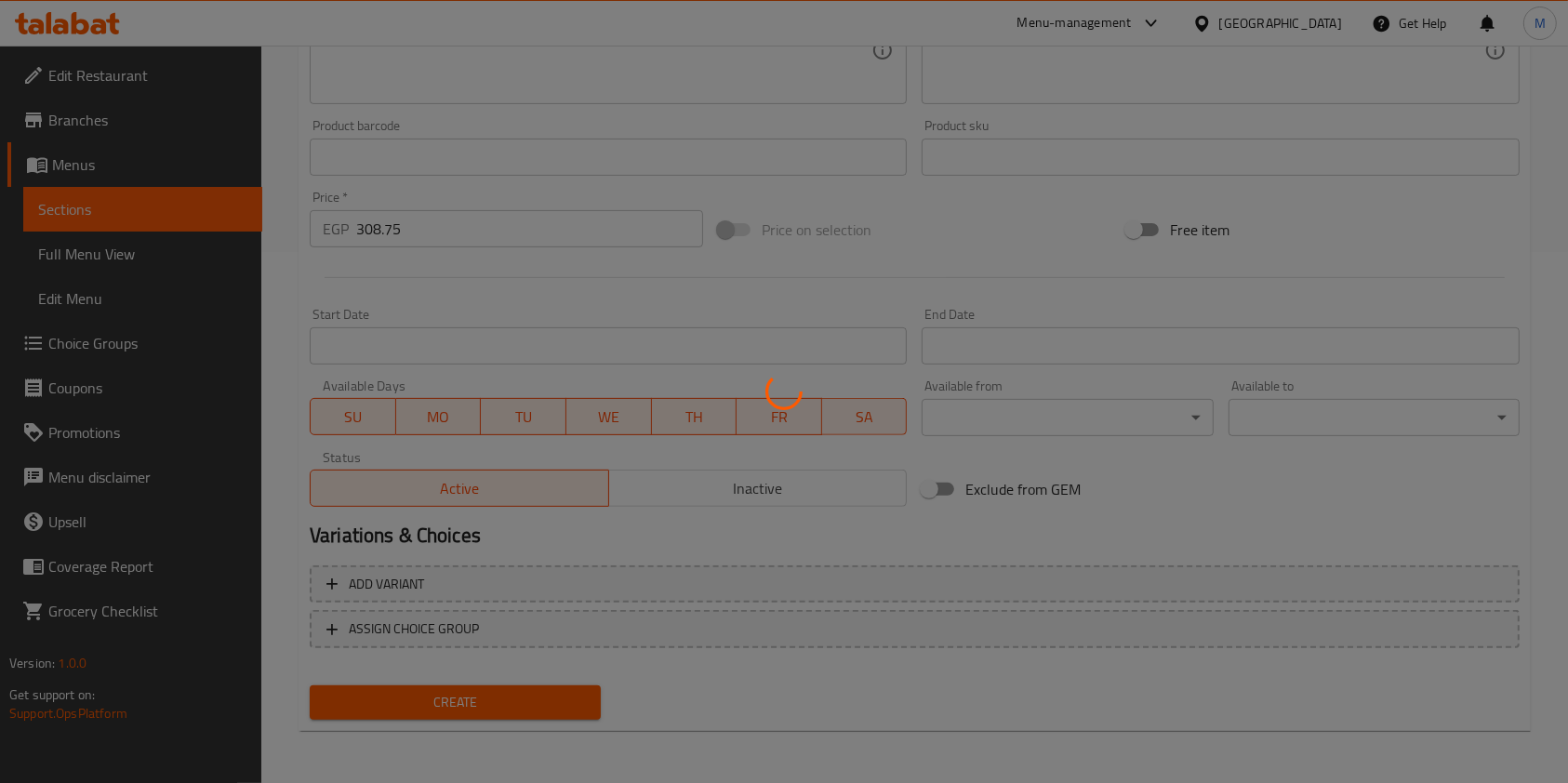
type input "0"
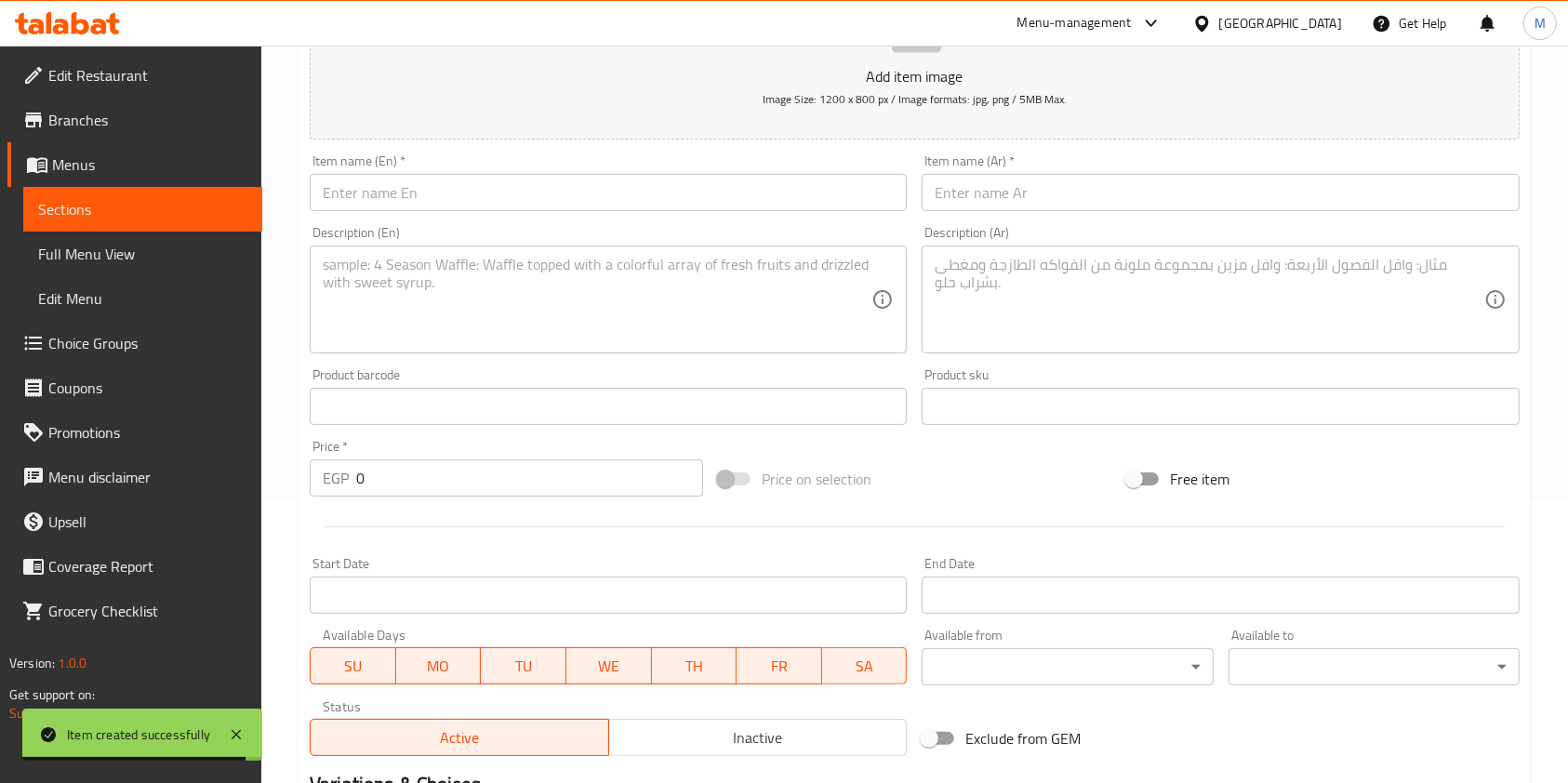
scroll to position [0, 0]
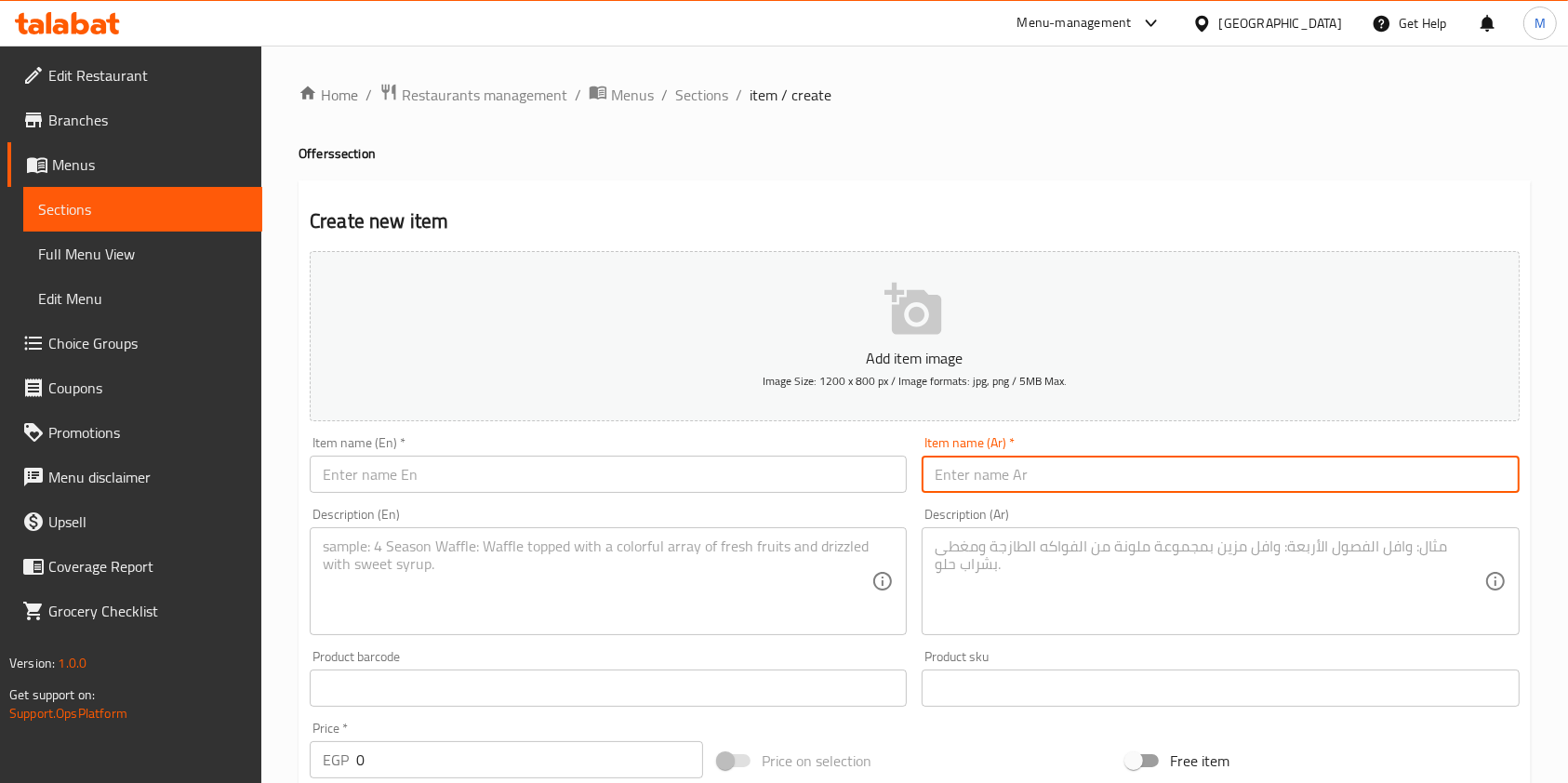
click at [1027, 458] on input "text" at bounding box center [1221, 474] width 598 height 37
paste input "عرض الشاورما"
type input "عرض الشاورما"
click at [666, 505] on div "Description (En) Description (En)" at bounding box center [608, 572] width 612 height 143
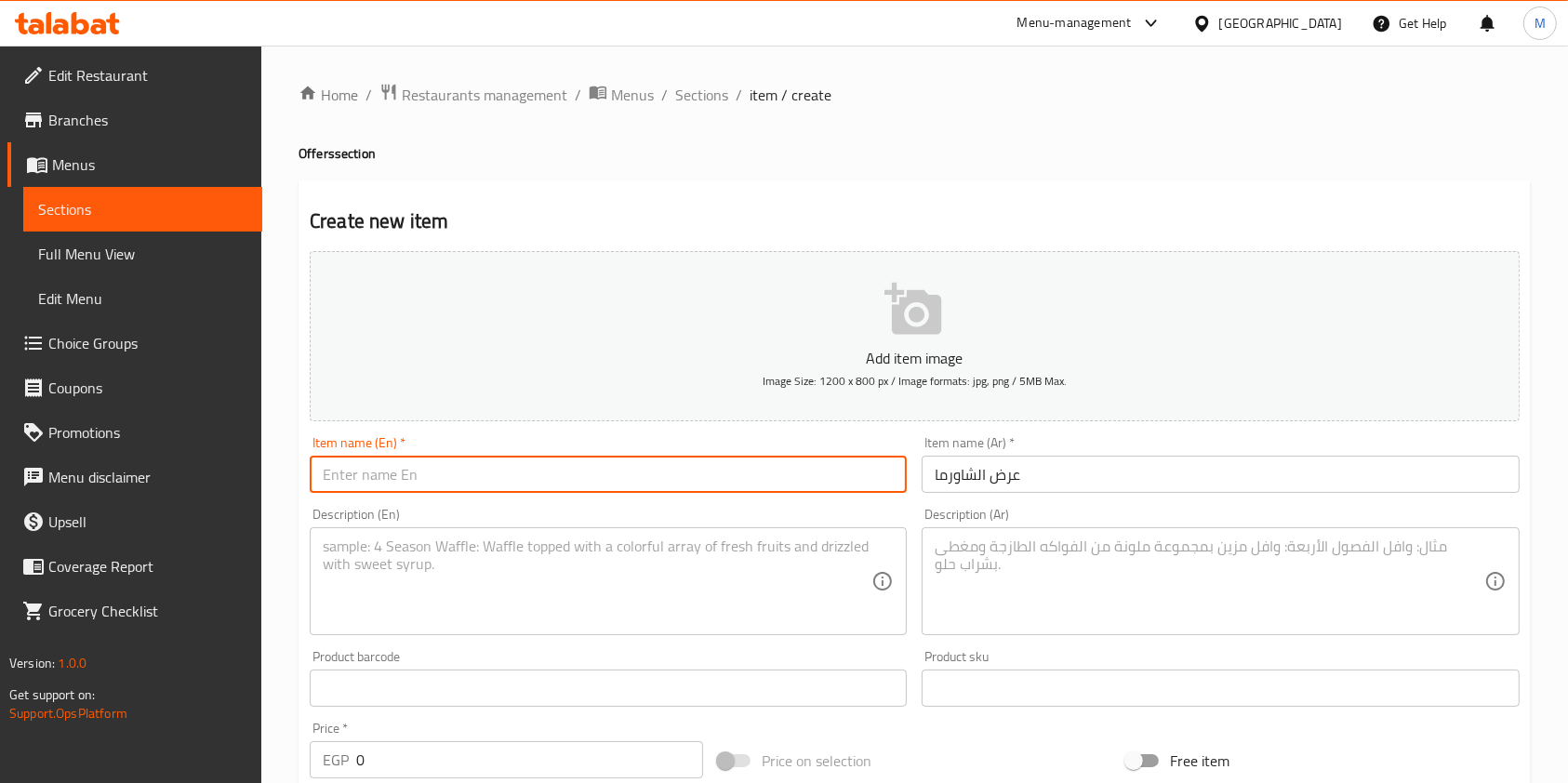
click at [664, 485] on input "text" at bounding box center [609, 474] width 598 height 37
paste input "Shawarma Offer"
type input "Shawarma Offer"
click at [637, 550] on textarea at bounding box center [597, 581] width 549 height 88
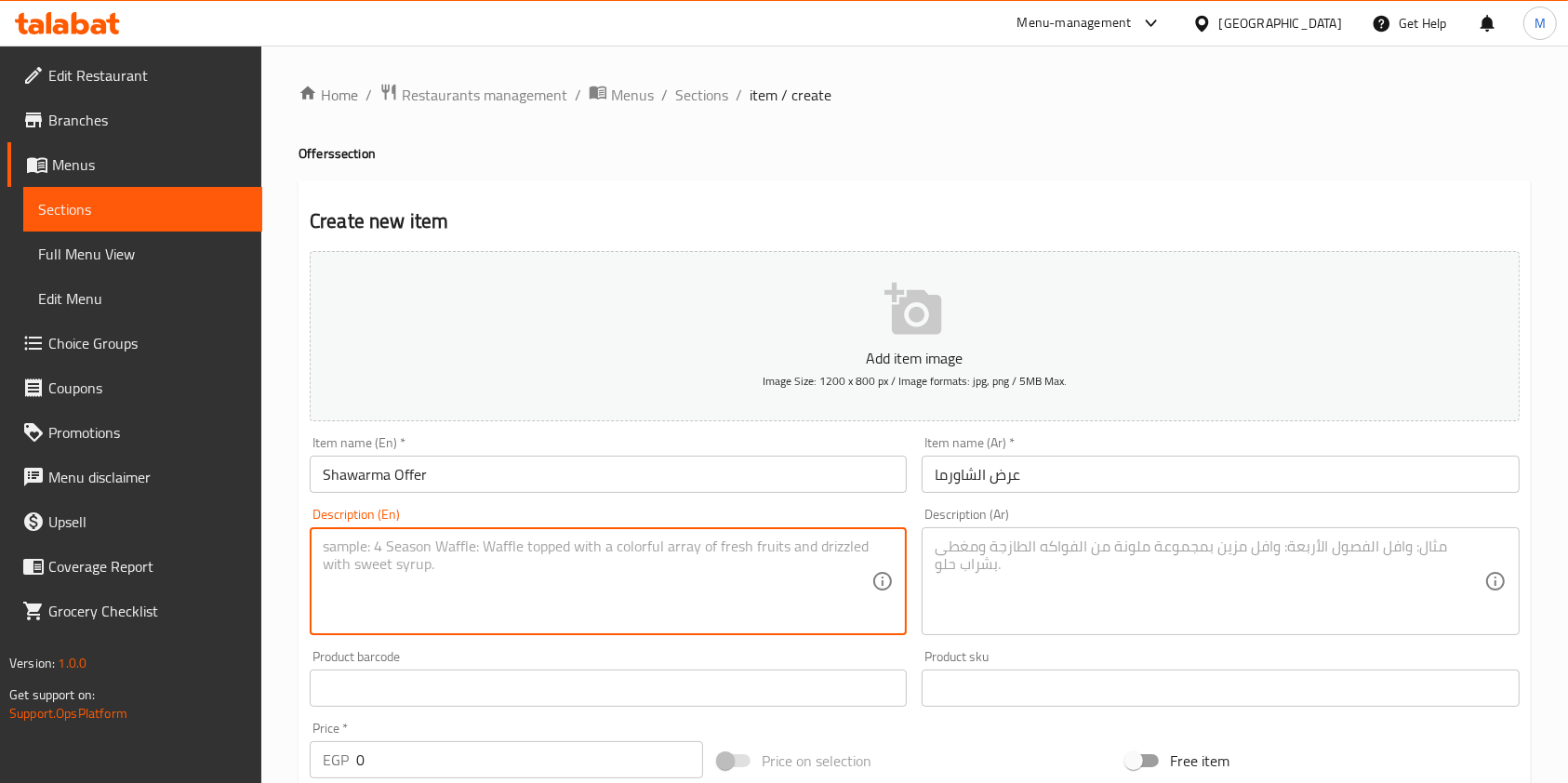
paste textarea "3 shawarma sandwiches or 3 crispy sandwiches"
type textarea "3 shawarma sandwiches or 3 crispy sandwiches"
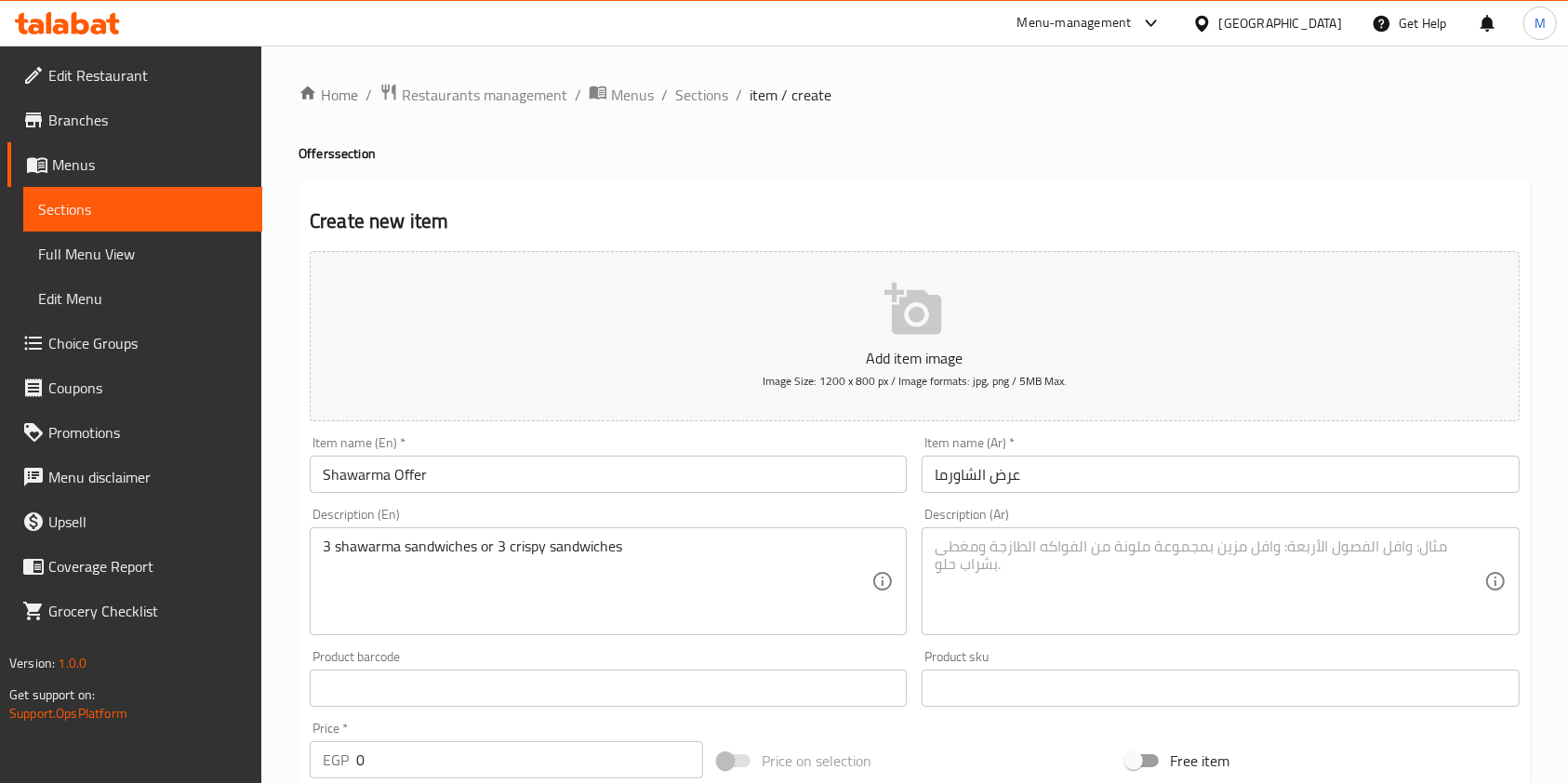
click at [983, 526] on div "Description (Ar) Description (Ar)" at bounding box center [1221, 572] width 598 height 127
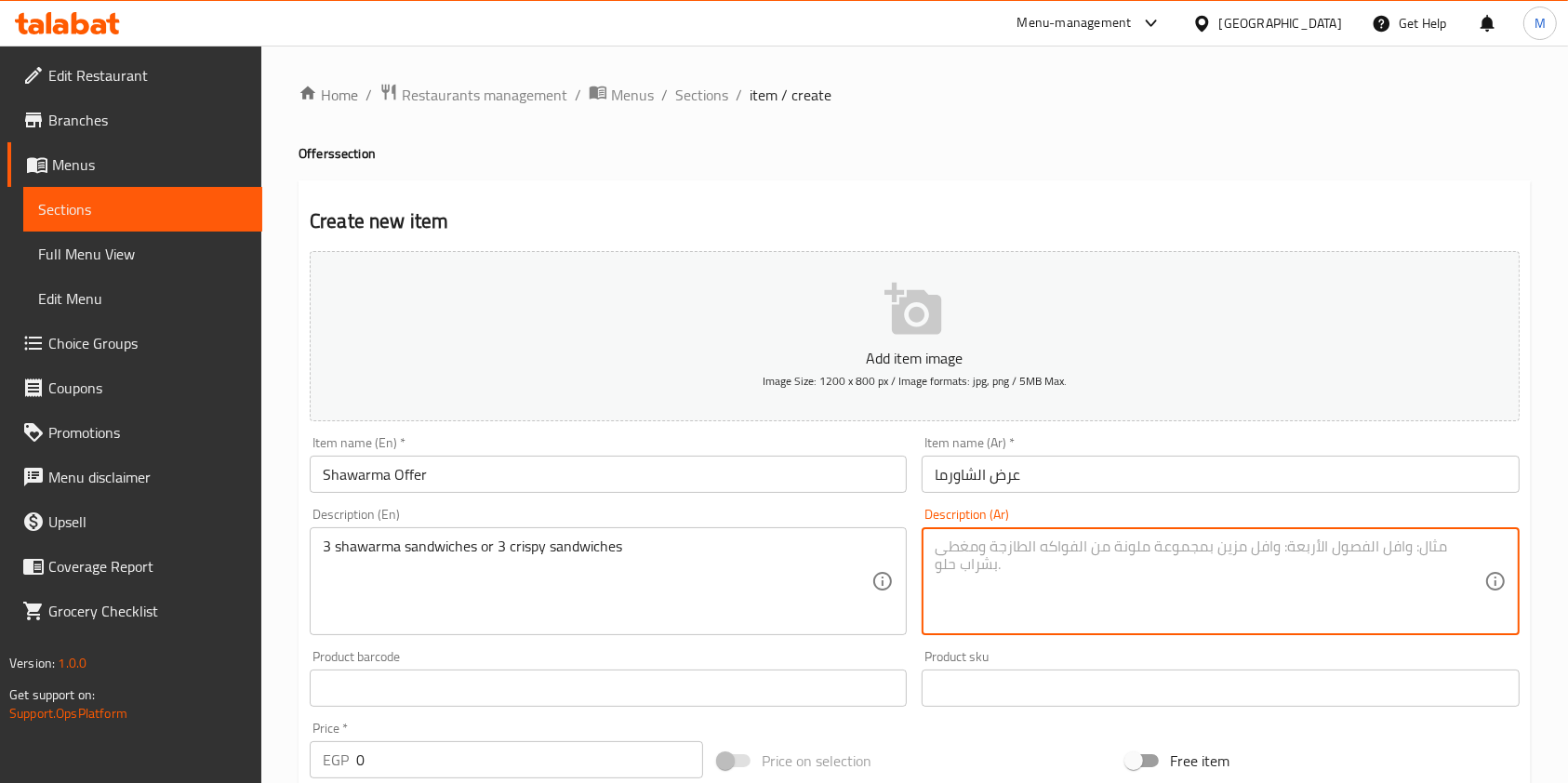
click at [1005, 566] on textarea at bounding box center [1208, 581] width 549 height 88
paste textarea "3 سندوتش شاورما او 3 سندوتش كريسبي"
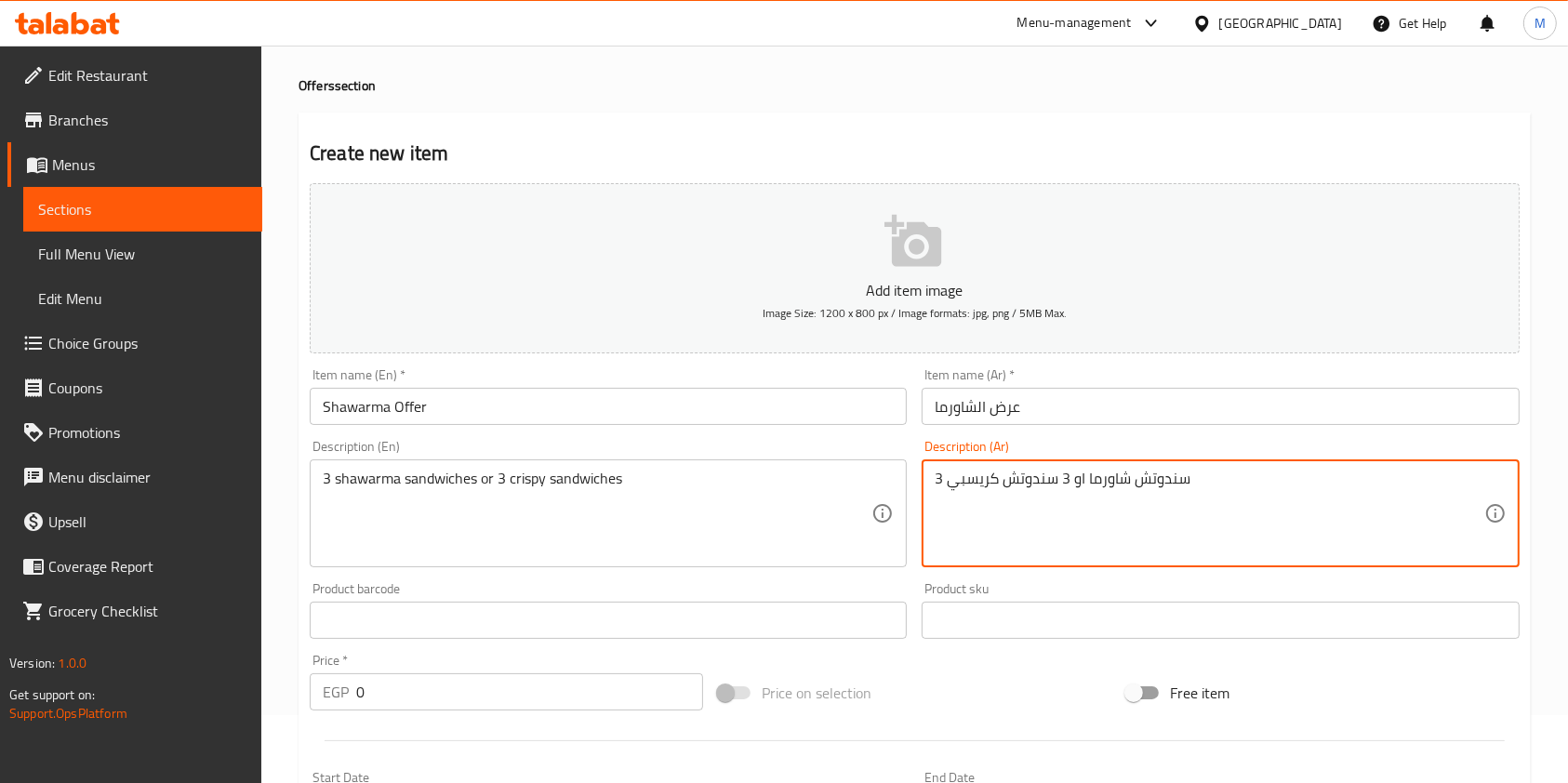
scroll to position [74, 0]
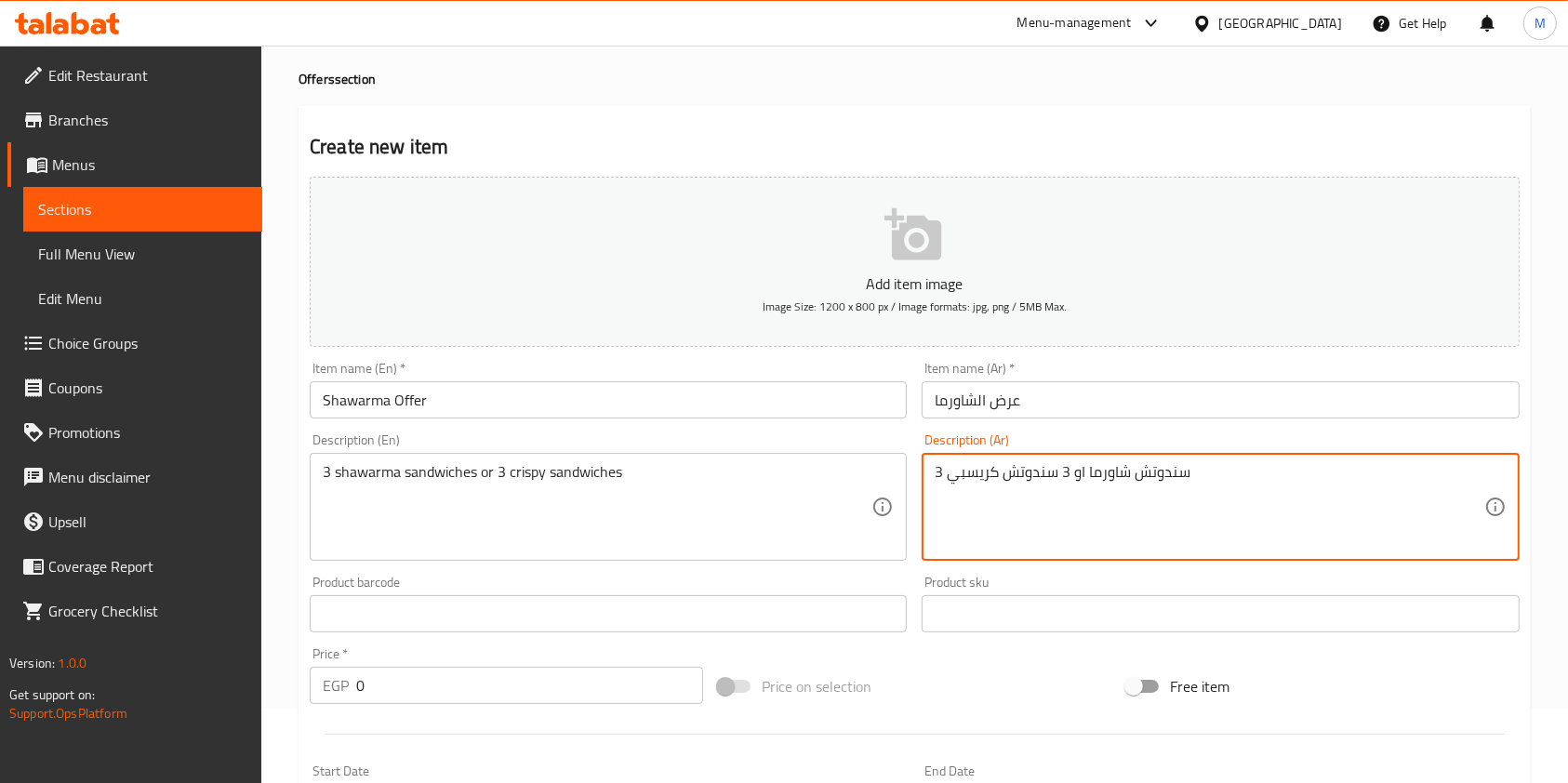
type textarea "3 سندوتش شاورما او 3 سندوتش كريسبي"
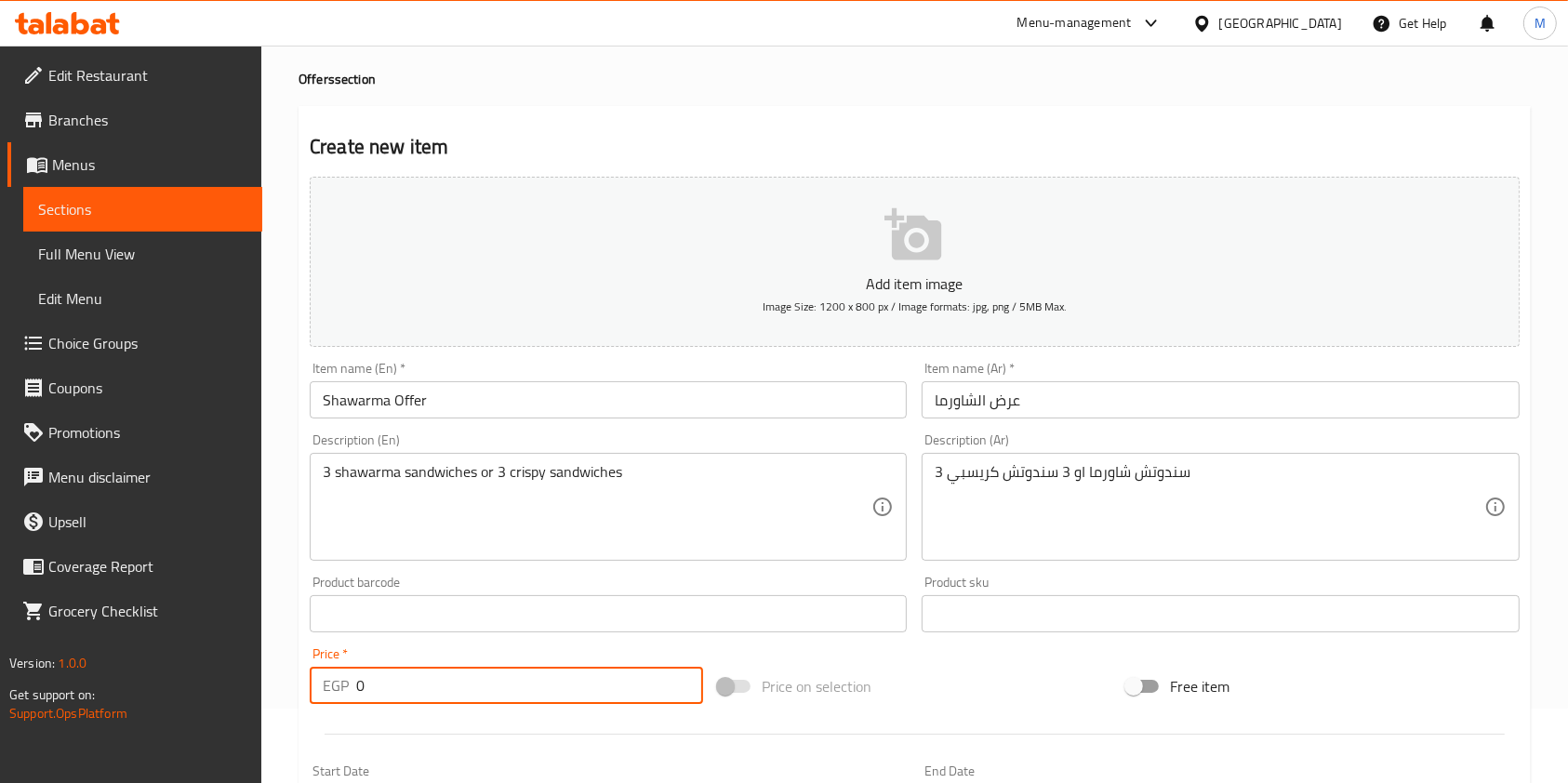
drag, startPoint x: 363, startPoint y: 686, endPoint x: 354, endPoint y: 692, distance: 10.8
click at [354, 692] on div "EGP 0 Price *" at bounding box center [506, 685] width 393 height 37
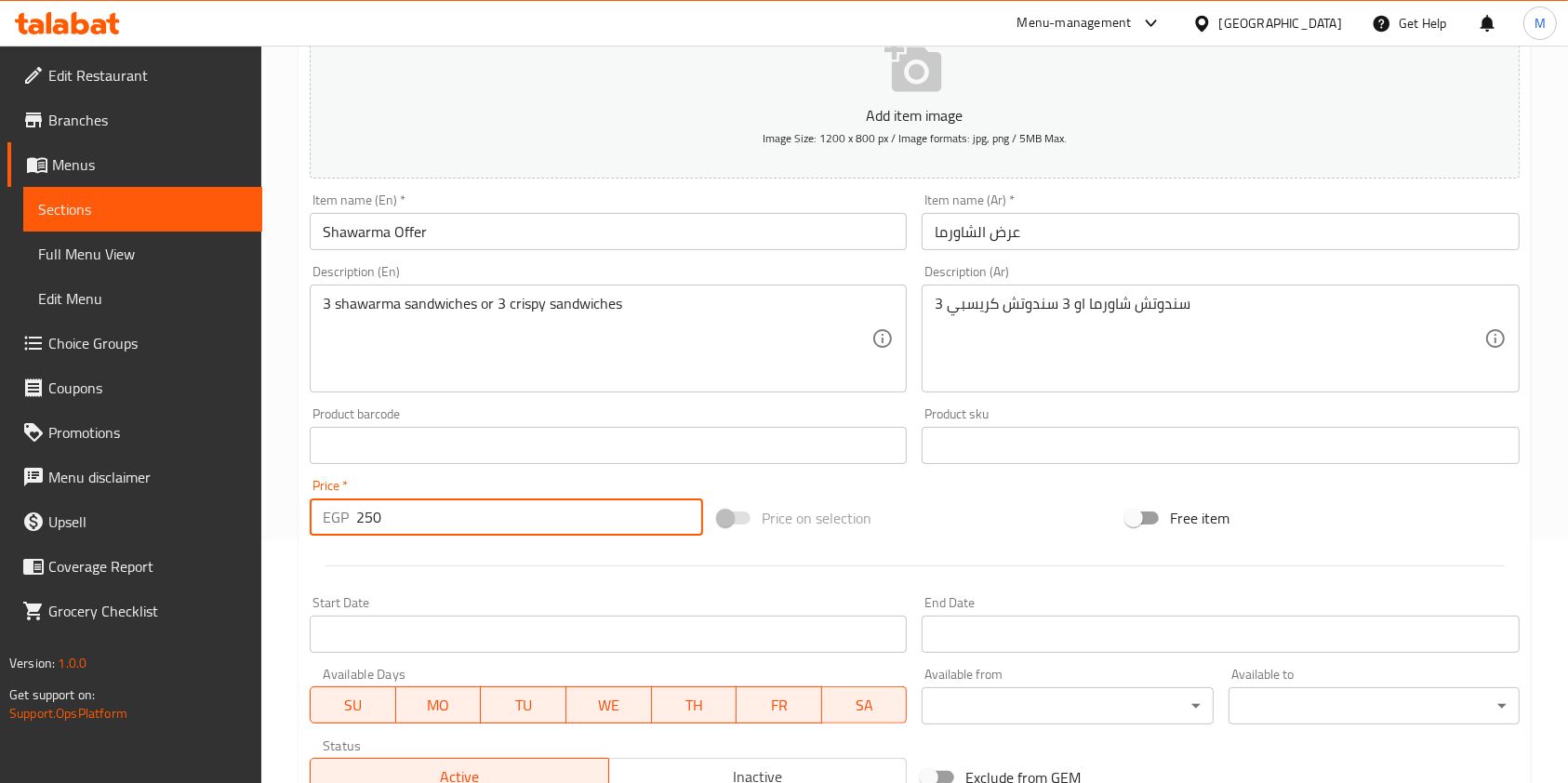
scroll to position [531, 0]
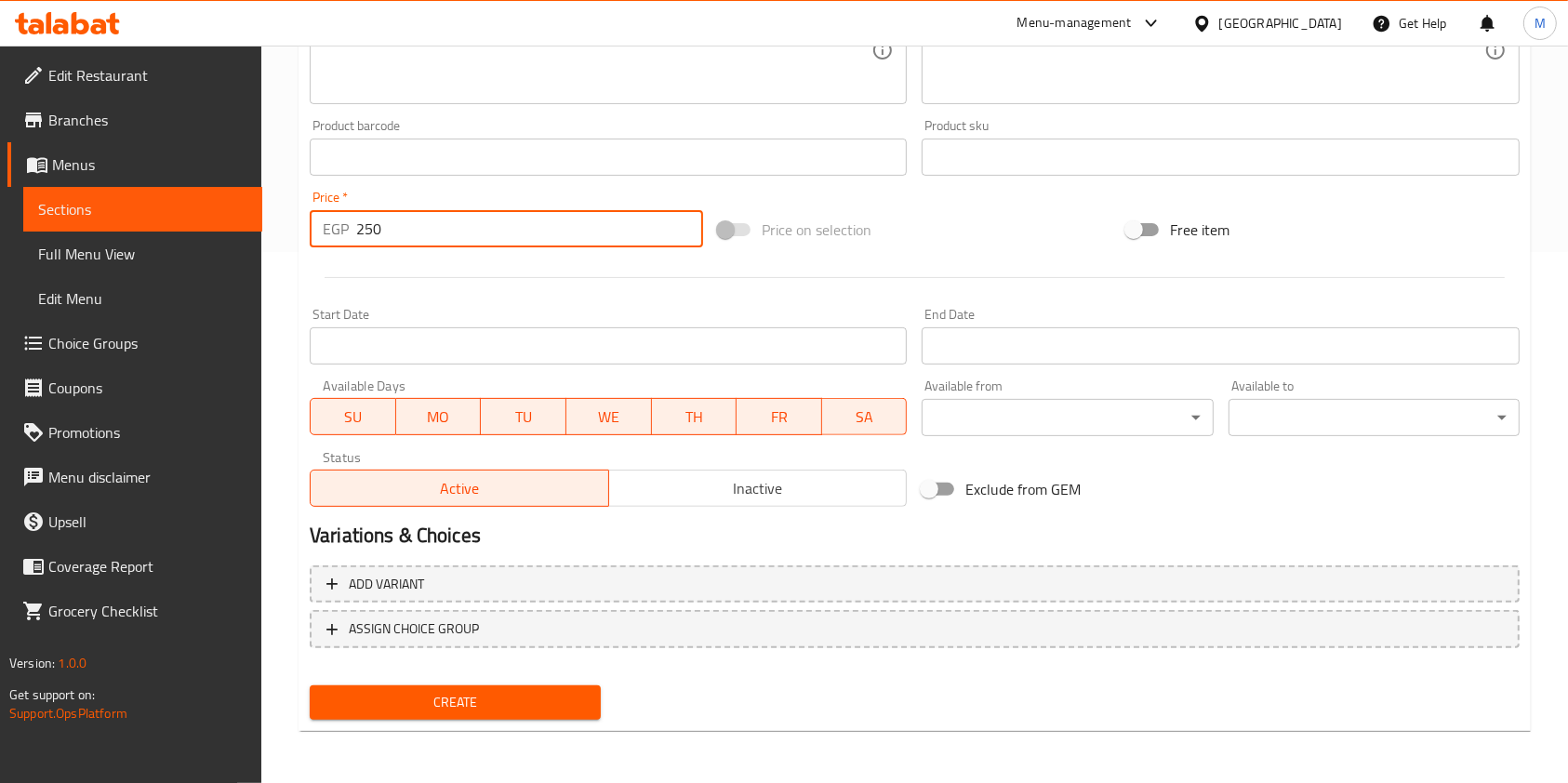
type input "250"
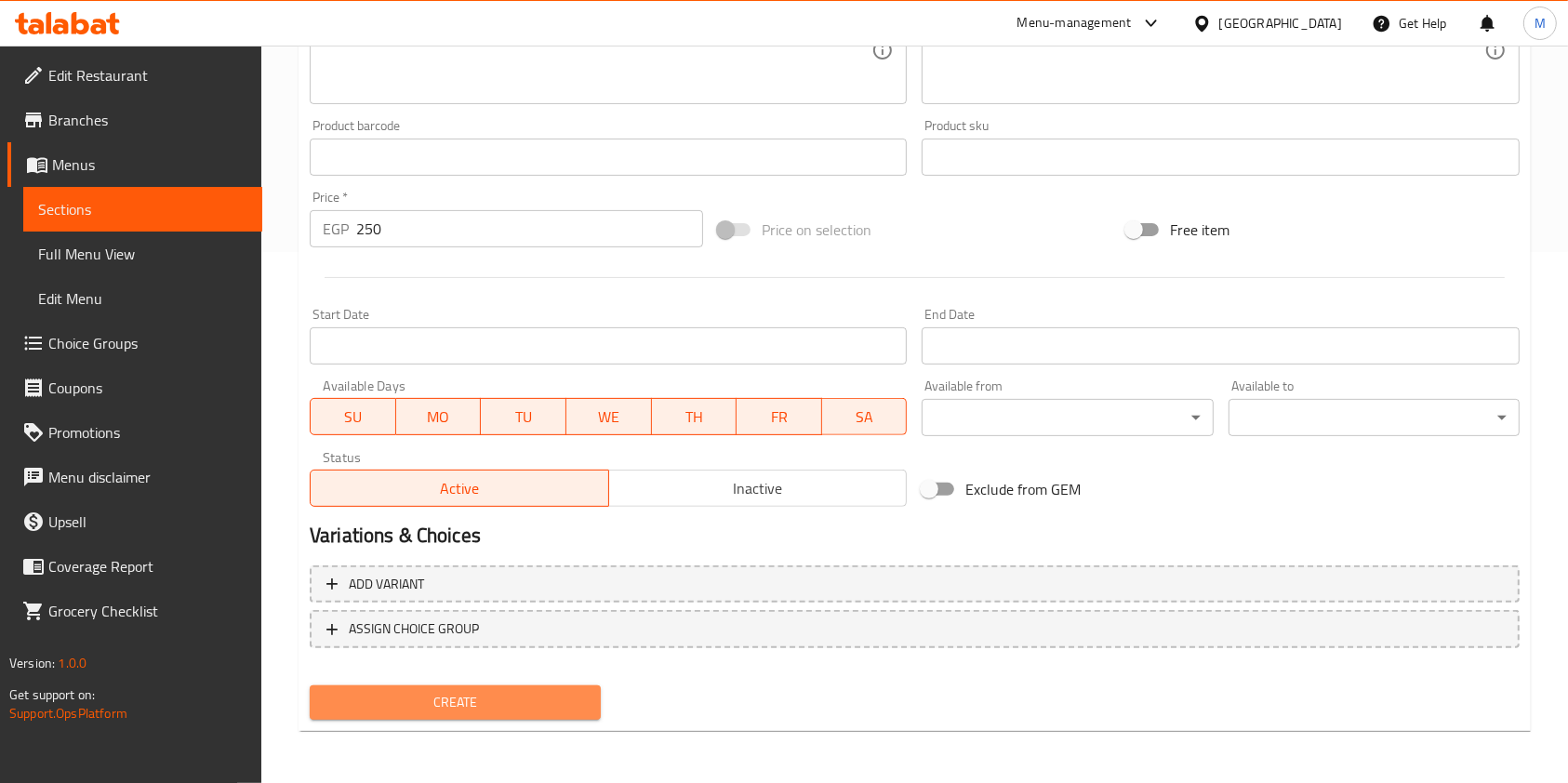
click at [594, 695] on button "Create" at bounding box center [456, 702] width 291 height 34
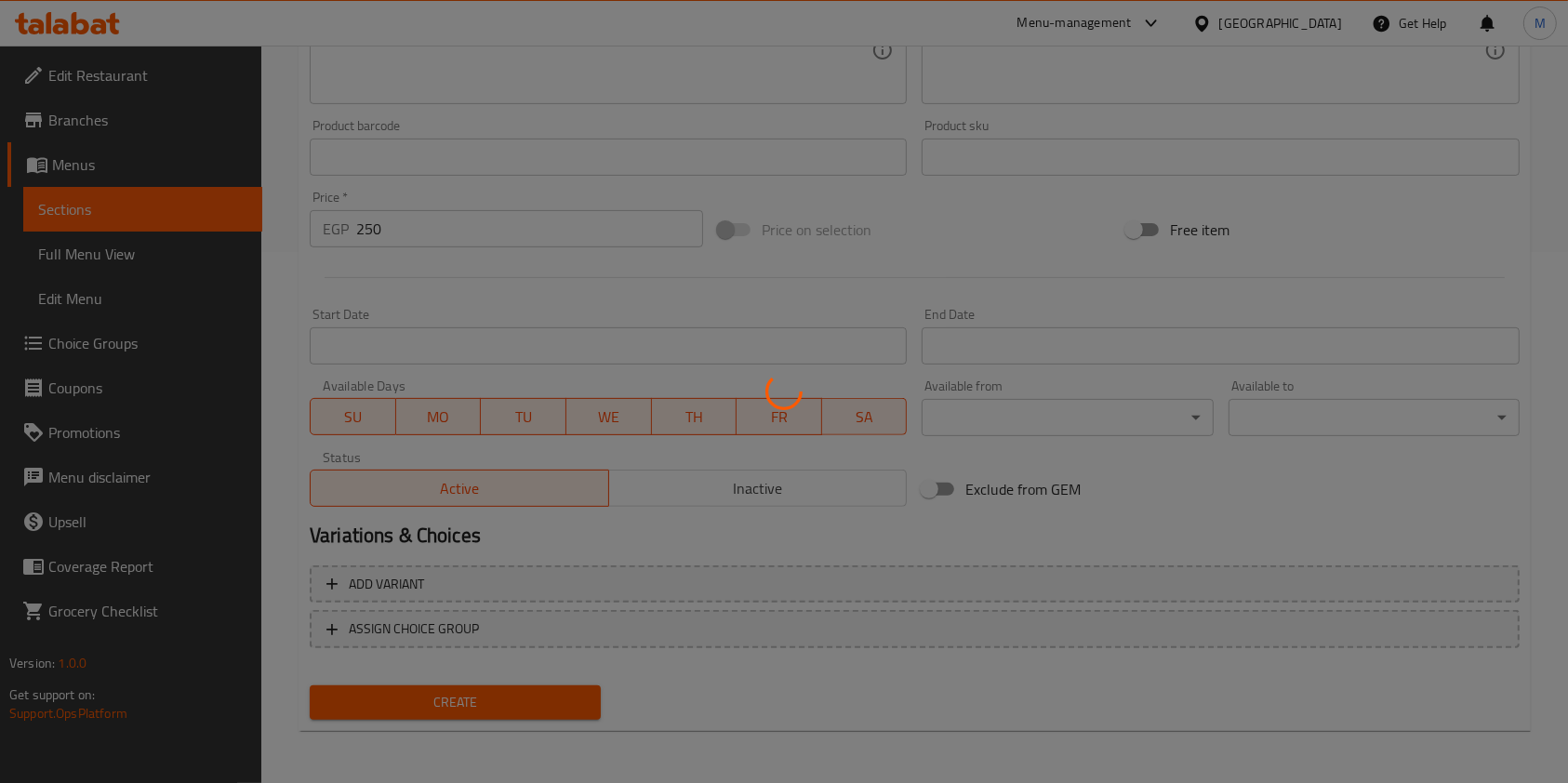
type input "0"
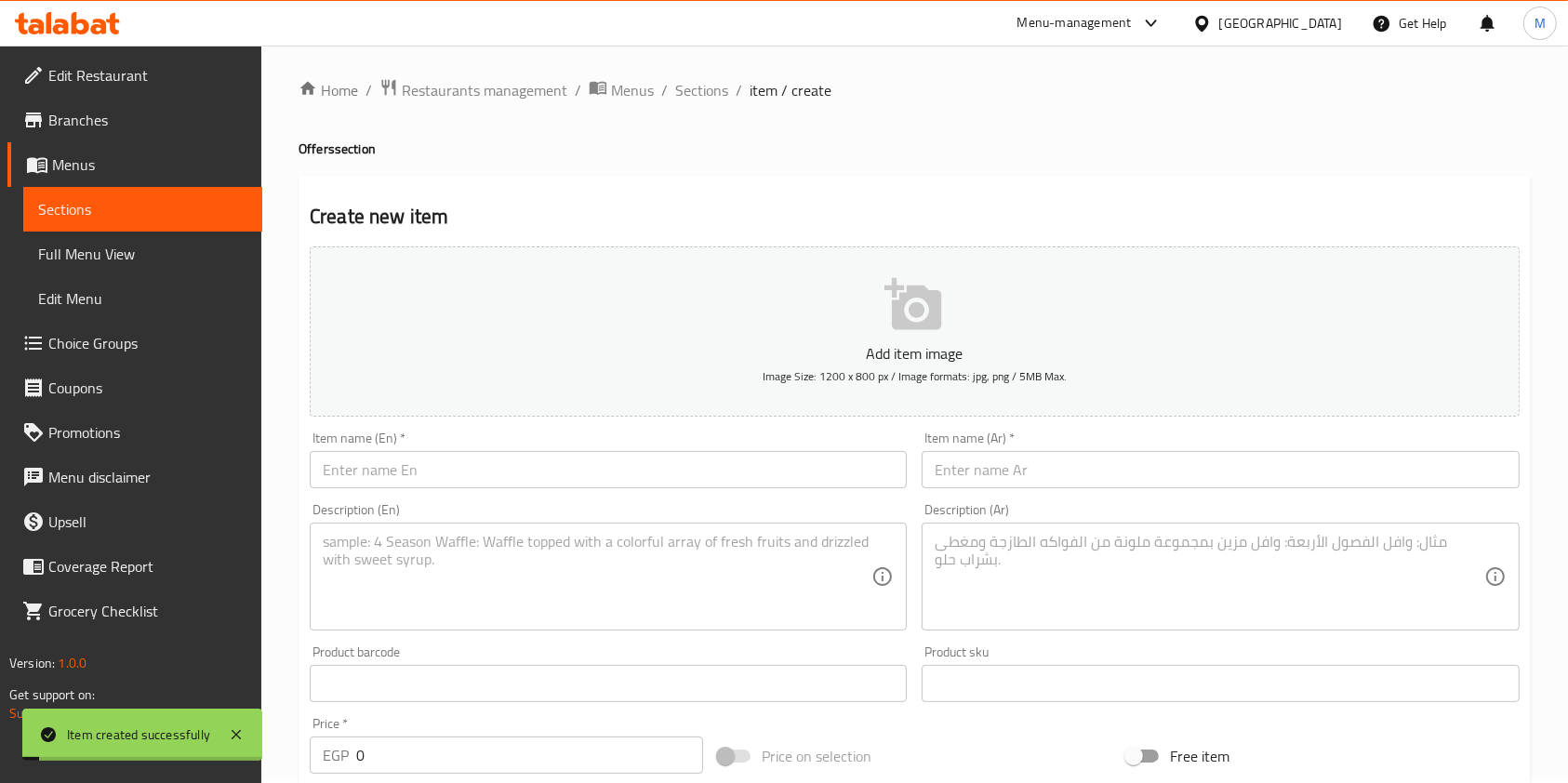
scroll to position [0, 0]
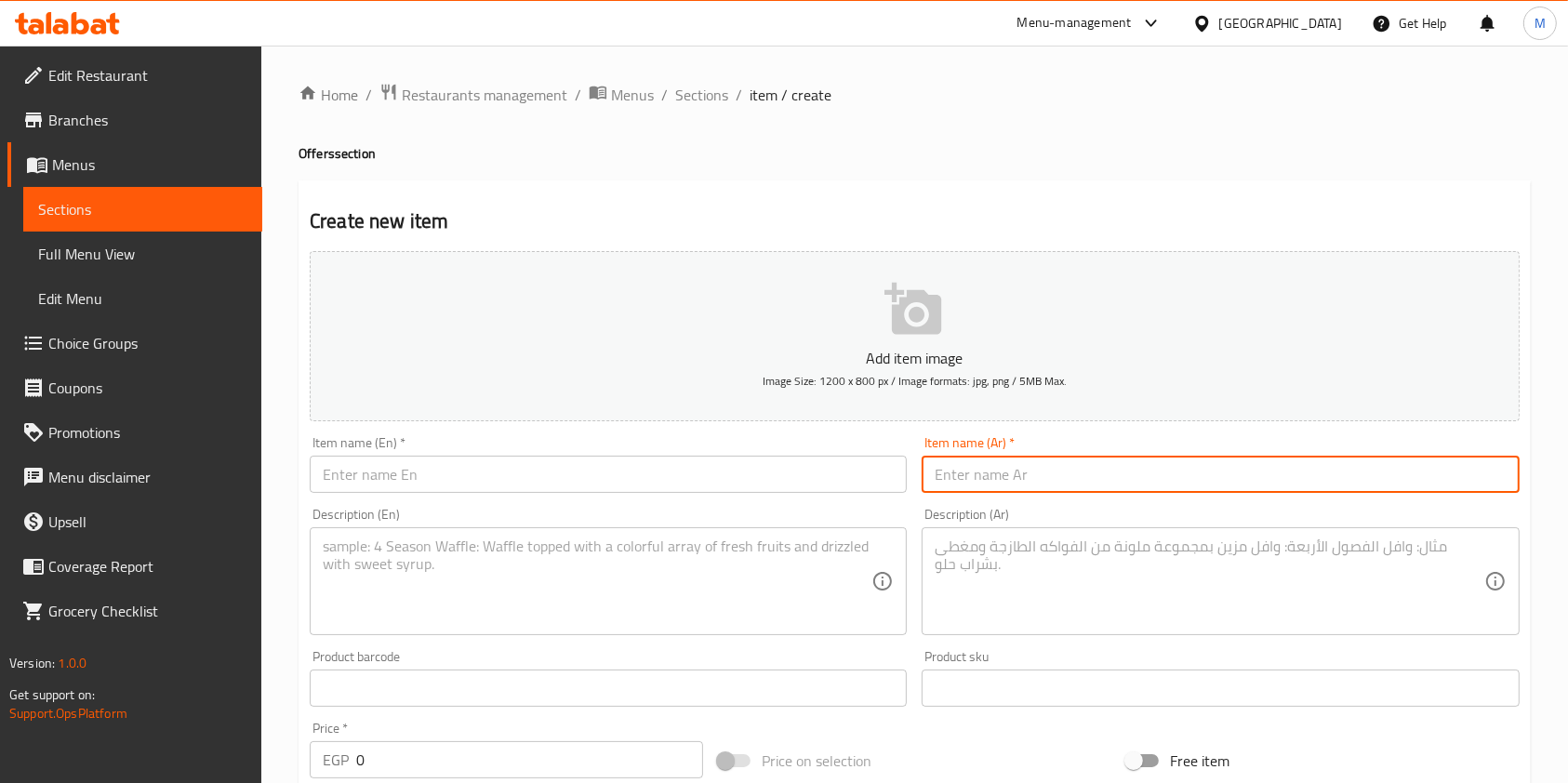
click at [990, 465] on input "text" at bounding box center [1221, 474] width 598 height 37
paste input "عرض الماريا"
type input "عرض الماريا"
click at [794, 482] on input "text" at bounding box center [609, 474] width 598 height 37
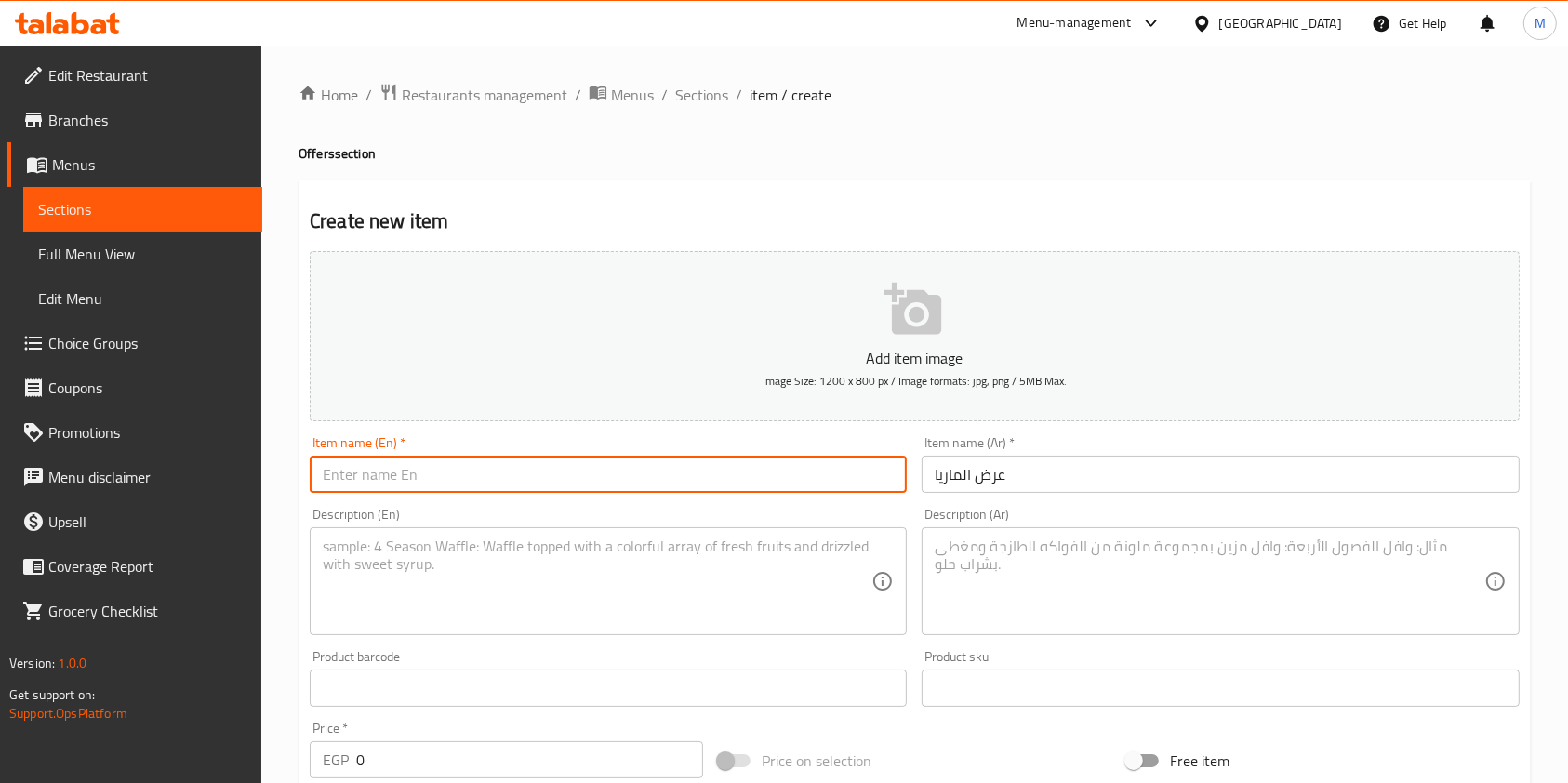
paste input "[PERSON_NAME]'s Offer"
type input "[PERSON_NAME]'s Offer"
click at [386, 559] on textarea at bounding box center [597, 581] width 549 height 88
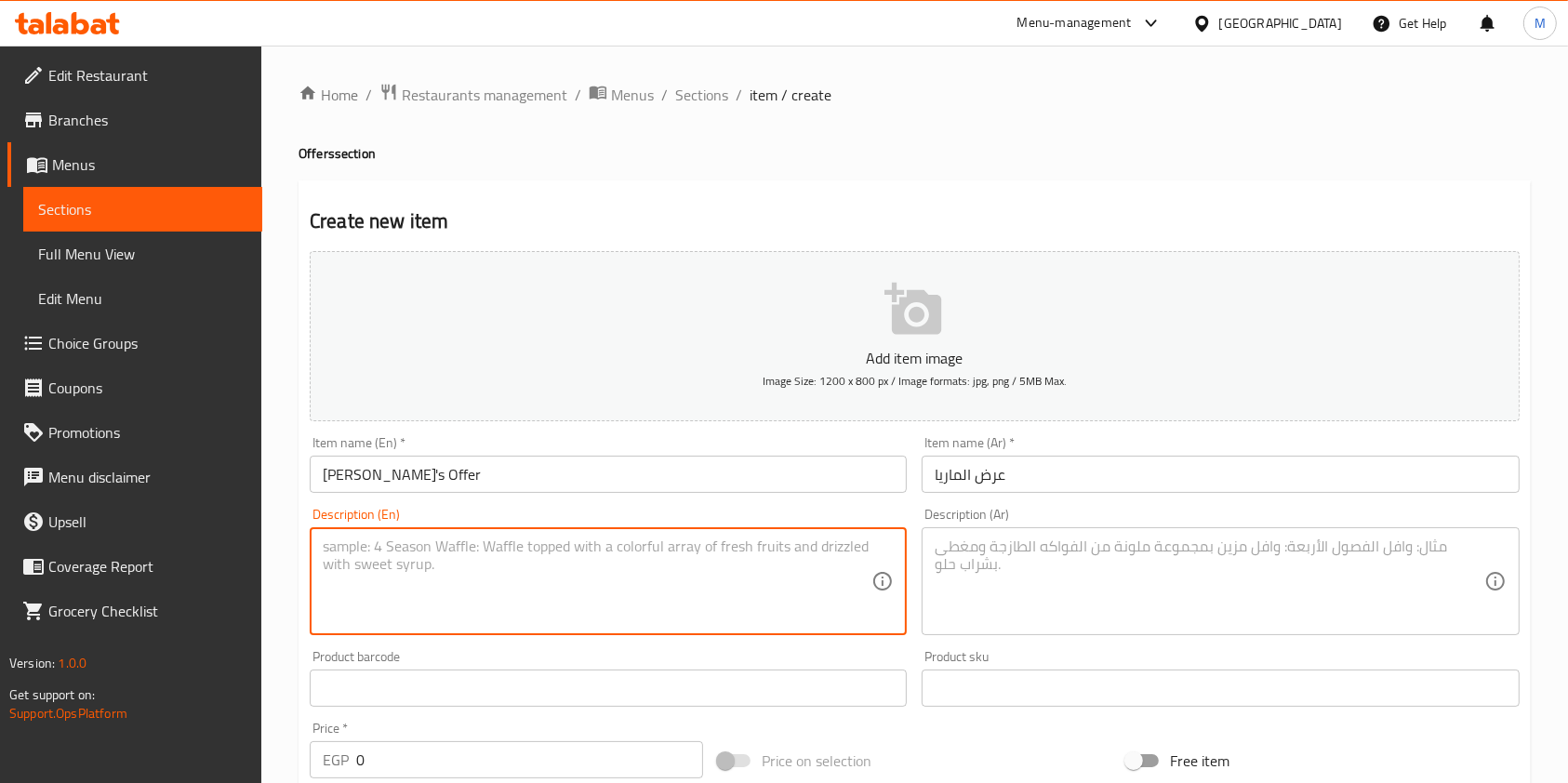
click at [347, 556] on textarea at bounding box center [597, 581] width 549 height 88
paste textarea "[PERSON_NAME] Shawarma + [PERSON_NAME]"
type textarea "[PERSON_NAME] Shawarma + [PERSON_NAME]"
click at [1011, 558] on textarea at bounding box center [1208, 581] width 549 height 88
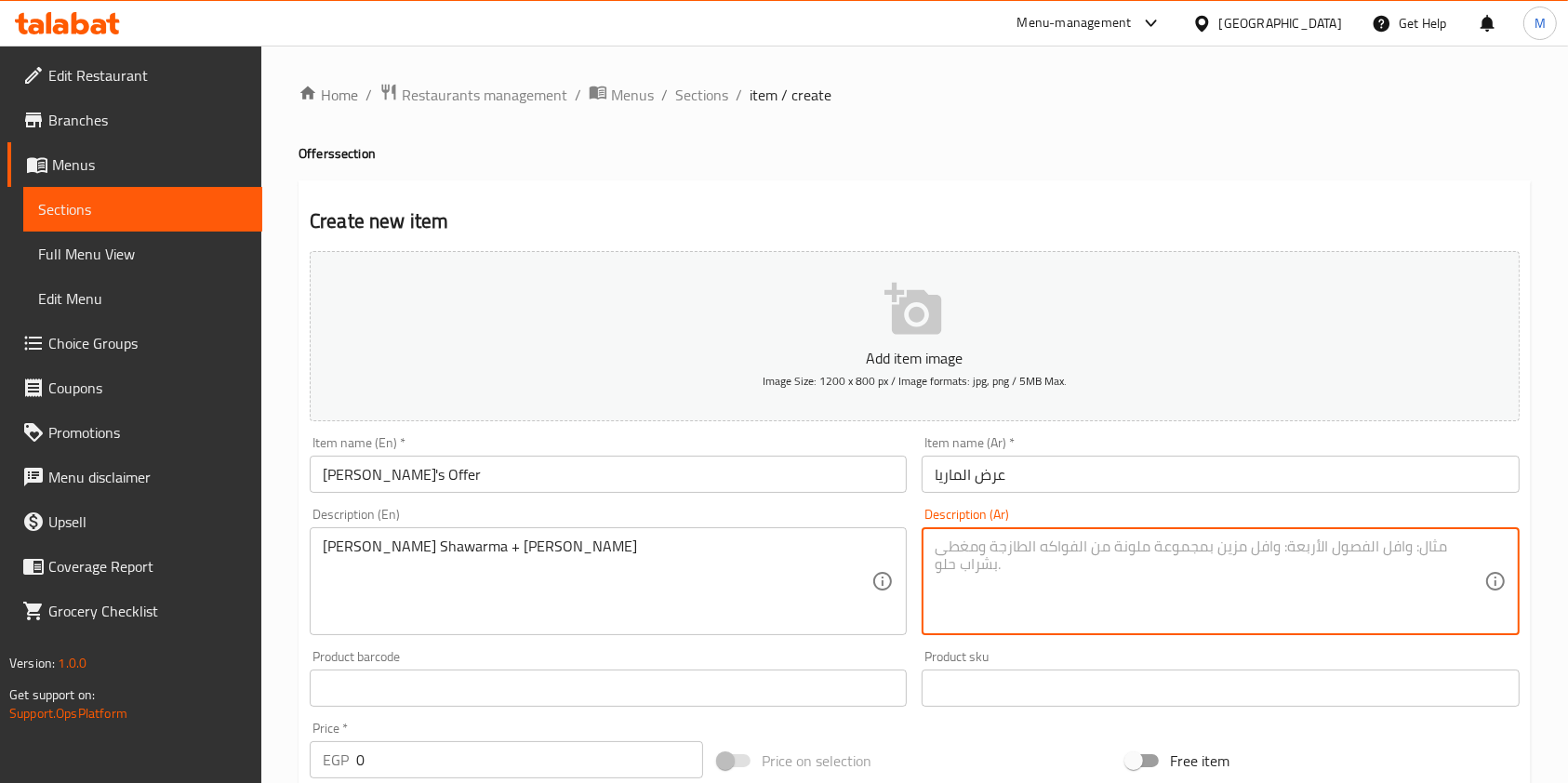
paste textarea "ماريا شاورما فراخ + ماريا كرسبي"
type textarea "ماريا شاورما فراخ + ماريا كرسبي"
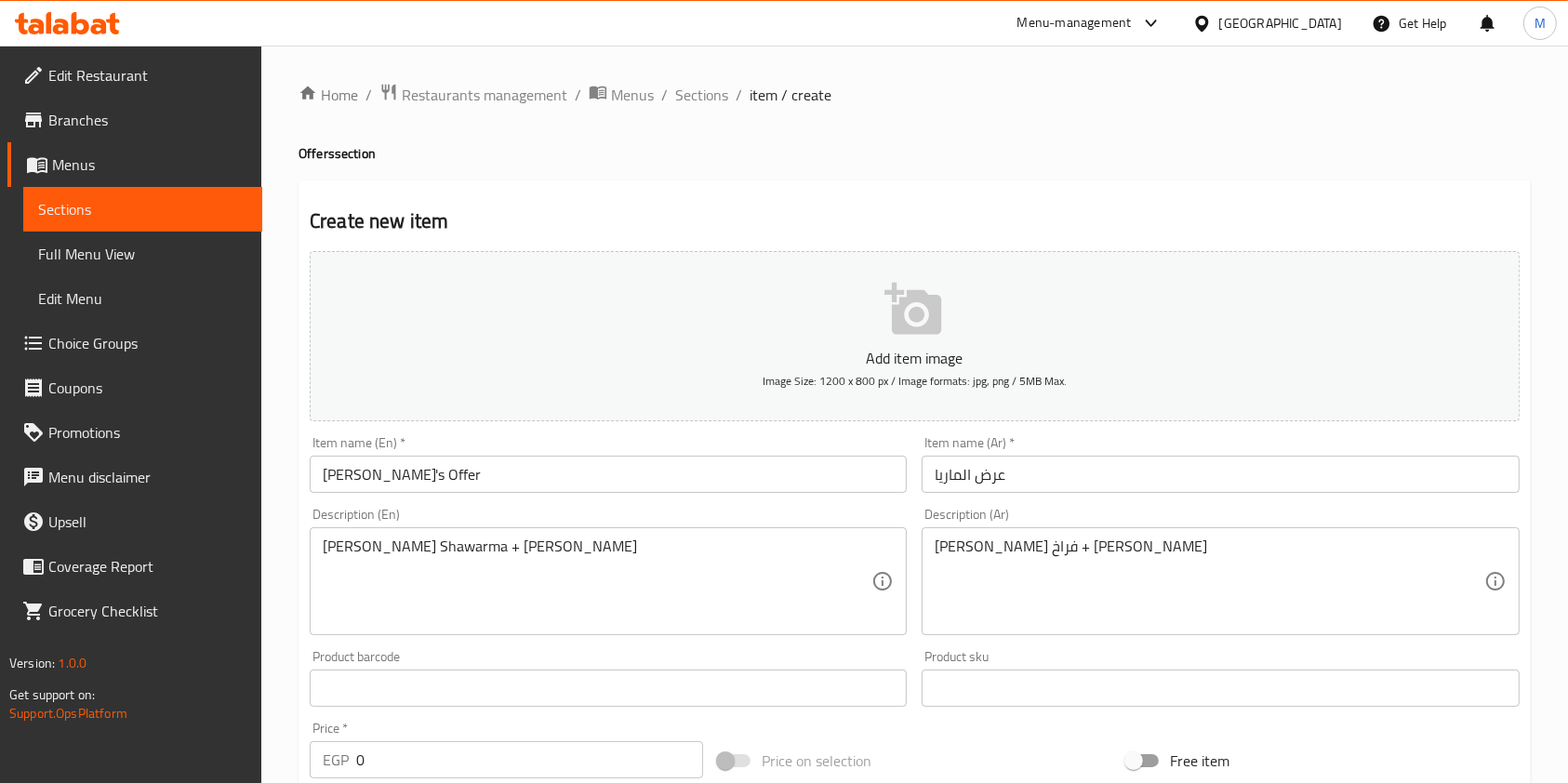
drag, startPoint x: 1562, startPoint y: 327, endPoint x: 1586, endPoint y: 316, distance: 26.4
click at [1568, 356] on html "​ Menu-management Egypt Get Help M Edit Restaurant Branches Menus Sections Full…" at bounding box center [784, 391] width 1568 height 783
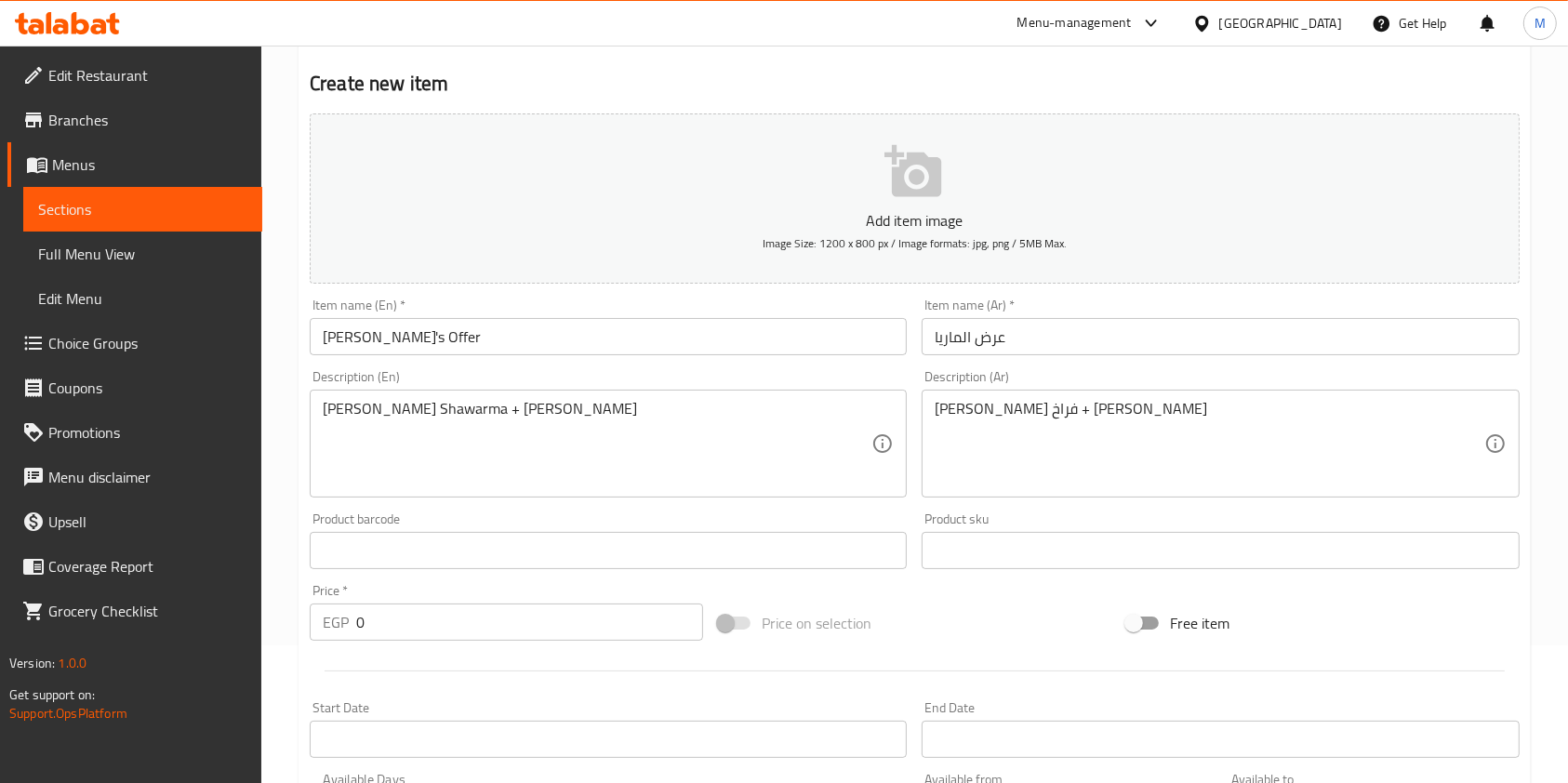
scroll to position [245, 0]
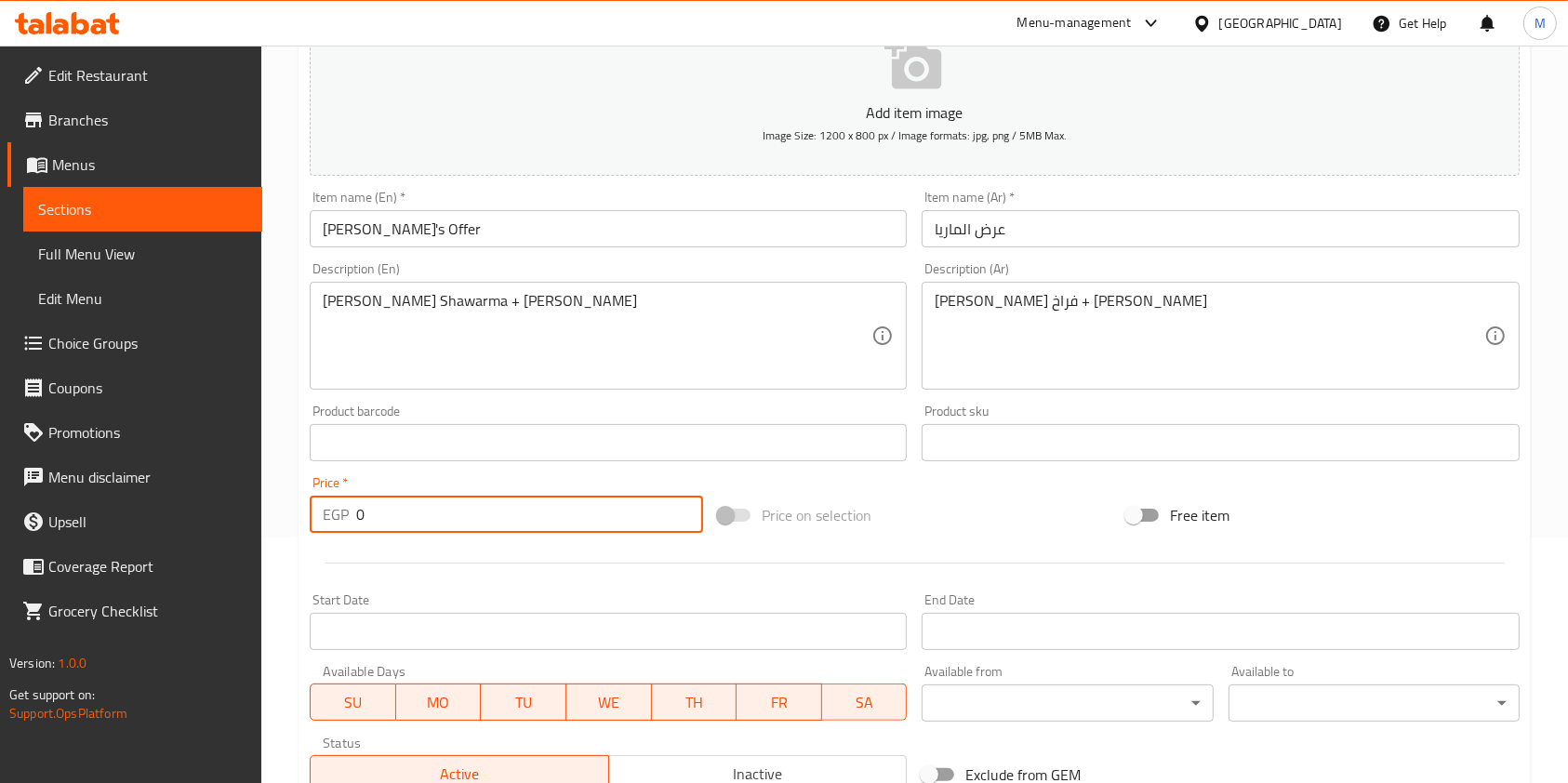
drag, startPoint x: 370, startPoint y: 524, endPoint x: 358, endPoint y: 524, distance: 12.0
click at [358, 524] on input "0" at bounding box center [529, 514] width 347 height 37
click at [480, 513] on input "2500" at bounding box center [529, 514] width 347 height 37
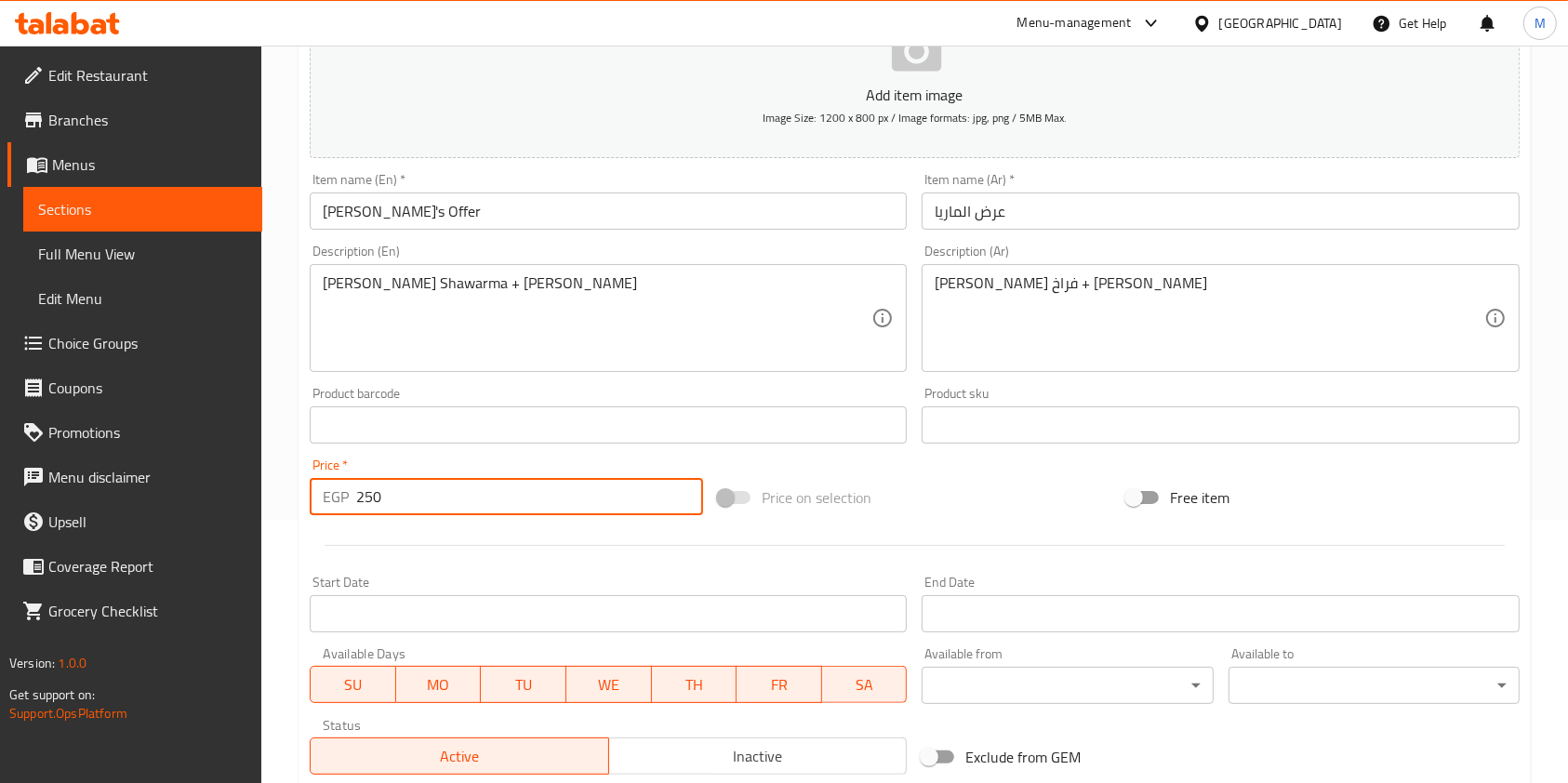
scroll to position [531, 0]
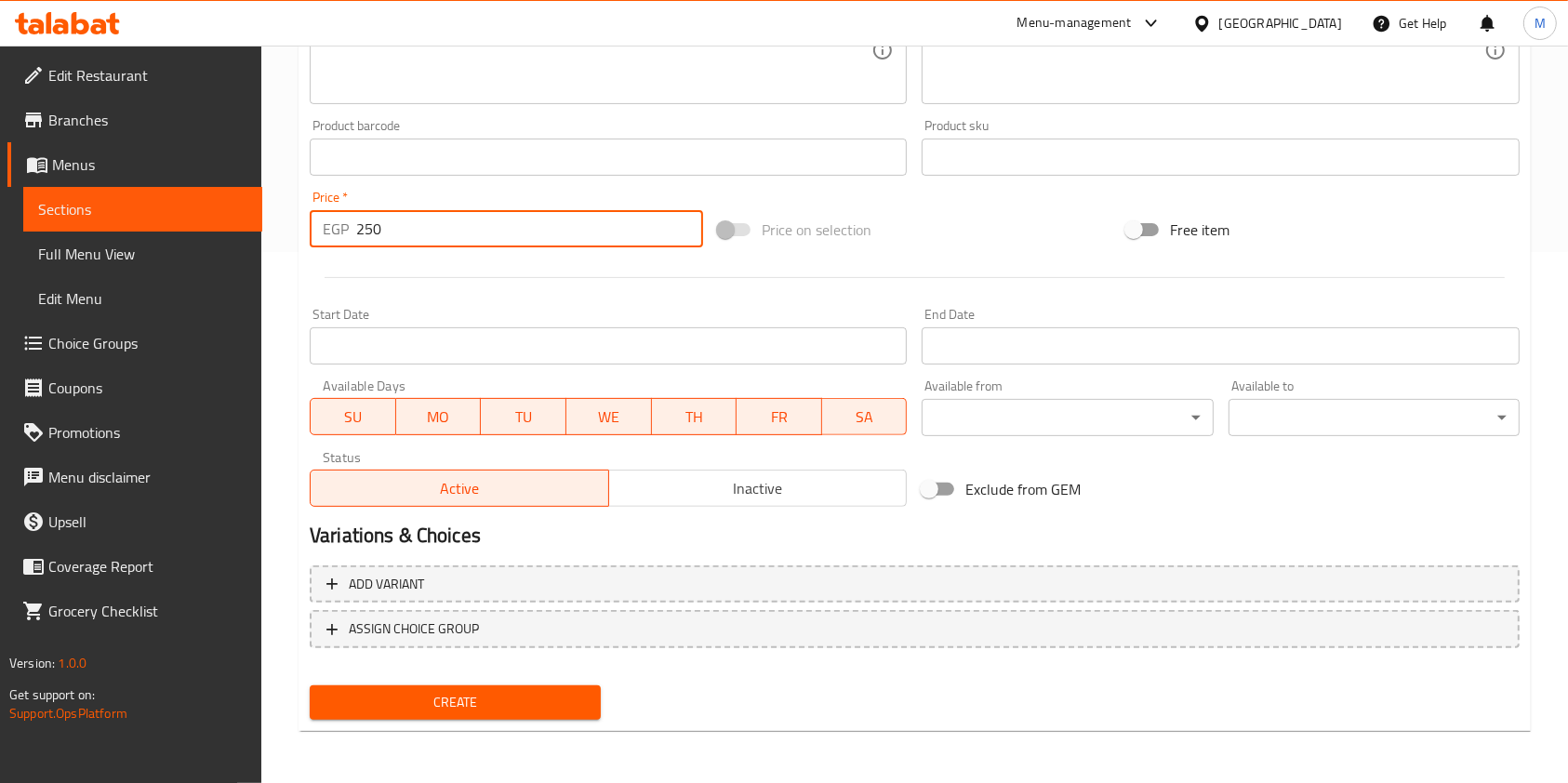
type input "250"
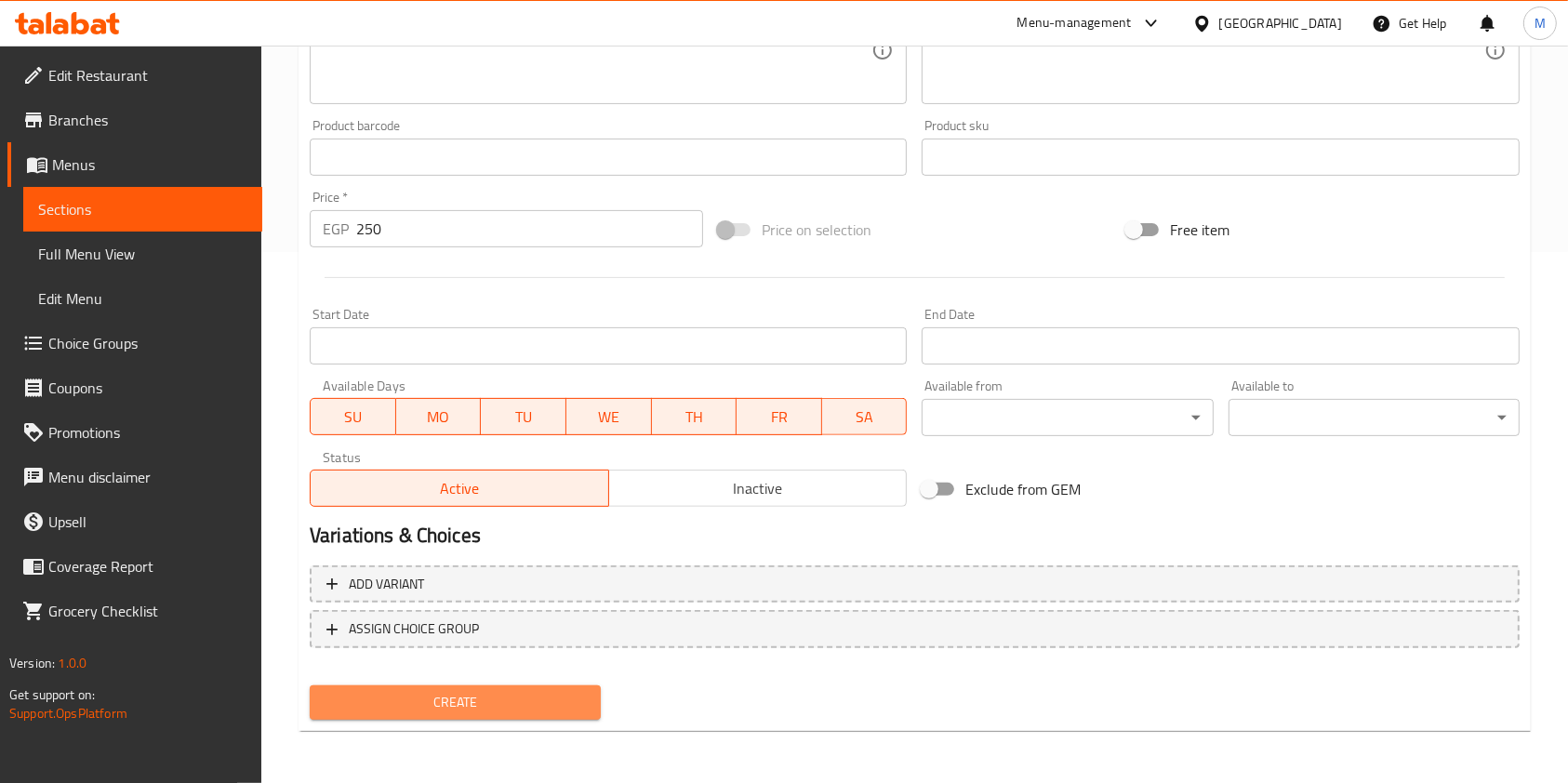
click at [520, 705] on span "Create" at bounding box center [455, 702] width 262 height 23
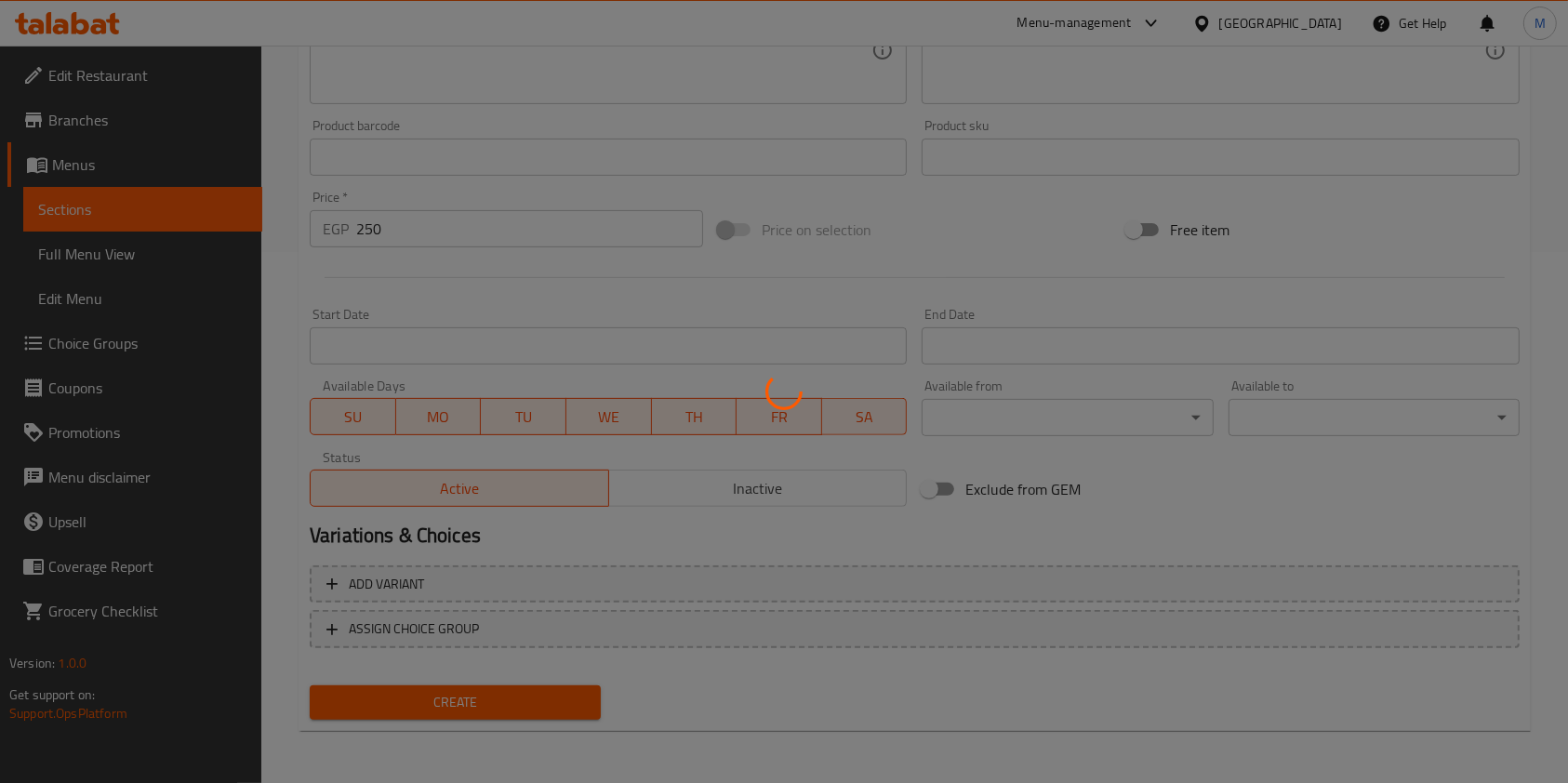
type input "0"
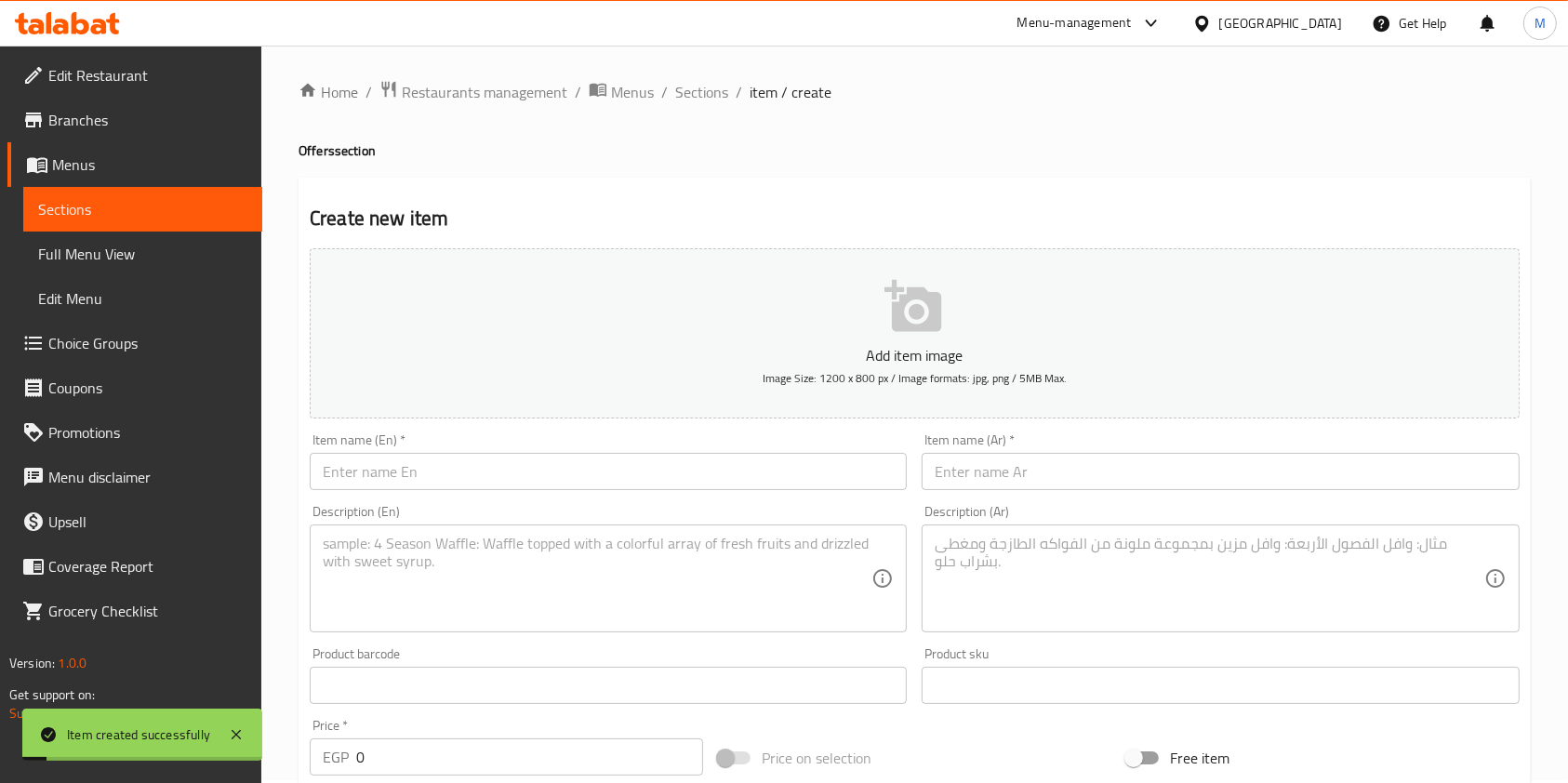
scroll to position [0, 0]
click at [972, 476] on input "text" at bounding box center [1221, 474] width 598 height 37
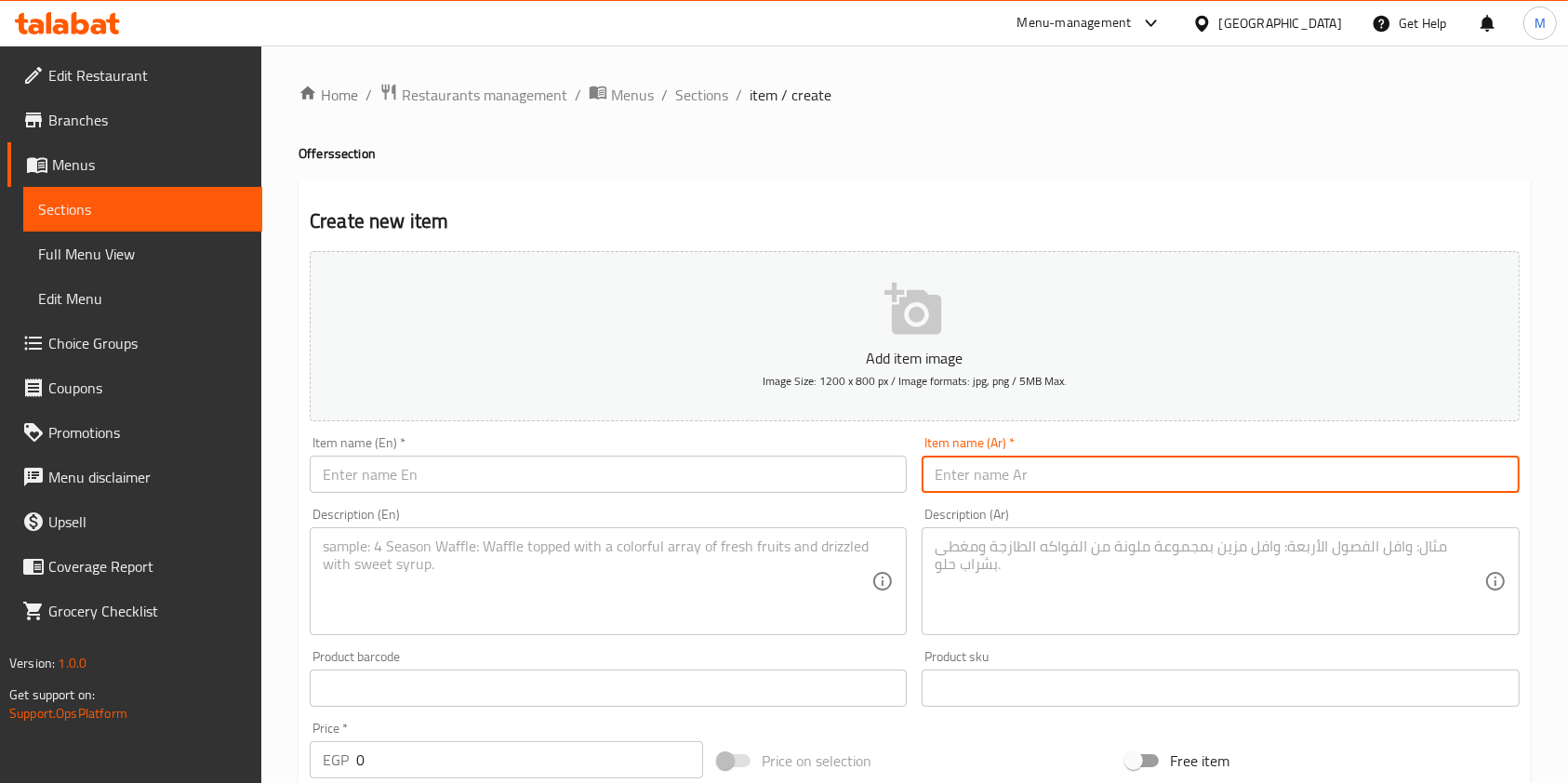
paste input "عرض كرسبي 1"
type input "عرض كرسبي 1"
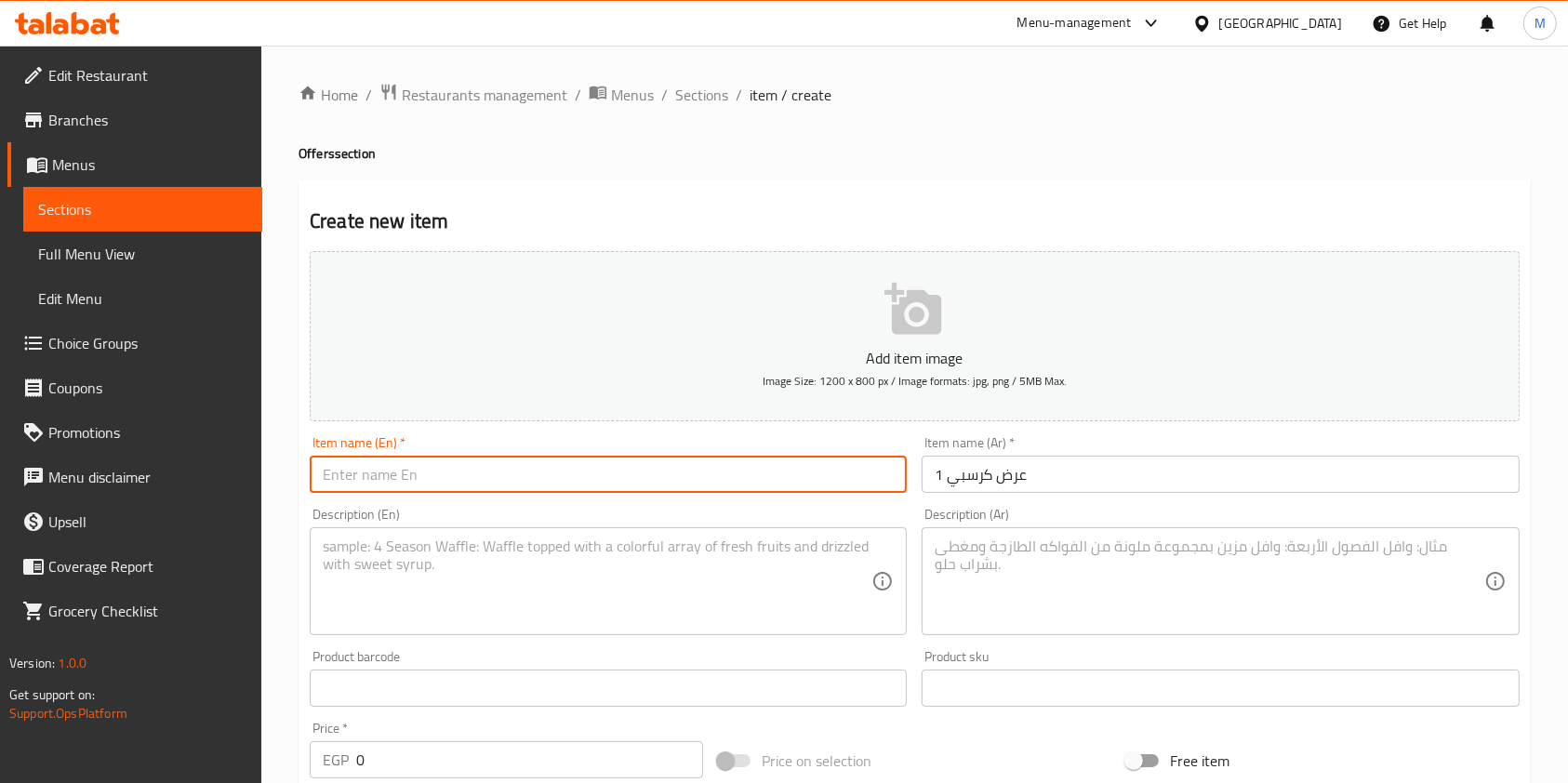
click at [726, 463] on input "text" at bounding box center [609, 474] width 598 height 37
paste input "Crispy Show 1"
drag, startPoint x: 400, startPoint y: 477, endPoint x: 379, endPoint y: 483, distance: 21.8
click at [379, 483] on input "Crispy Show 1" at bounding box center [609, 474] width 598 height 37
click at [368, 483] on input "Crispy Show 1" at bounding box center [609, 474] width 598 height 37
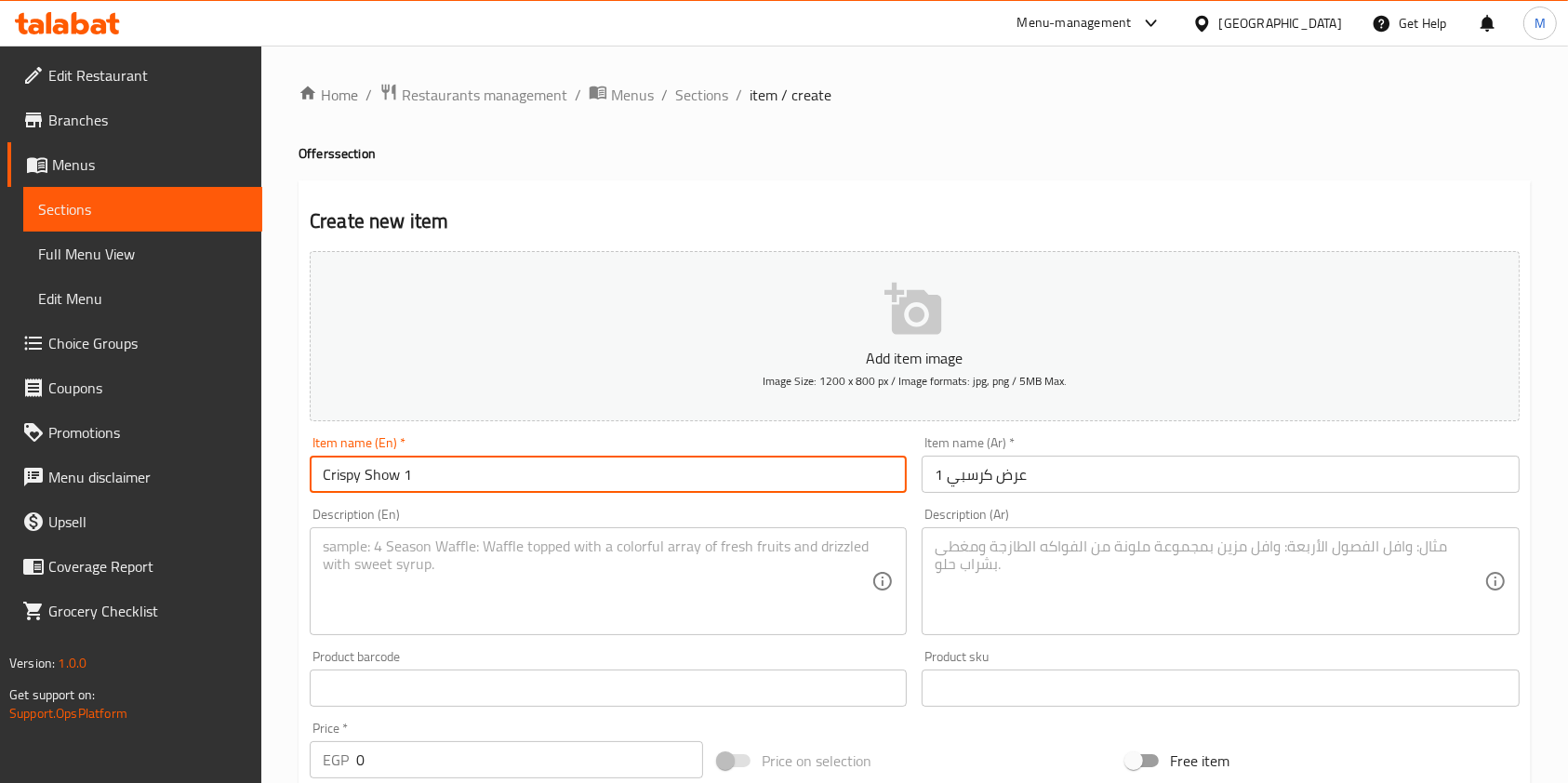
click at [380, 478] on input "Crispy Show 1" at bounding box center [609, 474] width 598 height 37
type input "Crispy Offer1"
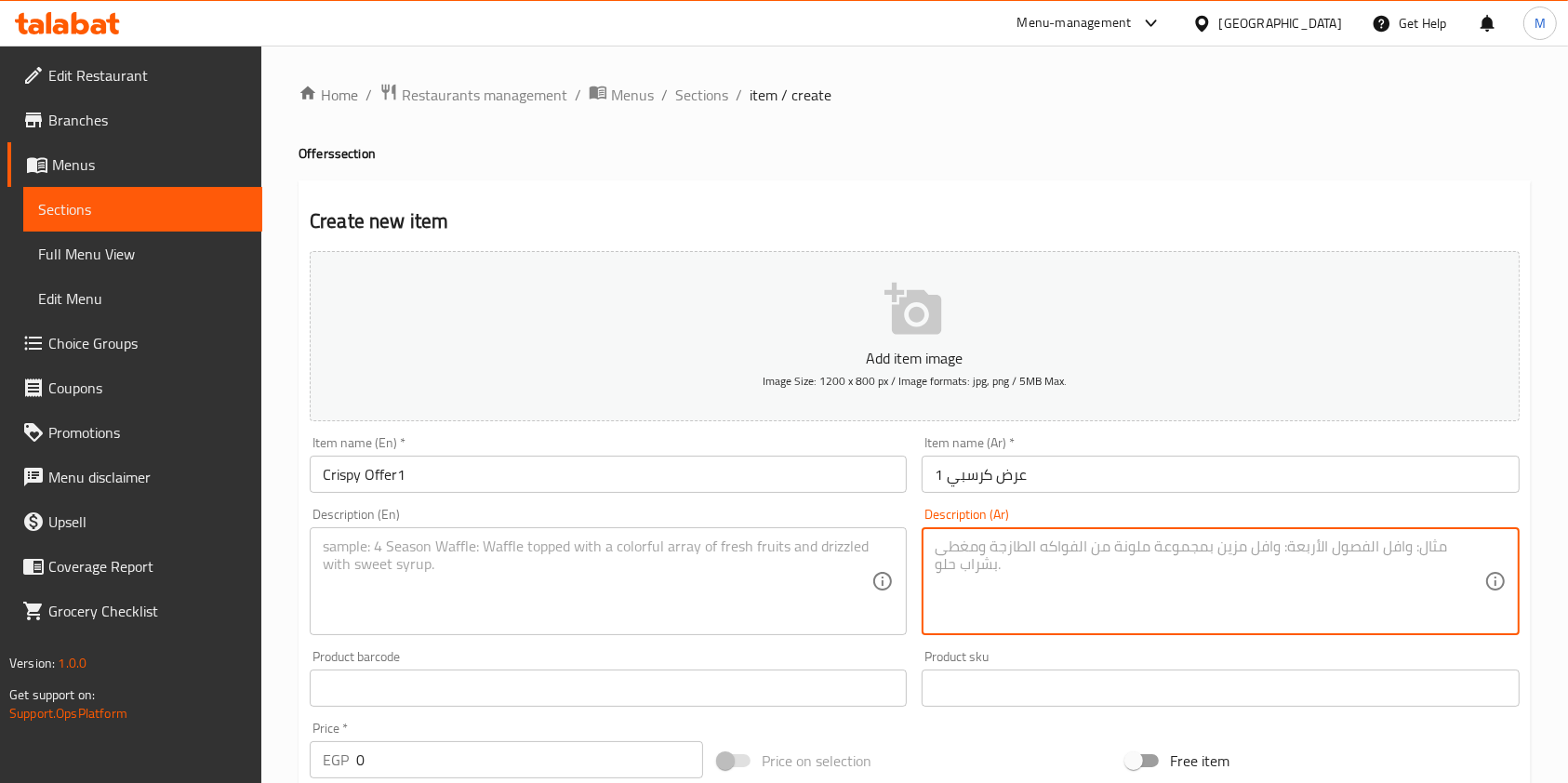
click at [1116, 550] on textarea at bounding box center [1208, 581] width 549 height 88
paste textarea "وجبة كرسبي + كولوسلو +ثومية + مخلل + ارز + عيش"
type textarea "وجبة كرسبي + كولوسلو +ثومية + مخلل + ارز + عيش"
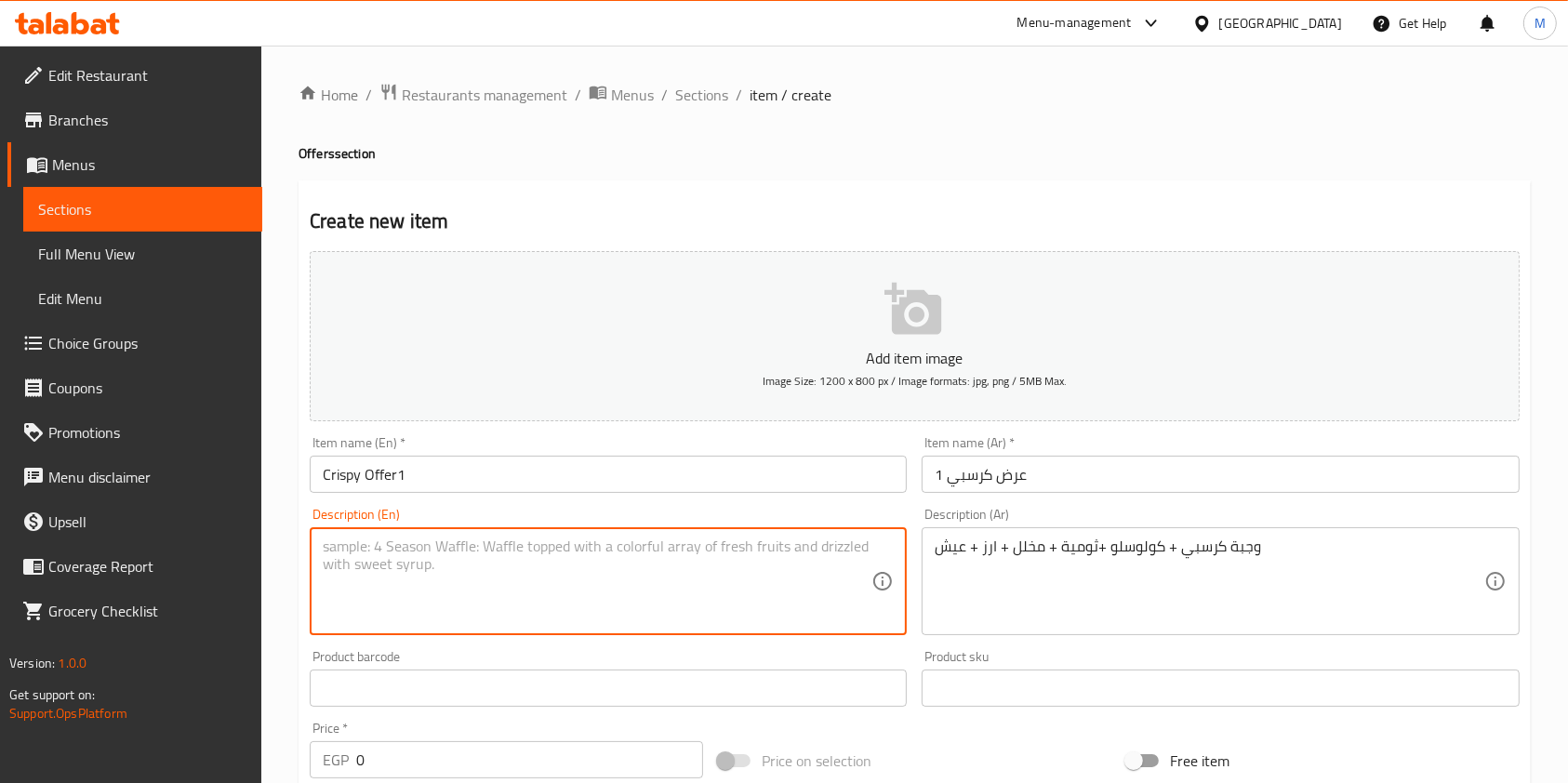
click at [762, 558] on textarea at bounding box center [597, 581] width 549 height 88
paste textarea "Crispy meal + coleslaw + garlic sauce + pickles + rice + bread"
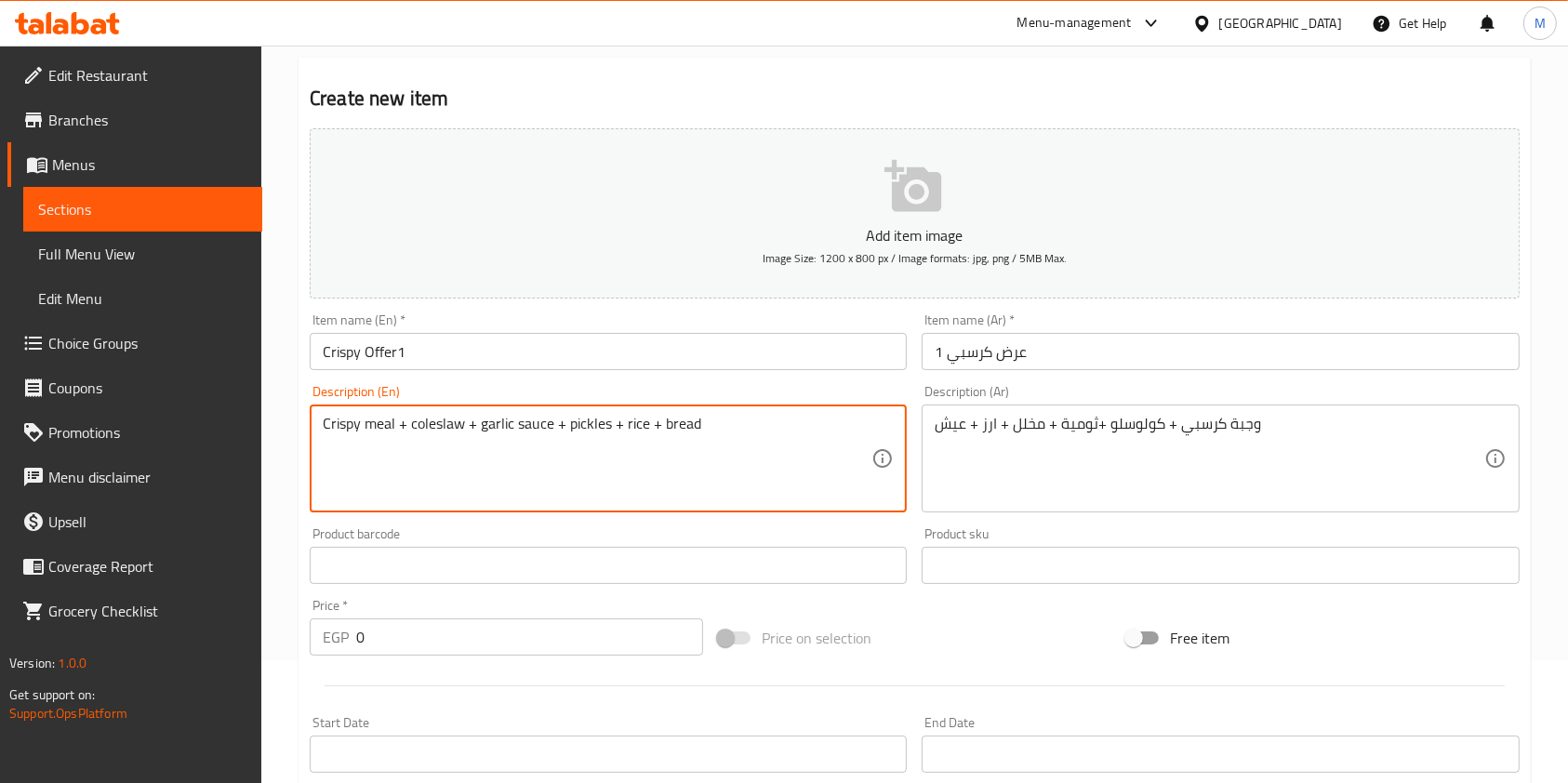
scroll to position [138, 0]
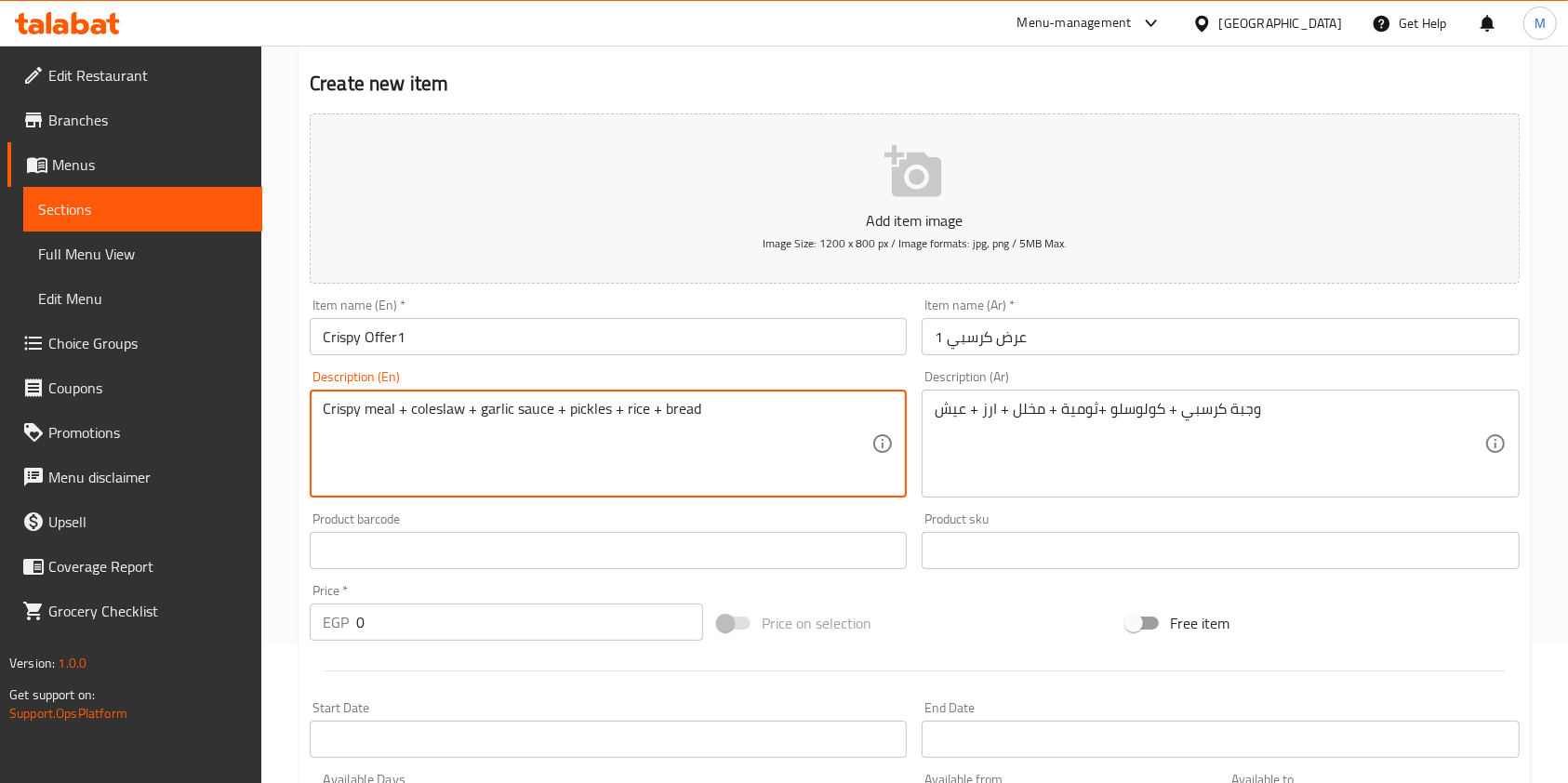
type textarea "Crispy meal + coleslaw + garlic sauce + pickles + rice + bread"
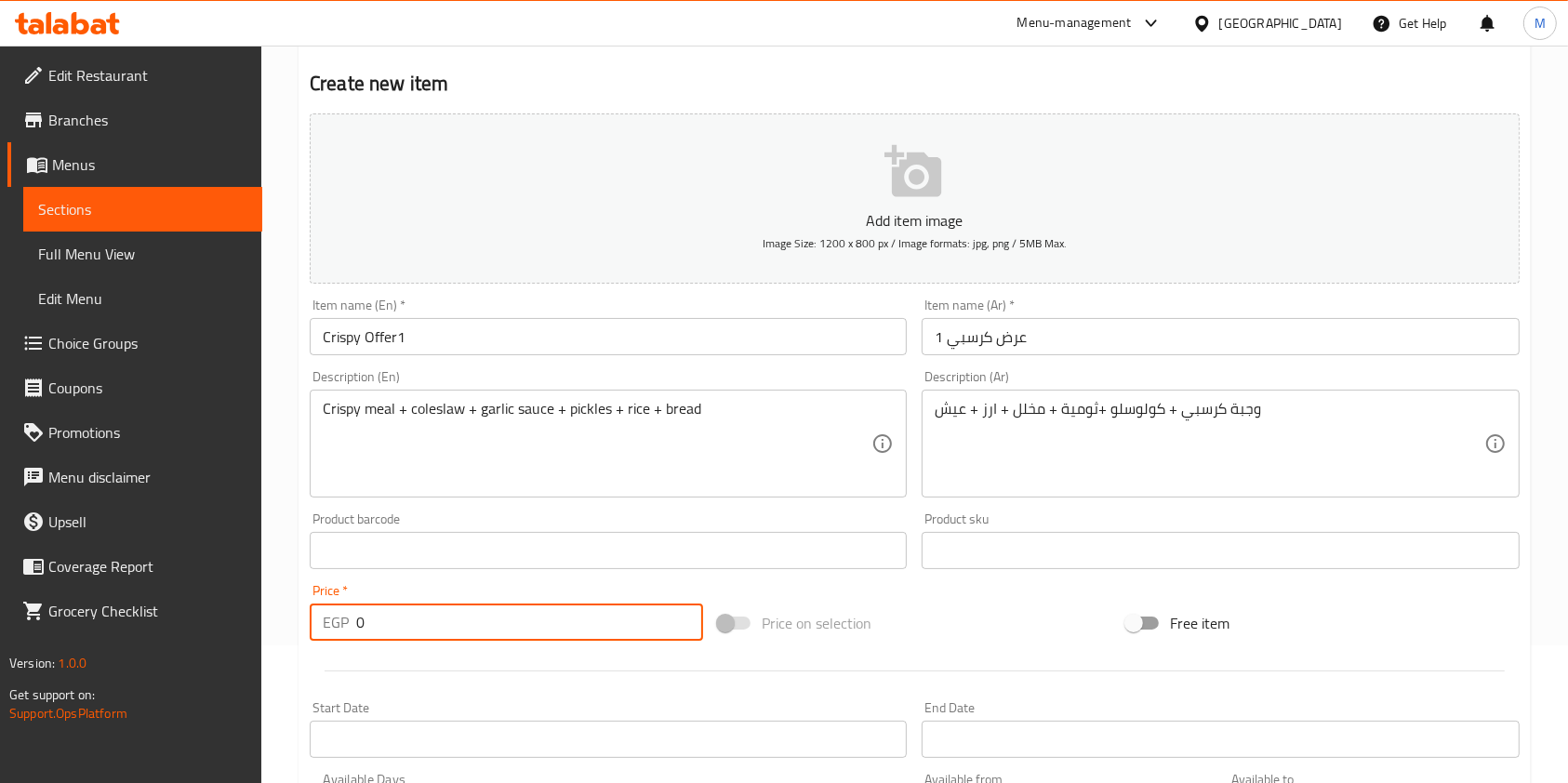
drag, startPoint x: 432, startPoint y: 632, endPoint x: 304, endPoint y: 637, distance: 128.1
click at [304, 637] on div "Price   * EGP 0 Price *" at bounding box center [506, 612] width 408 height 71
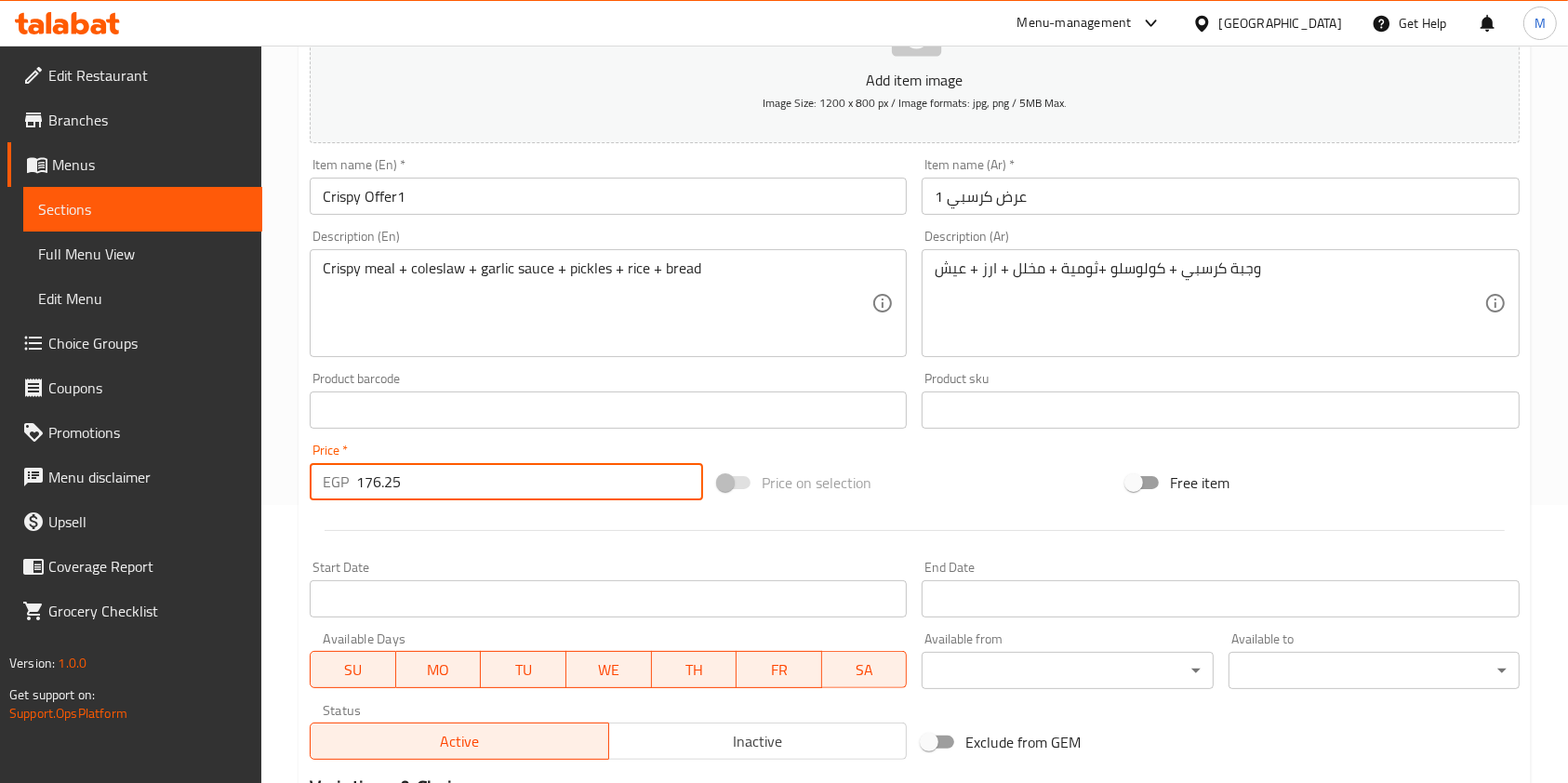
scroll to position [452, 0]
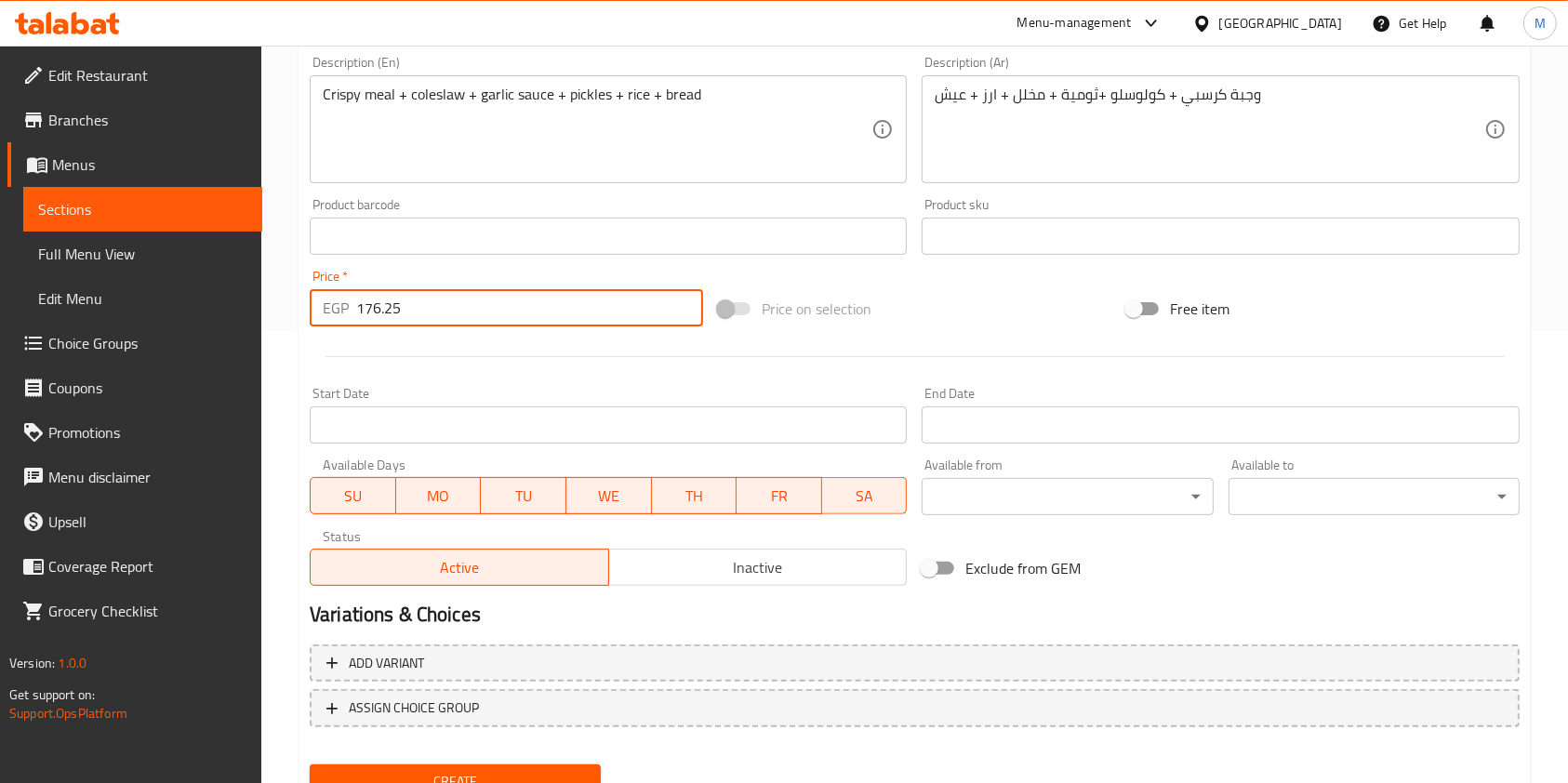
type input "176.25"
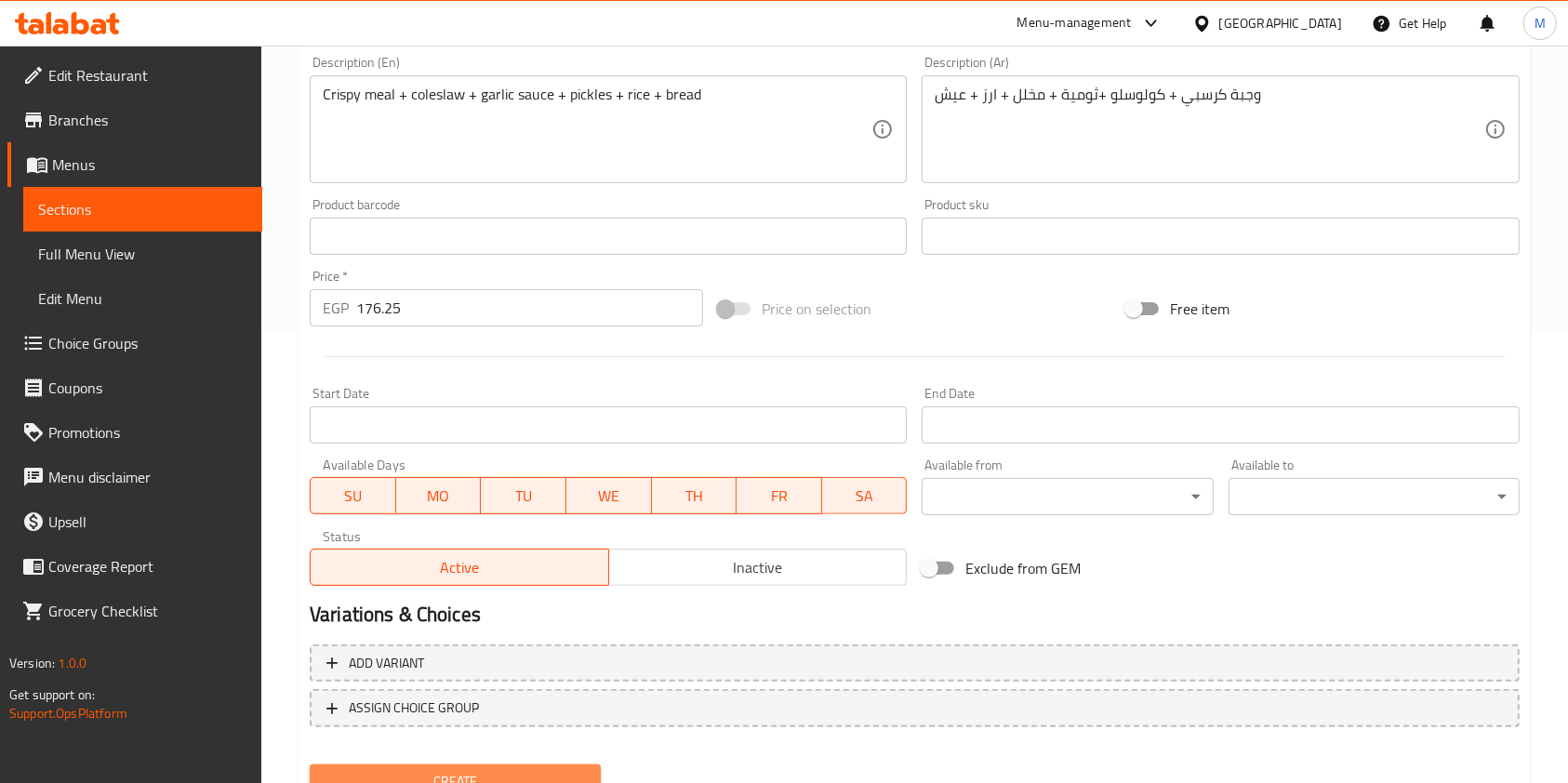
click at [460, 770] on span "Create" at bounding box center [455, 781] width 262 height 23
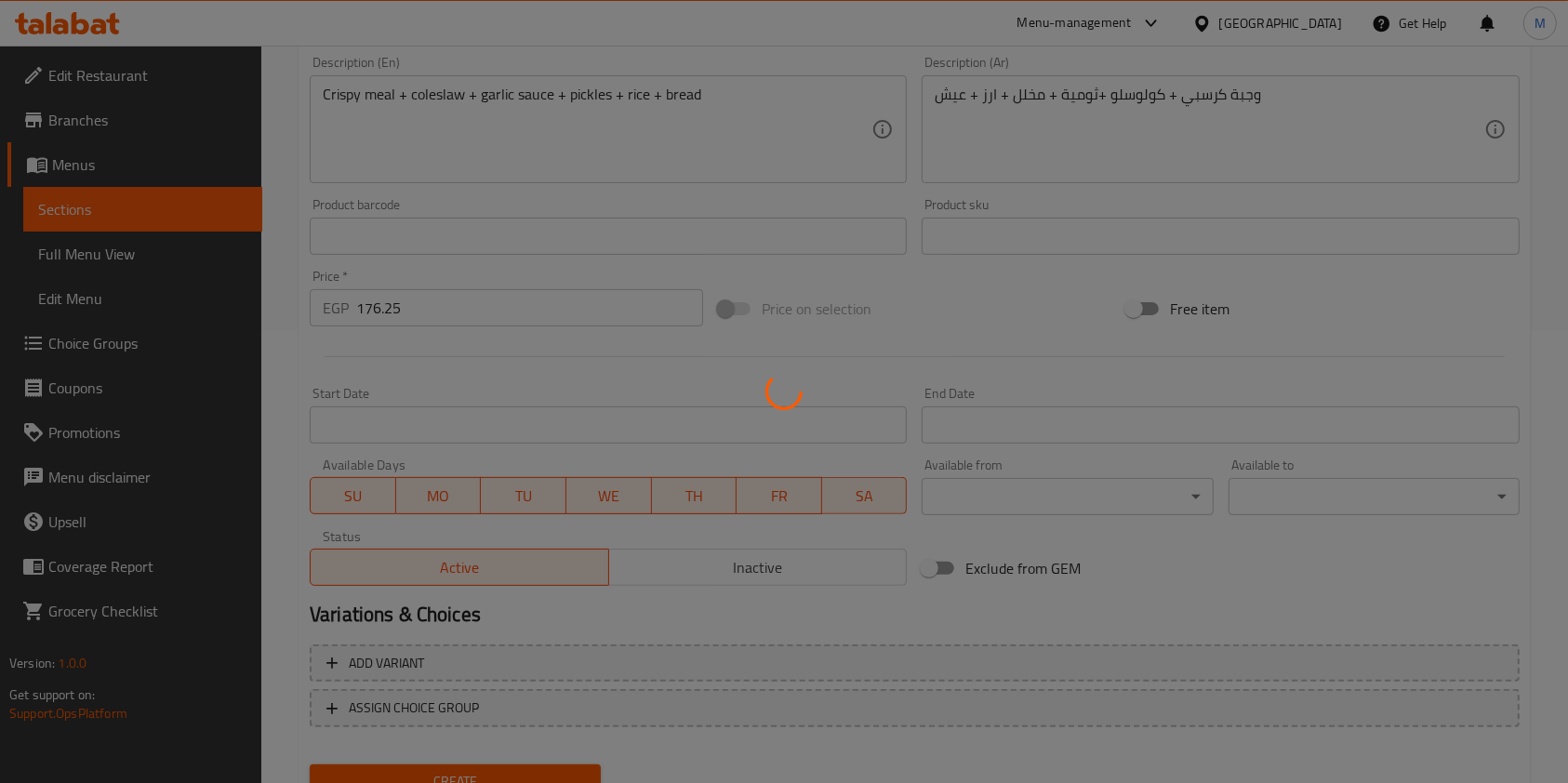
type input "0"
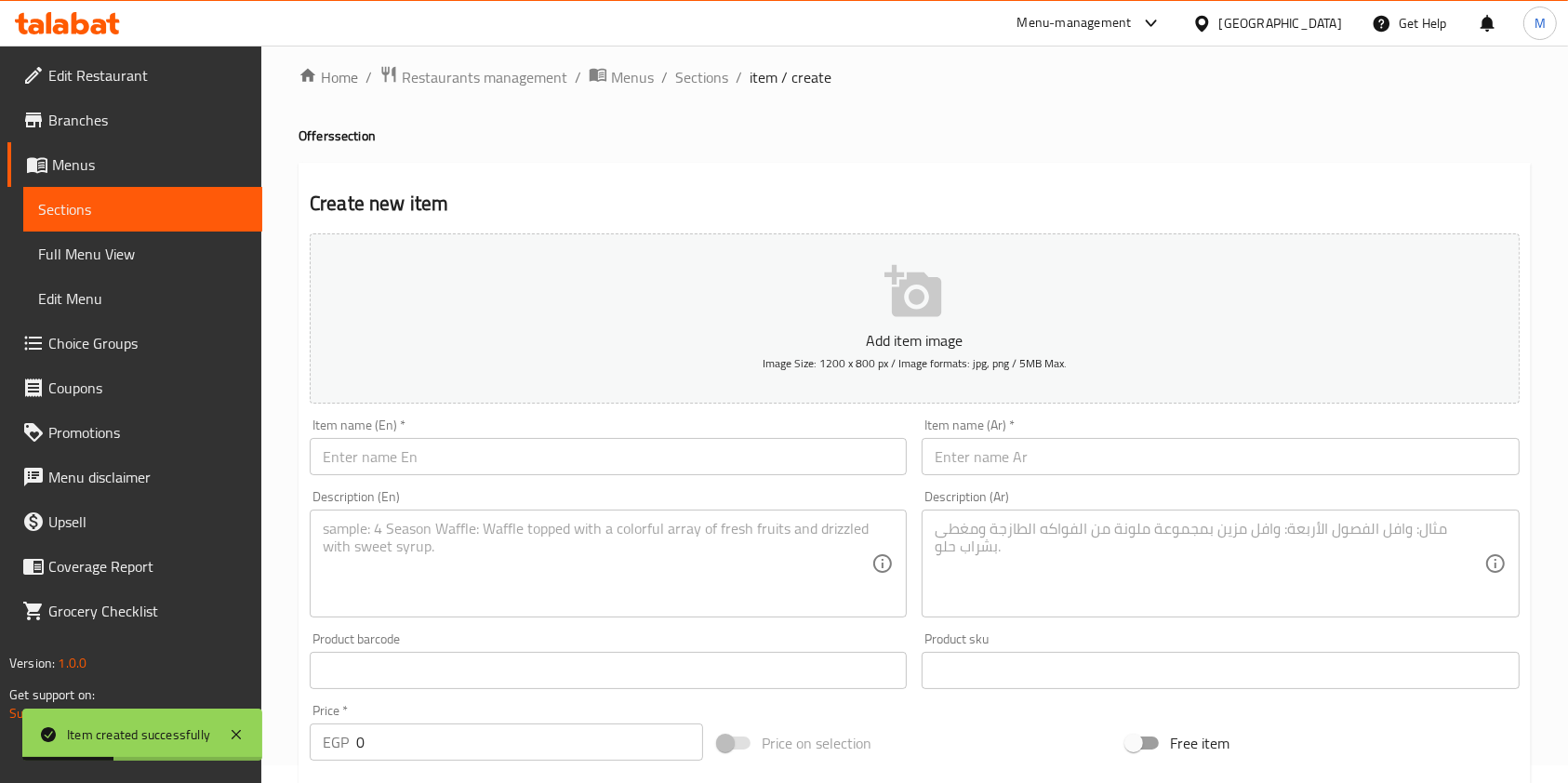
scroll to position [0, 0]
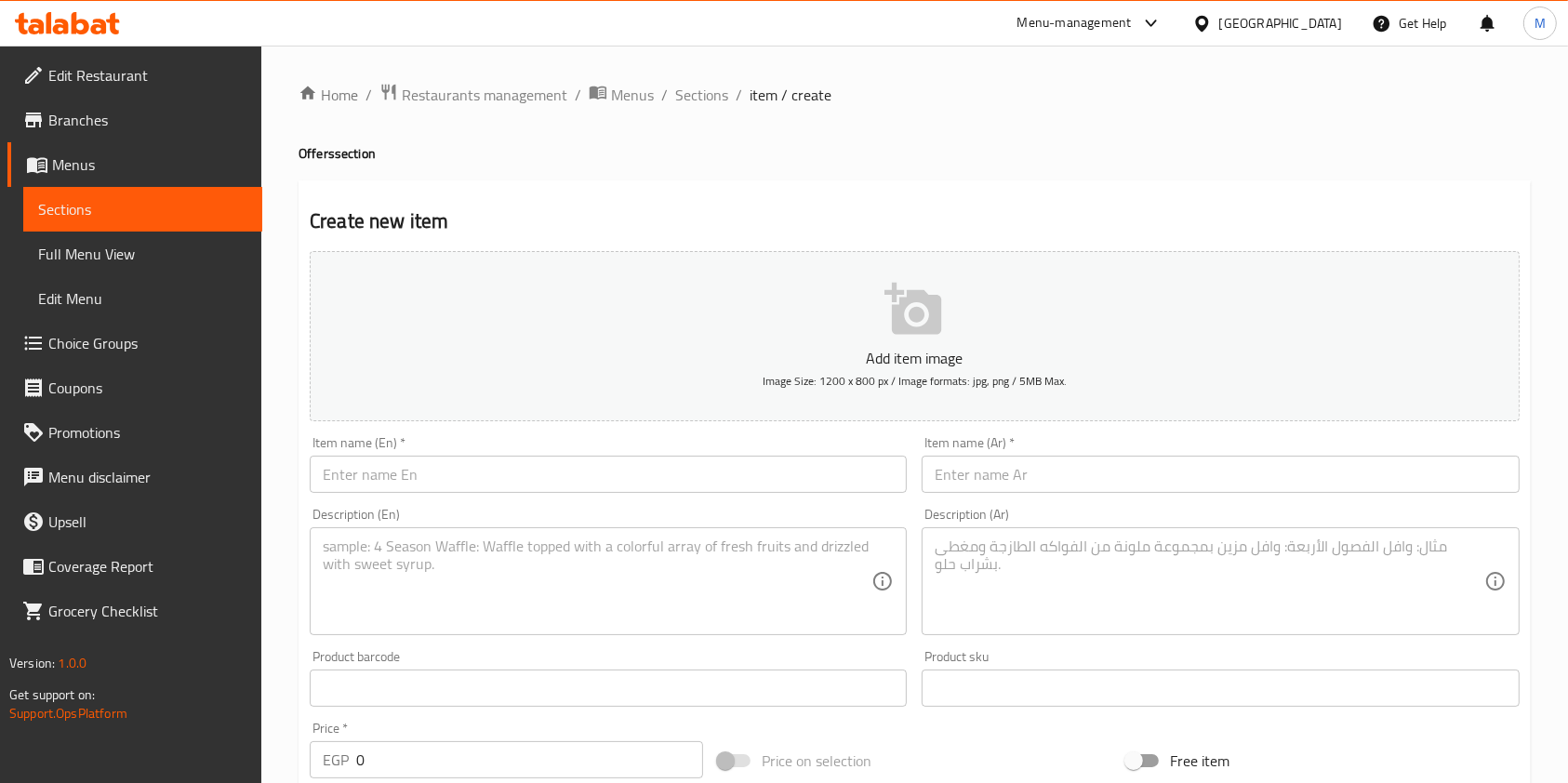
click at [1045, 582] on textarea at bounding box center [1208, 581] width 549 height 88
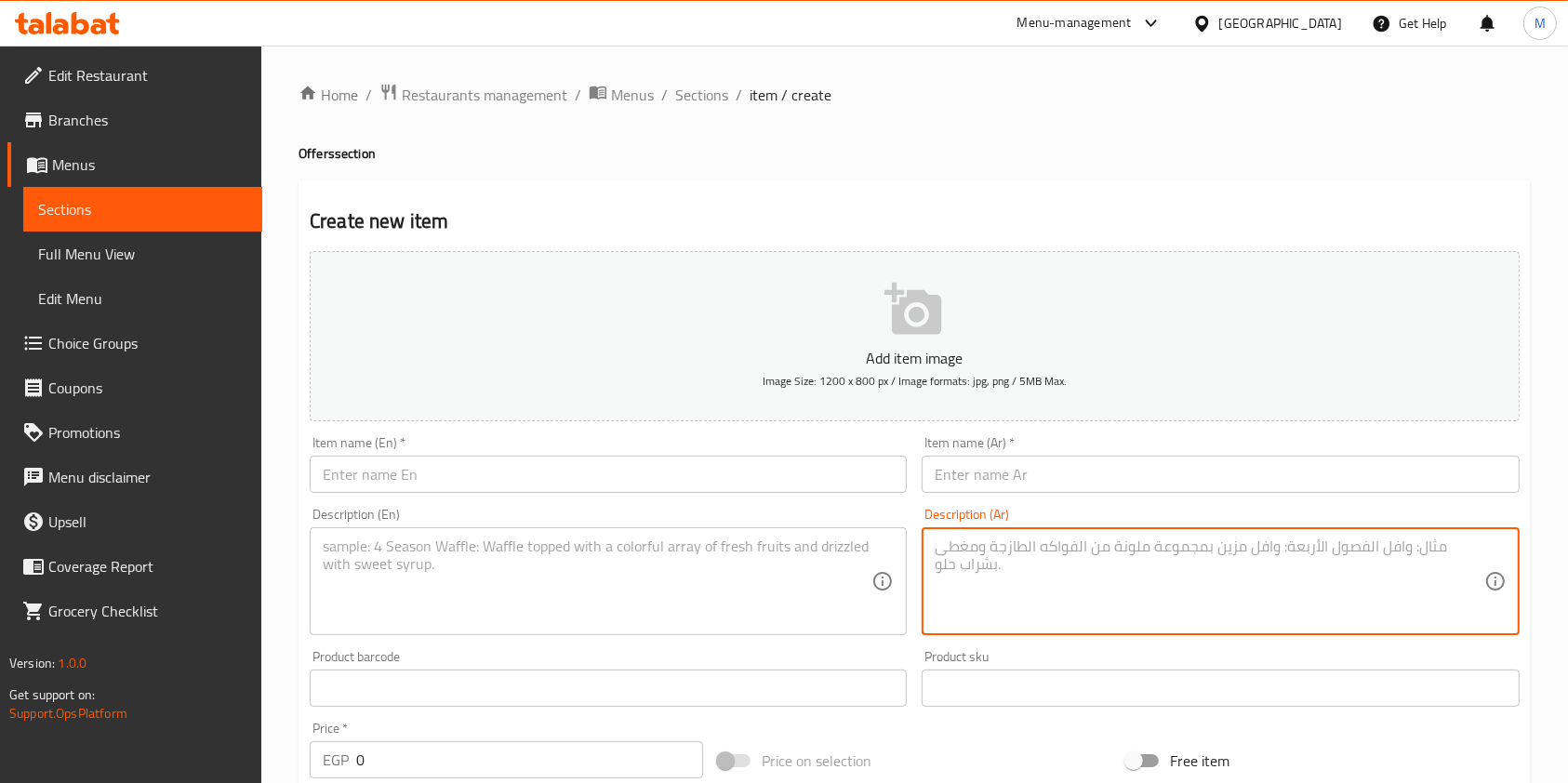
paste textarea "2 وجبة كرسبي + كولوسلو +ثومية + مخلل + ارز + عيش"
type textarea "2 وجبة كرسبي + كولوسلو +ثومية + مخلل + ارز + عيش"
click at [752, 600] on textarea at bounding box center [597, 581] width 549 height 88
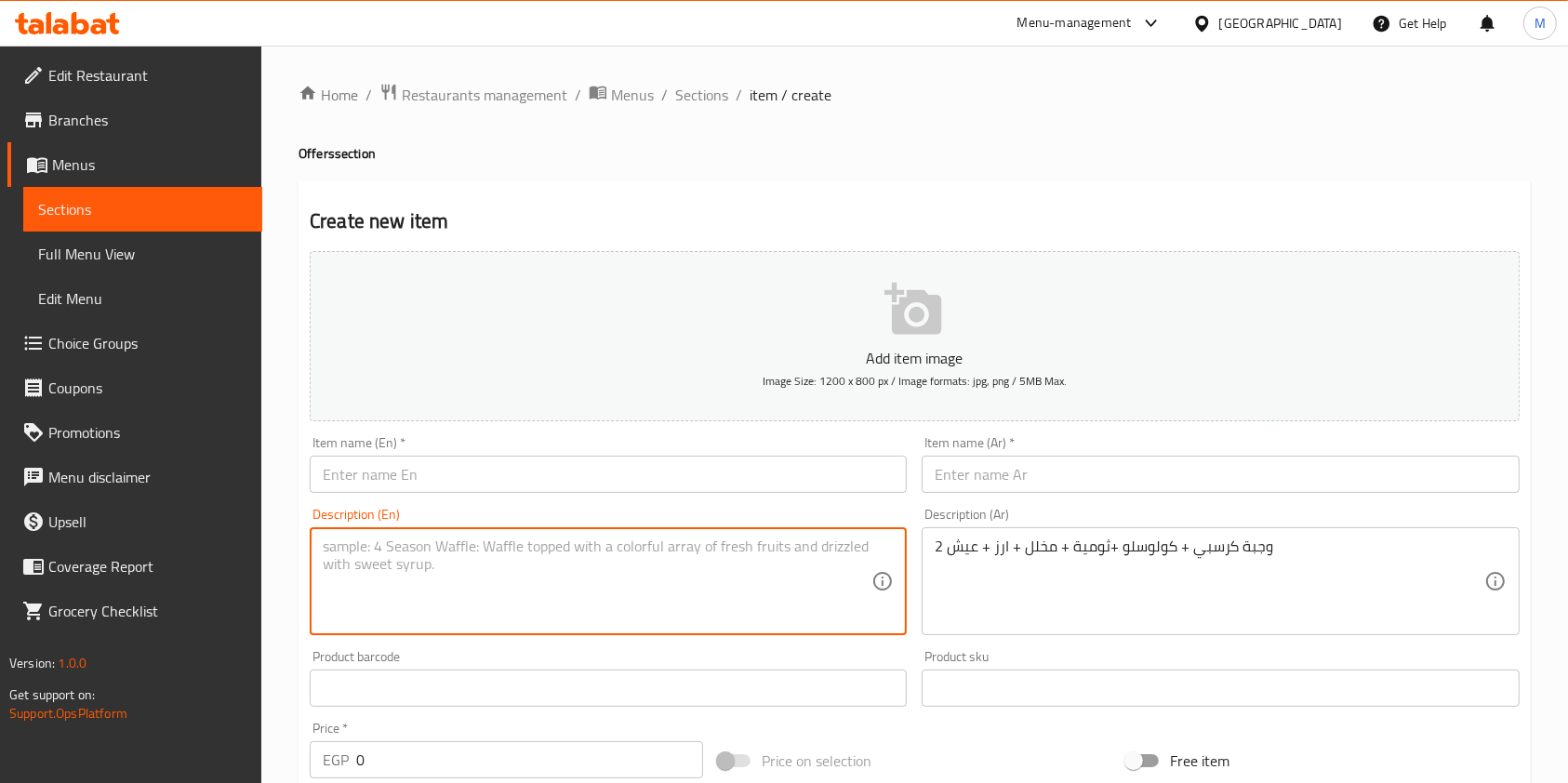
paste textarea "2 crispy meals + coleslaw + garlic sauce + pickles + rice + bread"
type textarea "2 crispy meals + coleslaw + garlic sauce + pickles + rice + bread"
click at [1010, 477] on input "text" at bounding box center [1221, 474] width 598 height 37
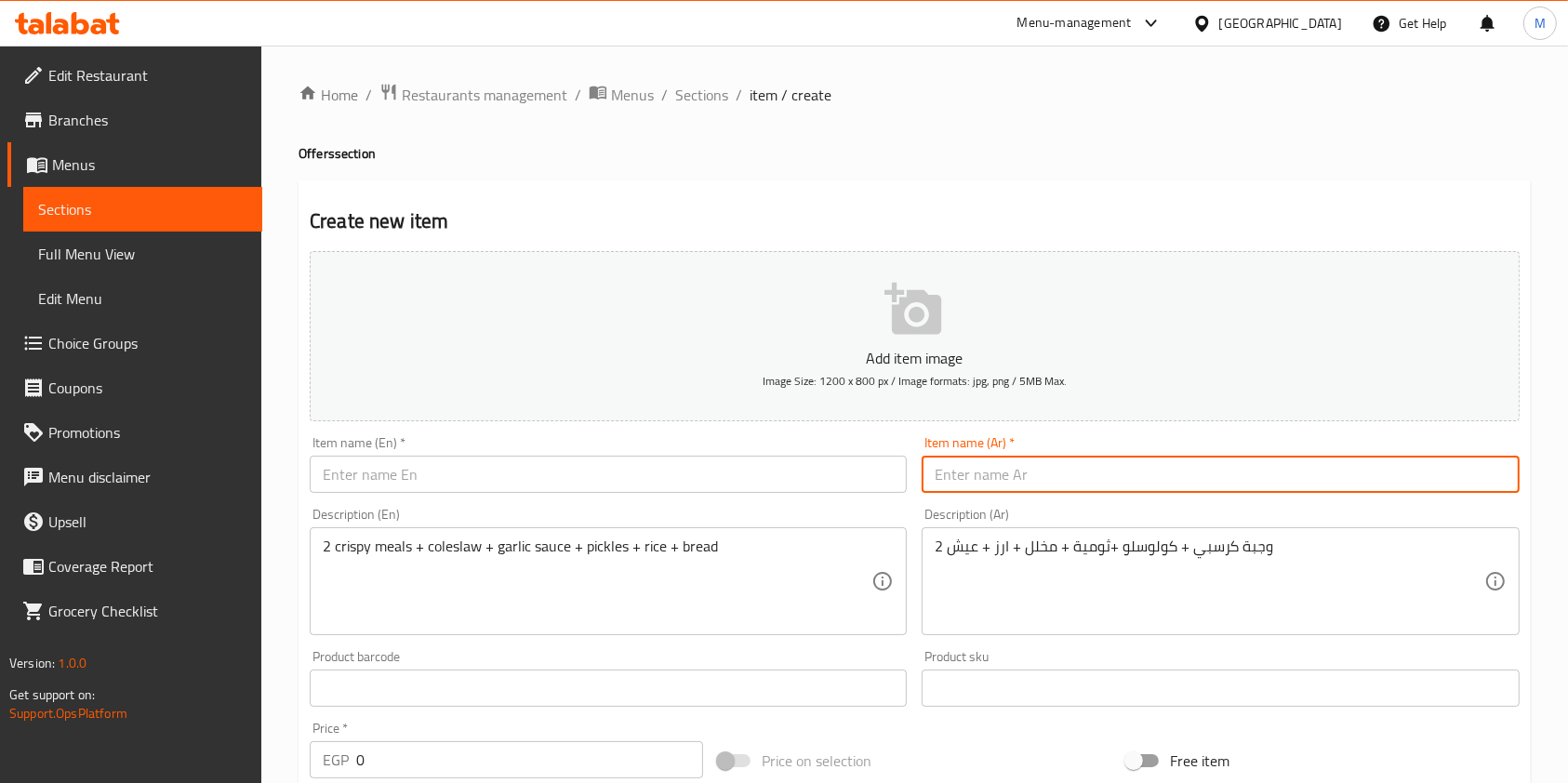
paste input "عرض كرسبي 2"
type input "عرض كرسبي 2"
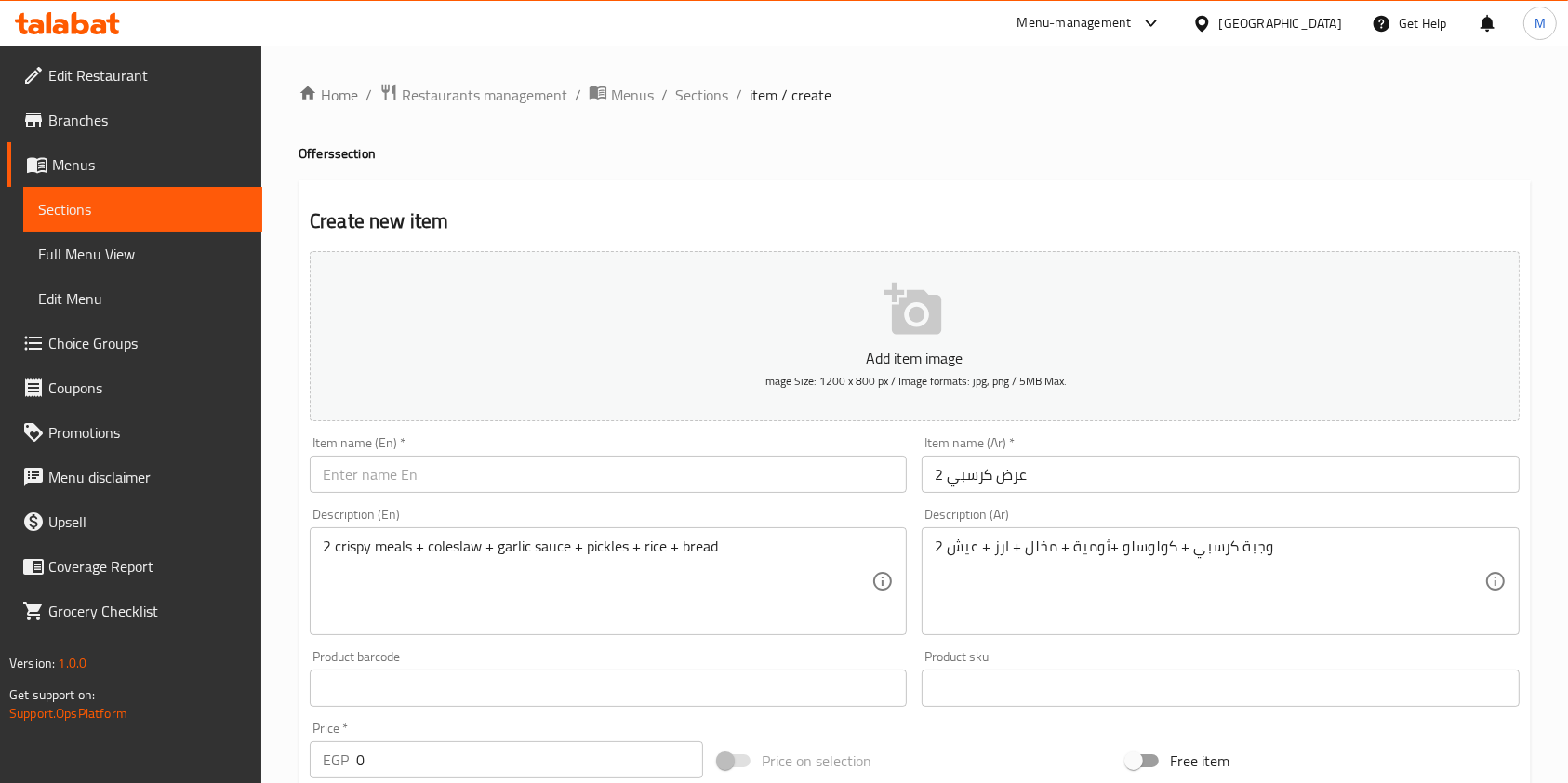
click at [683, 451] on div "Item name (En)   * Item name (En) *" at bounding box center [609, 464] width 598 height 57
click at [691, 495] on div "Item name (En)   * Item name (En) *" at bounding box center [608, 464] width 612 height 71
click at [687, 480] on input "text" at bounding box center [609, 474] width 598 height 37
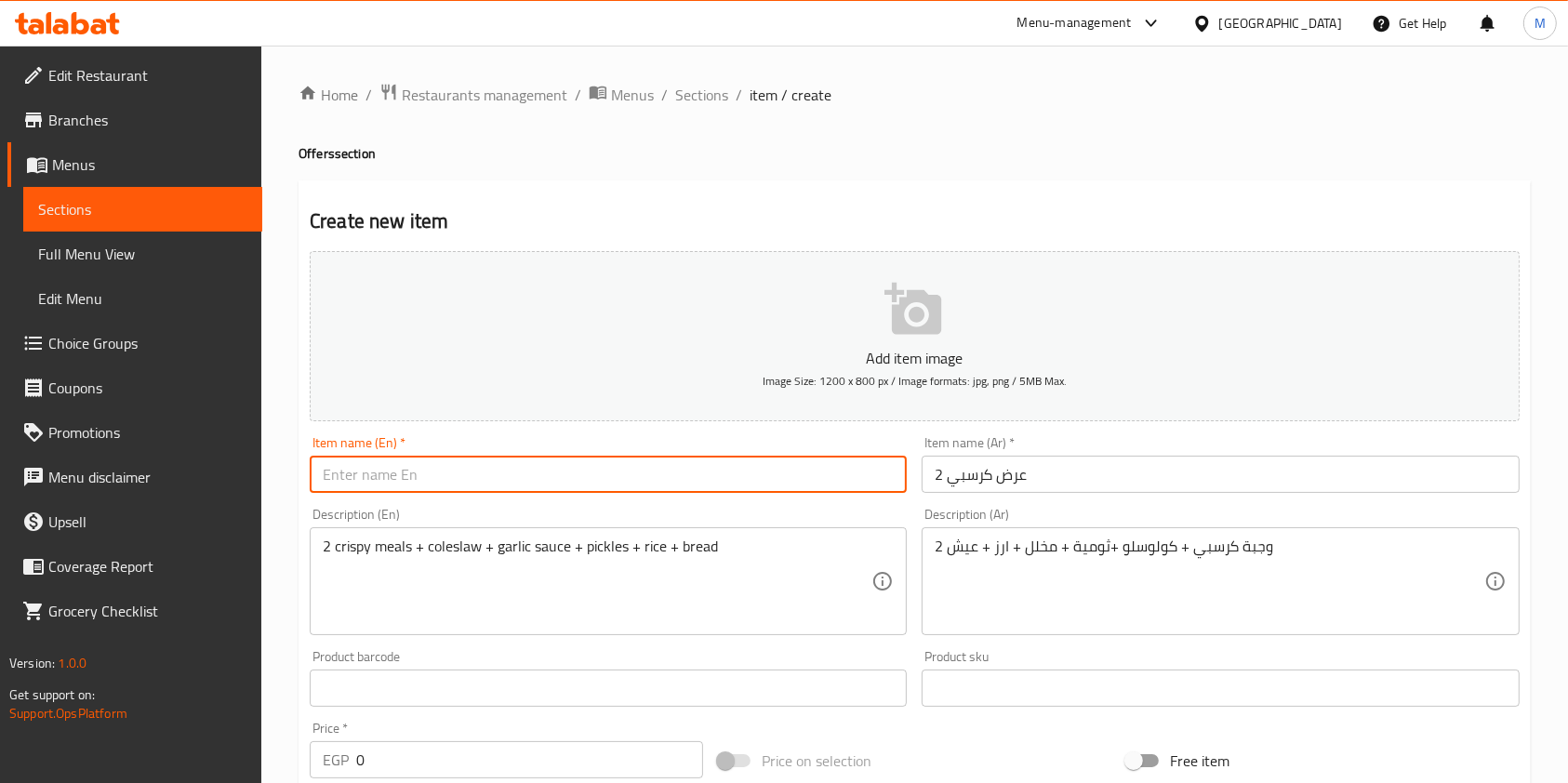
paste input "Crispy Show 2"
click at [385, 471] on input "Crispy Show 2" at bounding box center [609, 474] width 598 height 37
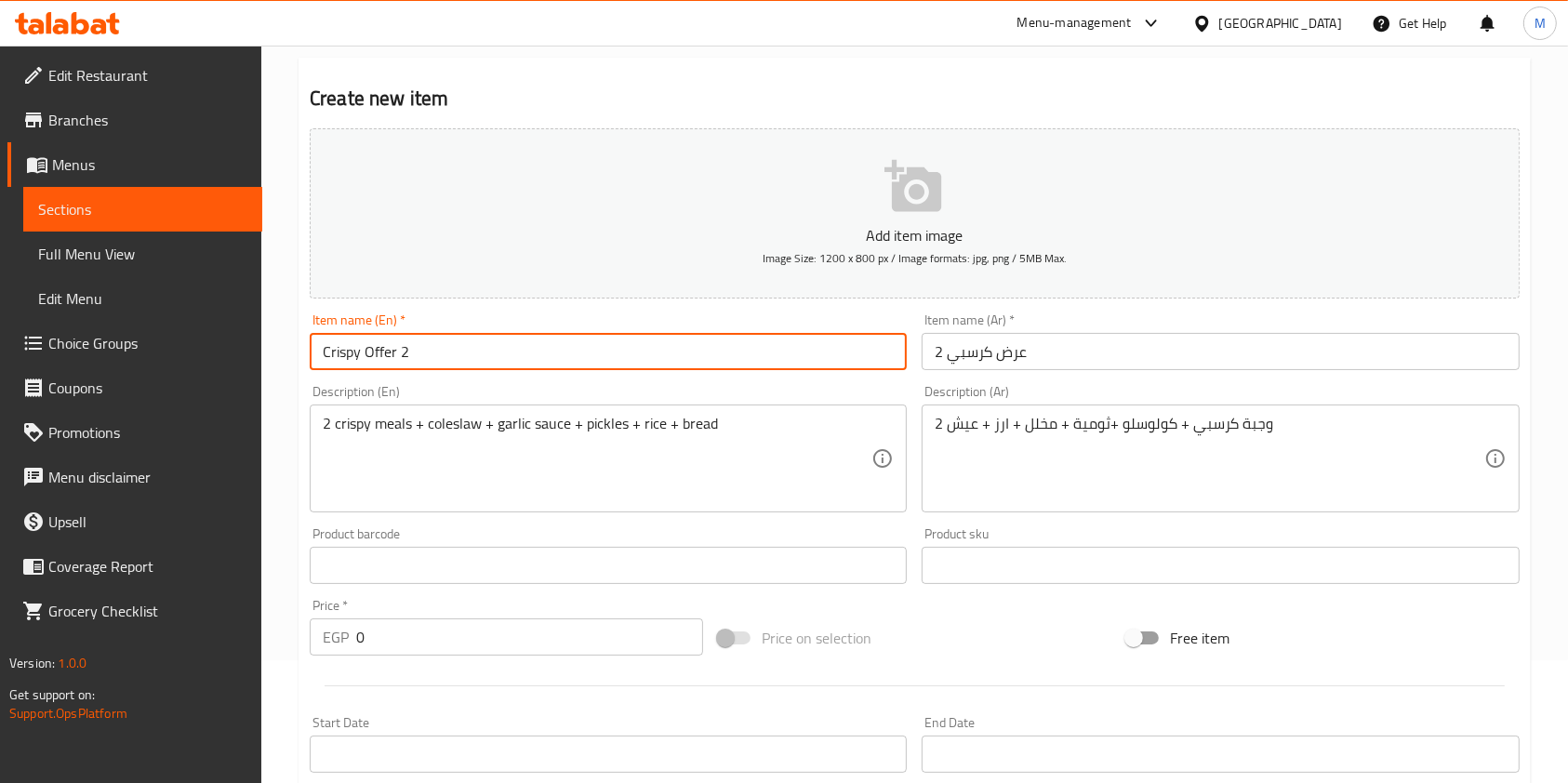
scroll to position [531, 0]
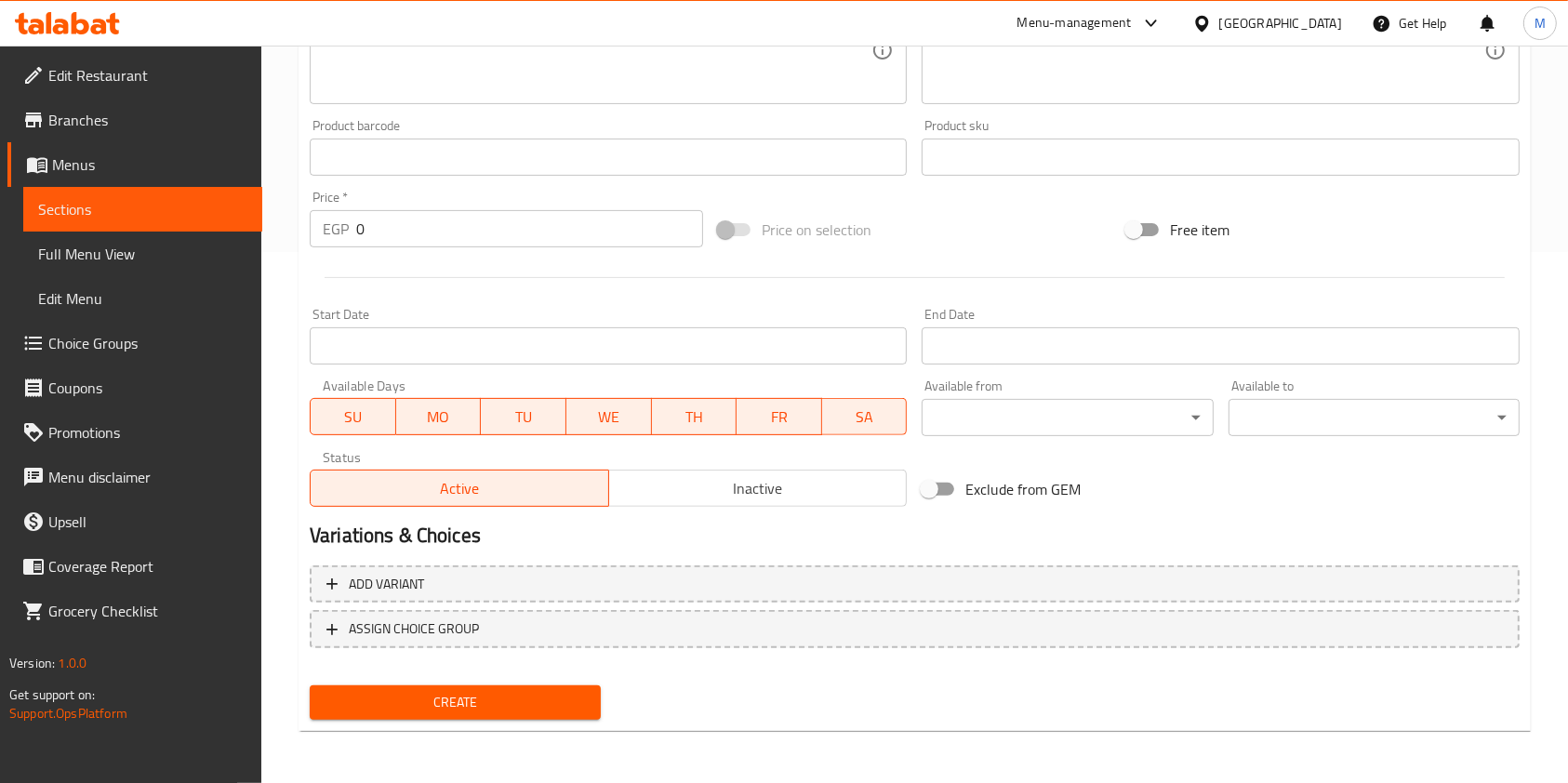
type input "Crispy Offer 2"
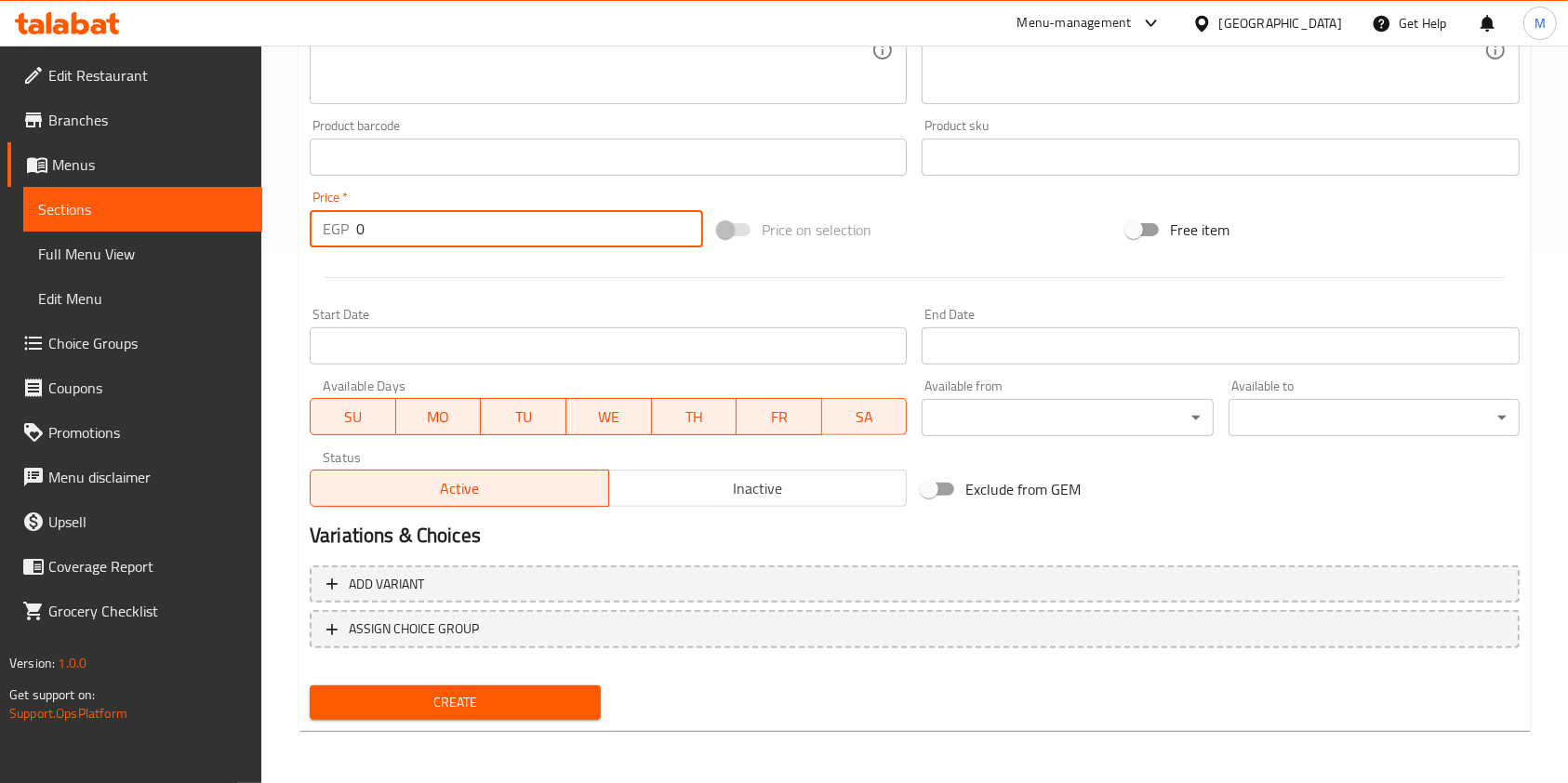
drag, startPoint x: 366, startPoint y: 234, endPoint x: 357, endPoint y: 236, distance: 9.2
click at [357, 236] on input "0" at bounding box center [529, 228] width 347 height 37
click at [381, 237] on input "30875" at bounding box center [529, 228] width 347 height 37
type input "308.75"
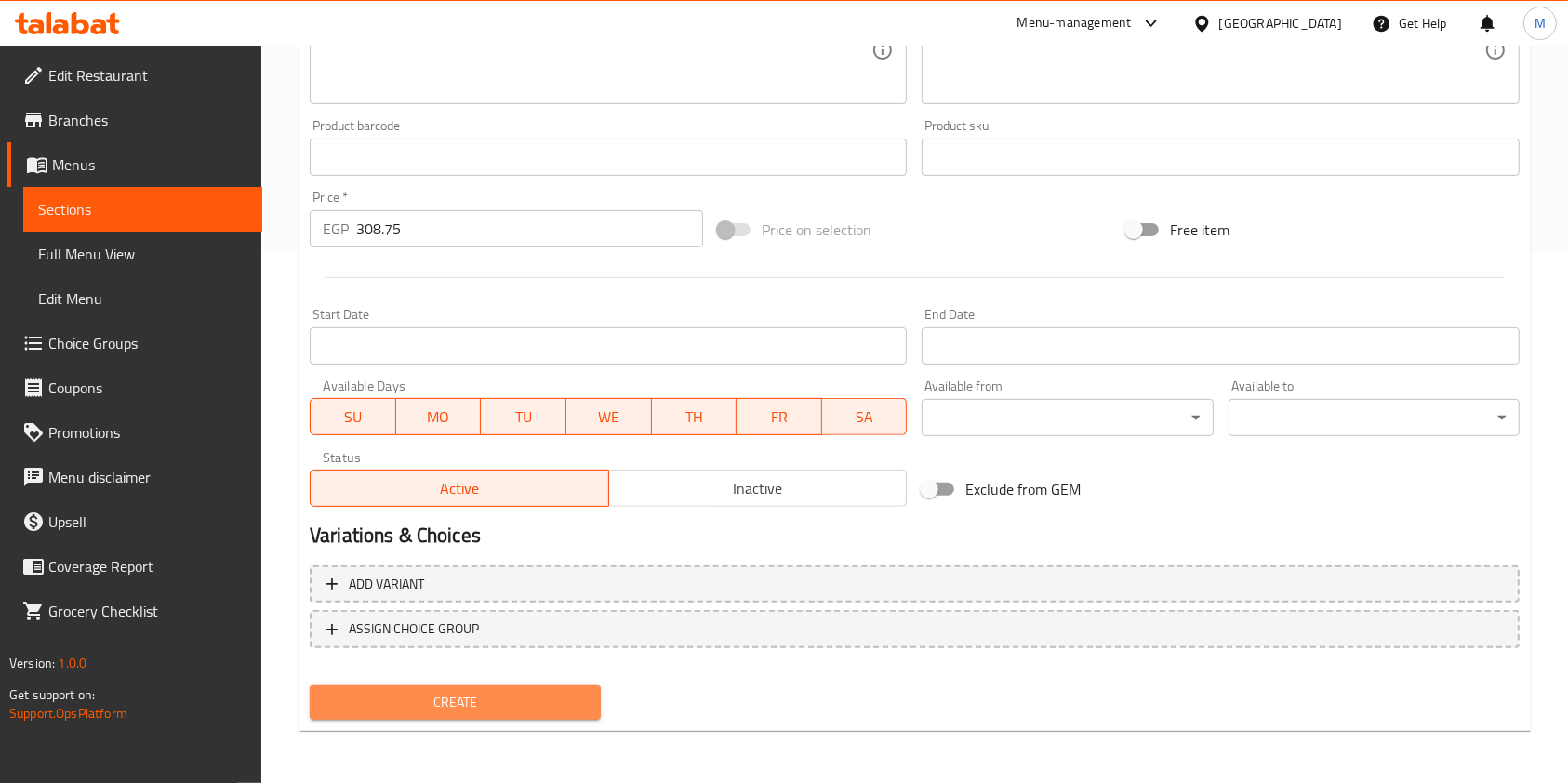
click at [598, 709] on button "Create" at bounding box center [456, 702] width 291 height 34
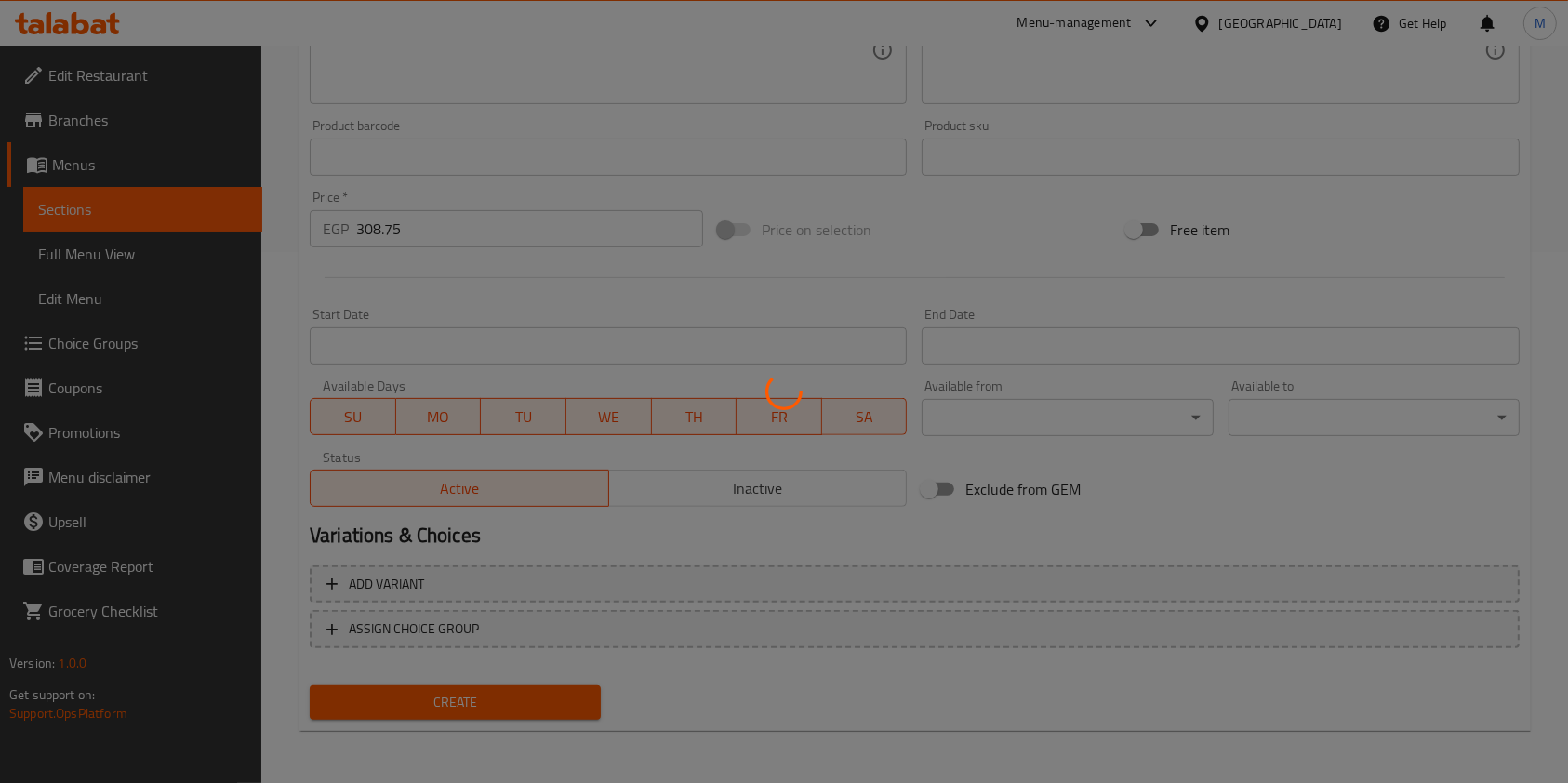
type input "0"
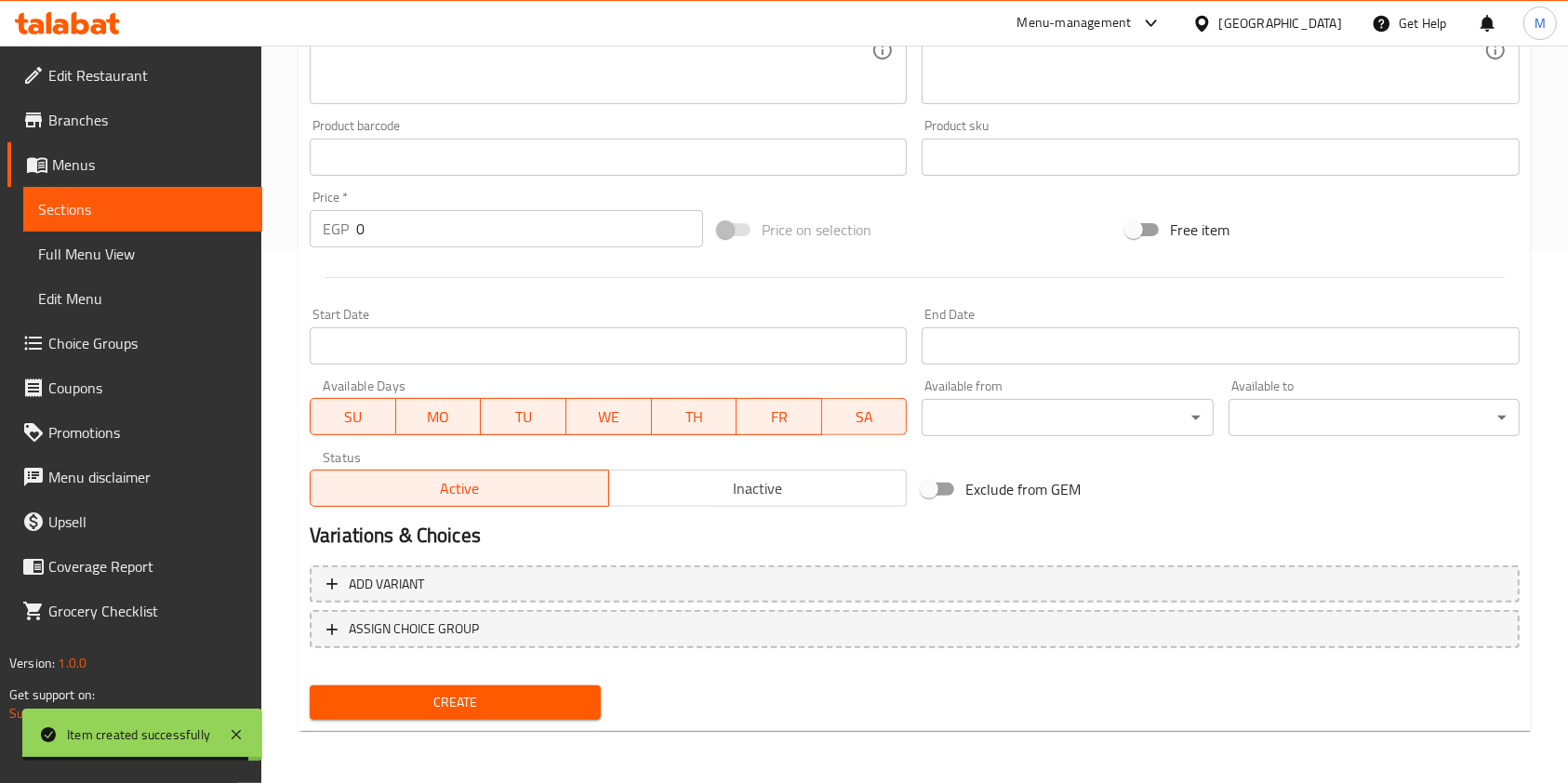
scroll to position [0, 0]
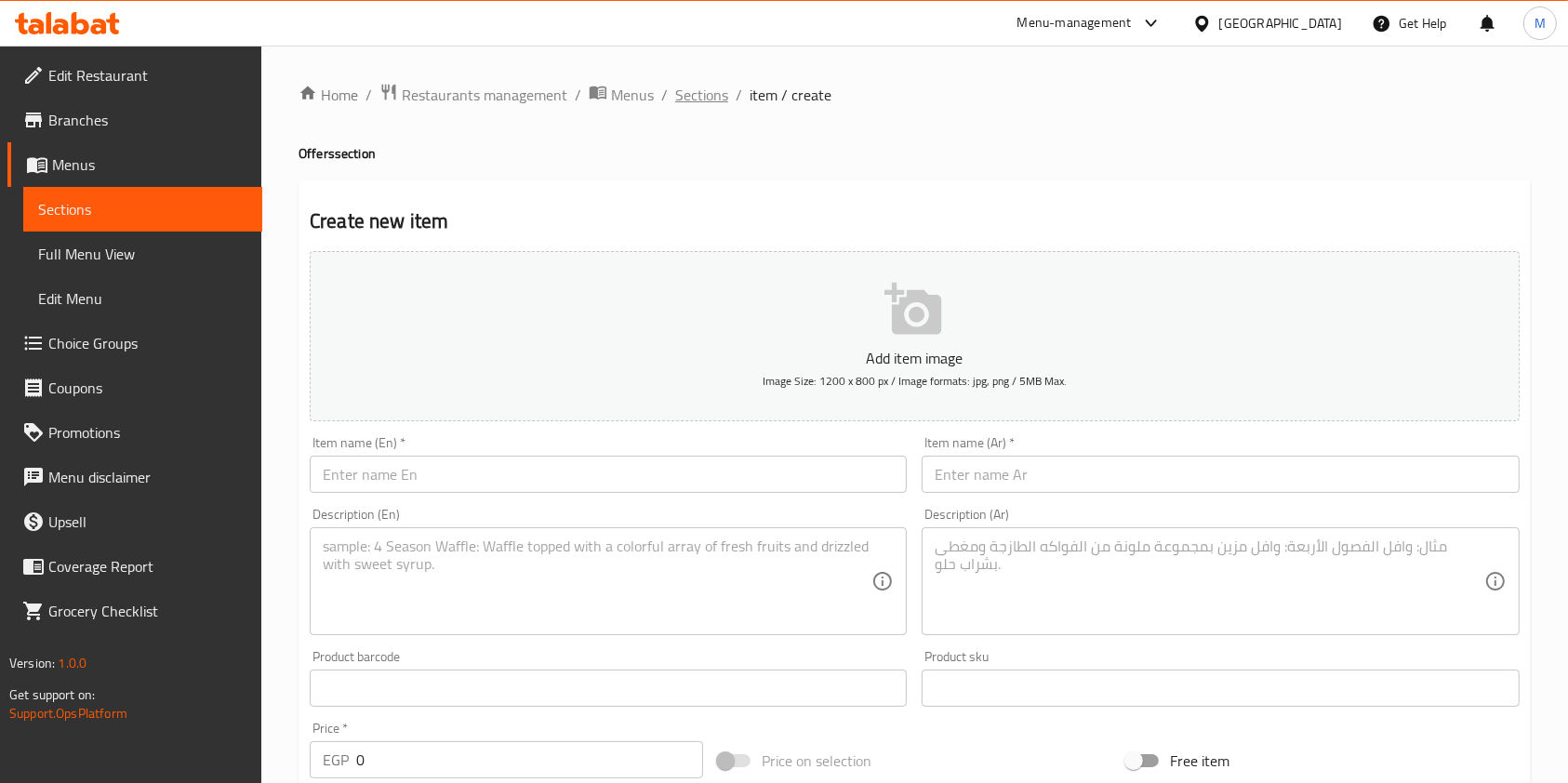
click at [707, 98] on span "Sections" at bounding box center [702, 94] width 53 height 22
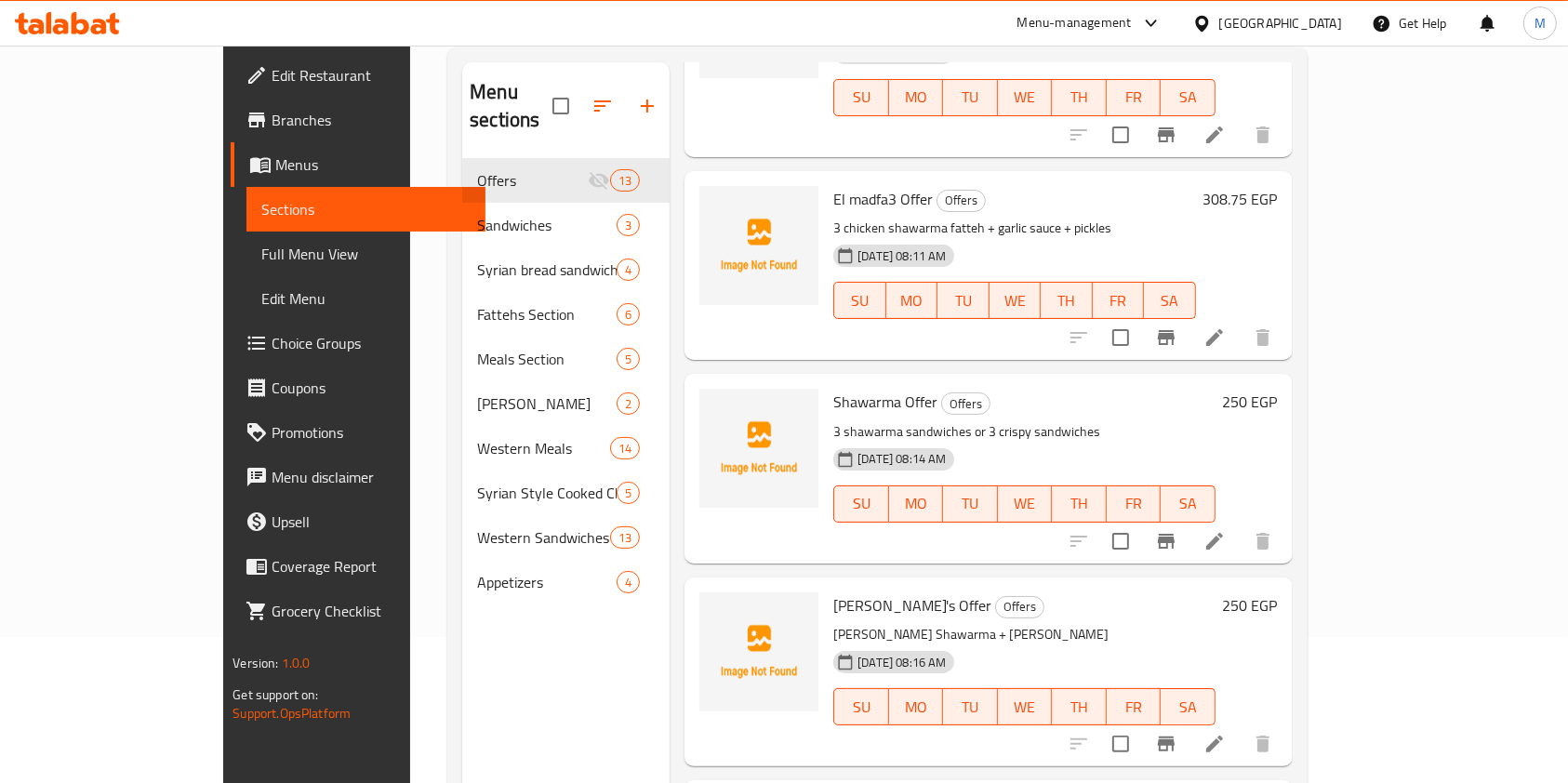
scroll to position [1616, 0]
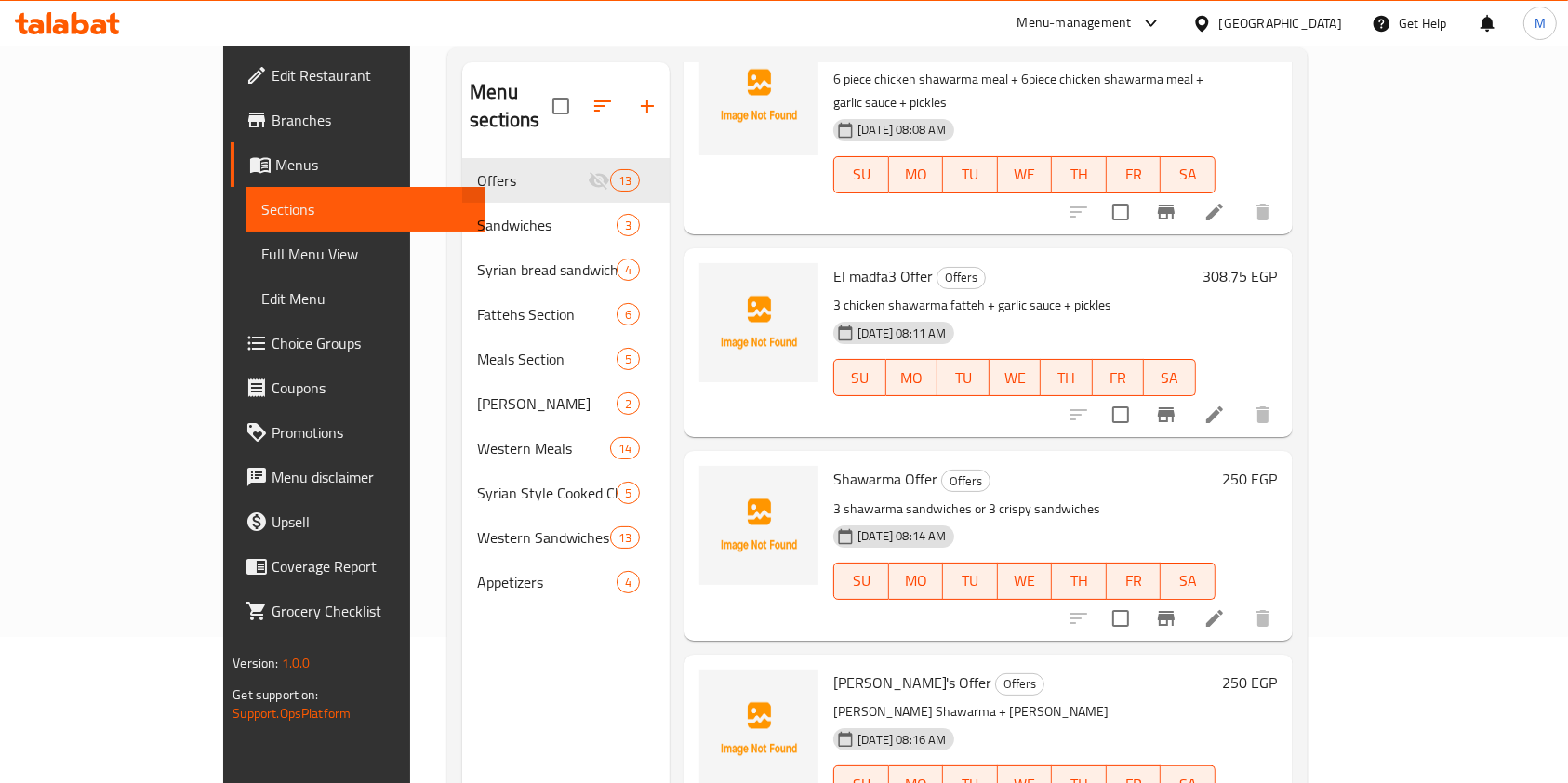
click at [230, 359] on link "Choice Groups" at bounding box center [358, 343] width 255 height 45
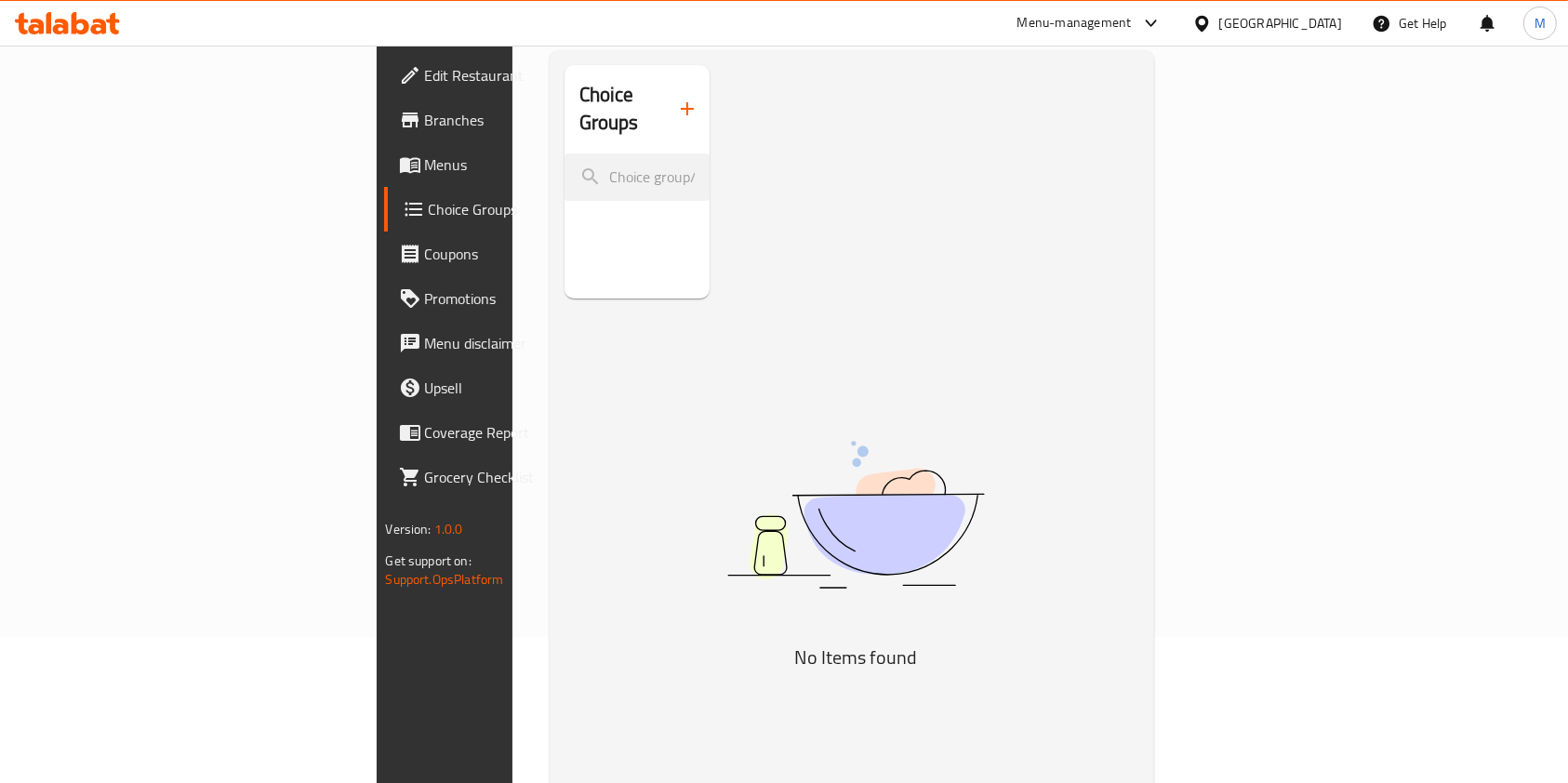
click at [676, 104] on icon "button" at bounding box center [687, 108] width 22 height 22
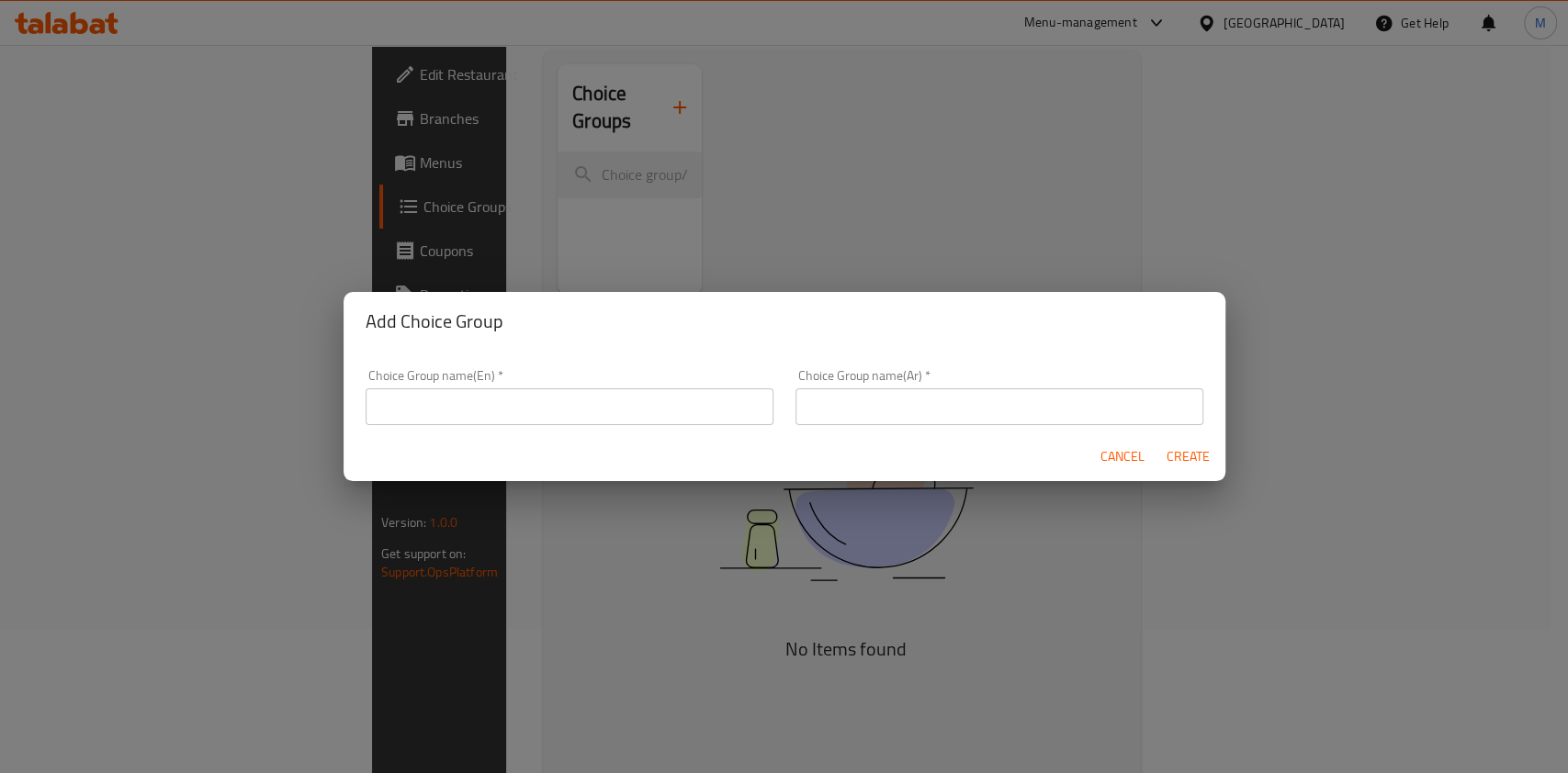
click at [959, 393] on input "text" at bounding box center [1000, 406] width 408 height 37
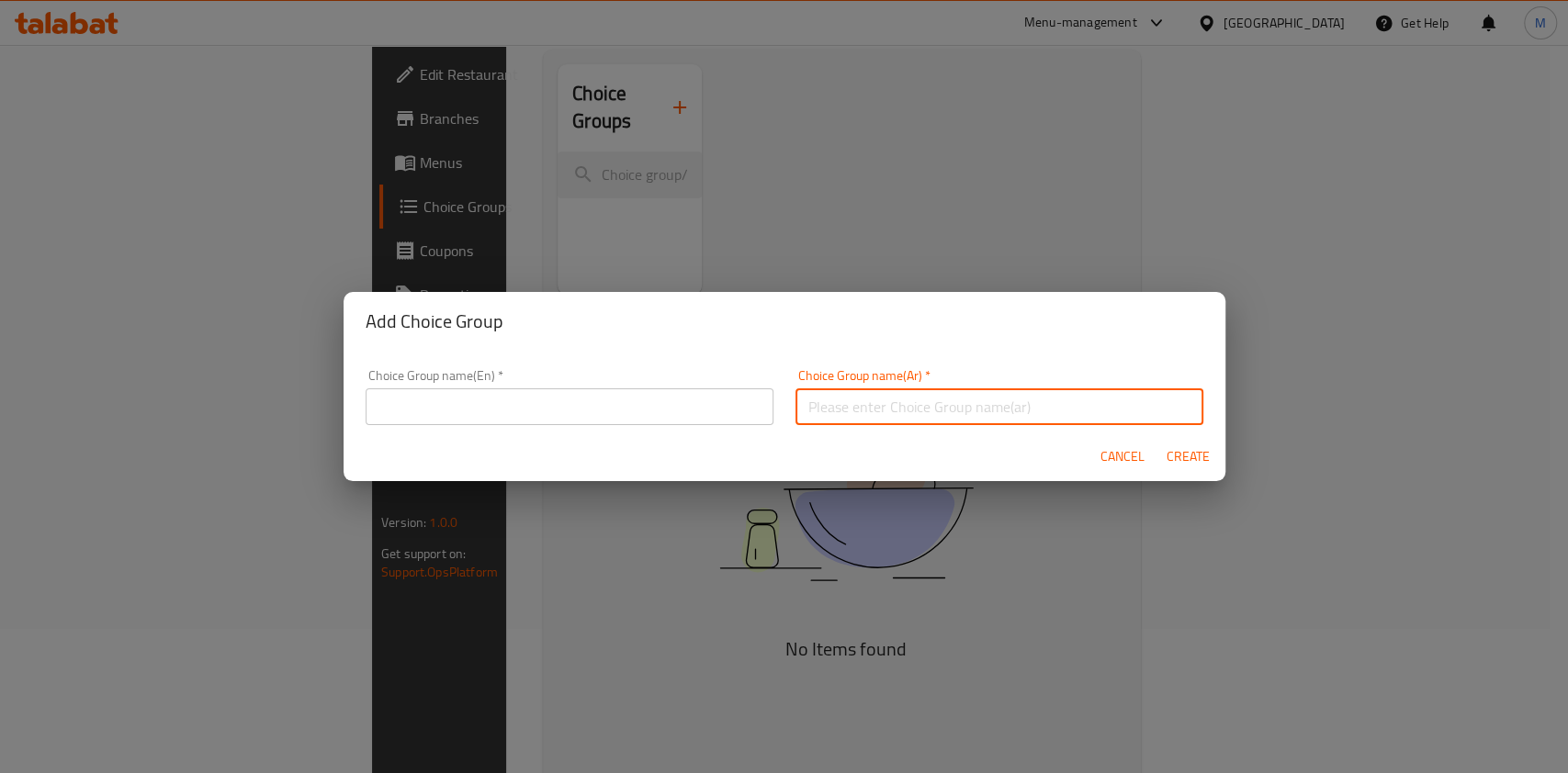
paste input "اختيارك من الساندوتش"
type input "اختيارك من الساندوتش"
click at [593, 392] on input "text" at bounding box center [569, 406] width 408 height 37
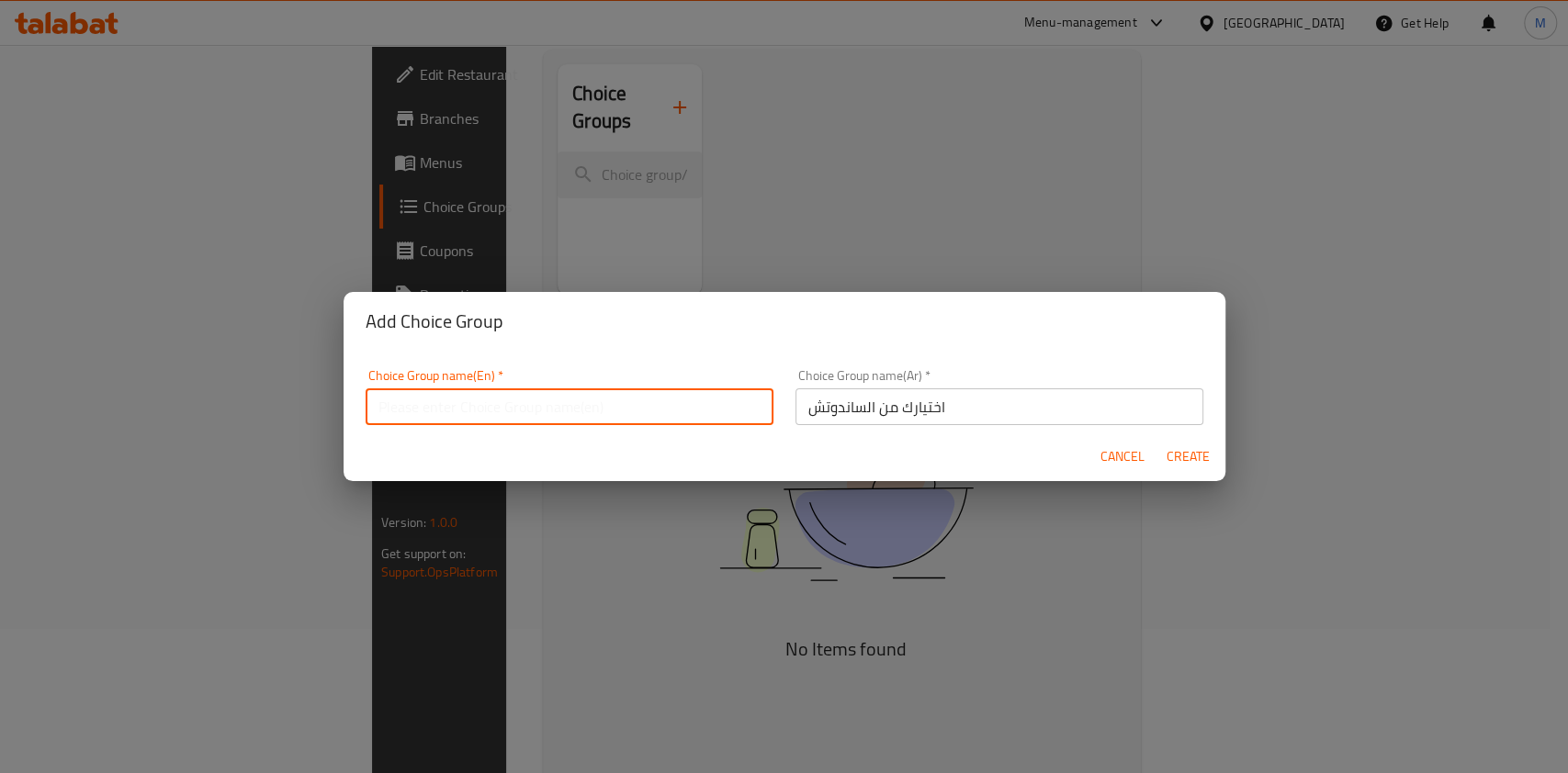
paste input "Your choice of sandwich"
type input "Your choice of sandwich"
click at [1191, 458] on span "Create" at bounding box center [1188, 456] width 44 height 23
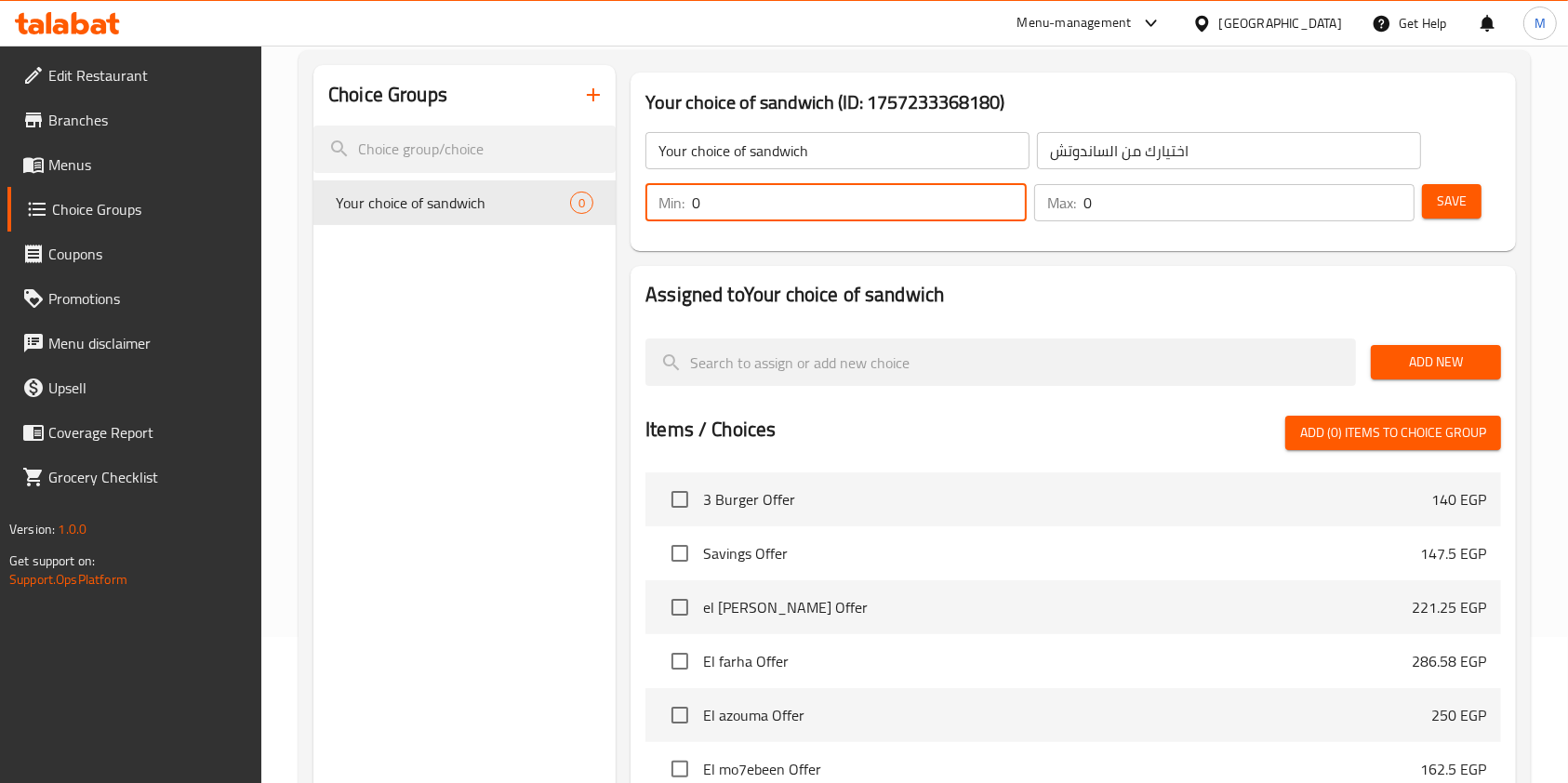
drag, startPoint x: 735, startPoint y: 208, endPoint x: 693, endPoint y: 210, distance: 42.0
click at [693, 210] on input "0" at bounding box center [859, 203] width 335 height 37
type input "1"
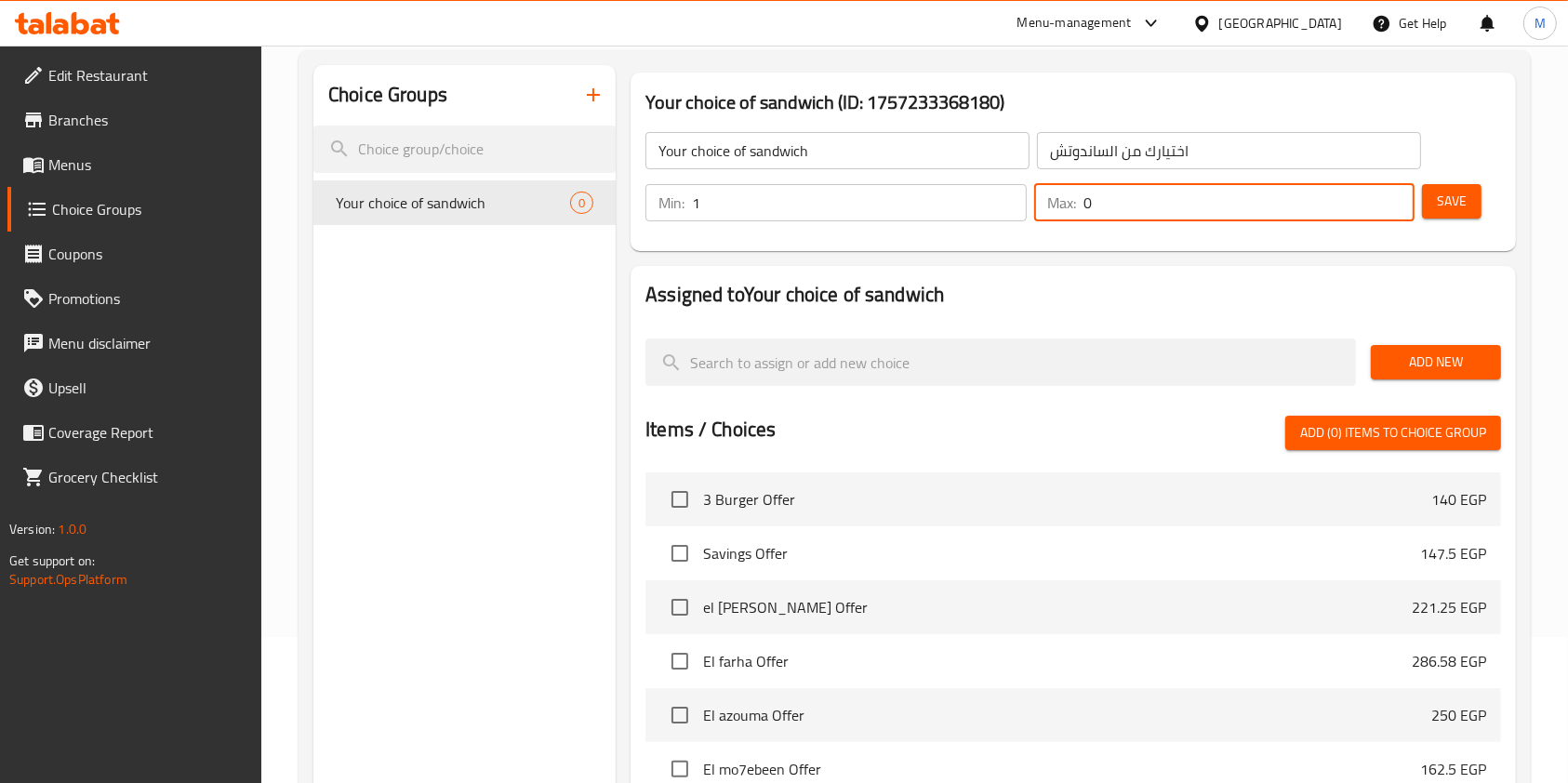
drag, startPoint x: 1102, startPoint y: 205, endPoint x: 1080, endPoint y: 205, distance: 22.0
click at [1080, 205] on div "Max: 0 ​" at bounding box center [1225, 203] width 382 height 37
type input "1"
click at [1438, 199] on span "Save" at bounding box center [1451, 201] width 29 height 23
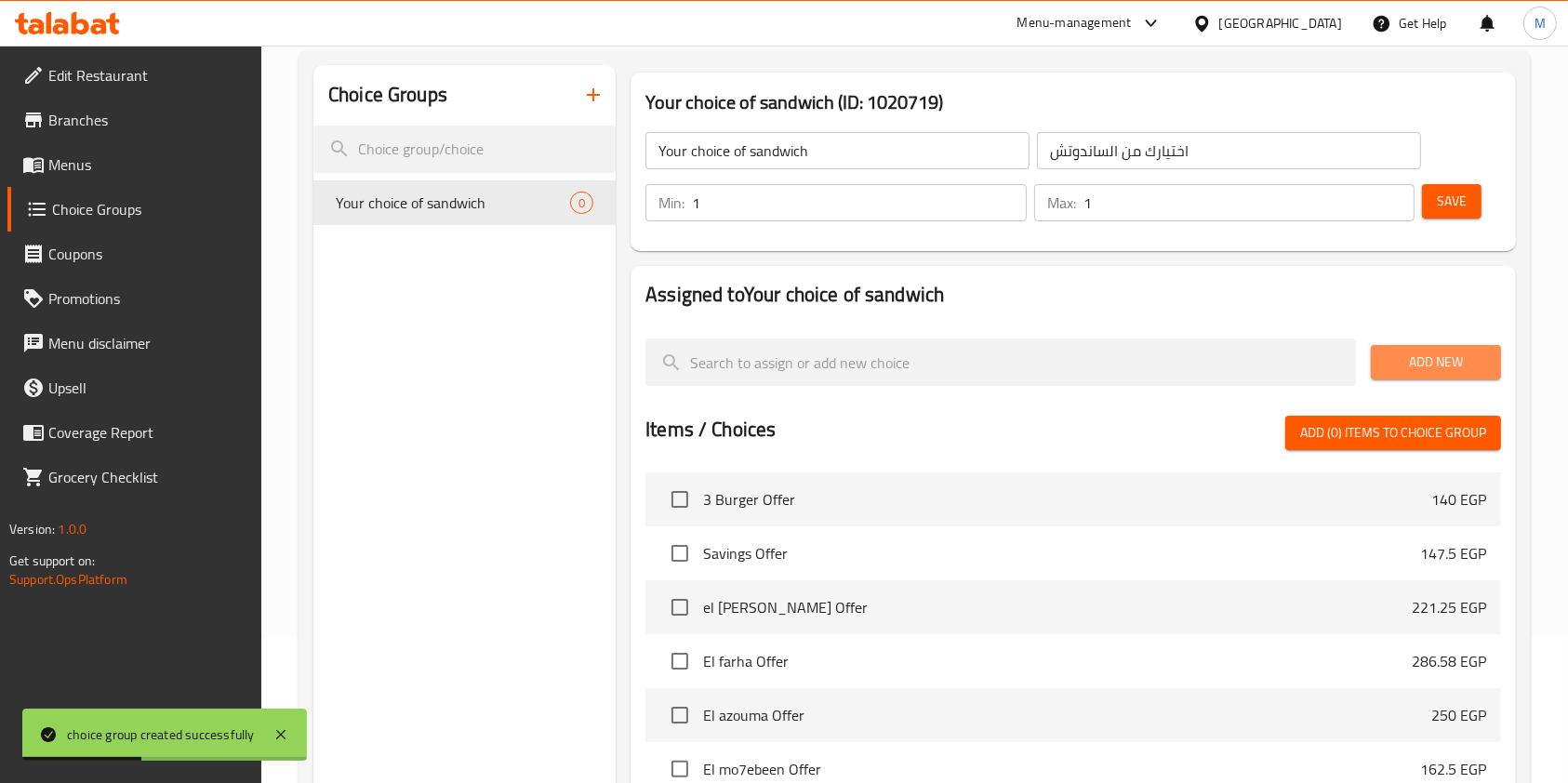
click at [1453, 358] on span "Add New" at bounding box center [1437, 362] width 101 height 23
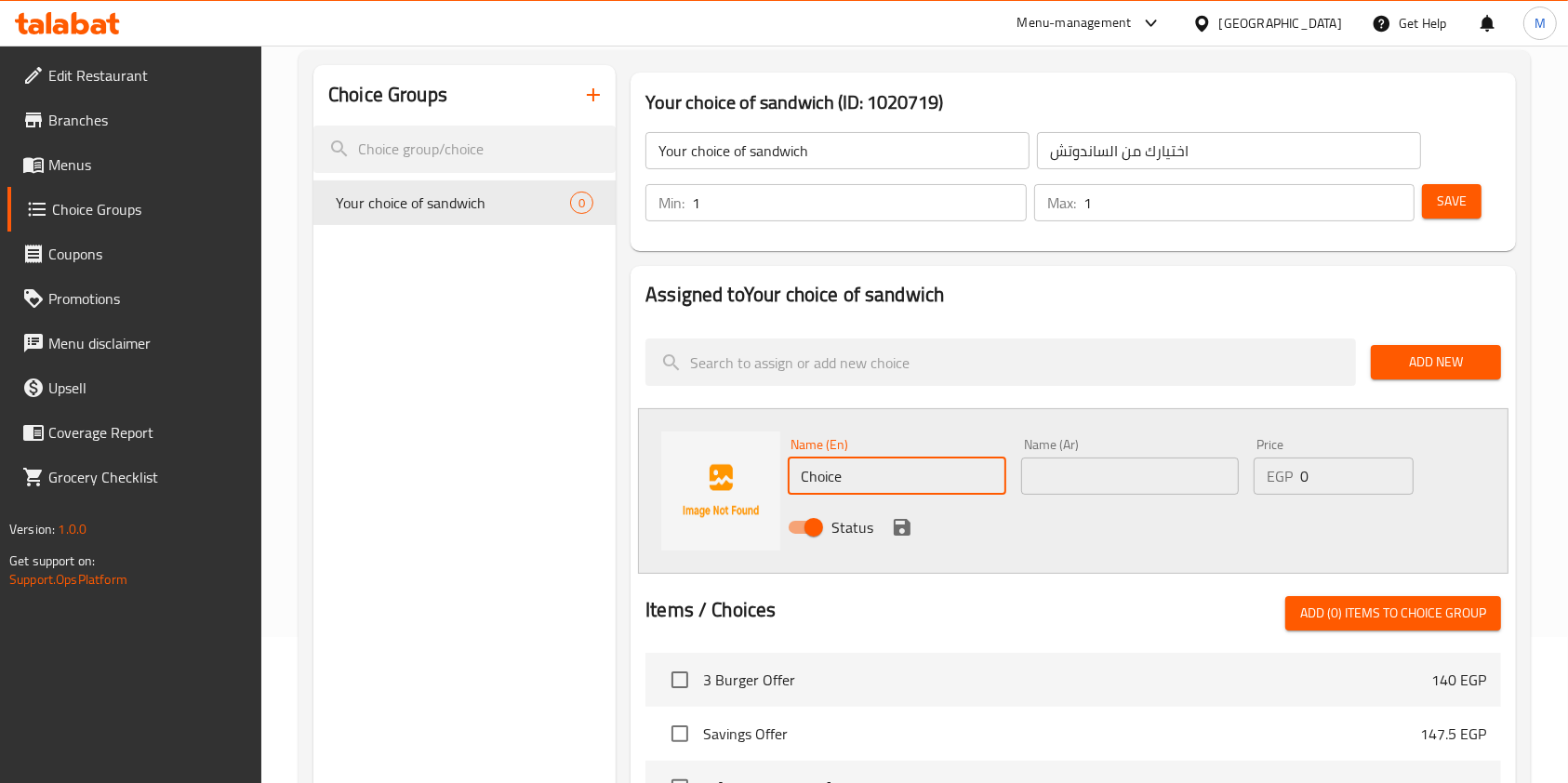
click at [886, 465] on input "Choice" at bounding box center [896, 476] width 218 height 37
paste input "rispy Sandwich"
type input "Crispy Sandwich"
click at [1056, 476] on input "text" at bounding box center [1129, 476] width 218 height 37
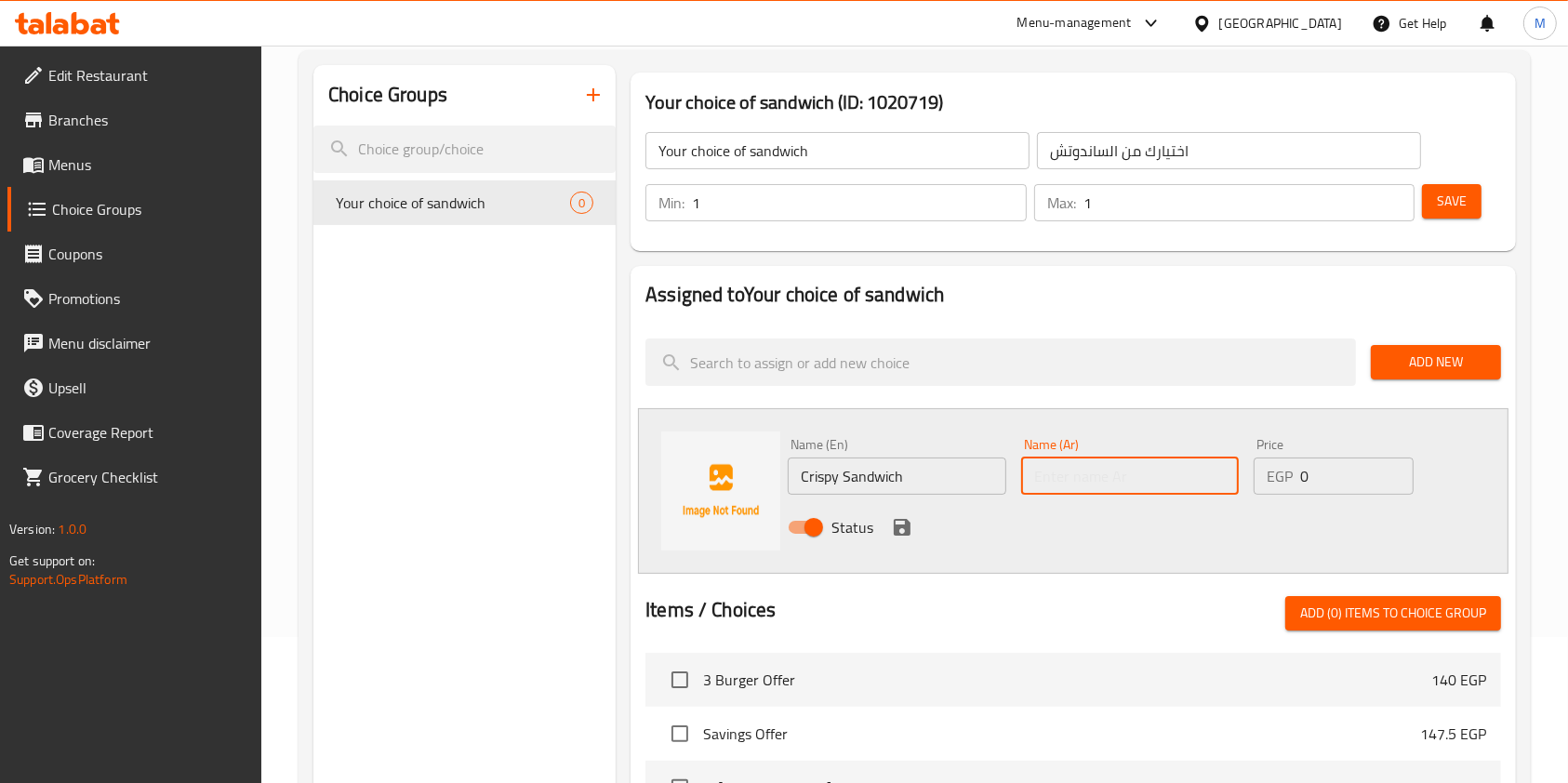
paste input "ساندوتش كرسبي"
type input "ساندوتش كرسبي"
click at [900, 529] on icon "save" at bounding box center [901, 527] width 22 height 22
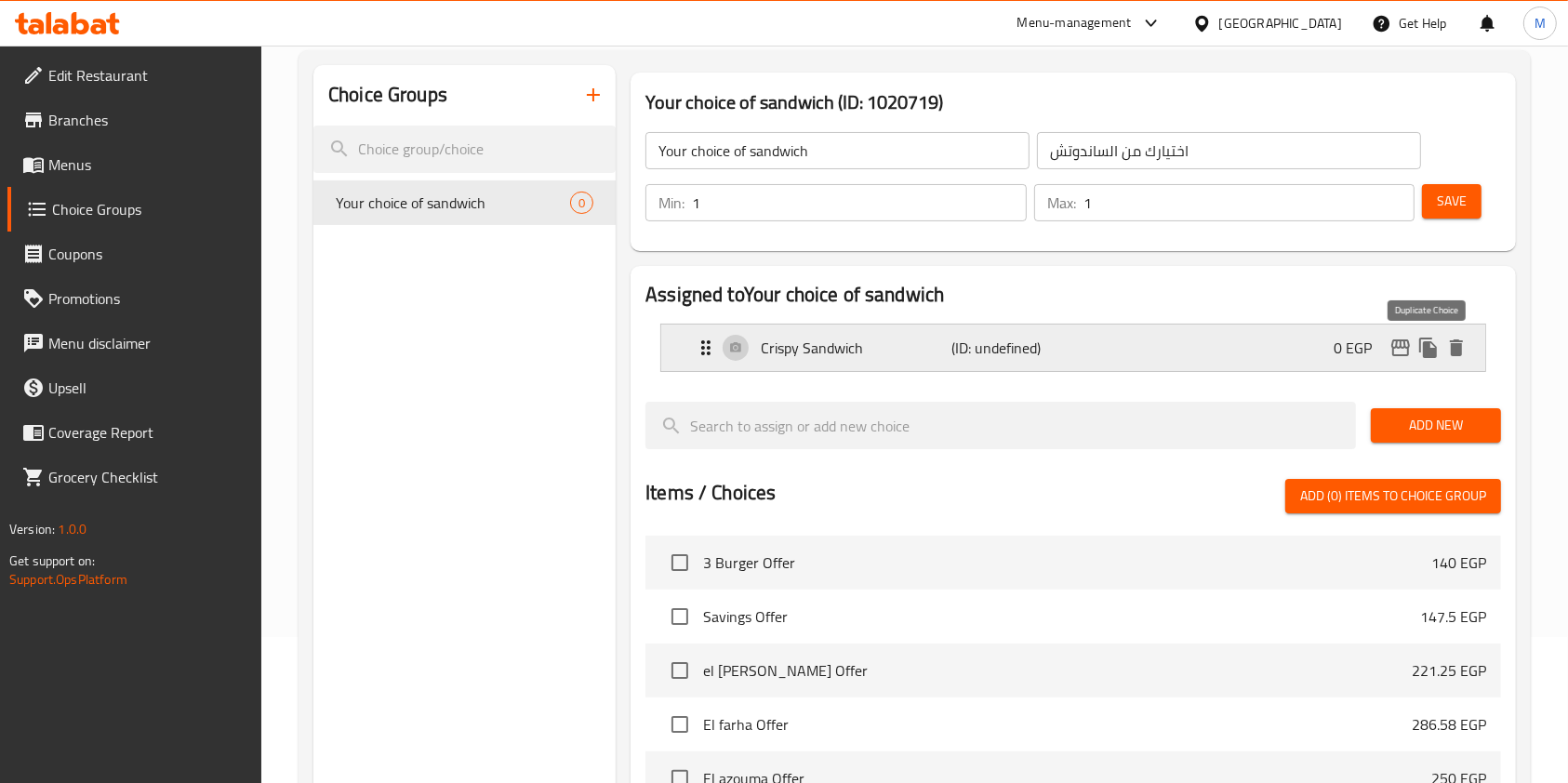
click at [1429, 350] on icon "duplicate" at bounding box center [1428, 348] width 18 height 21
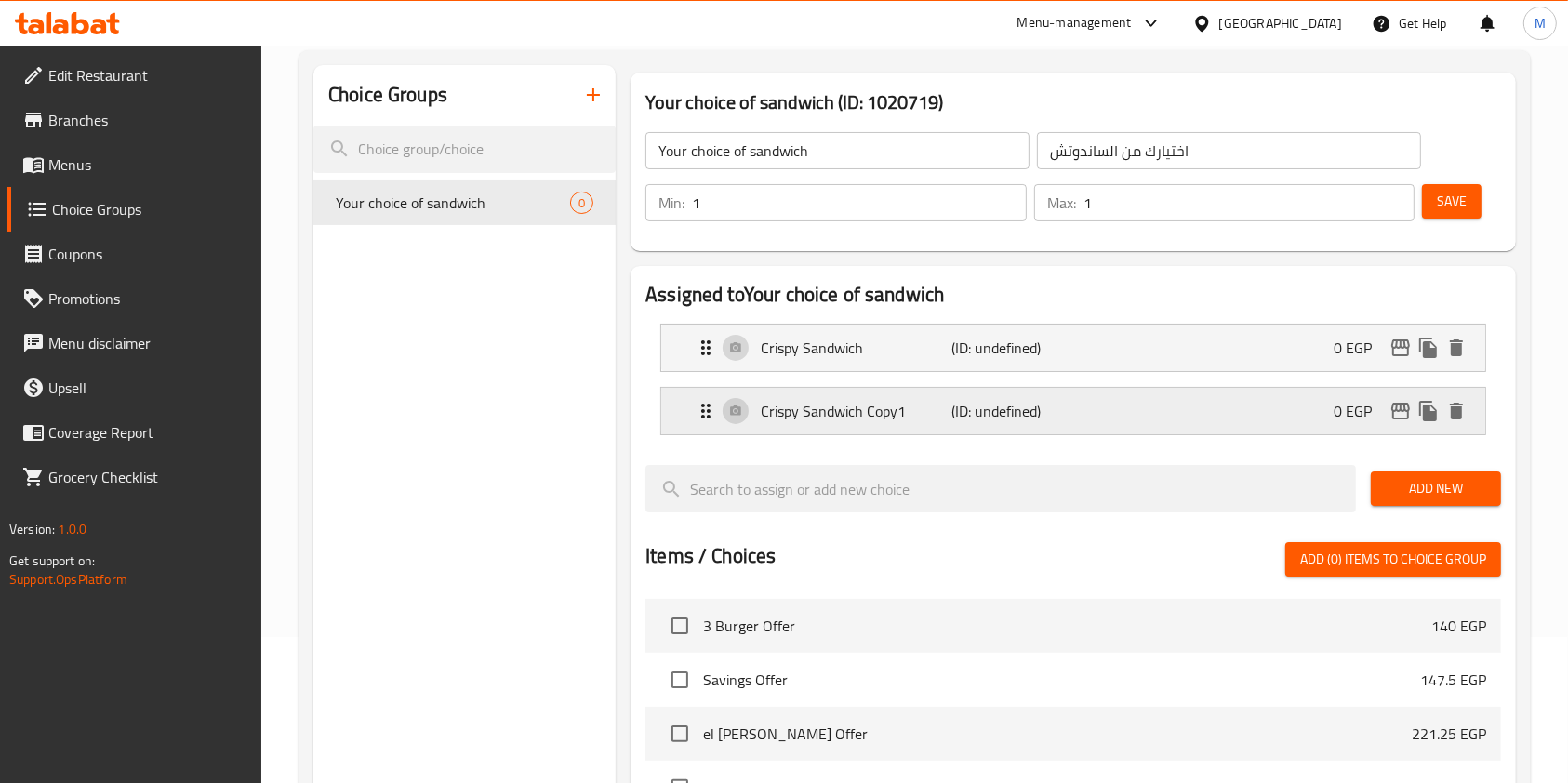
click at [908, 421] on p "Crispy Sandwich Copy1" at bounding box center [856, 410] width 190 height 22
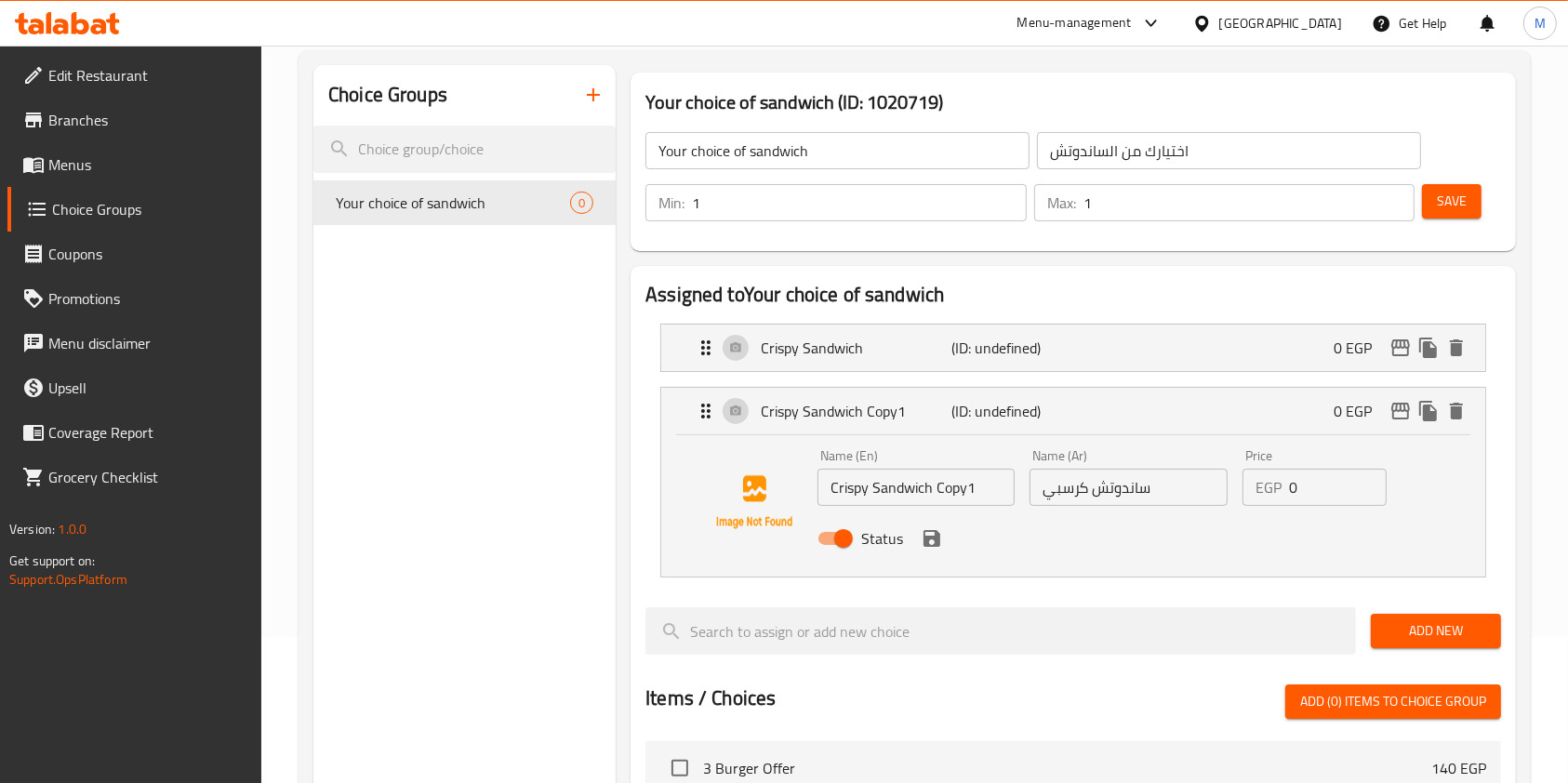
click at [852, 489] on input "Crispy Sandwich Copy1" at bounding box center [915, 487] width 197 height 37
paste input "Shawarma Sandwich"
type input "Shawarma Sandwich"
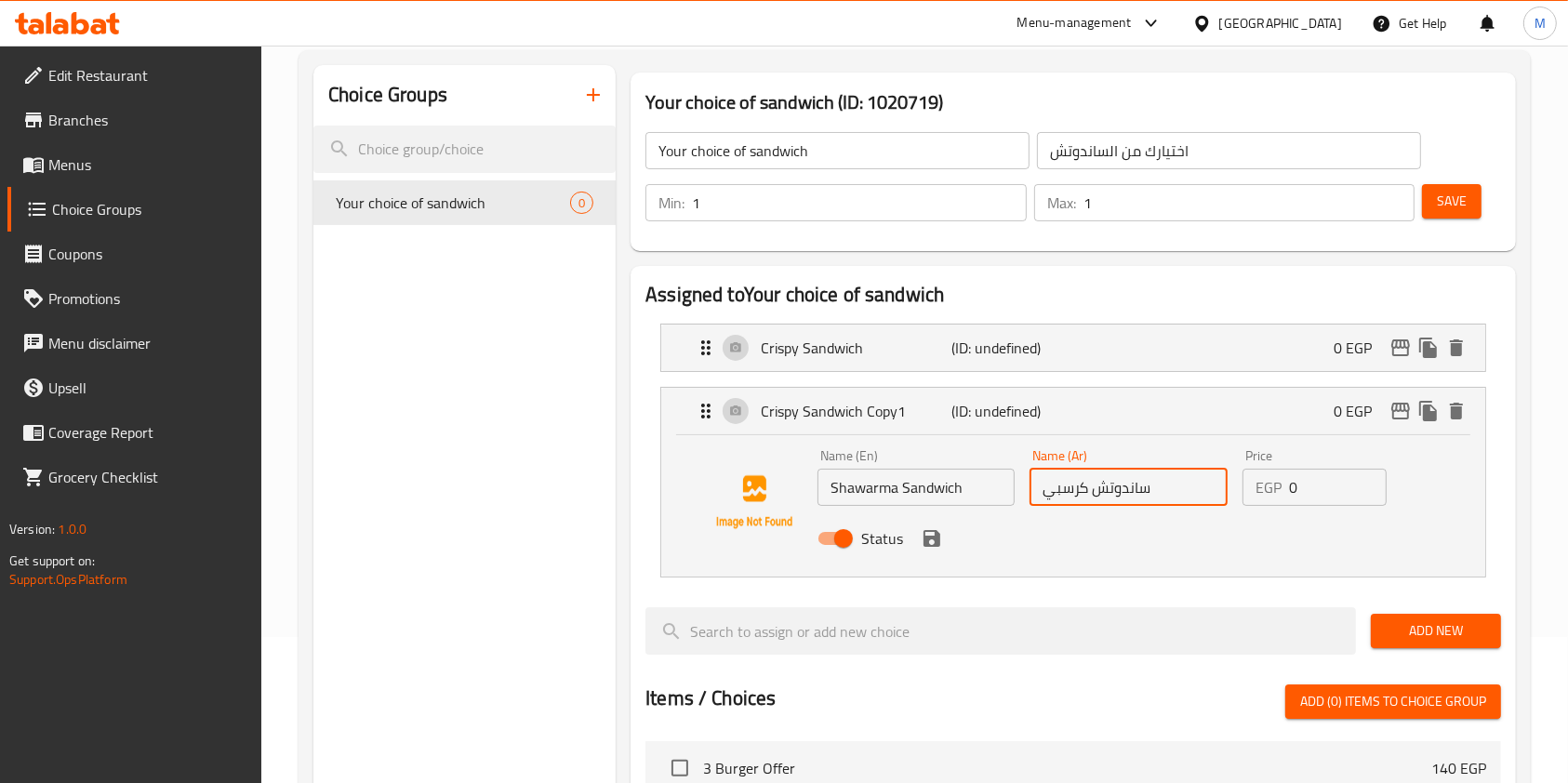
click at [1063, 501] on input "ساندوتش كرسبي" at bounding box center [1127, 487] width 197 height 37
paste input "شاورما"
click at [938, 547] on icon "save" at bounding box center [931, 538] width 22 height 22
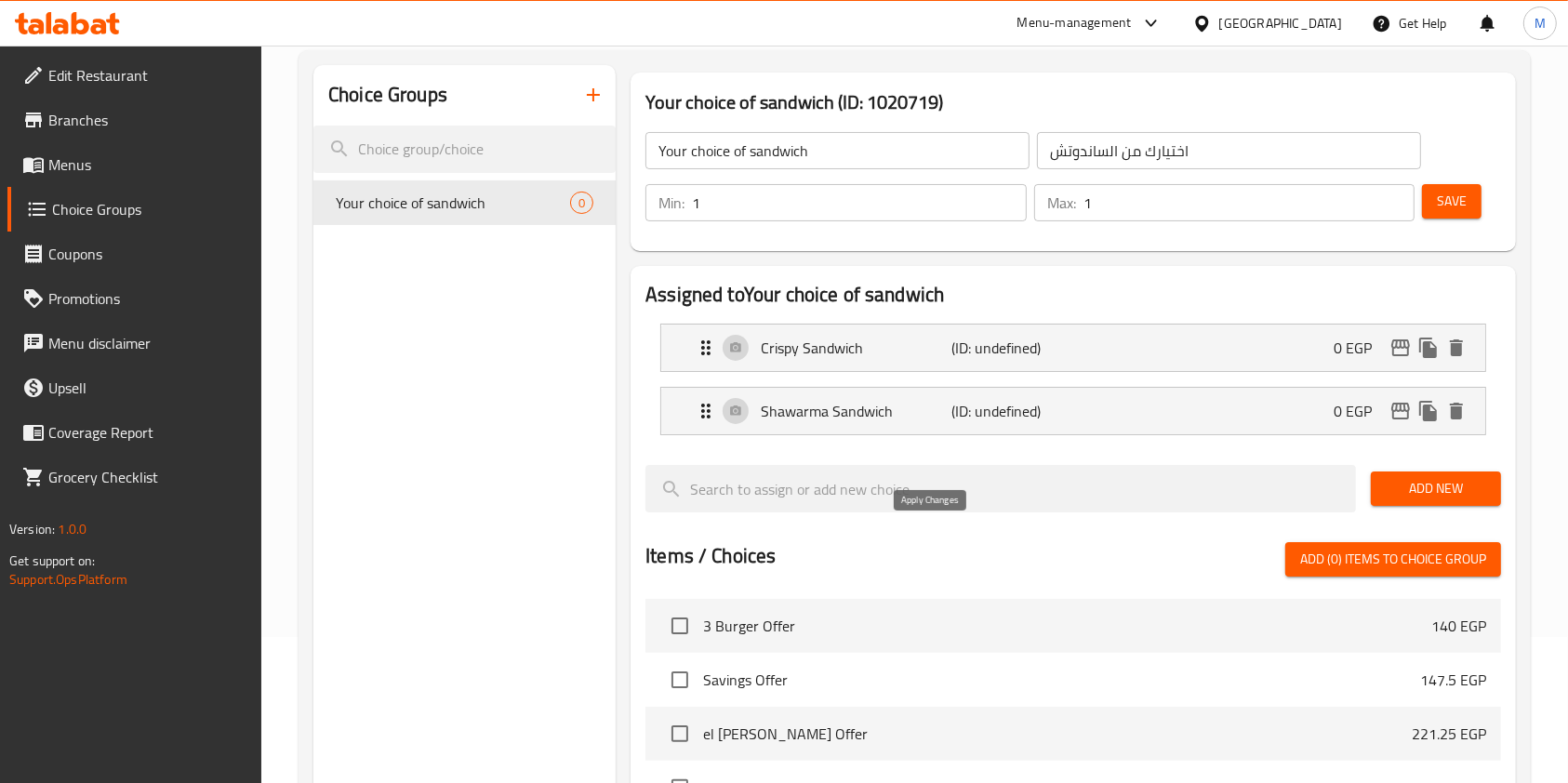
type input "ساندوتش شاورما"
click at [990, 354] on p "(ID: undefined)" at bounding box center [1015, 347] width 127 height 22
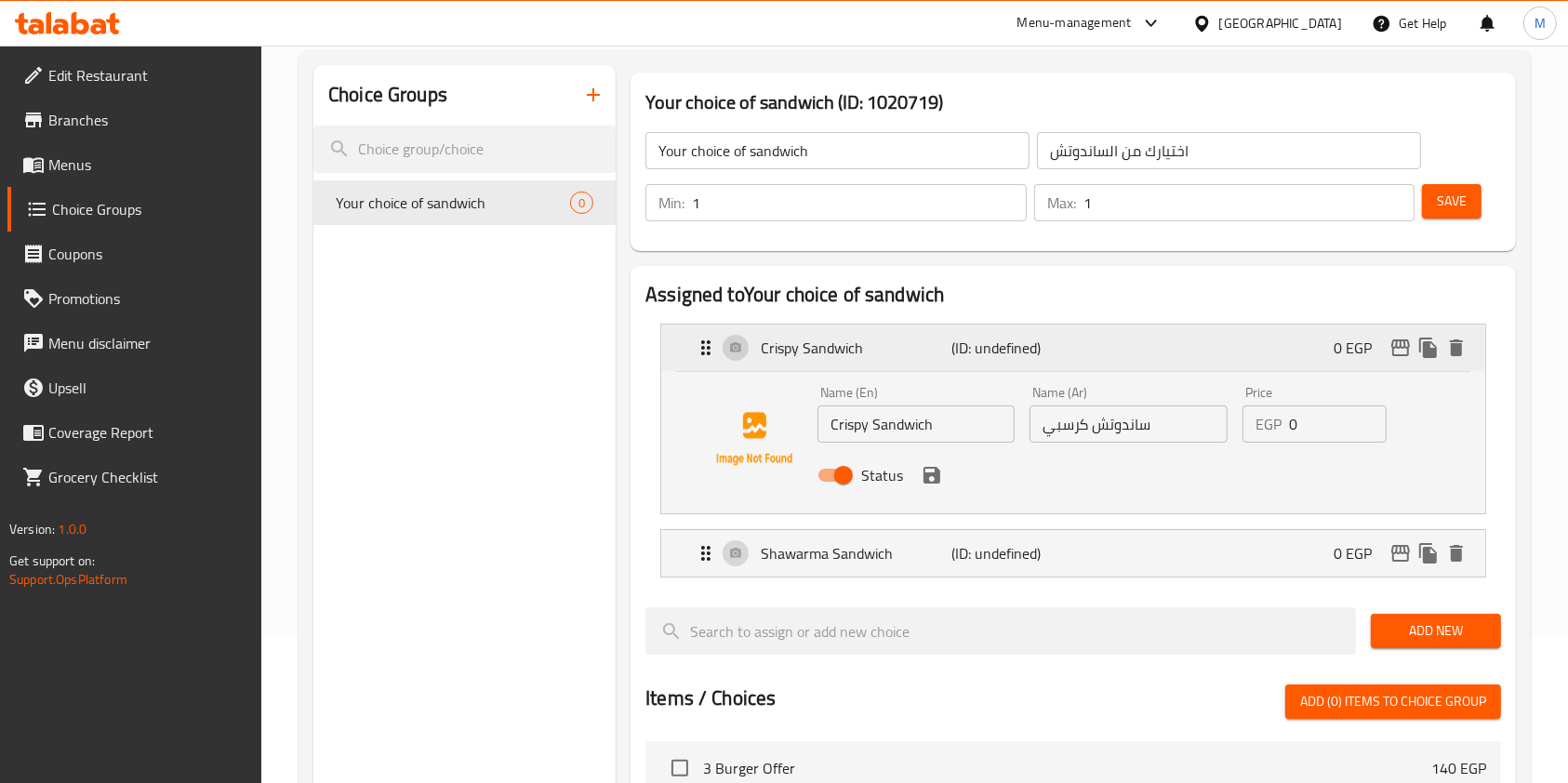
click at [1005, 346] on p "(ID: undefined)" at bounding box center [1015, 347] width 127 height 22
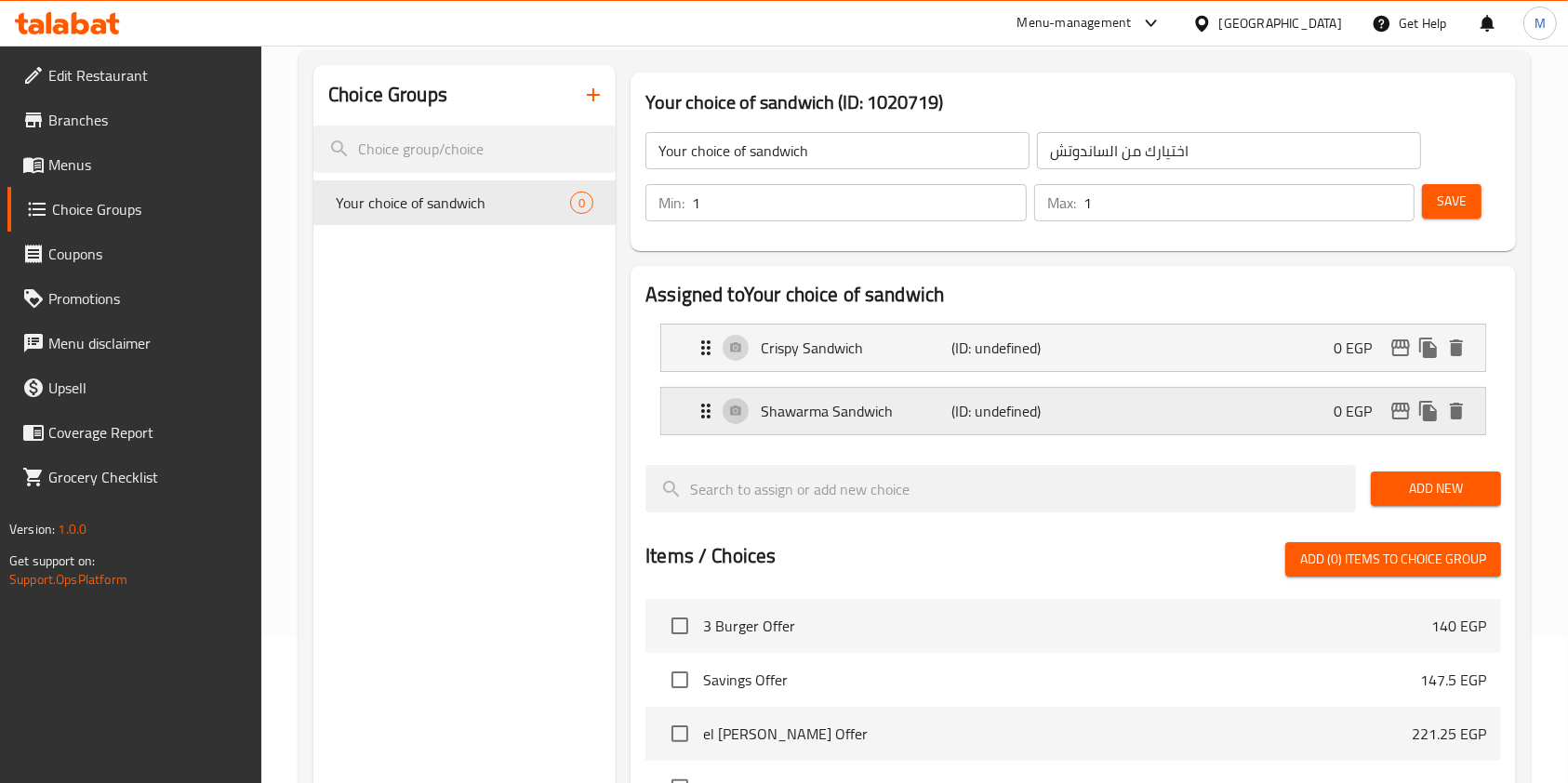
click at [1050, 419] on p "(ID: undefined)" at bounding box center [1015, 410] width 127 height 22
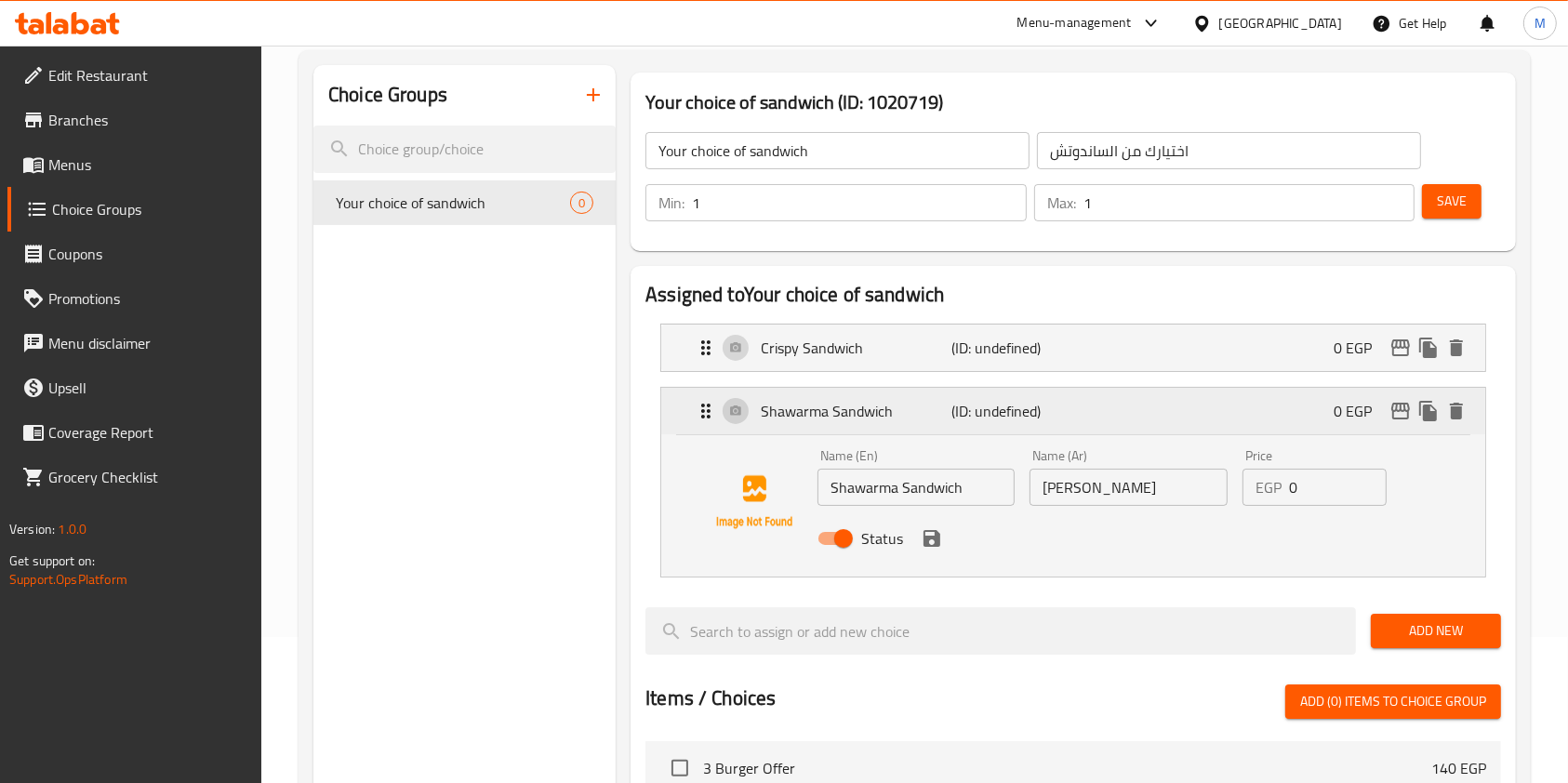
click at [1059, 418] on p "(ID: undefined)" at bounding box center [1015, 410] width 127 height 22
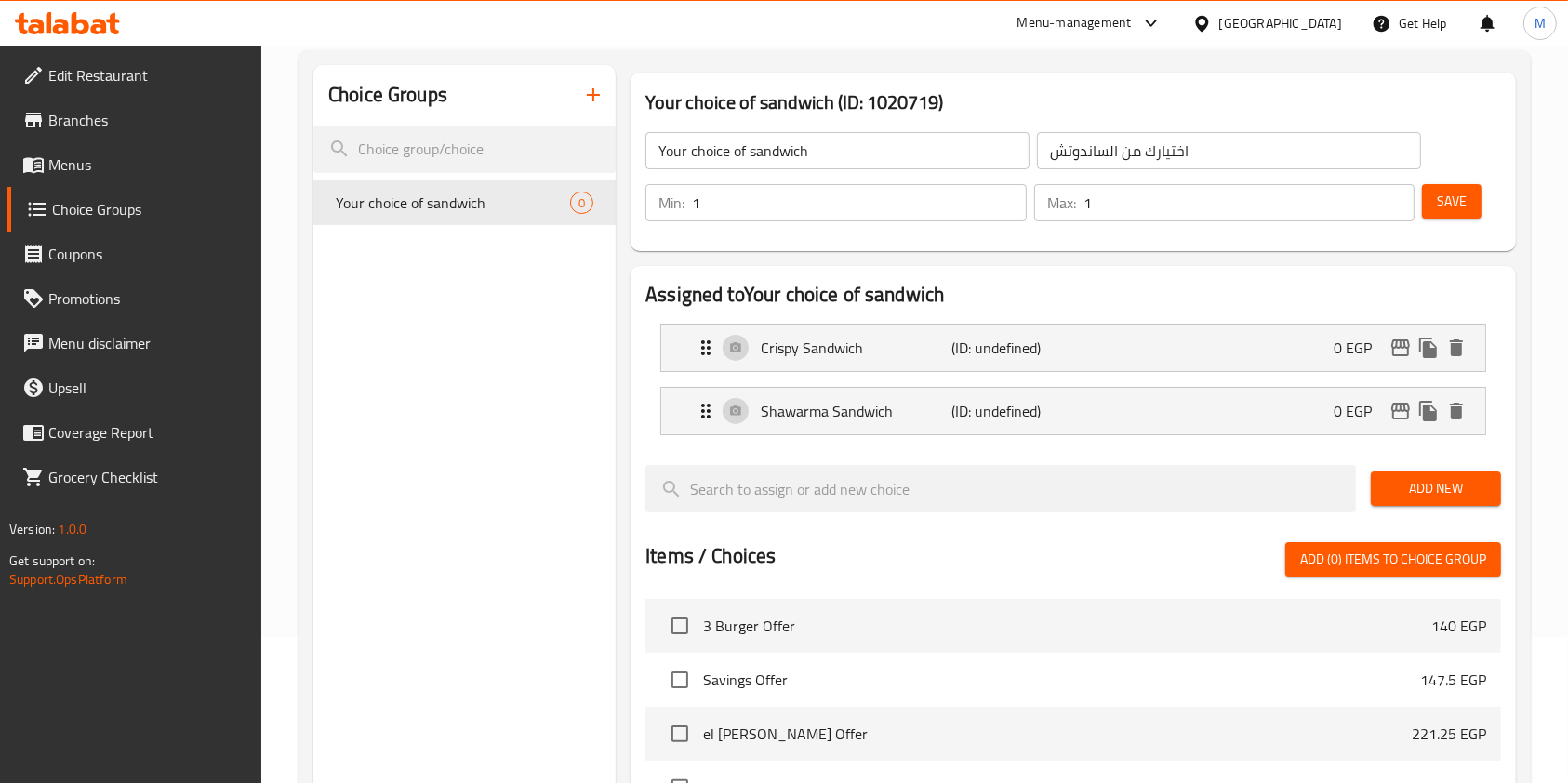
click at [1459, 207] on span "Save" at bounding box center [1451, 201] width 29 height 23
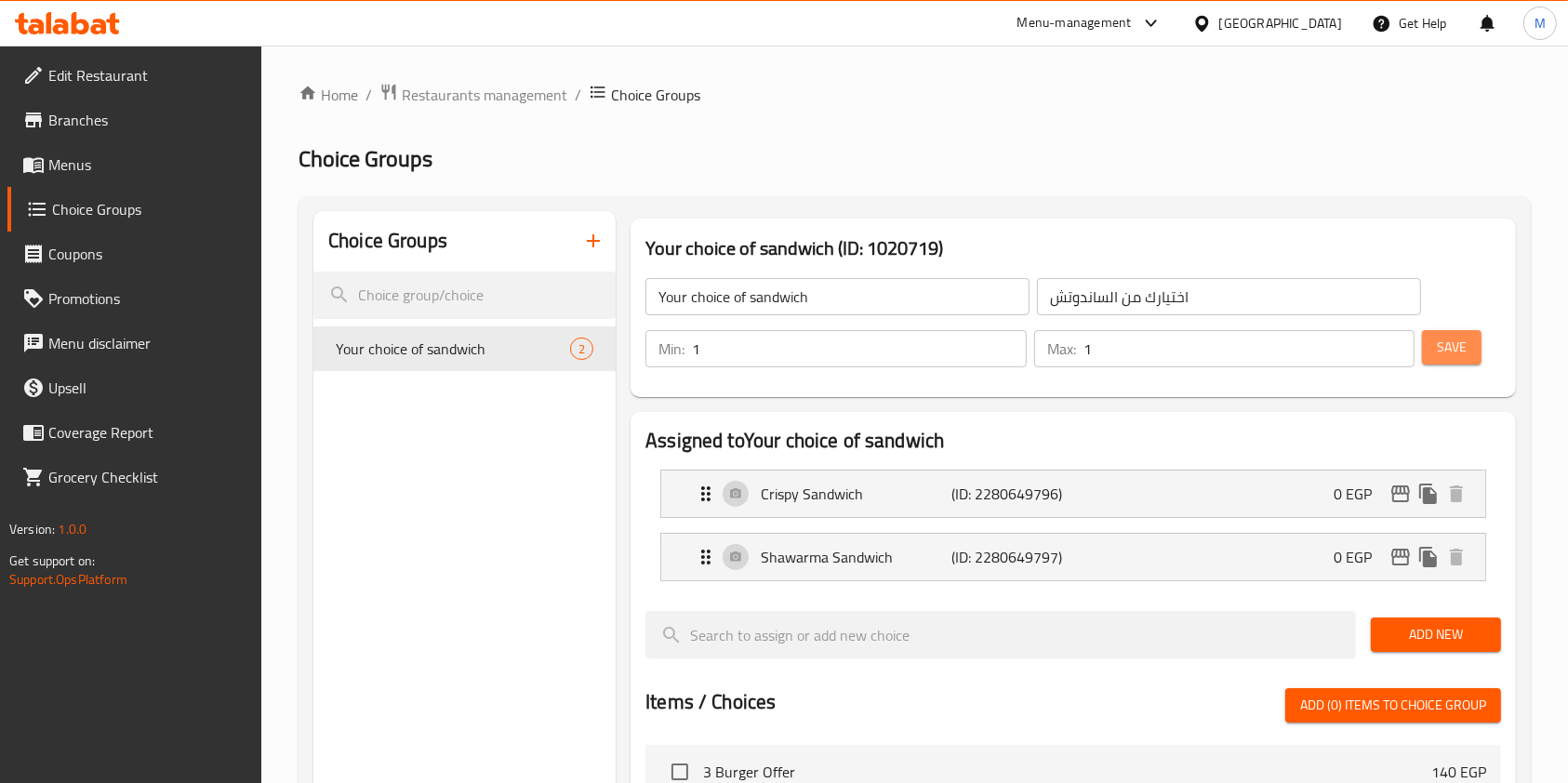
click at [1435, 343] on button "Save" at bounding box center [1452, 347] width 60 height 34
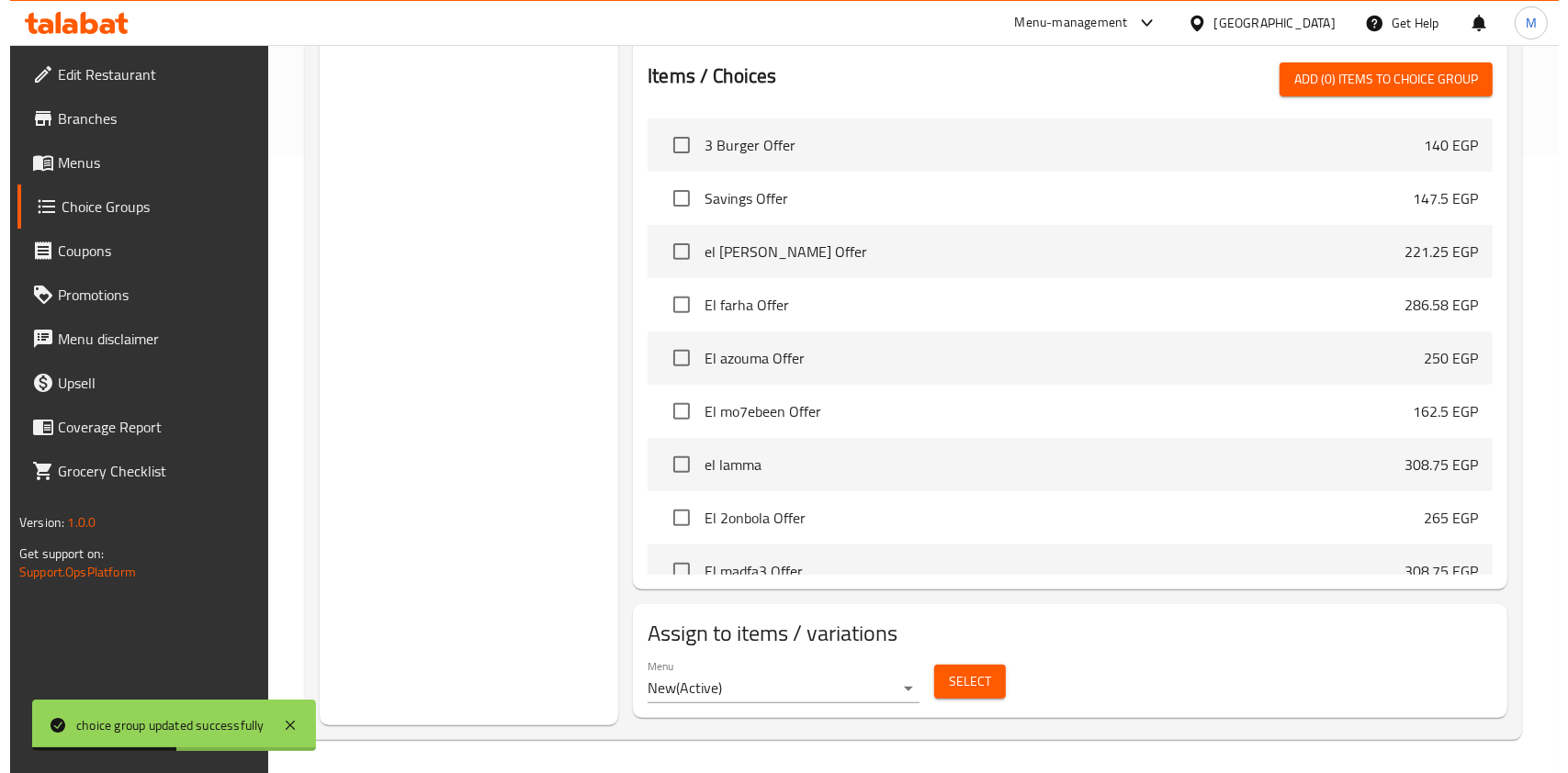
scroll to position [621, 0]
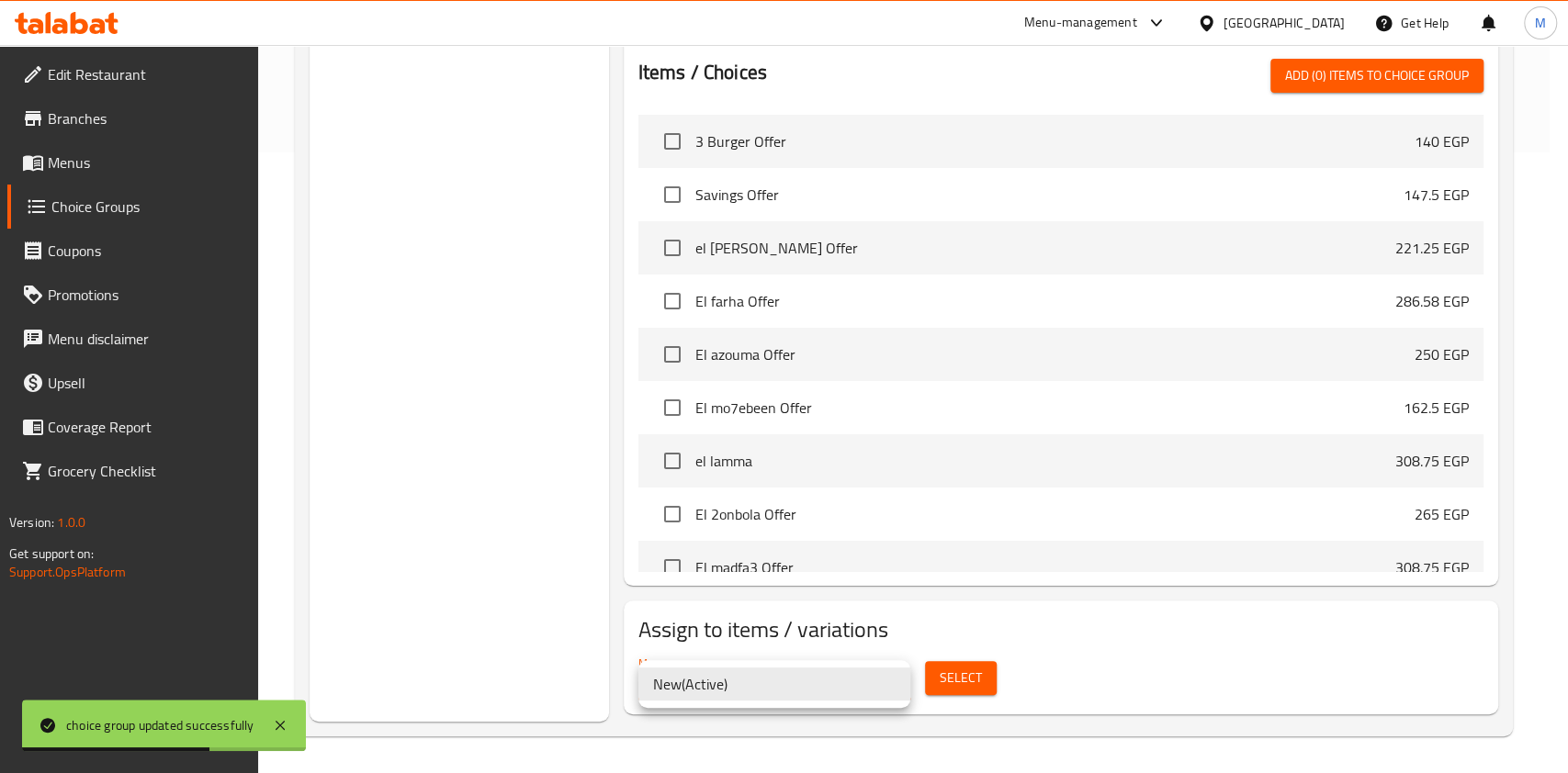
click at [958, 679] on div at bounding box center [784, 386] width 1568 height 773
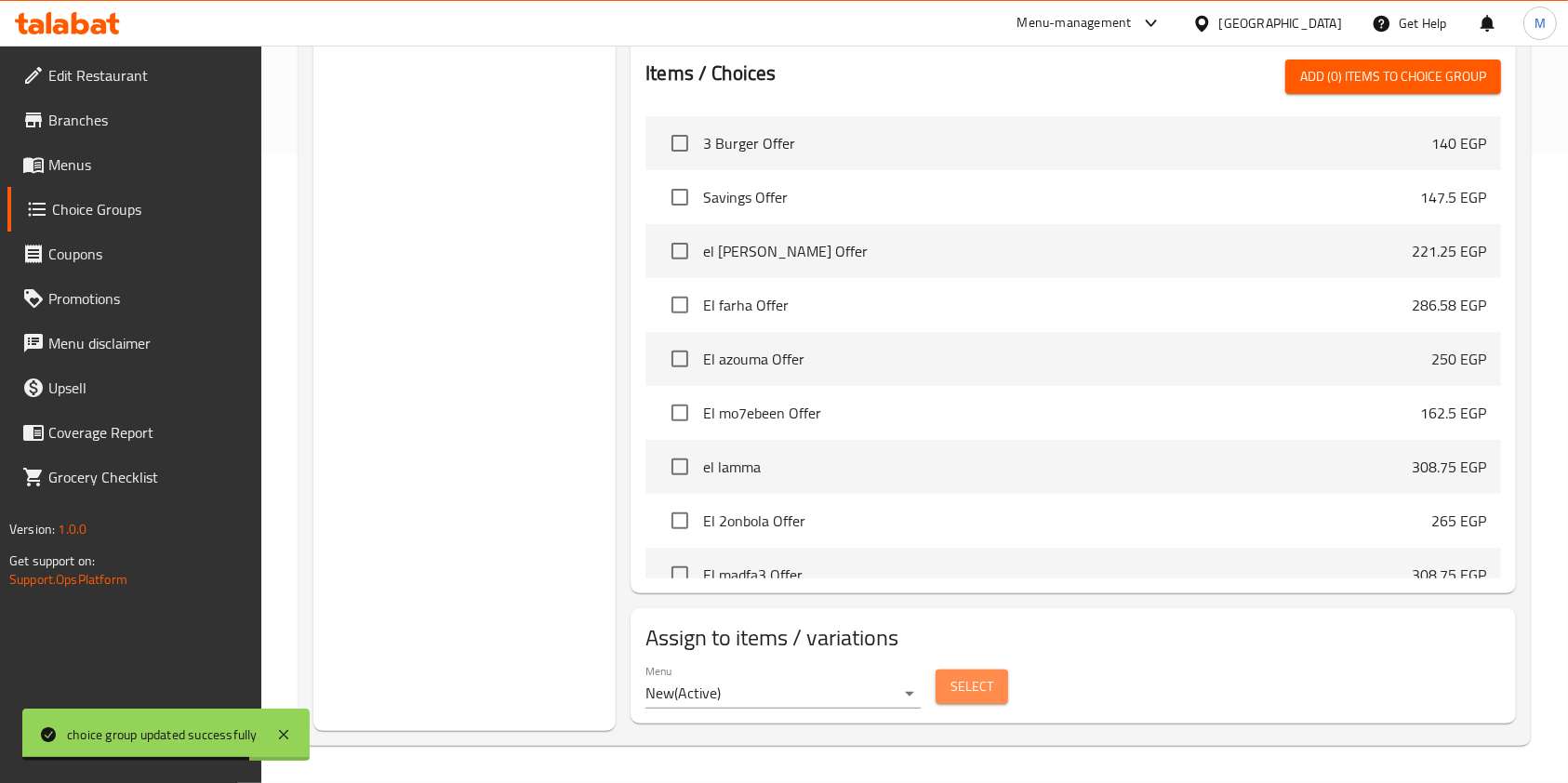
click at [970, 688] on span "Select" at bounding box center [971, 687] width 43 height 23
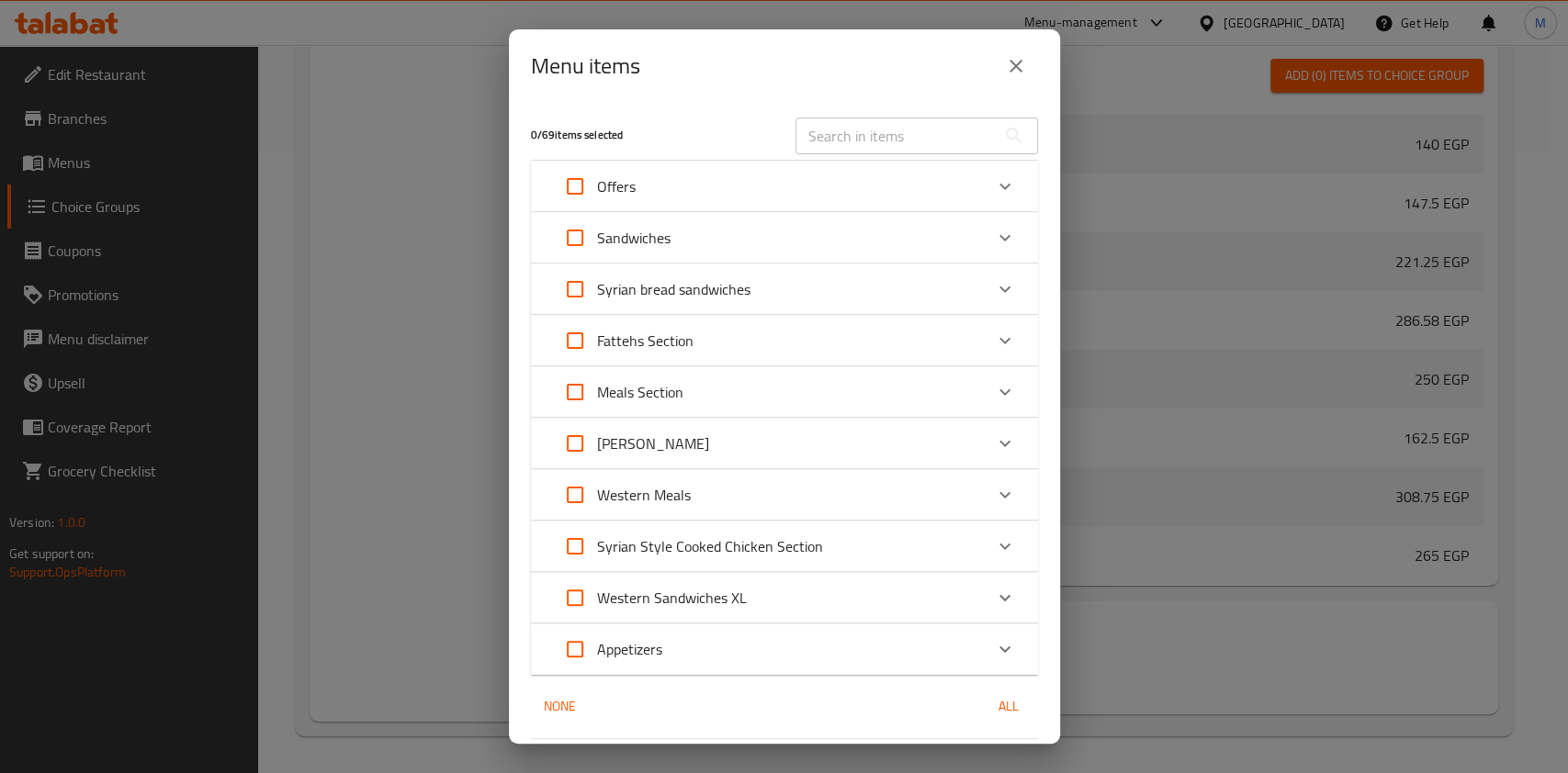
click at [1005, 164] on div "Offers" at bounding box center [784, 186] width 507 height 52
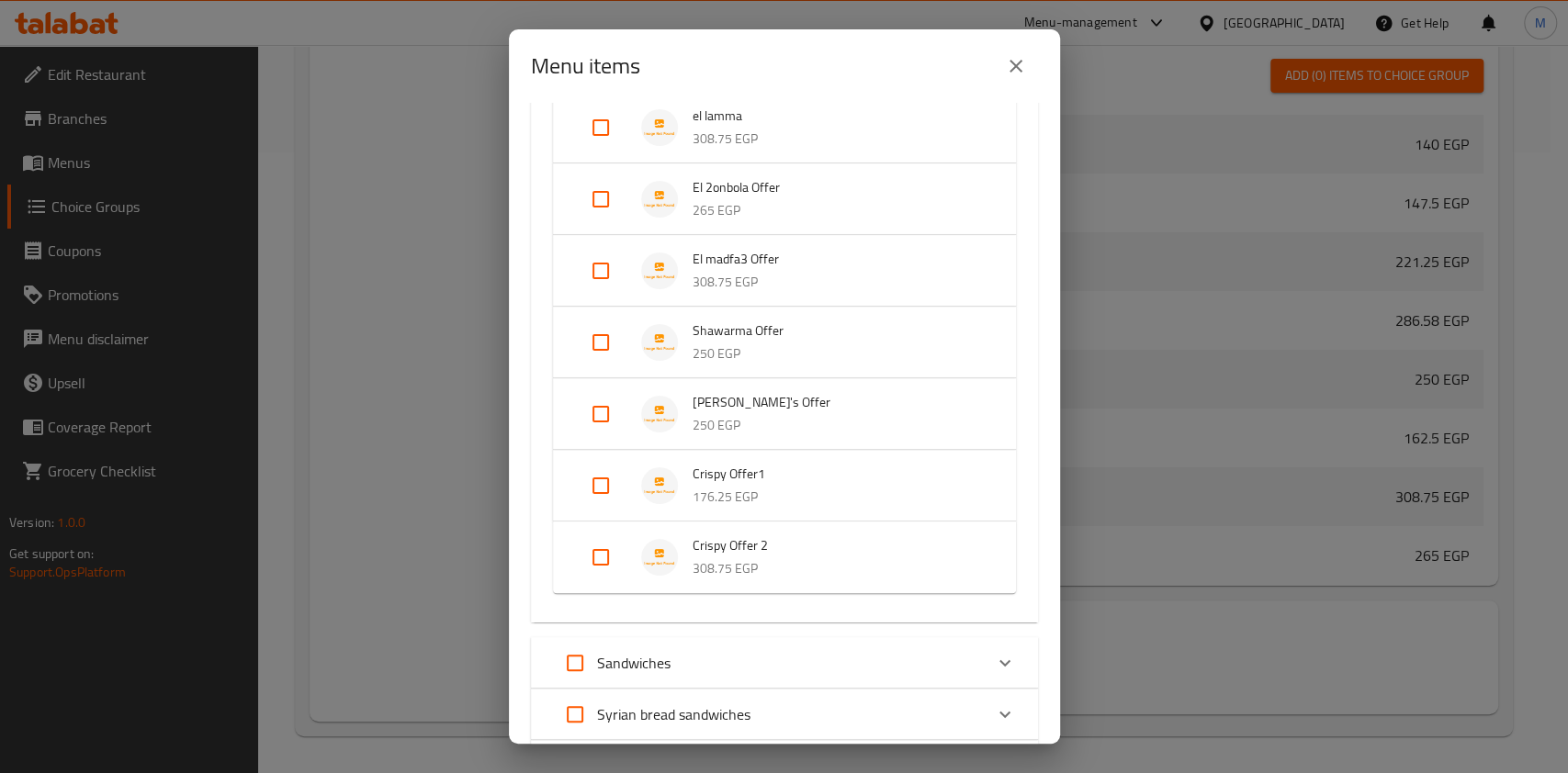
scroll to position [592, 0]
click at [612, 346] on input "Expand" at bounding box center [600, 337] width 44 height 44
checkbox input "true"
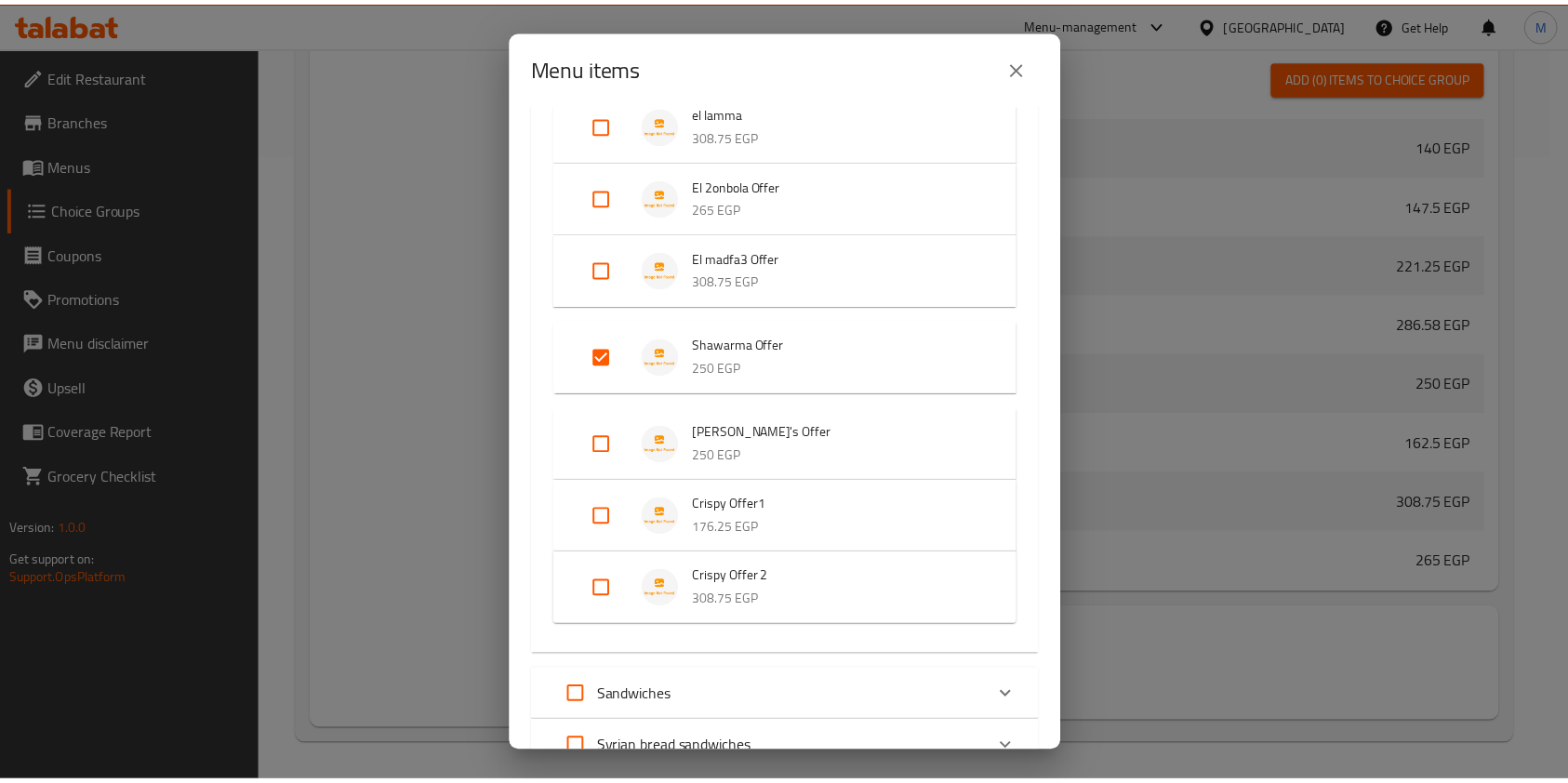
scroll to position [1114, 0]
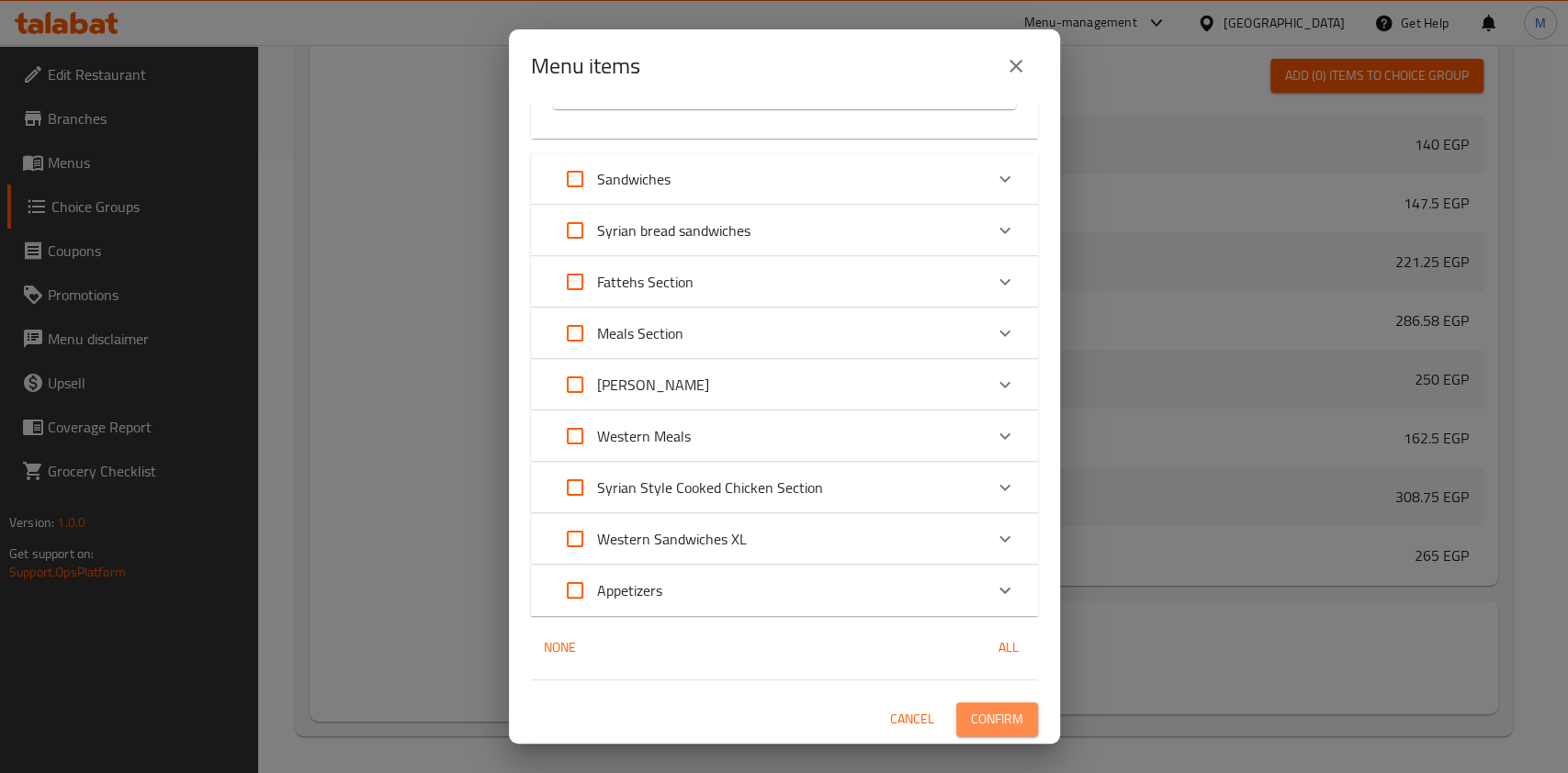
click at [991, 729] on span "Confirm" at bounding box center [997, 719] width 53 height 23
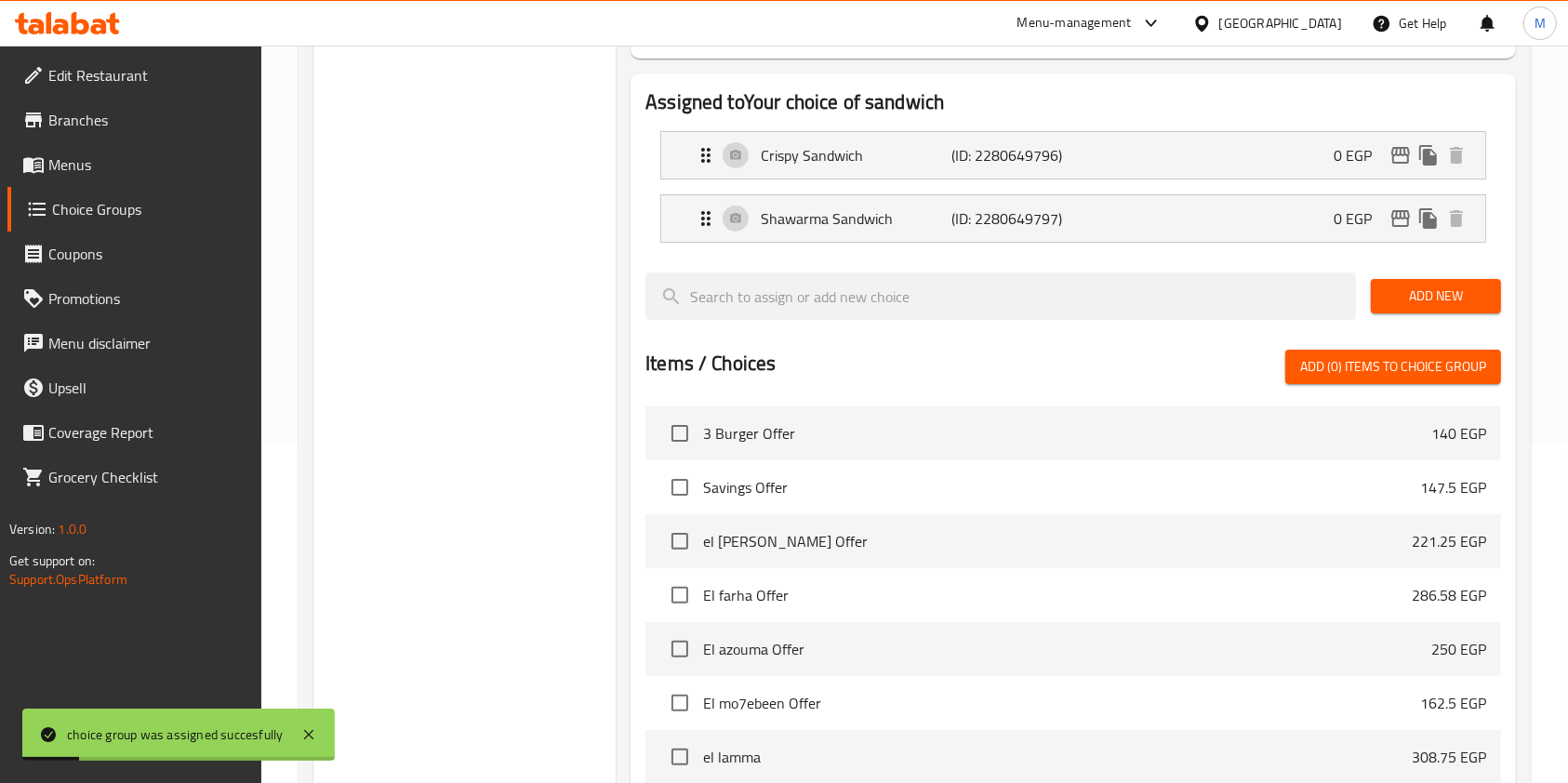
scroll to position [0, 0]
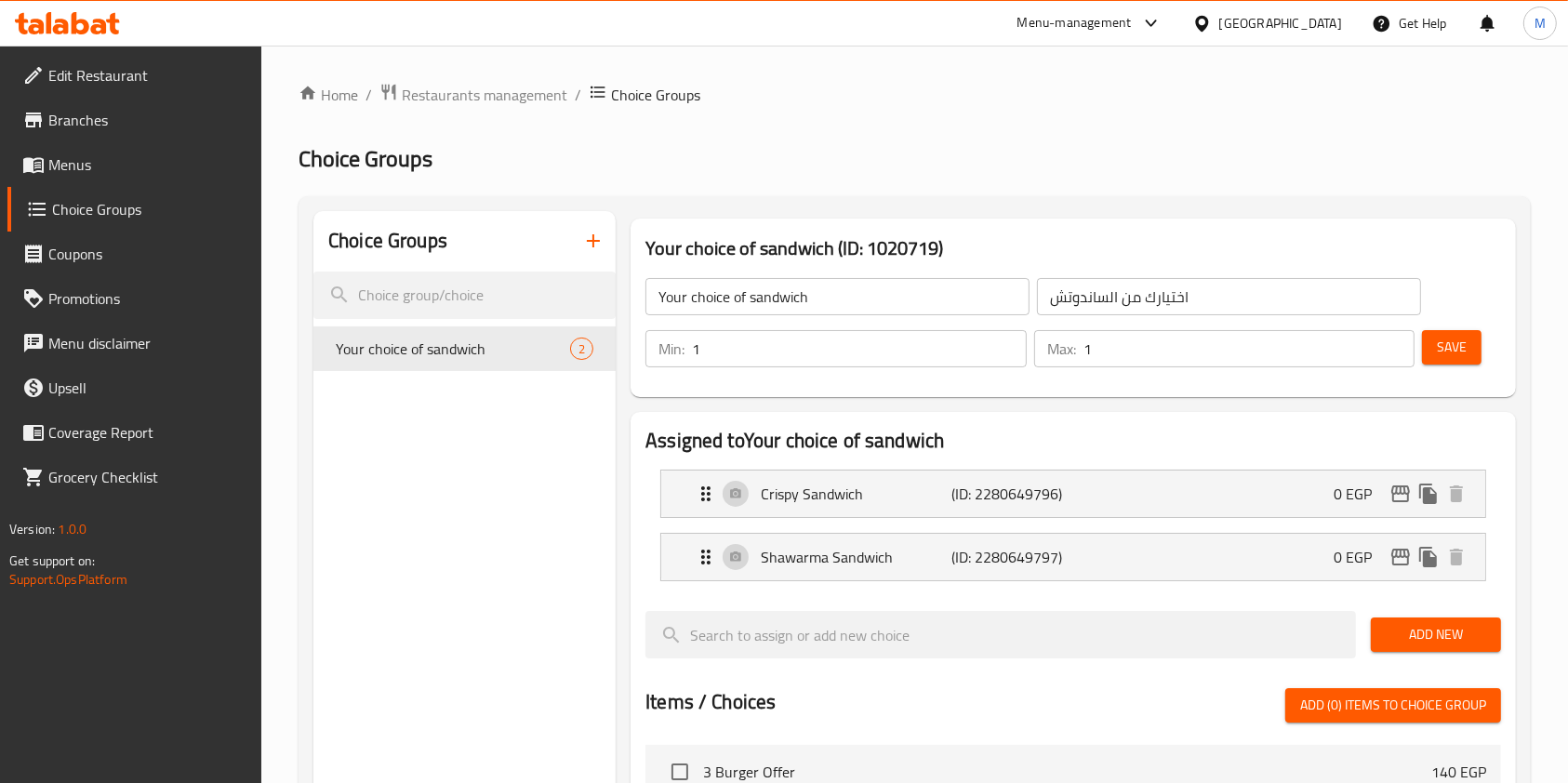
click at [87, 123] on span "Branches" at bounding box center [147, 119] width 199 height 22
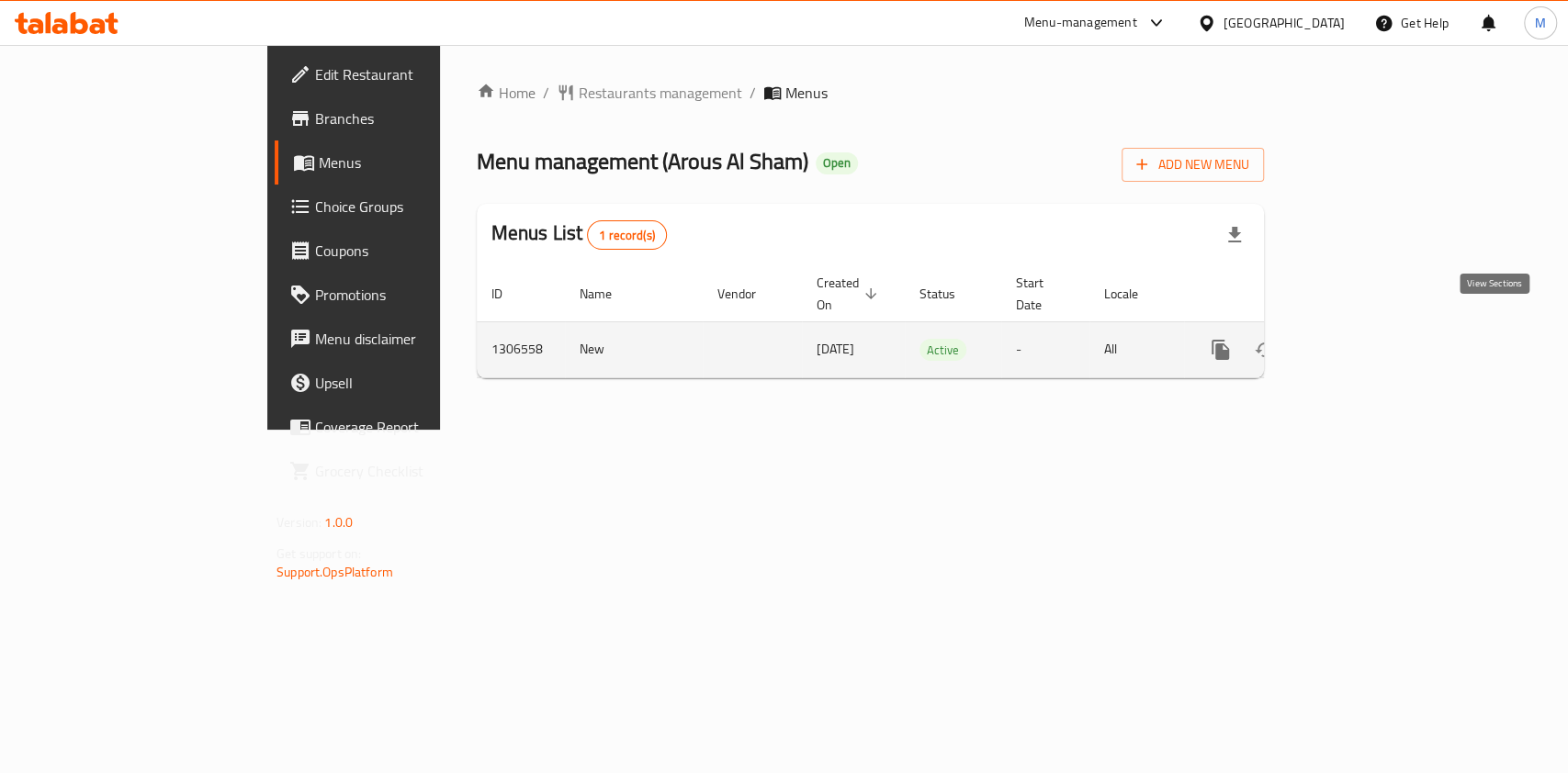
click at [1364, 339] on icon "enhanced table" at bounding box center [1352, 349] width 22 height 22
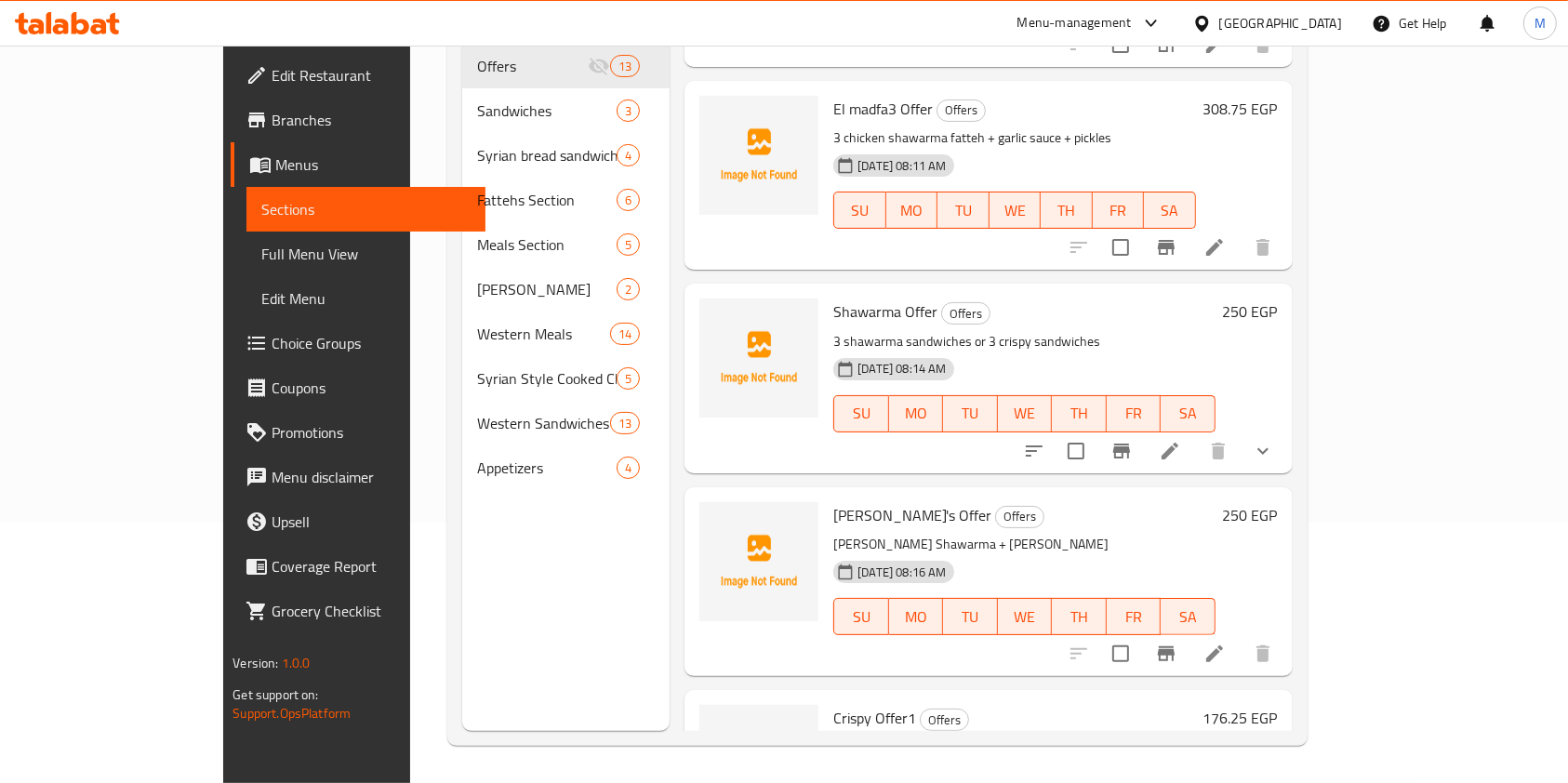
scroll to position [1639, 0]
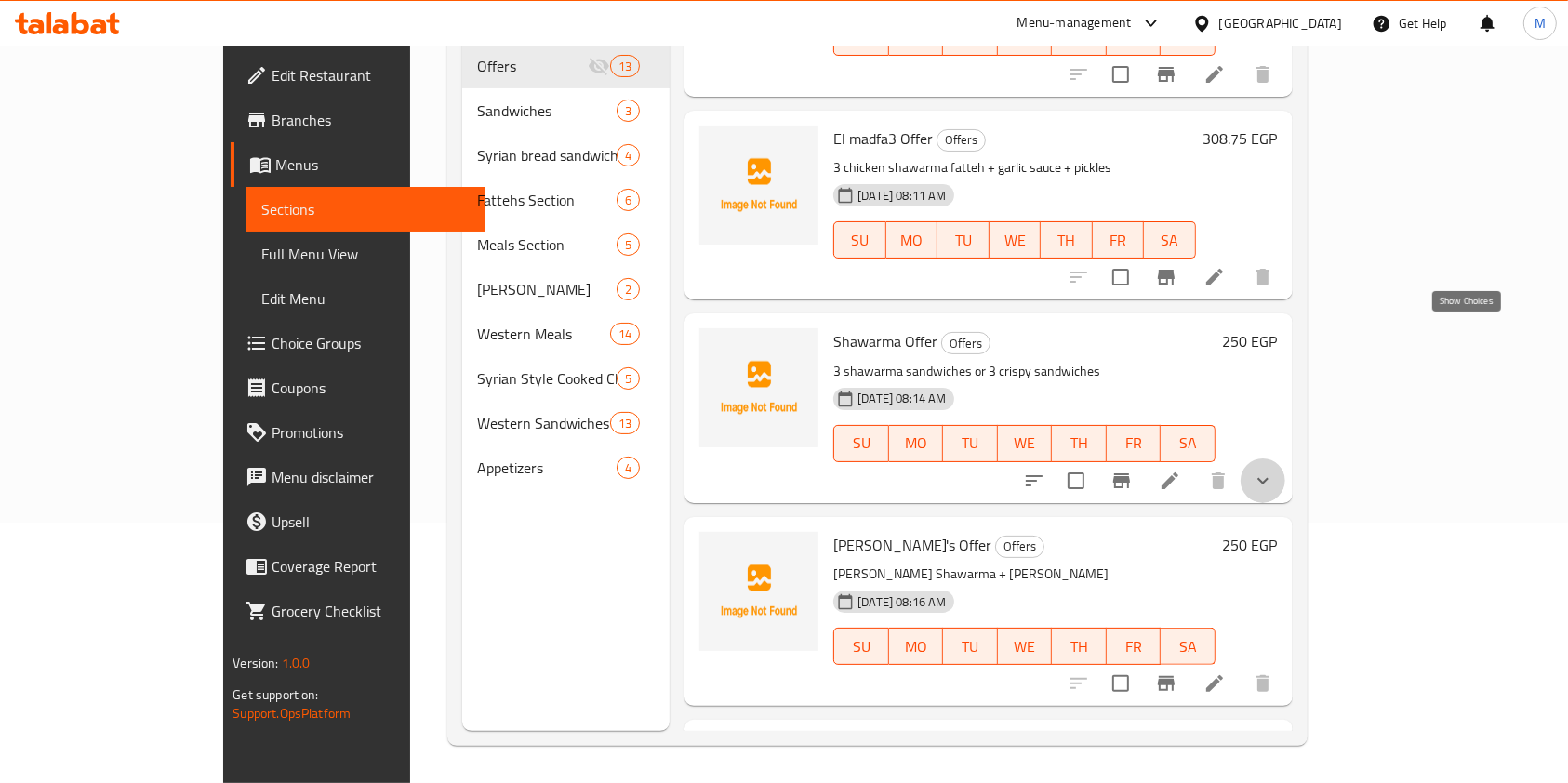
click at [1274, 470] on icon "show more" at bounding box center [1263, 480] width 22 height 22
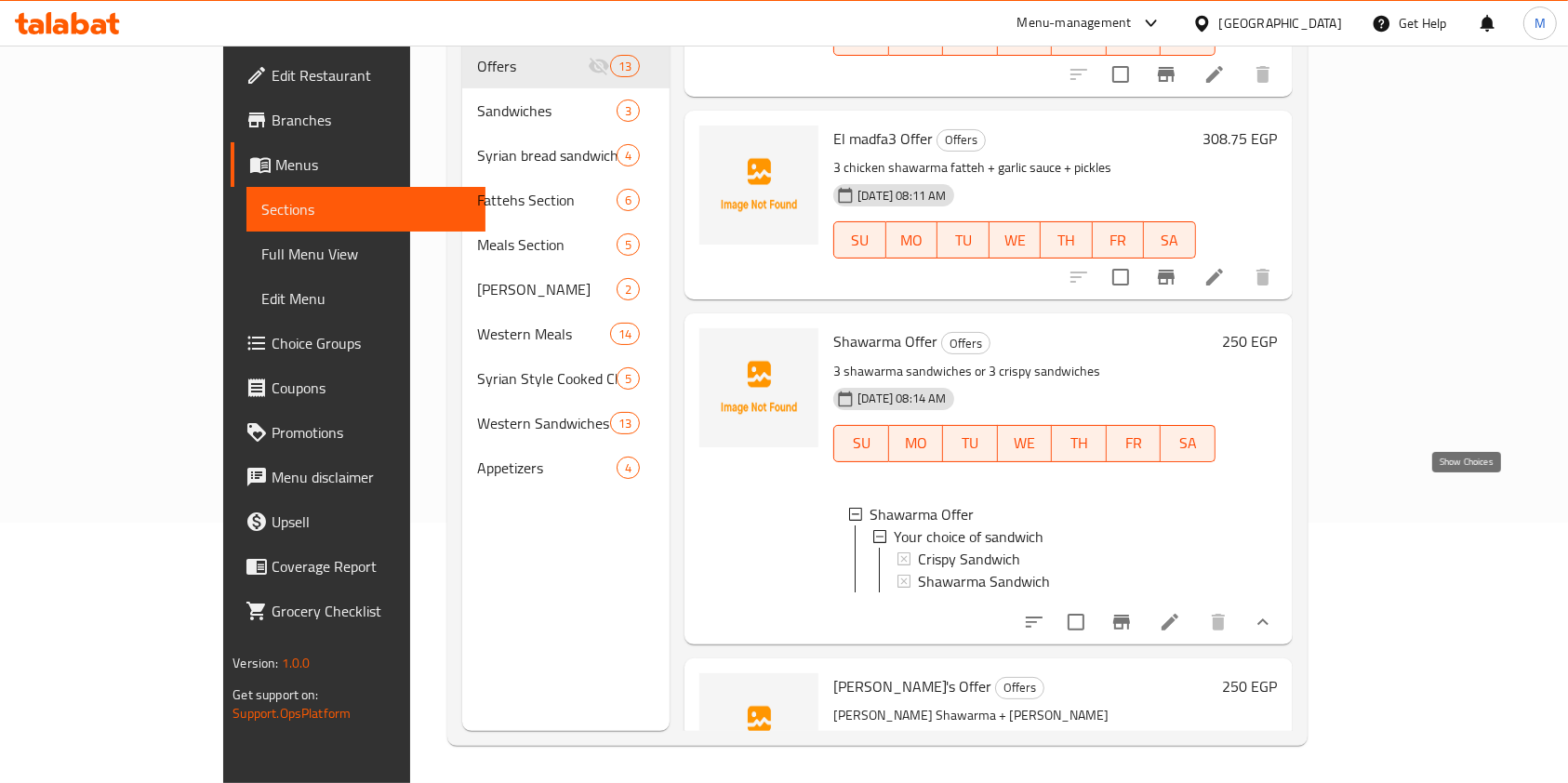
click at [1274, 611] on icon "show more" at bounding box center [1263, 621] width 22 height 22
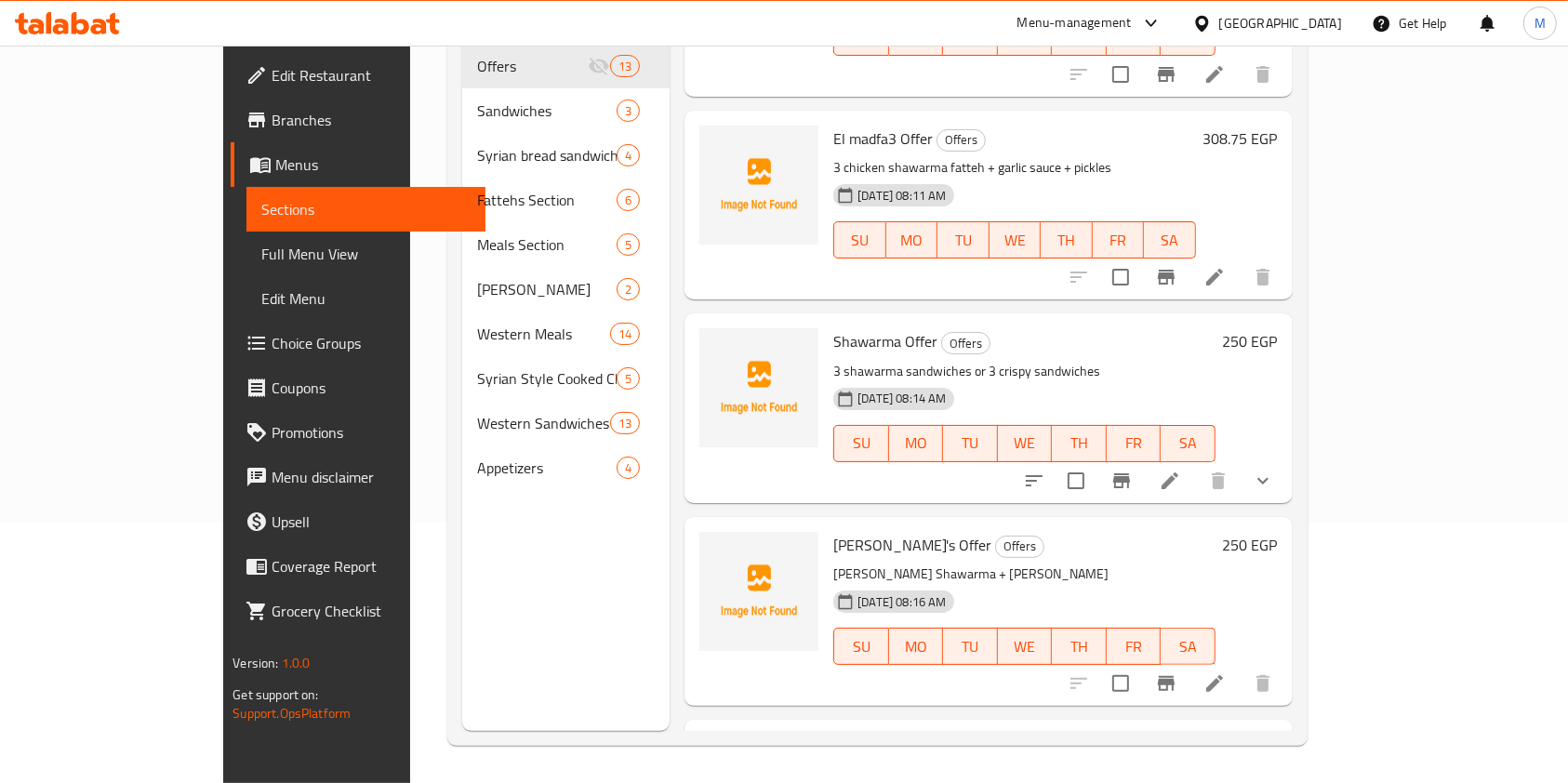
click at [73, 36] on div at bounding box center [68, 23] width 135 height 37
click at [73, 26] on icon at bounding box center [80, 23] width 18 height 22
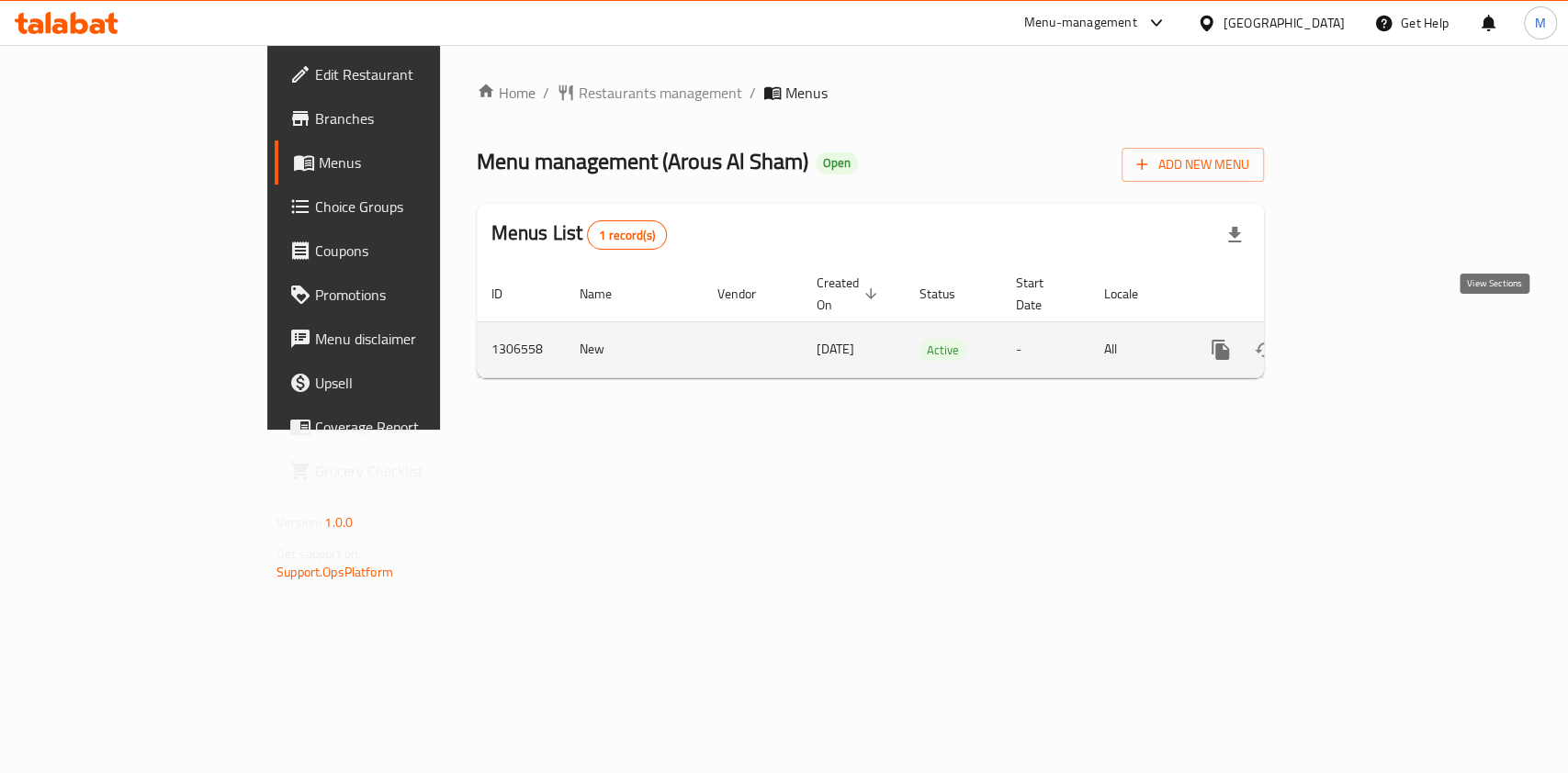
click at [1374, 328] on link "enhanced table" at bounding box center [1352, 349] width 44 height 44
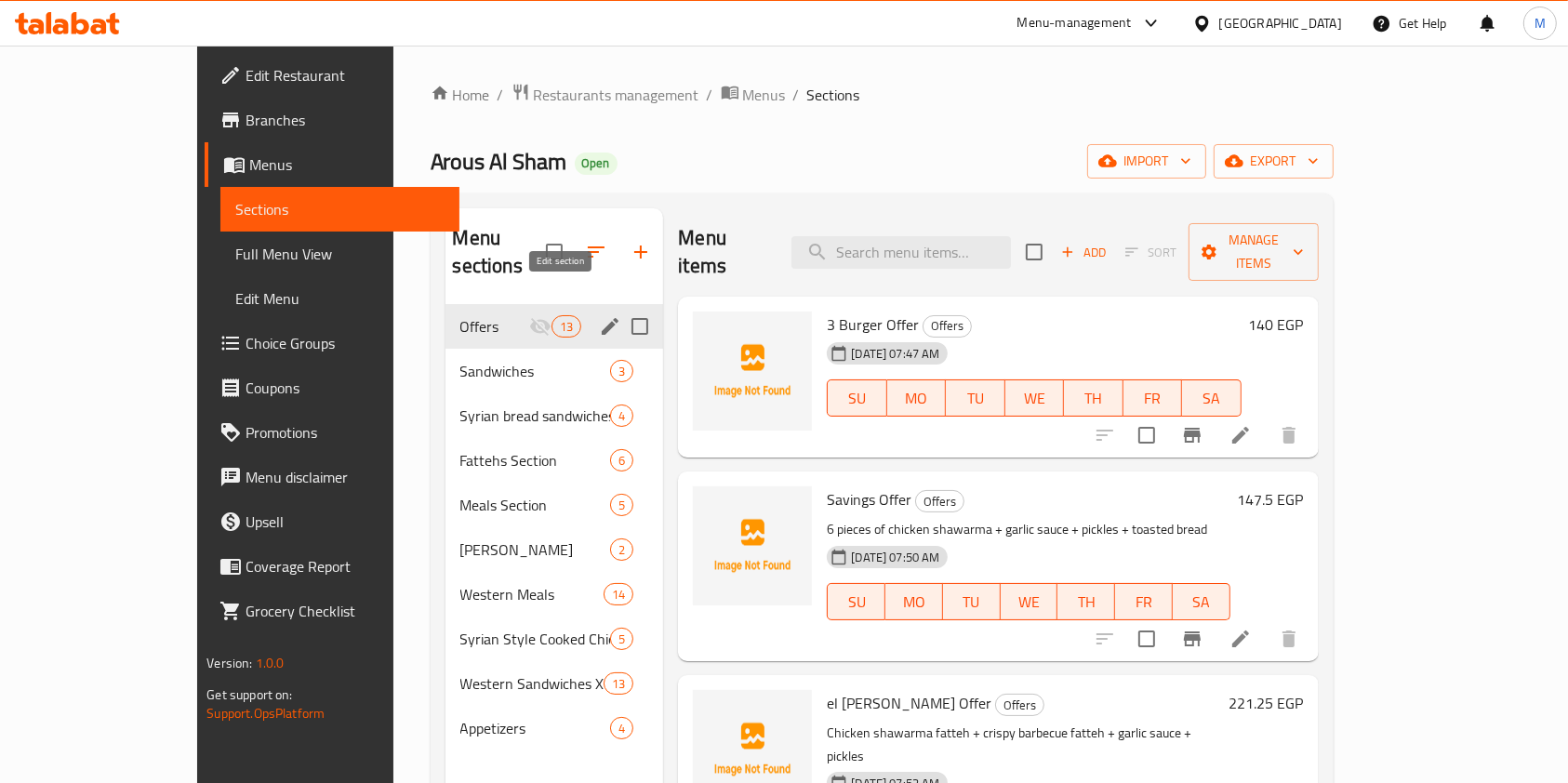
click at [599, 315] on icon "edit" at bounding box center [610, 325] width 22 height 22
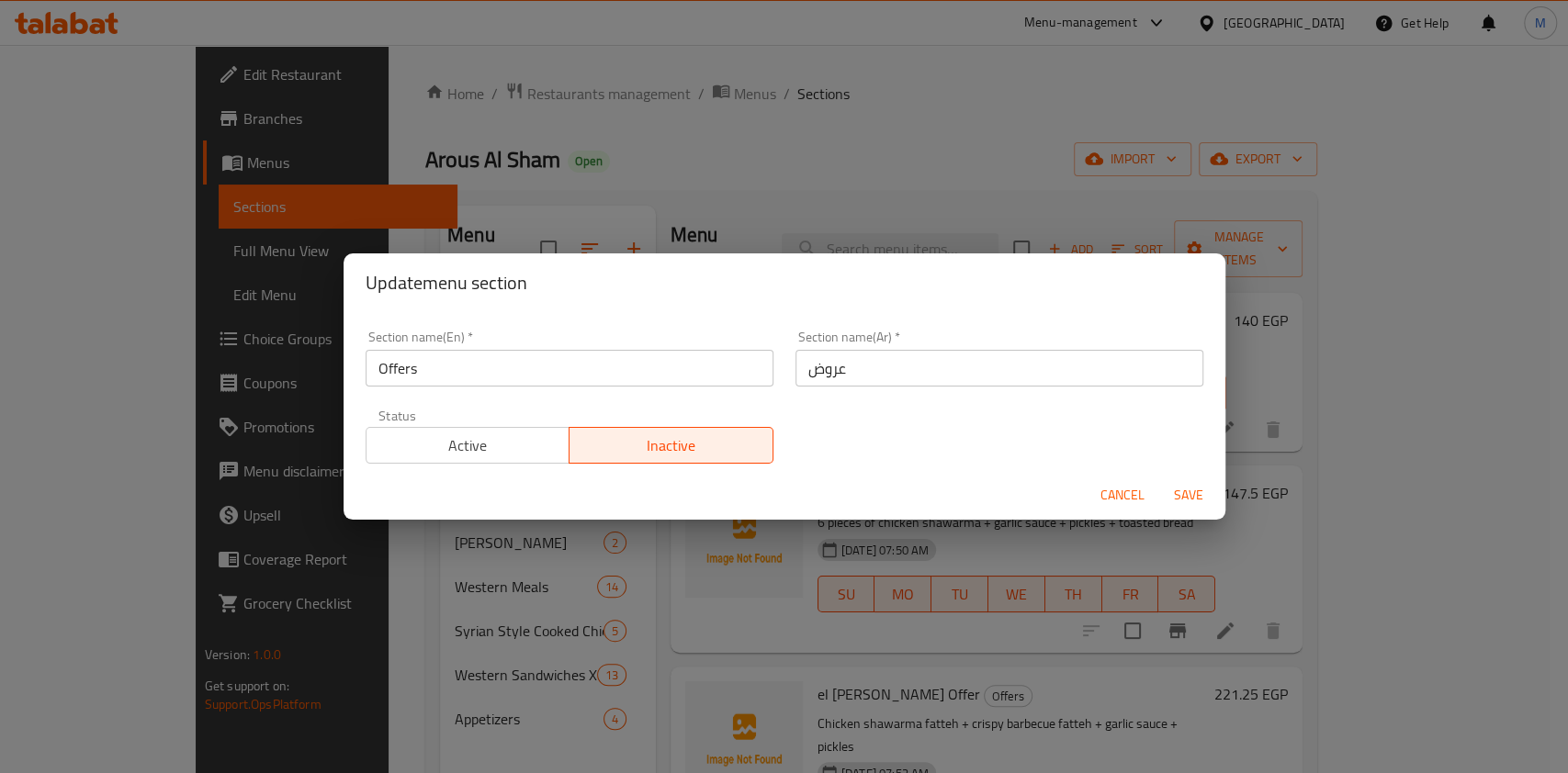
click at [515, 460] on button "Active" at bounding box center [468, 445] width 205 height 37
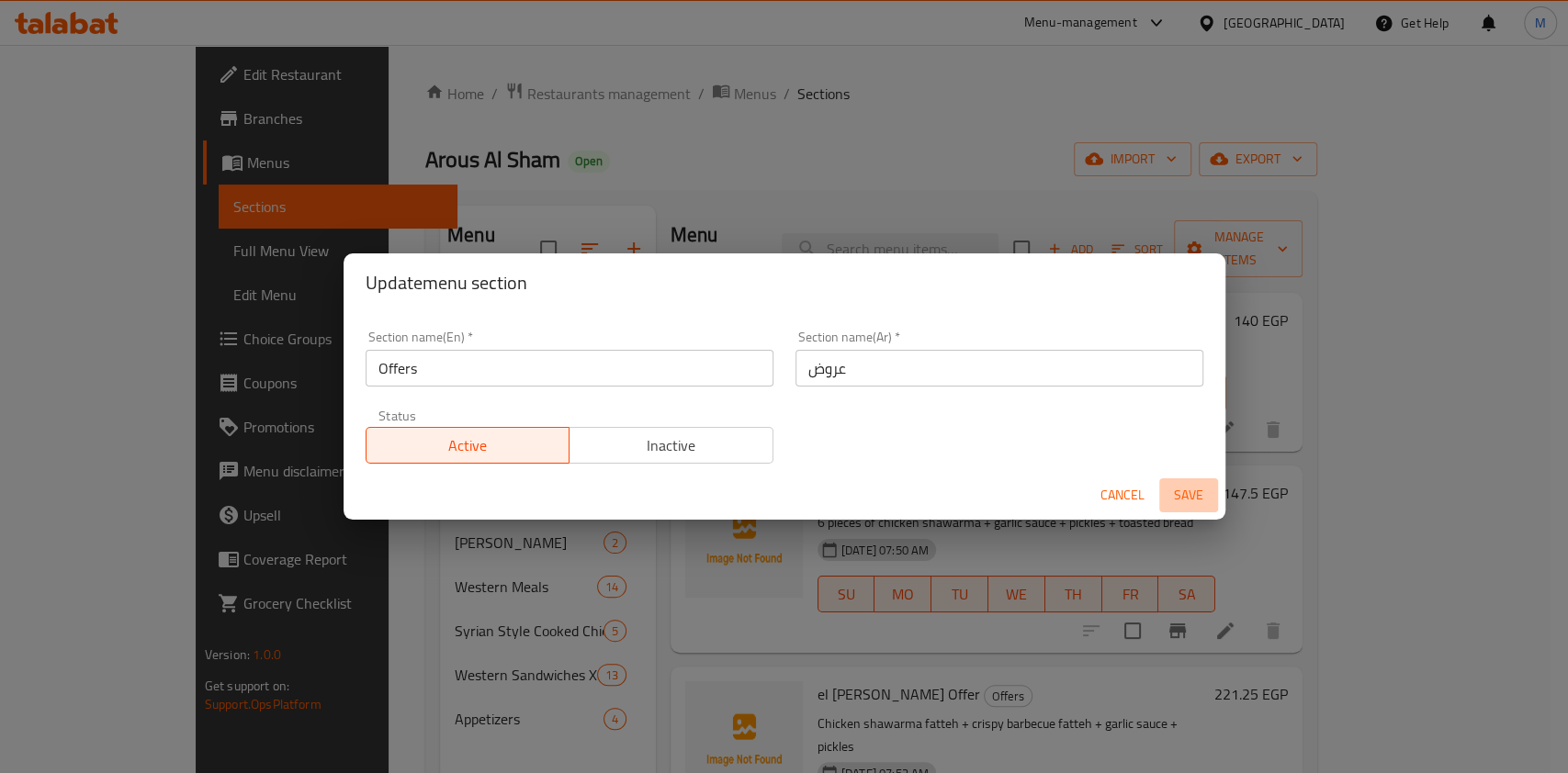
click at [1182, 491] on span "Save" at bounding box center [1188, 495] width 44 height 23
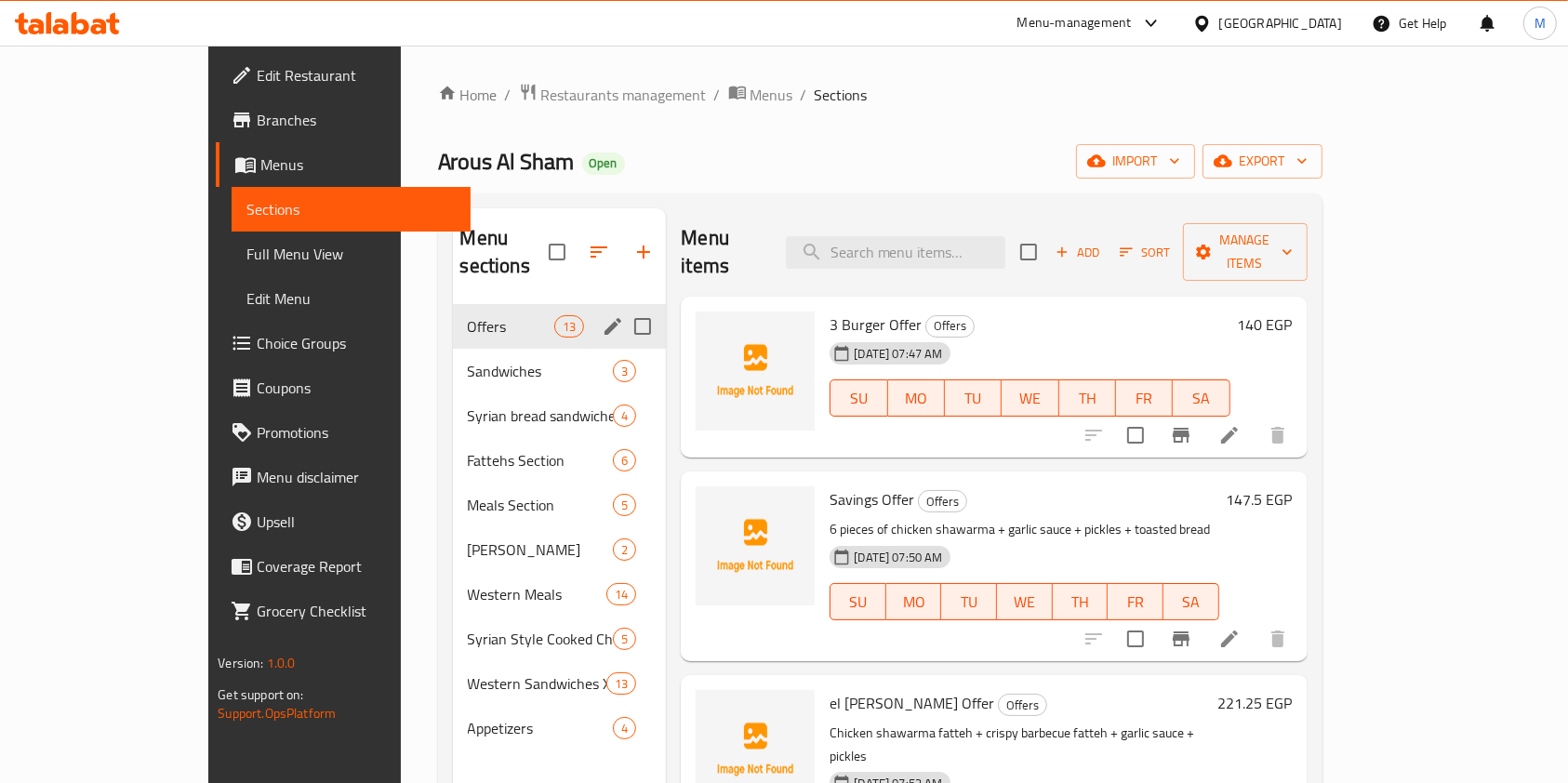
click at [1229, 311] on h6 "3 Burger Offer Offers" at bounding box center [1029, 323] width 400 height 26
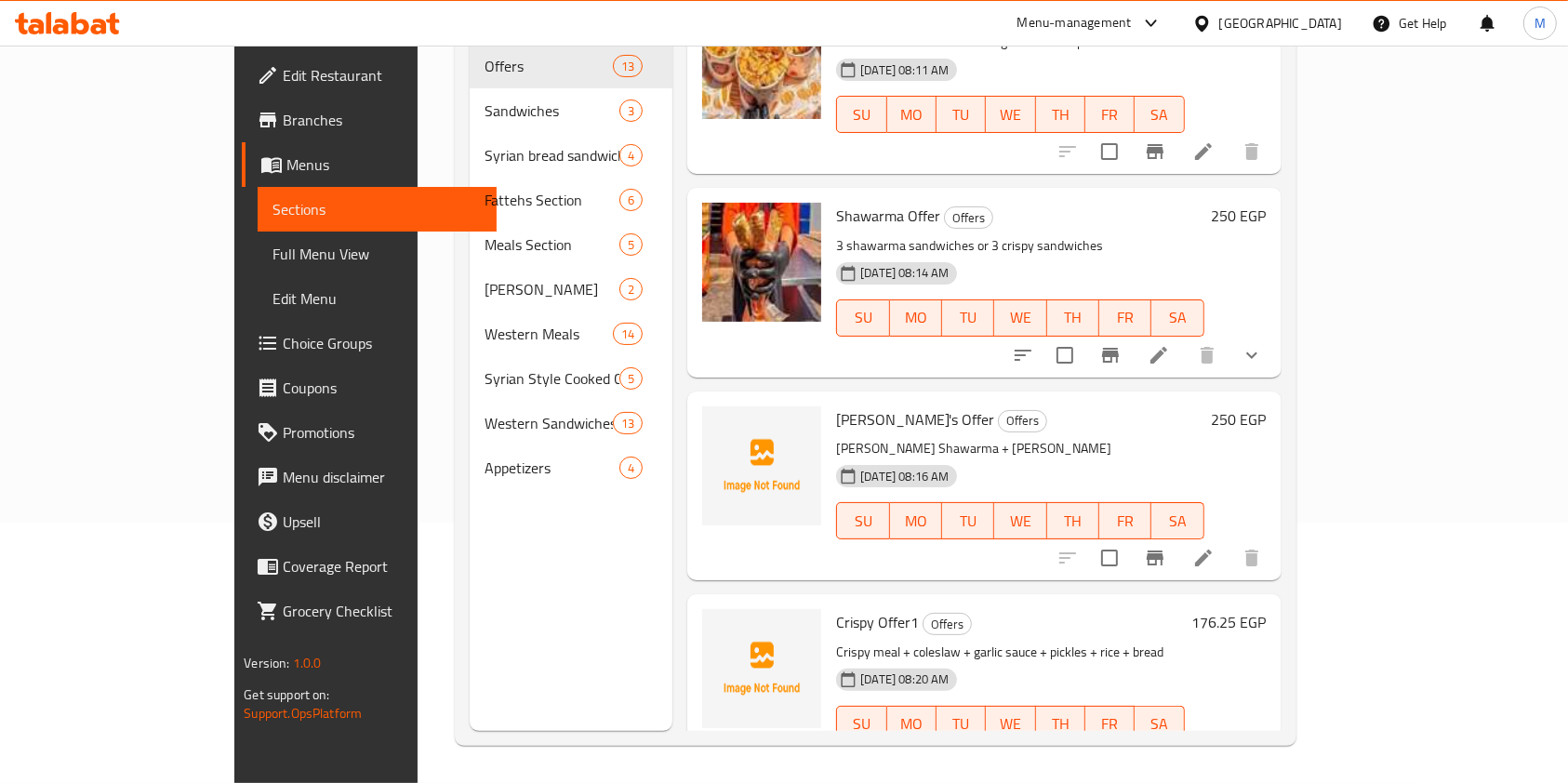
scroll to position [1783, 0]
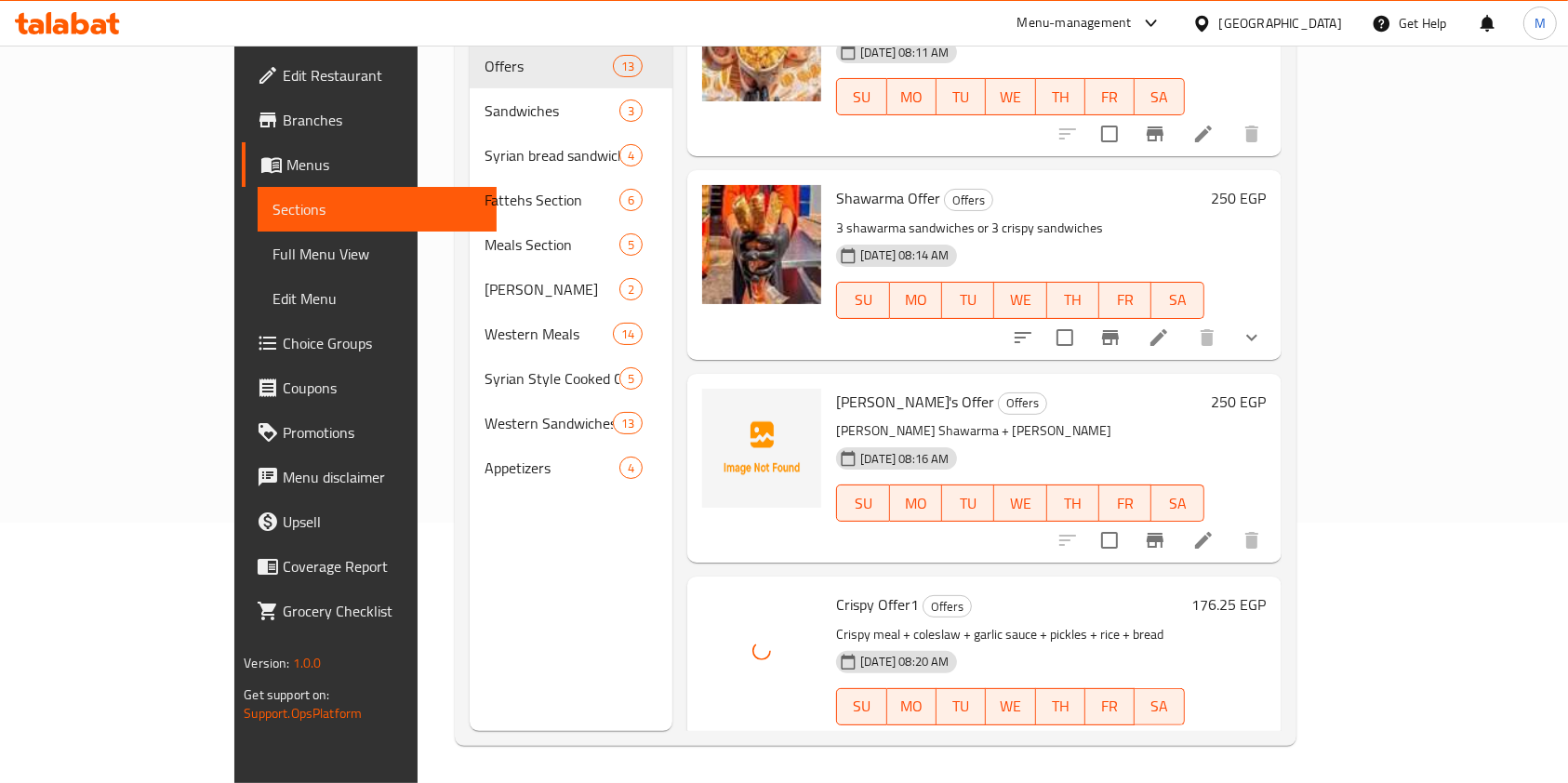
drag, startPoint x: 1493, startPoint y: 575, endPoint x: 1499, endPoint y: 645, distance: 70.3
click at [1281, 645] on div "Menu items Add Sort Manage items 3 Burger Offer Offers [DATE] 07:47 AM SU MO TU…" at bounding box center [976, 339] width 608 height 783
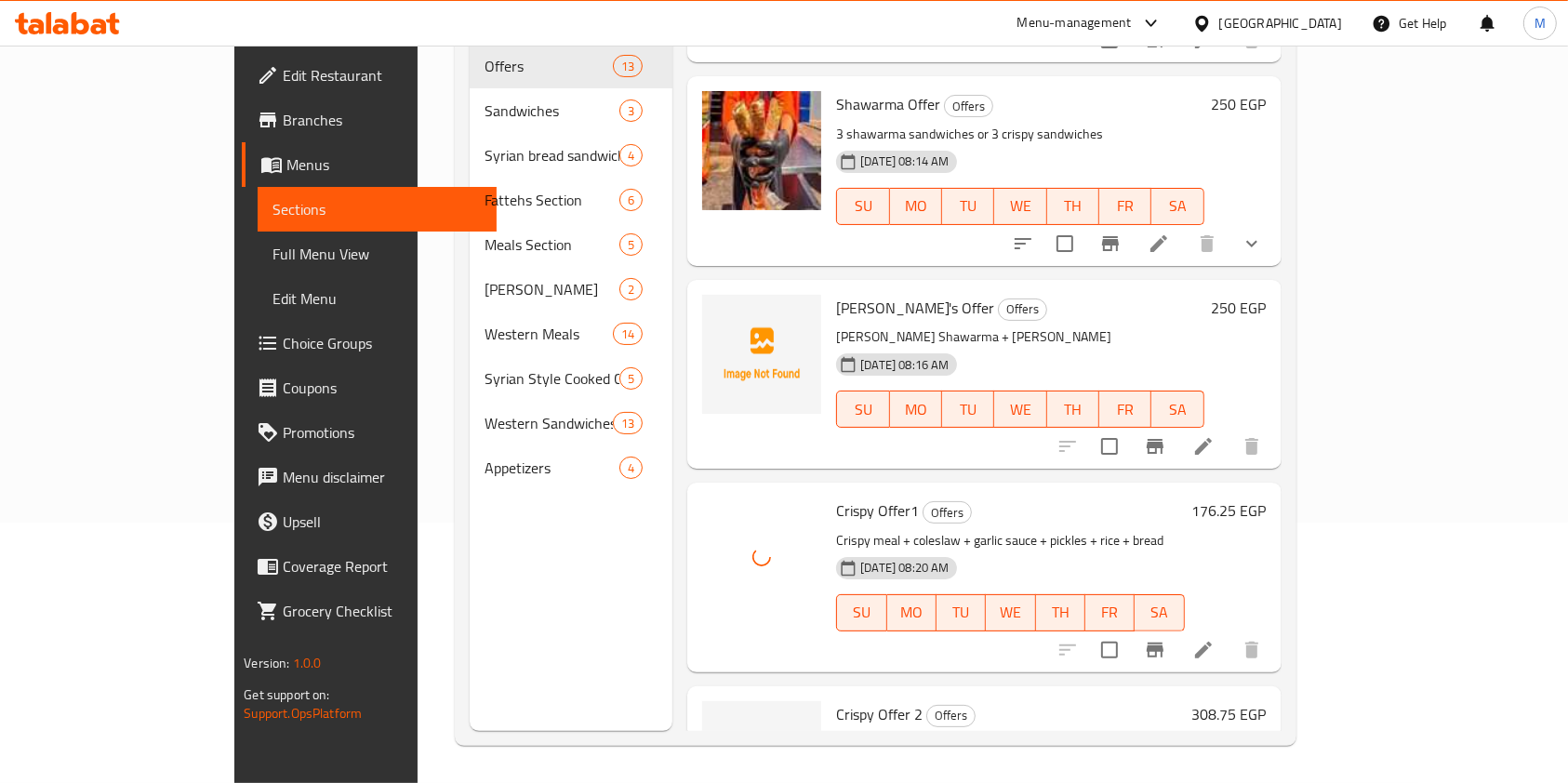
click at [590, 638] on div "Menu sections Offers 13 Sandwiches 3 Syrian bread sandwiches 4 Fattehs Section …" at bounding box center [571, 339] width 203 height 783
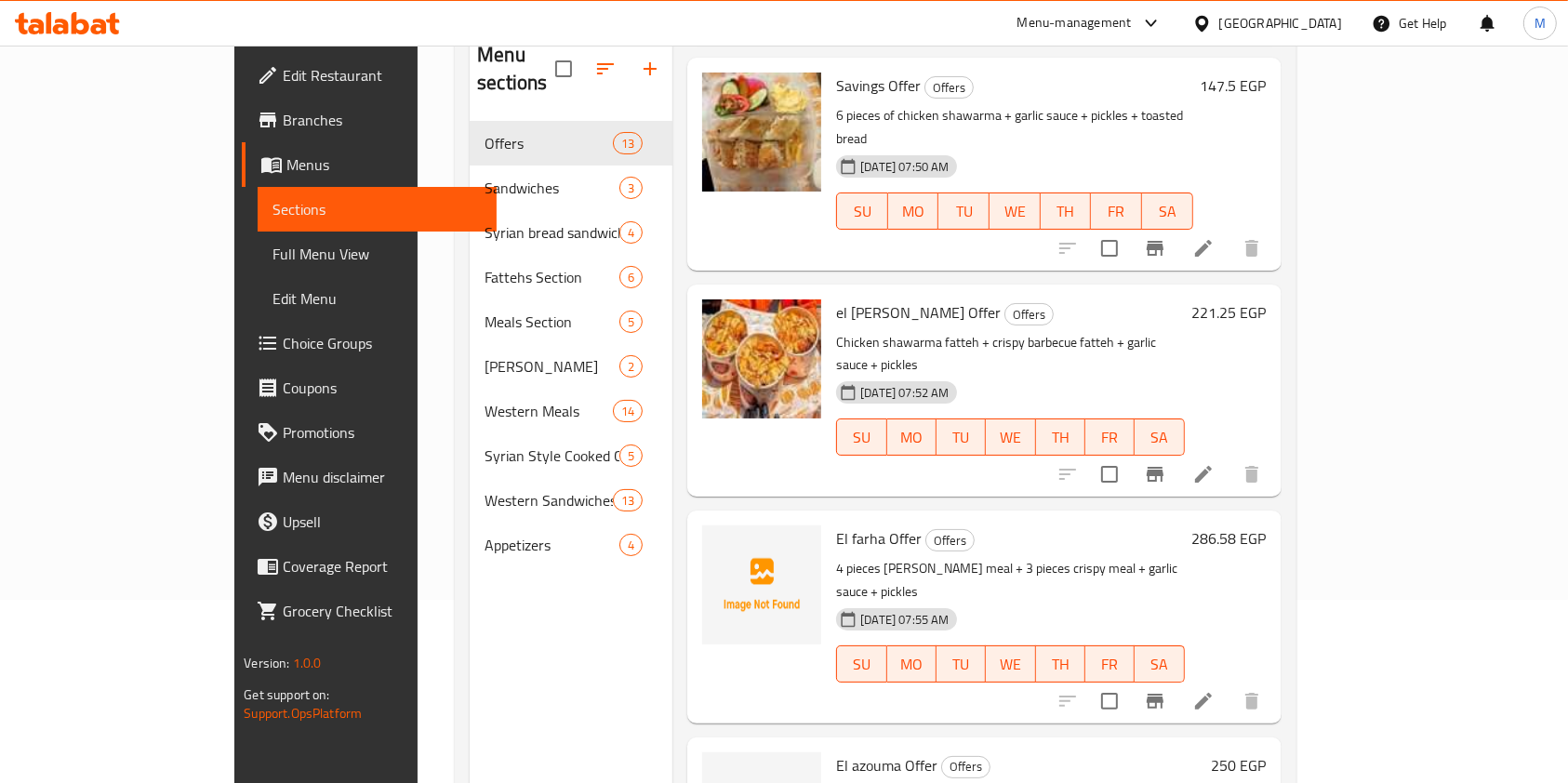
scroll to position [233, 0]
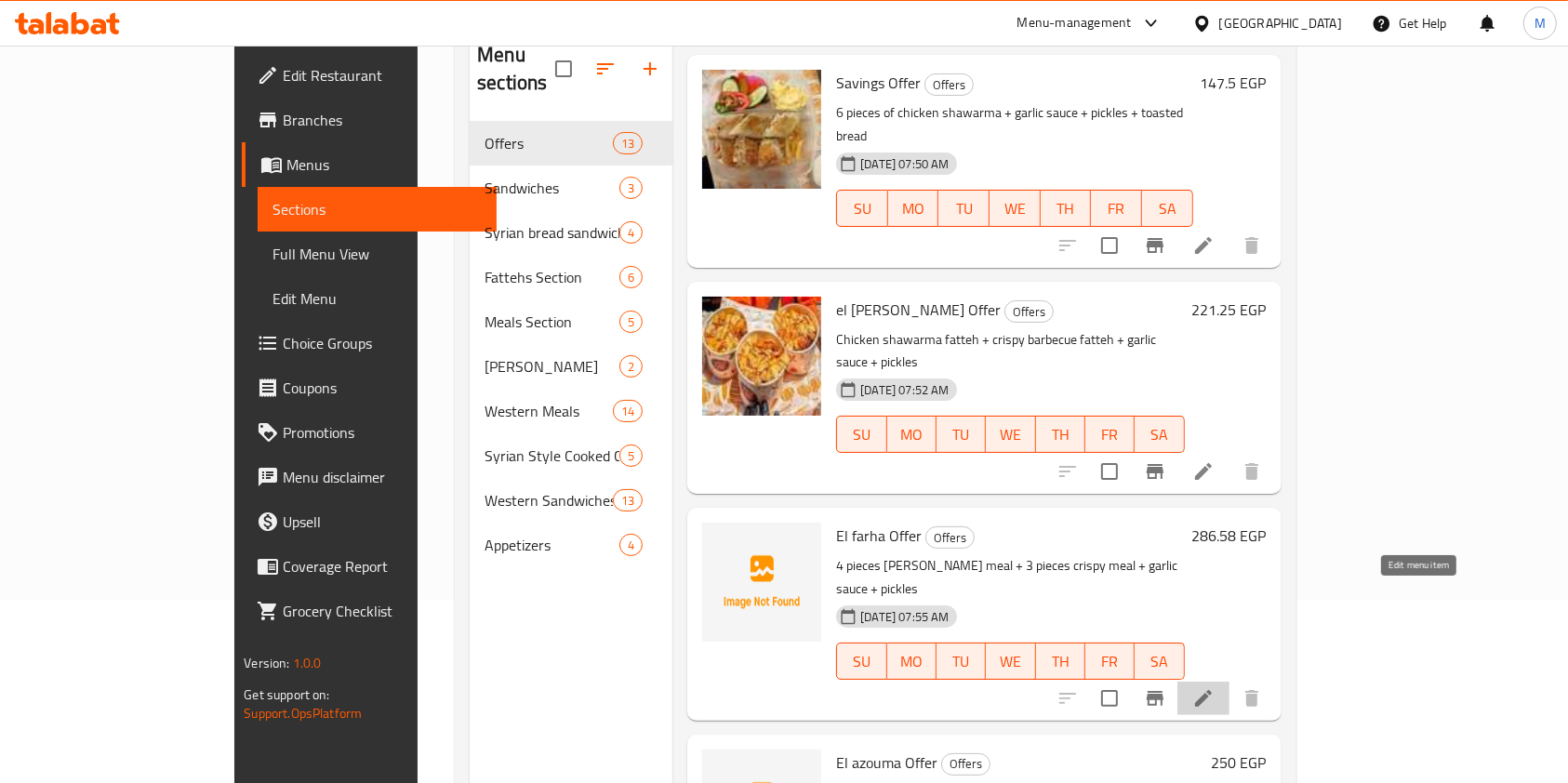
click at [1215, 687] on icon at bounding box center [1203, 697] width 22 height 22
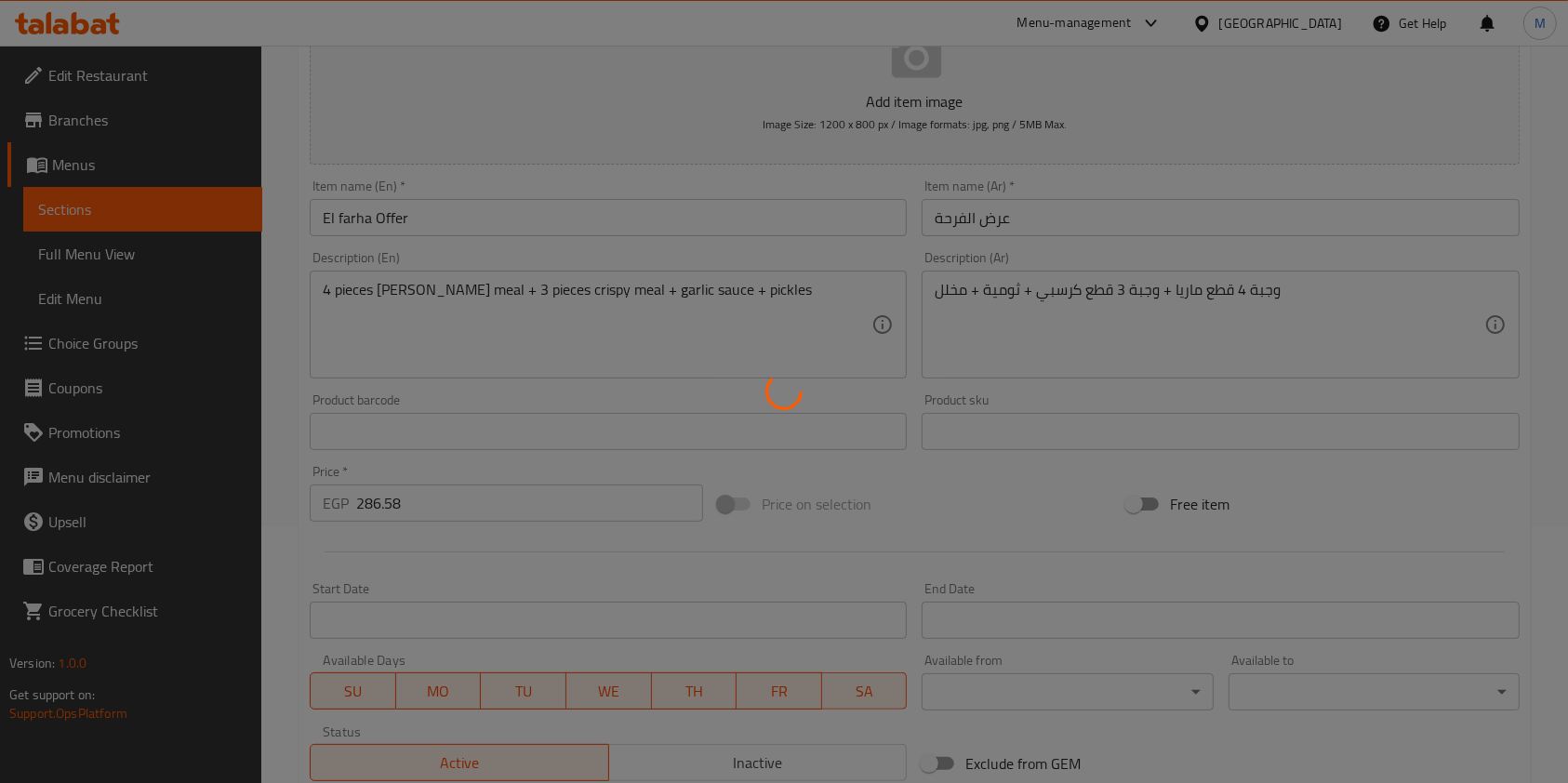
scroll to position [287, 0]
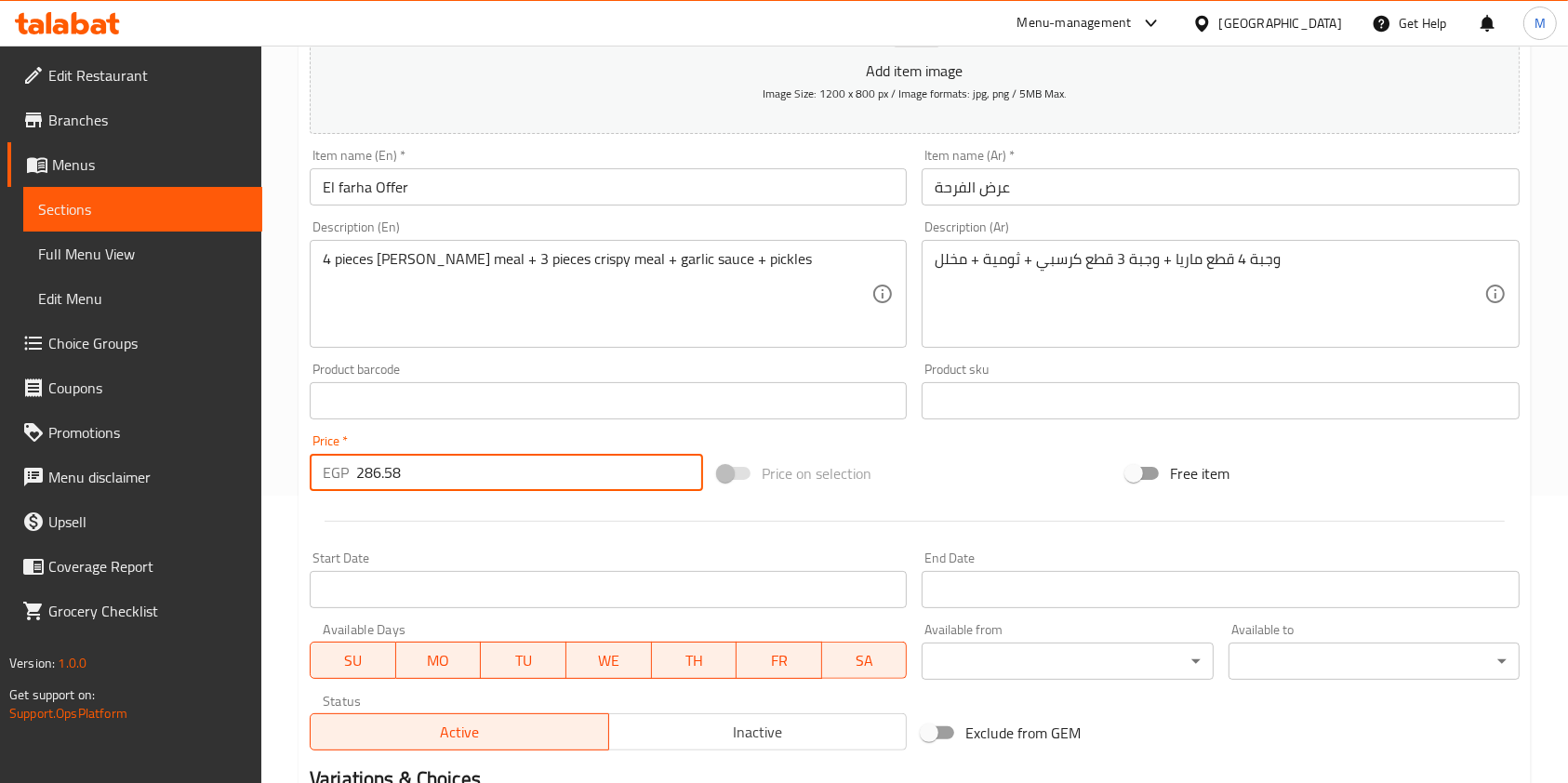
click at [366, 480] on input "286.58" at bounding box center [529, 472] width 347 height 37
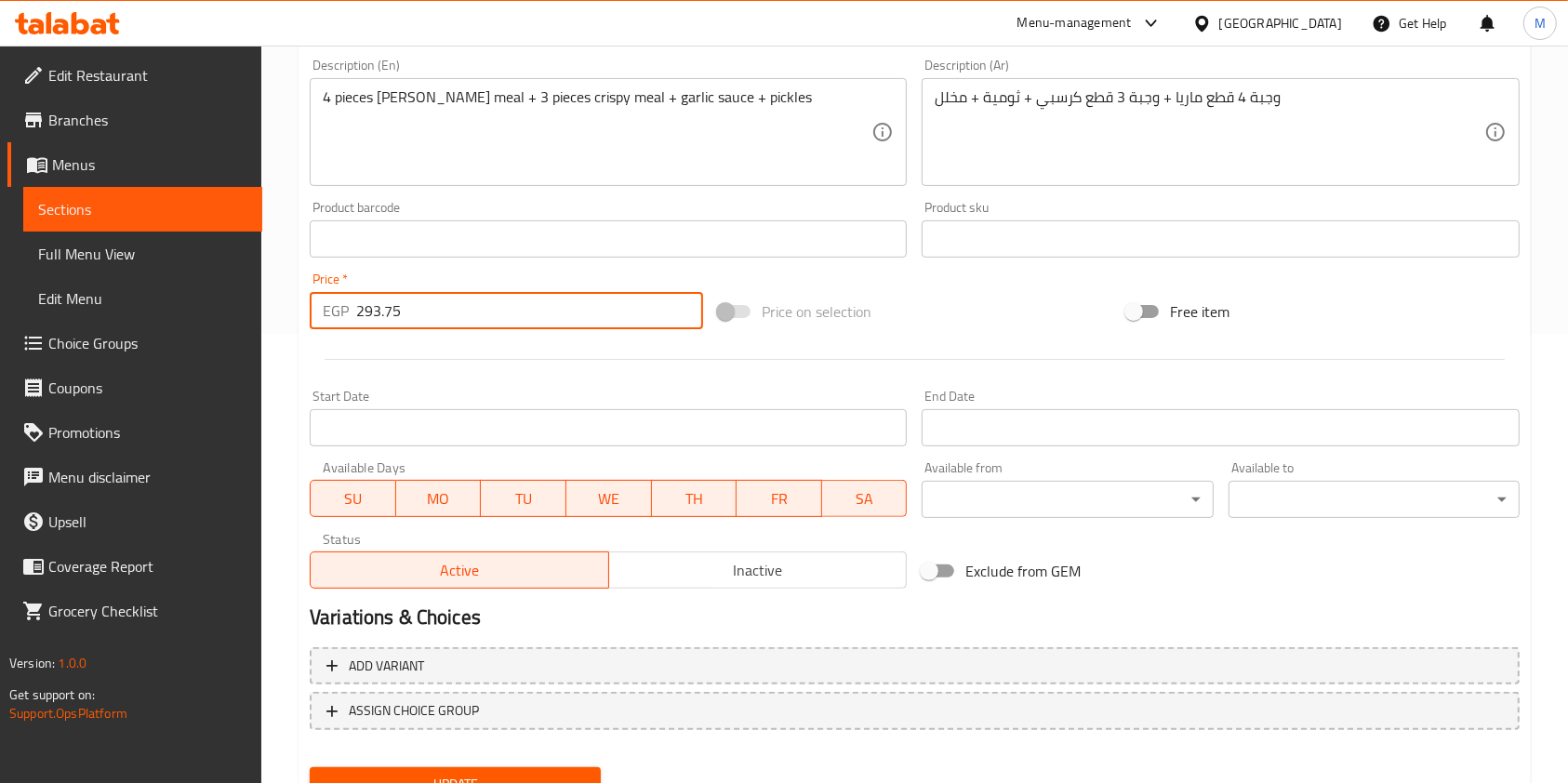
scroll to position [531, 0]
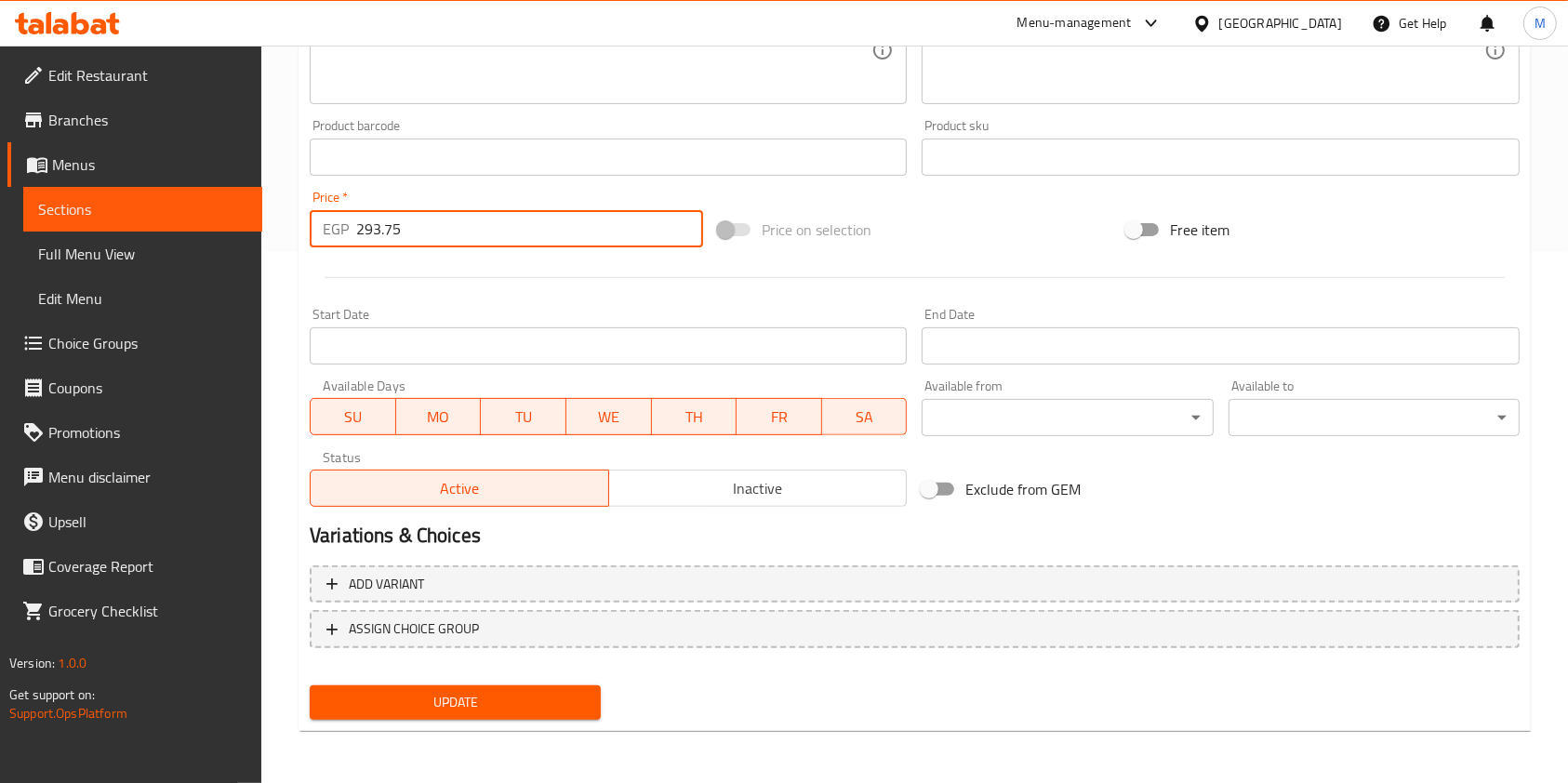
type input "293.75"
click at [562, 685] on button "Update" at bounding box center [456, 702] width 291 height 34
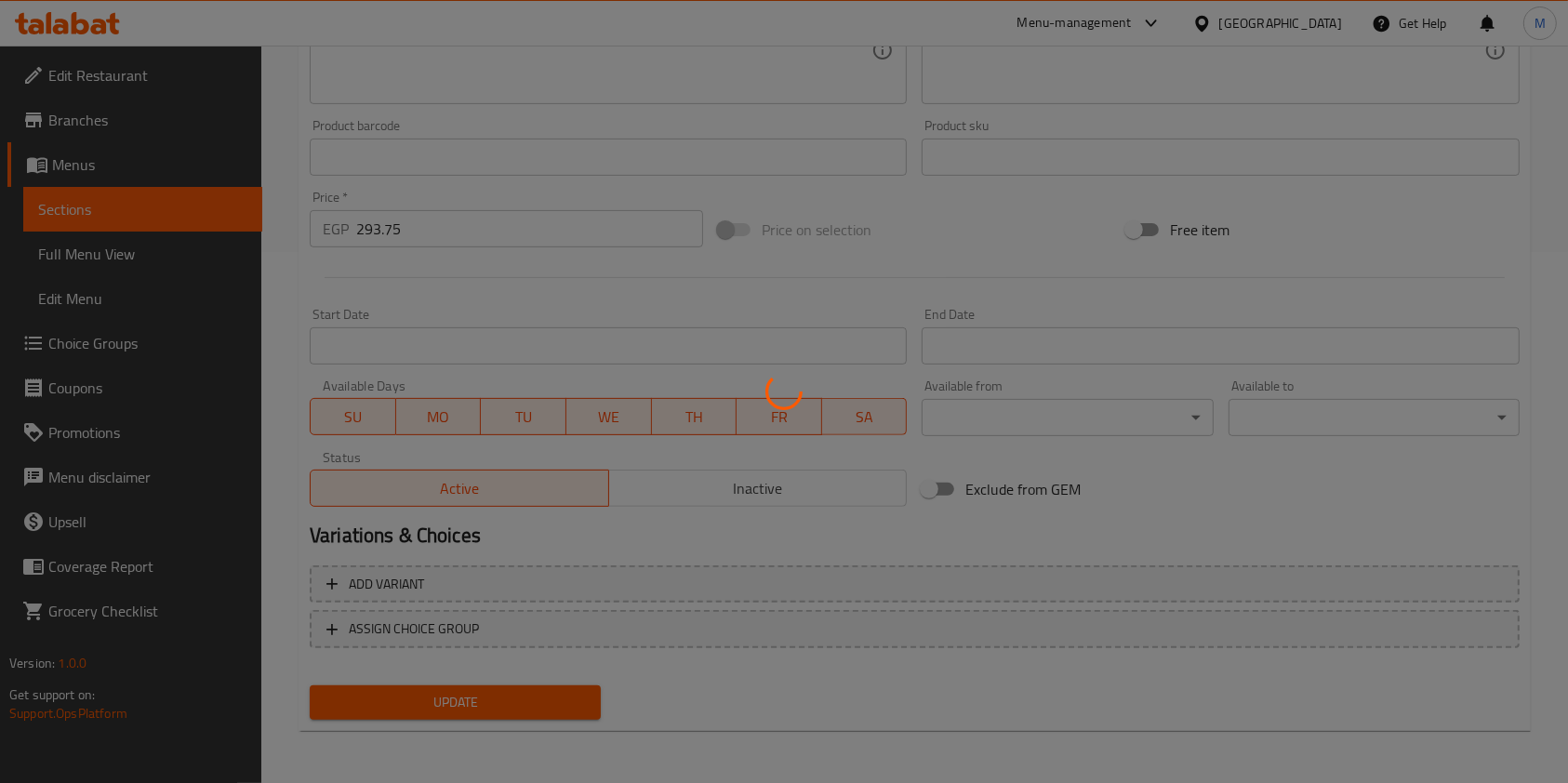
drag, startPoint x: 1542, startPoint y: 643, endPoint x: 1563, endPoint y: 592, distance: 55.2
click at [1558, 591] on div at bounding box center [784, 391] width 1568 height 783
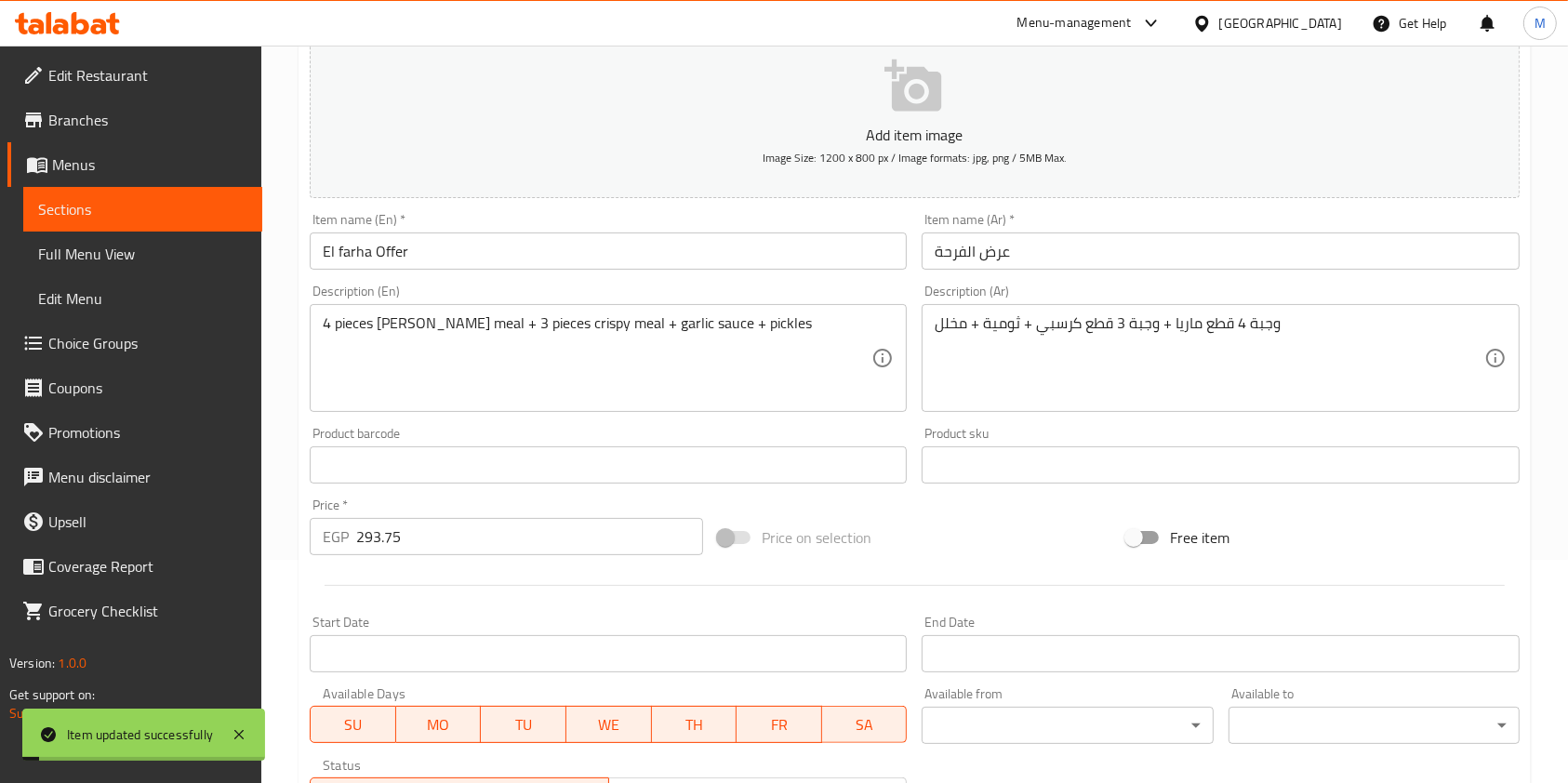
scroll to position [0, 0]
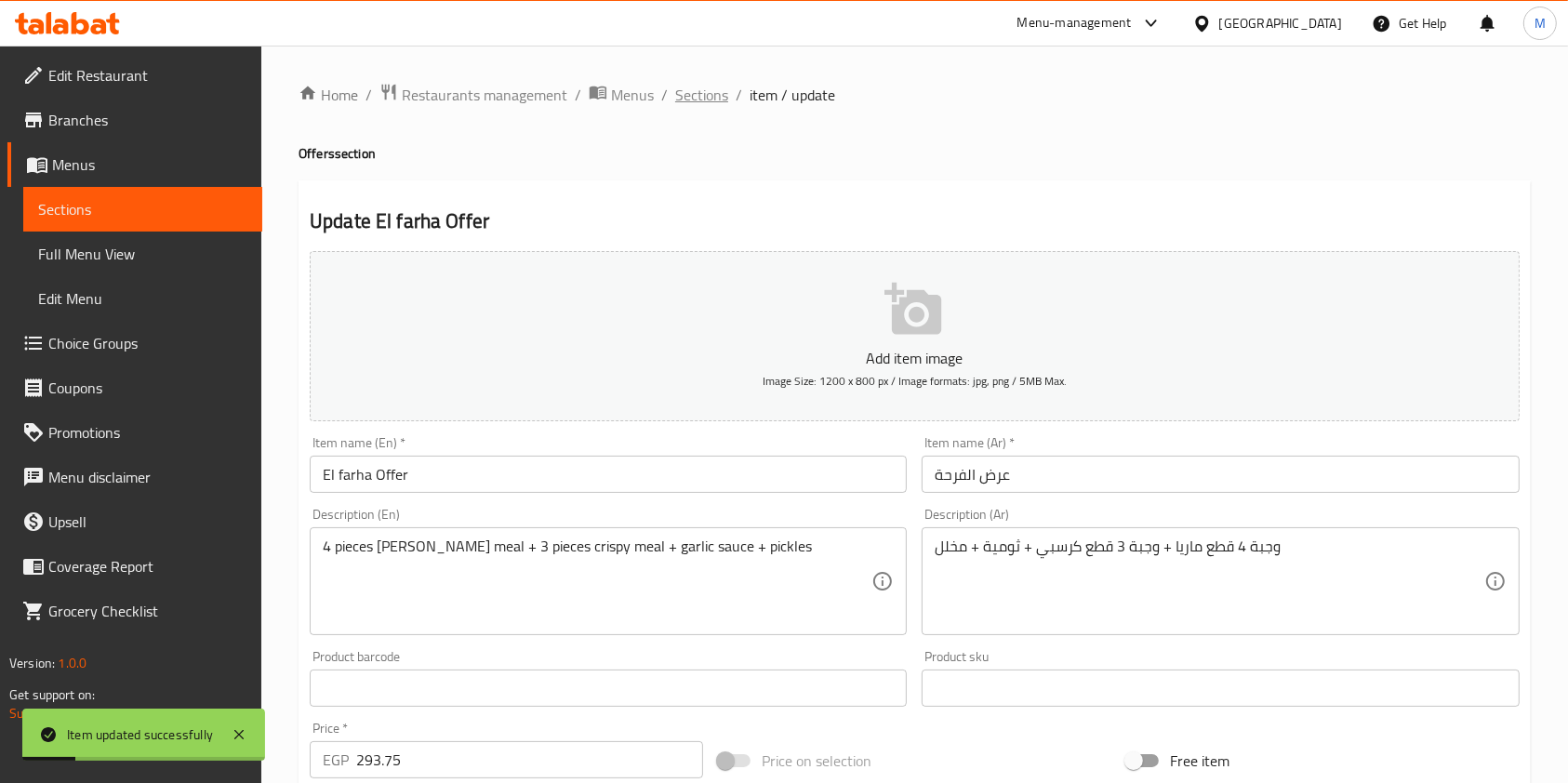
click at [714, 93] on span "Sections" at bounding box center [702, 94] width 53 height 22
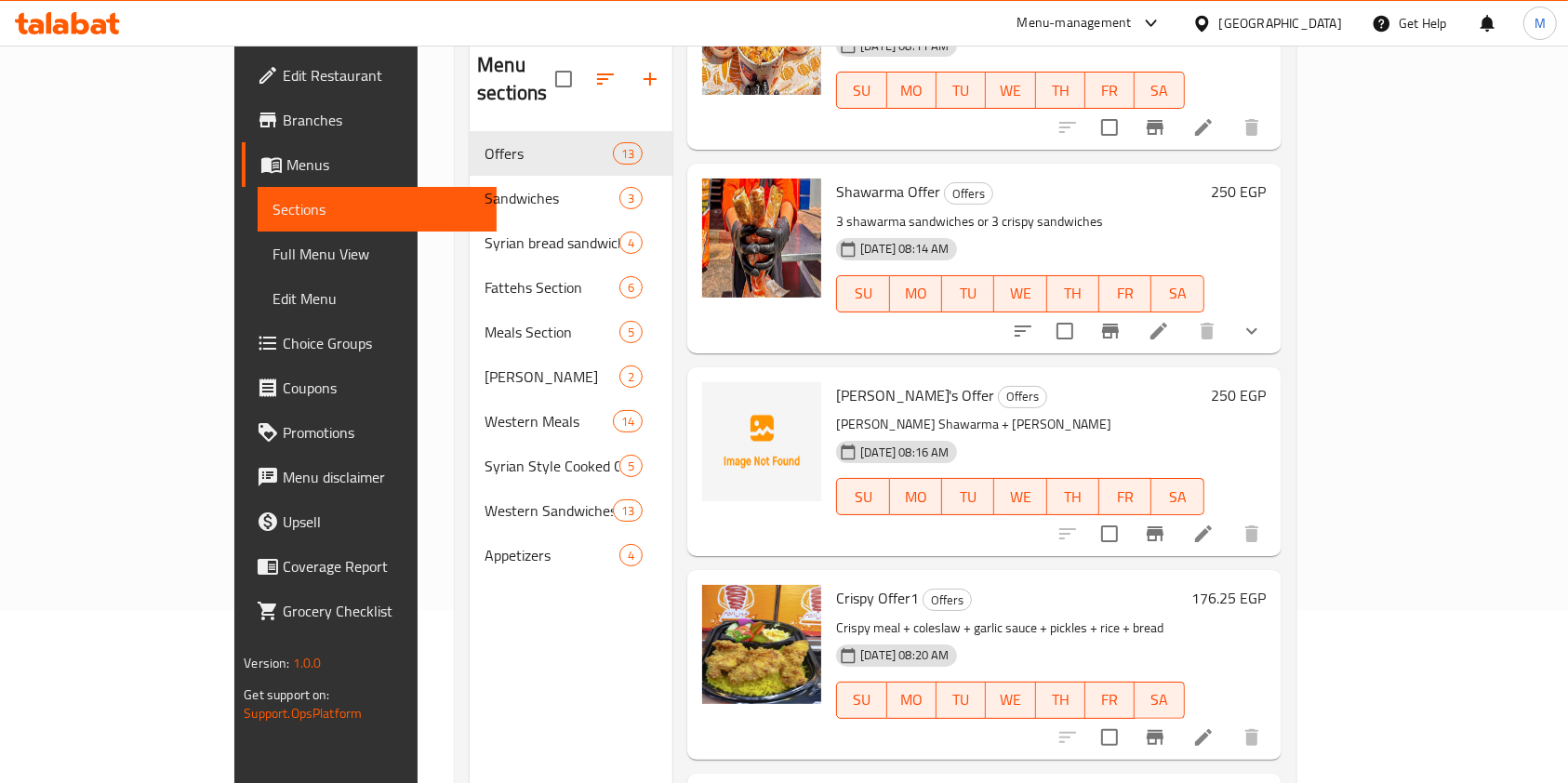
scroll to position [261, 0]
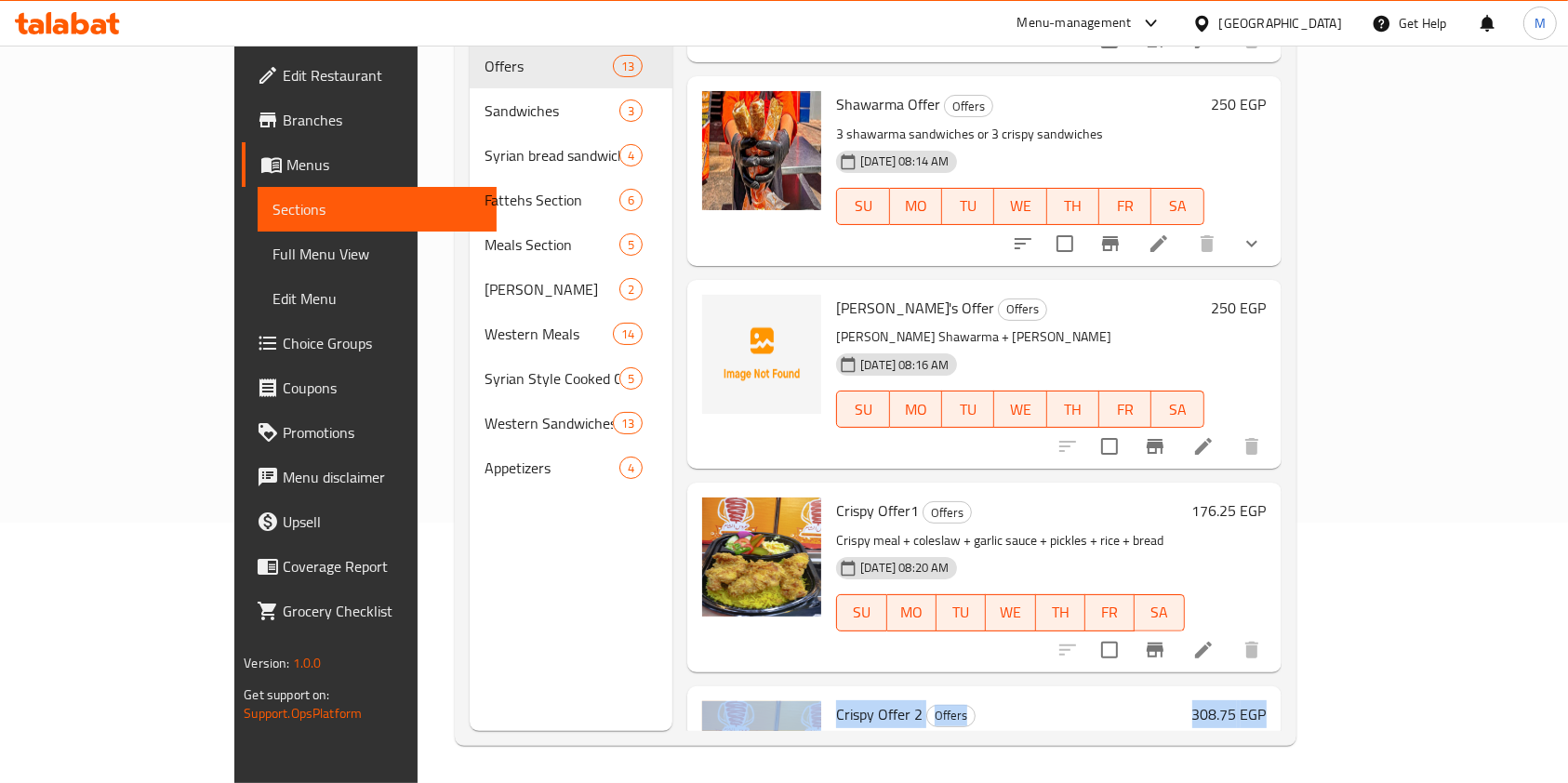
drag, startPoint x: 1522, startPoint y: 656, endPoint x: 1516, endPoint y: 561, distance: 95.2
click at [1333, 486] on div "Home / Restaurants management / Menus / Sections Arous Al Sham Open import expo…" at bounding box center [875, 284] width 915 height 998
click at [1333, 579] on div "Home / Restaurants management / Menus / Sections Arous Al Sham Open import expo…" at bounding box center [875, 284] width 915 height 998
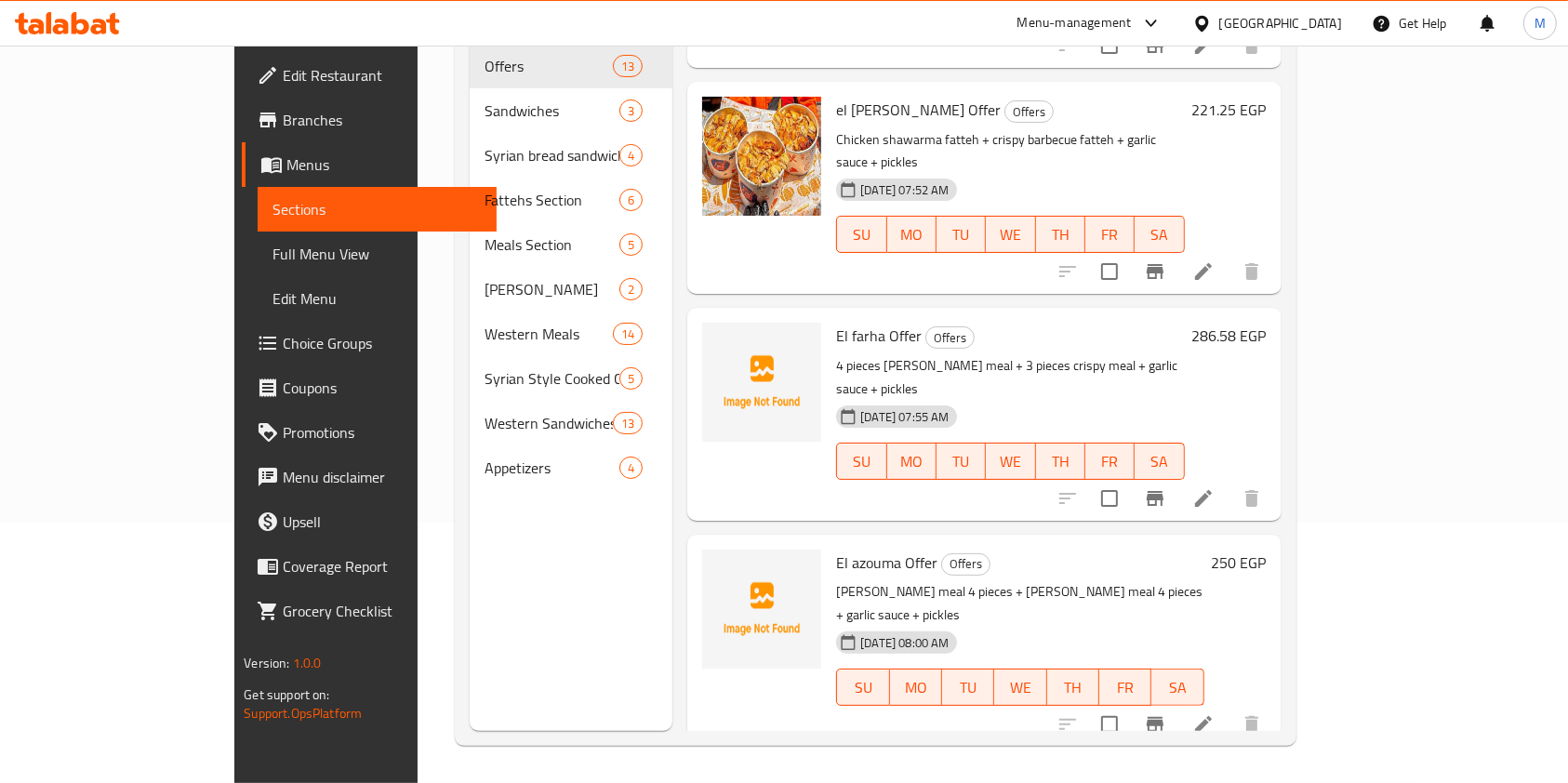
scroll to position [352, 0]
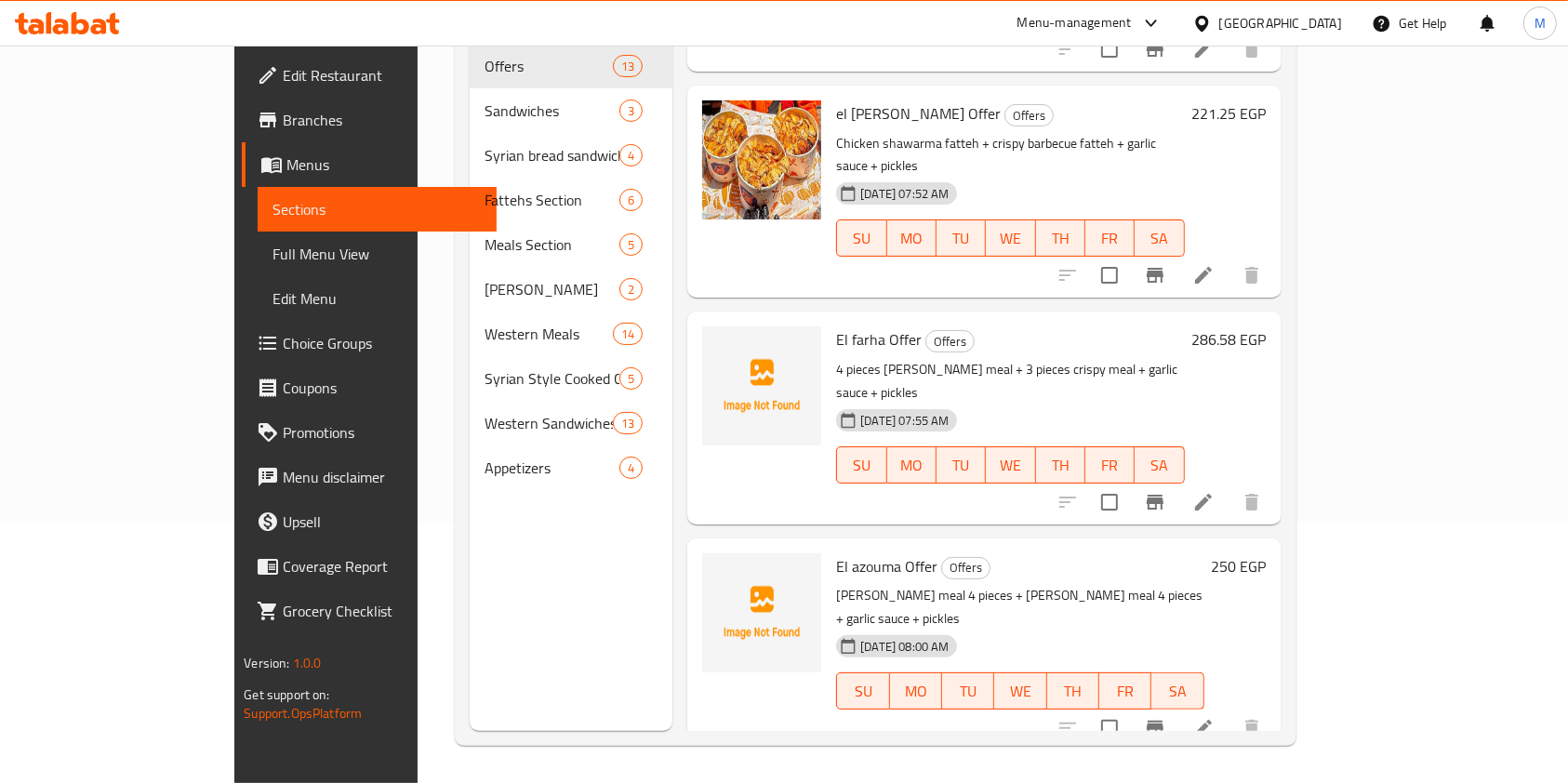
click at [57, 22] on icon at bounding box center [68, 23] width 105 height 22
